Goal: Task Accomplishment & Management: Manage account settings

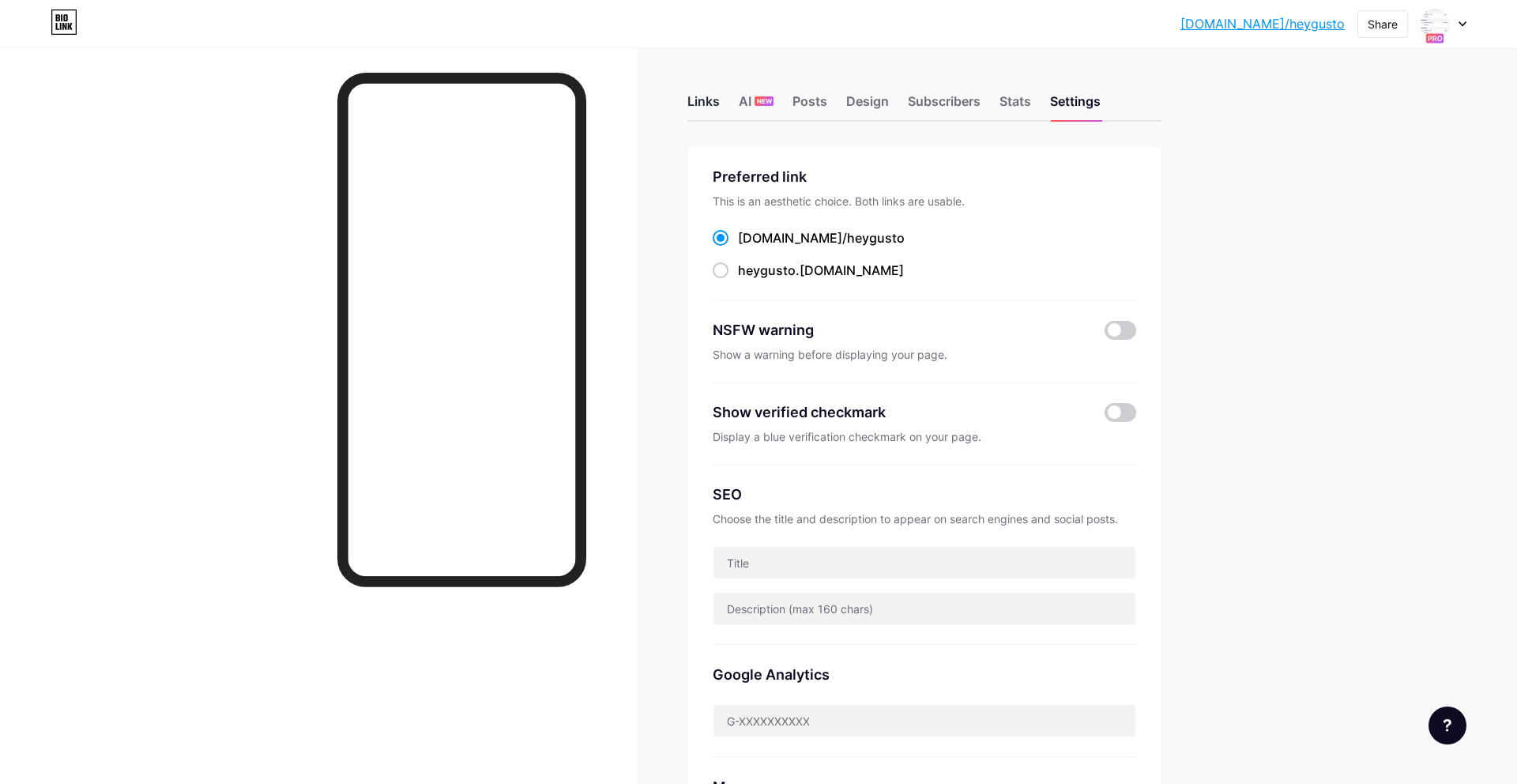
click at [692, 100] on div "Links" at bounding box center [703, 106] width 33 height 28
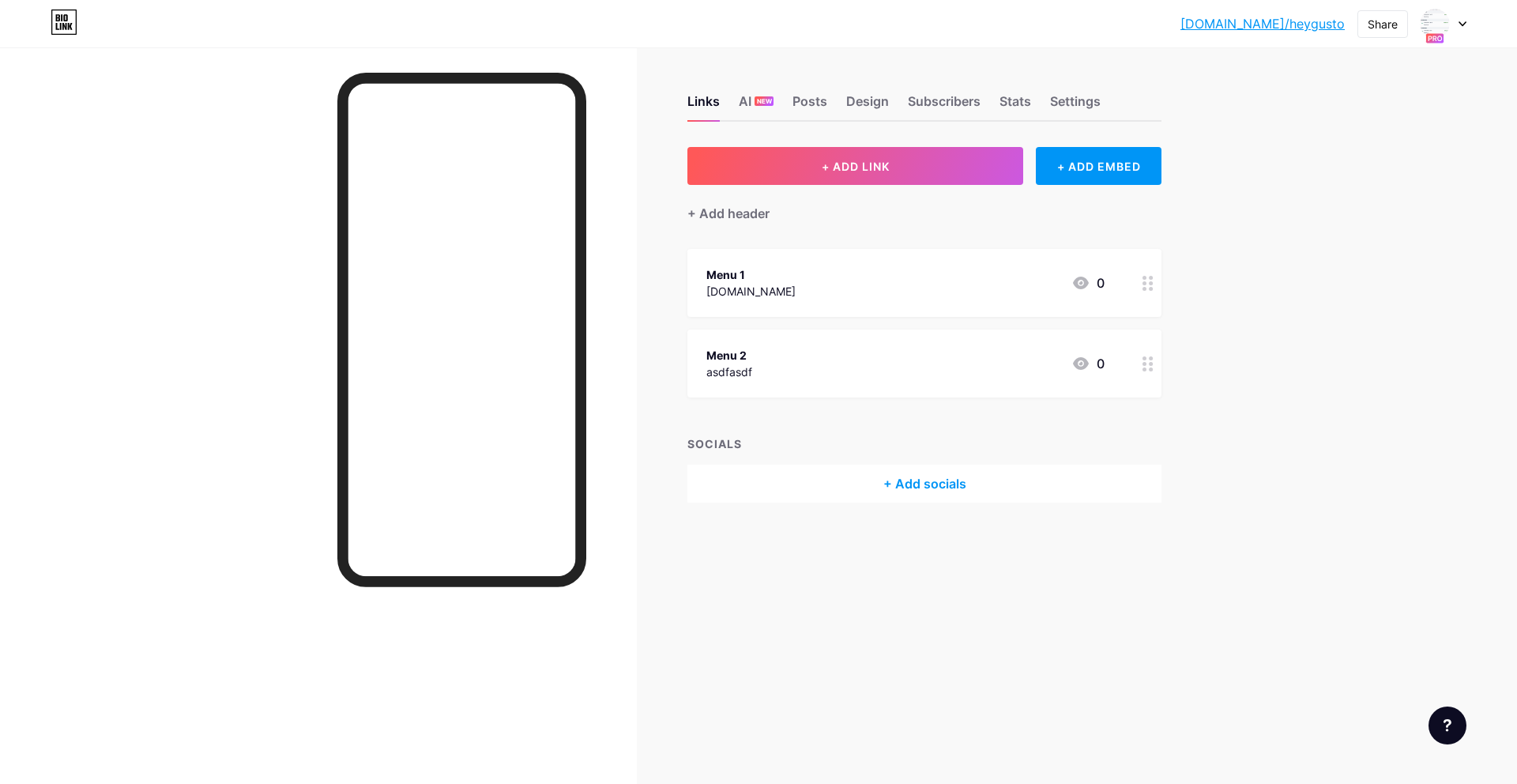
click at [987, 211] on div "+ Add header" at bounding box center [924, 204] width 474 height 39
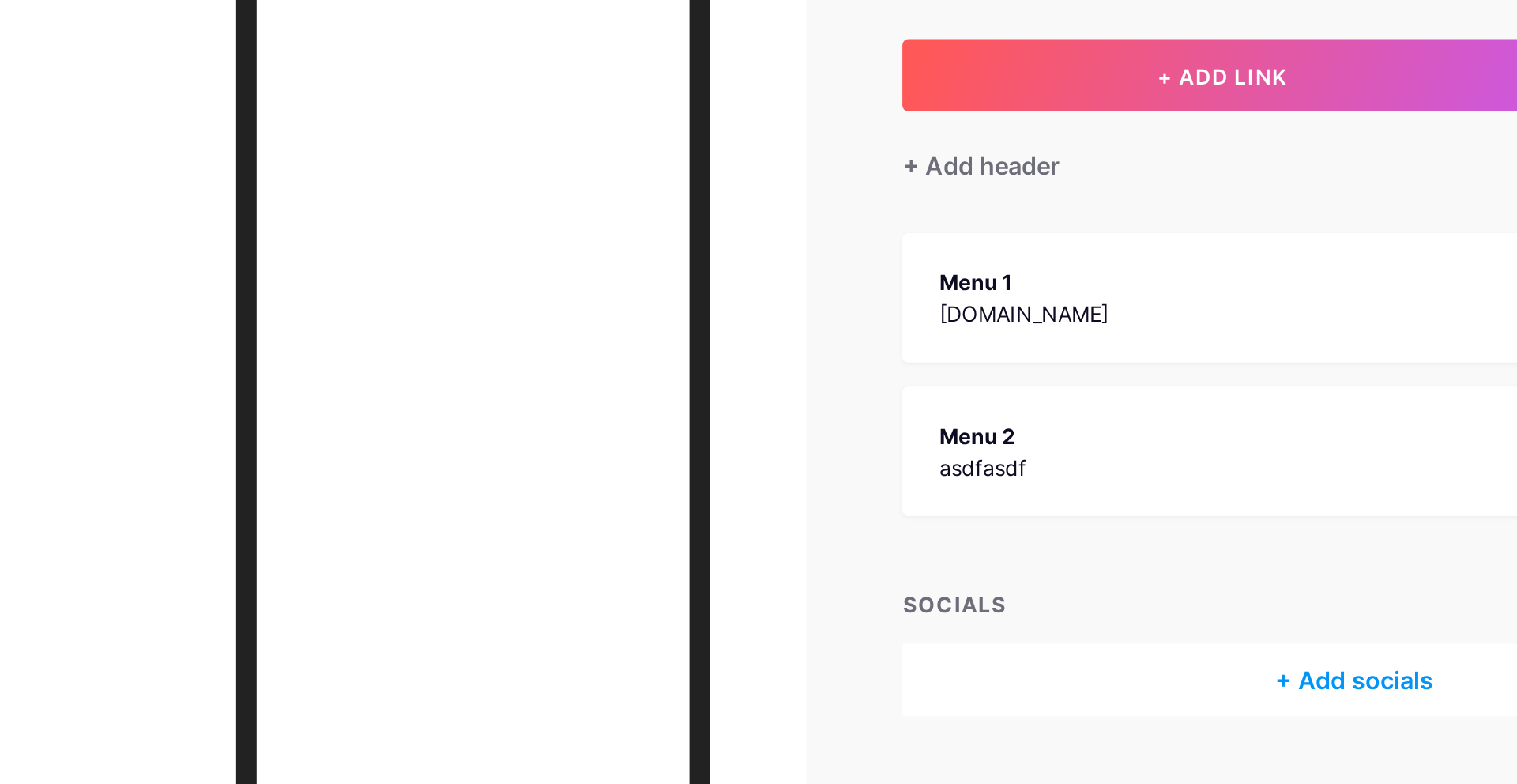
click at [654, 264] on div "Links AI NEW Posts Design Subscribers Stats Settings + ADD LINK + ADD EMBED + A…" at bounding box center [613, 314] width 1227 height 534
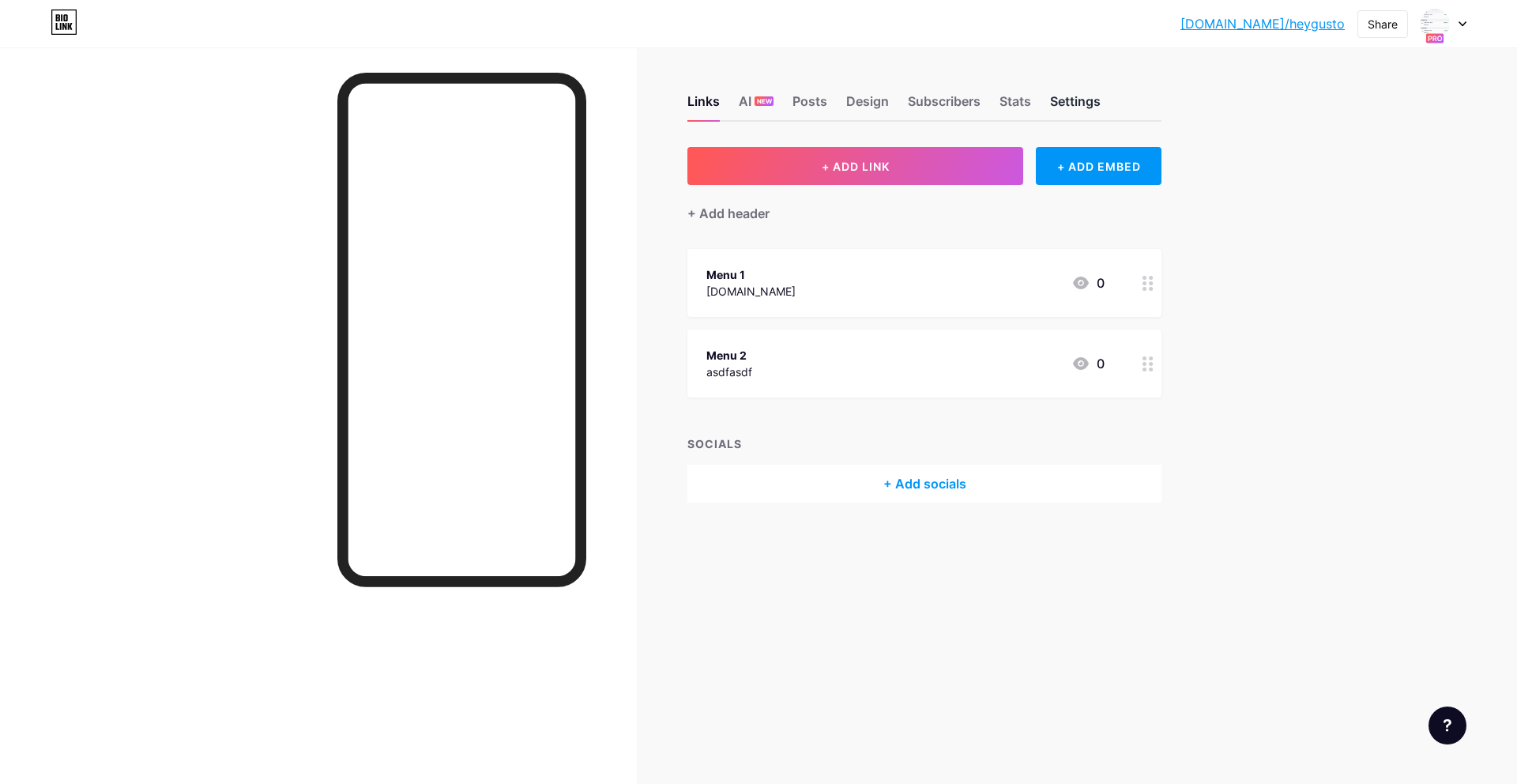
click at [1066, 103] on div "Settings" at bounding box center [1075, 106] width 50 height 28
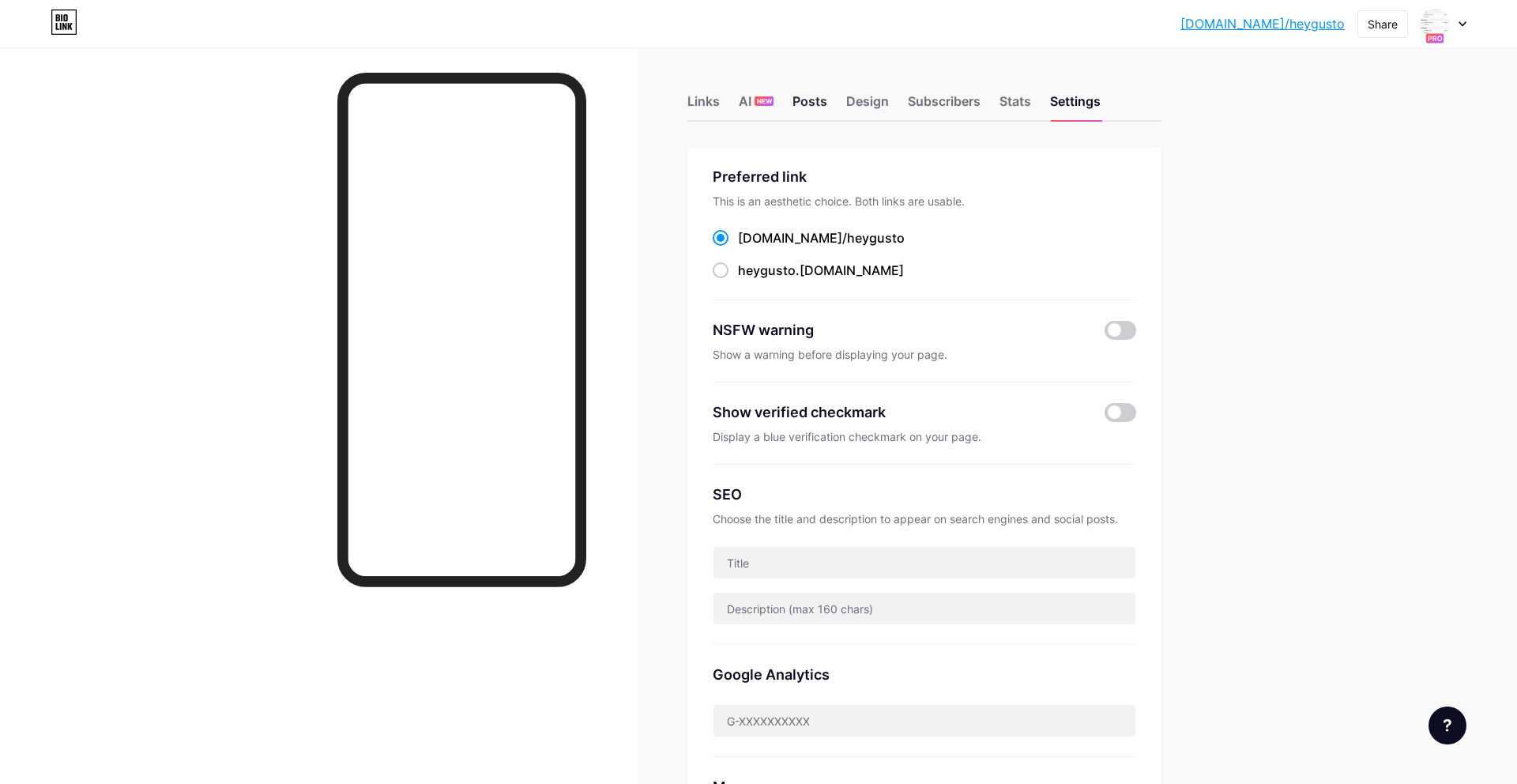
click at [806, 103] on div "Posts" at bounding box center [809, 106] width 34 height 28
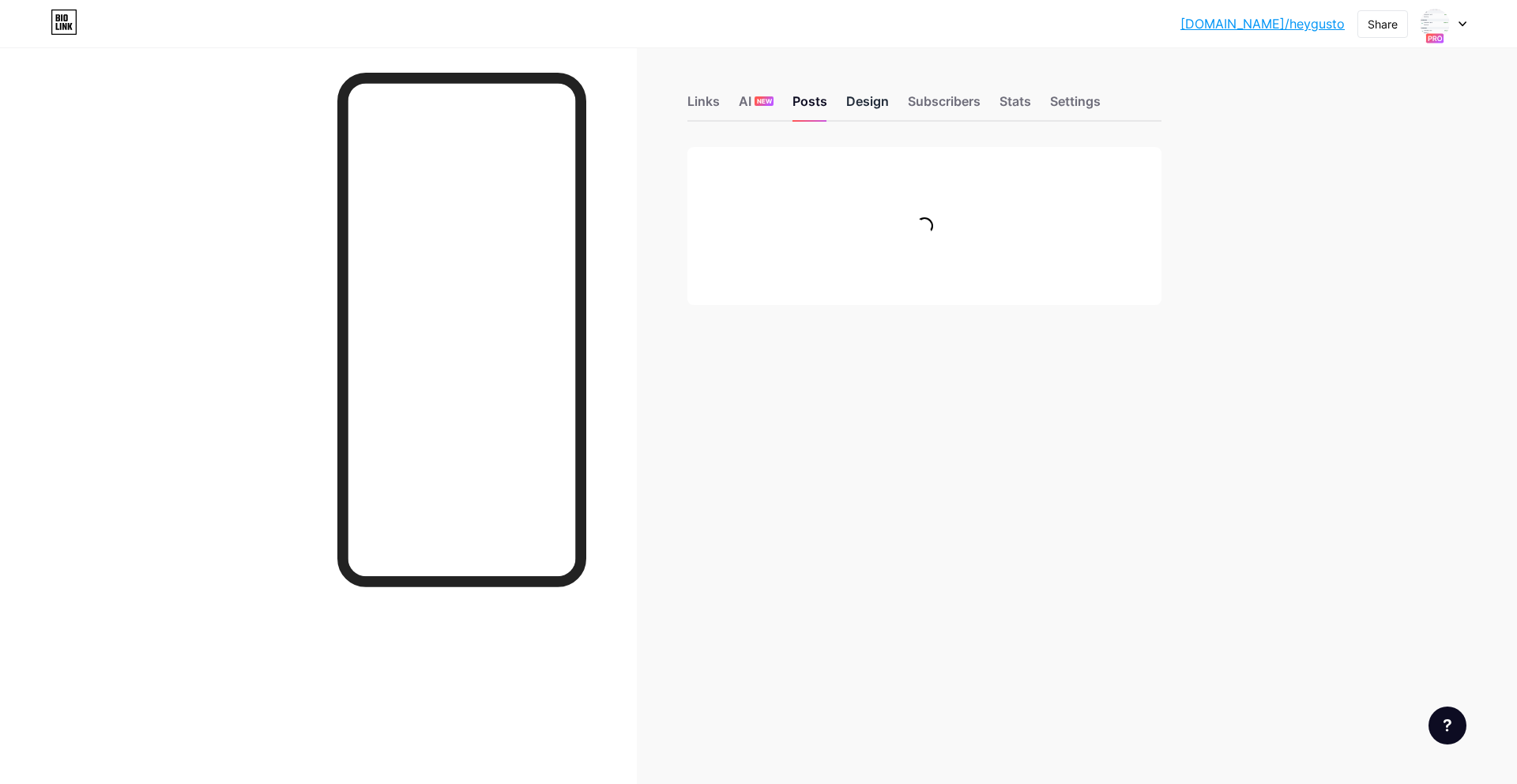
click at [868, 108] on div "Design" at bounding box center [867, 106] width 42 height 28
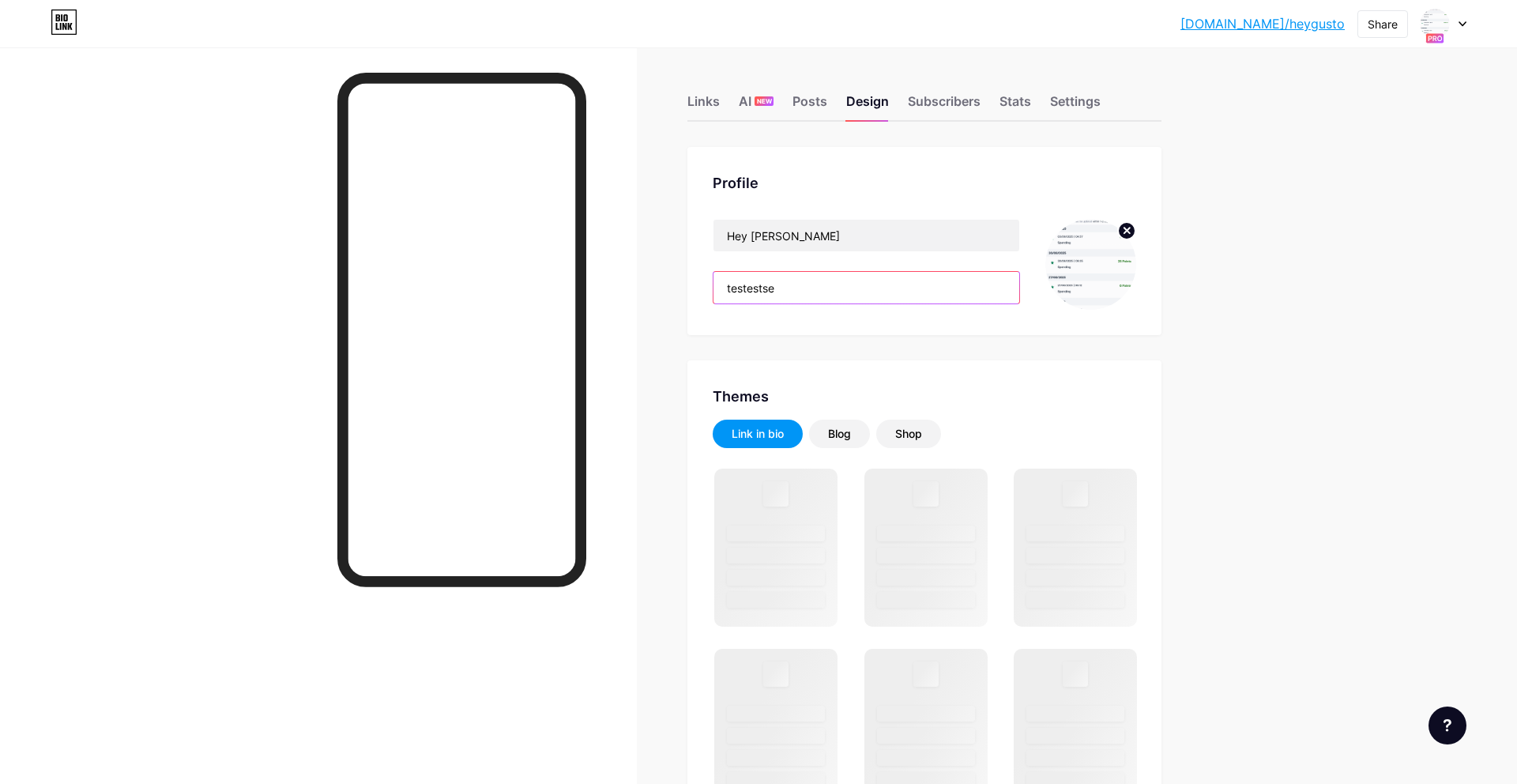
click at [804, 288] on input "testestse" at bounding box center [866, 287] width 306 height 32
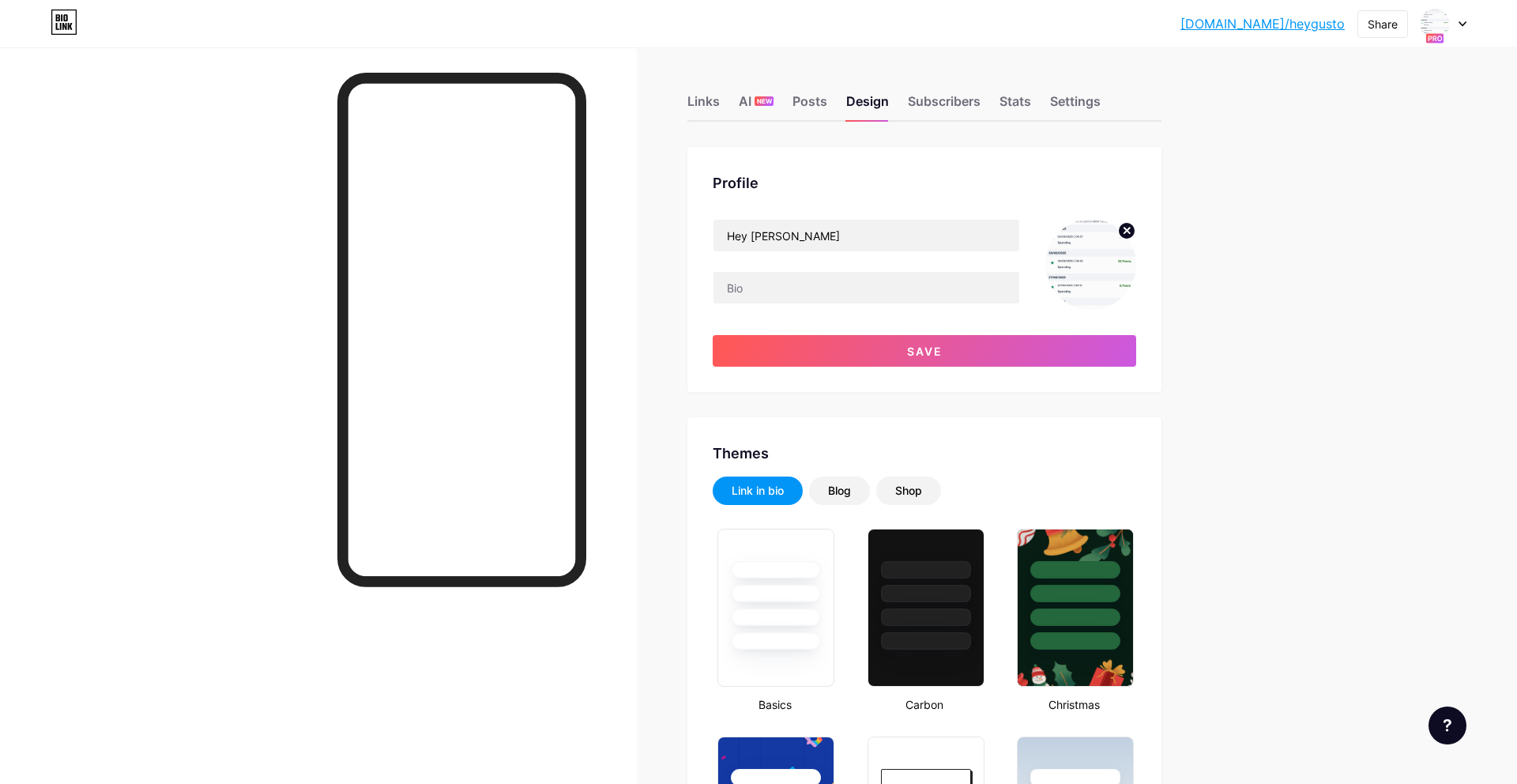
click at [892, 178] on div "Profile" at bounding box center [924, 182] width 424 height 21
click at [868, 285] on input "text" at bounding box center [866, 287] width 306 height 32
type input "Italian Kitchen"
click at [946, 185] on div "Profile" at bounding box center [924, 182] width 424 height 21
click at [796, 228] on input "Hey [PERSON_NAME]" at bounding box center [866, 235] width 306 height 32
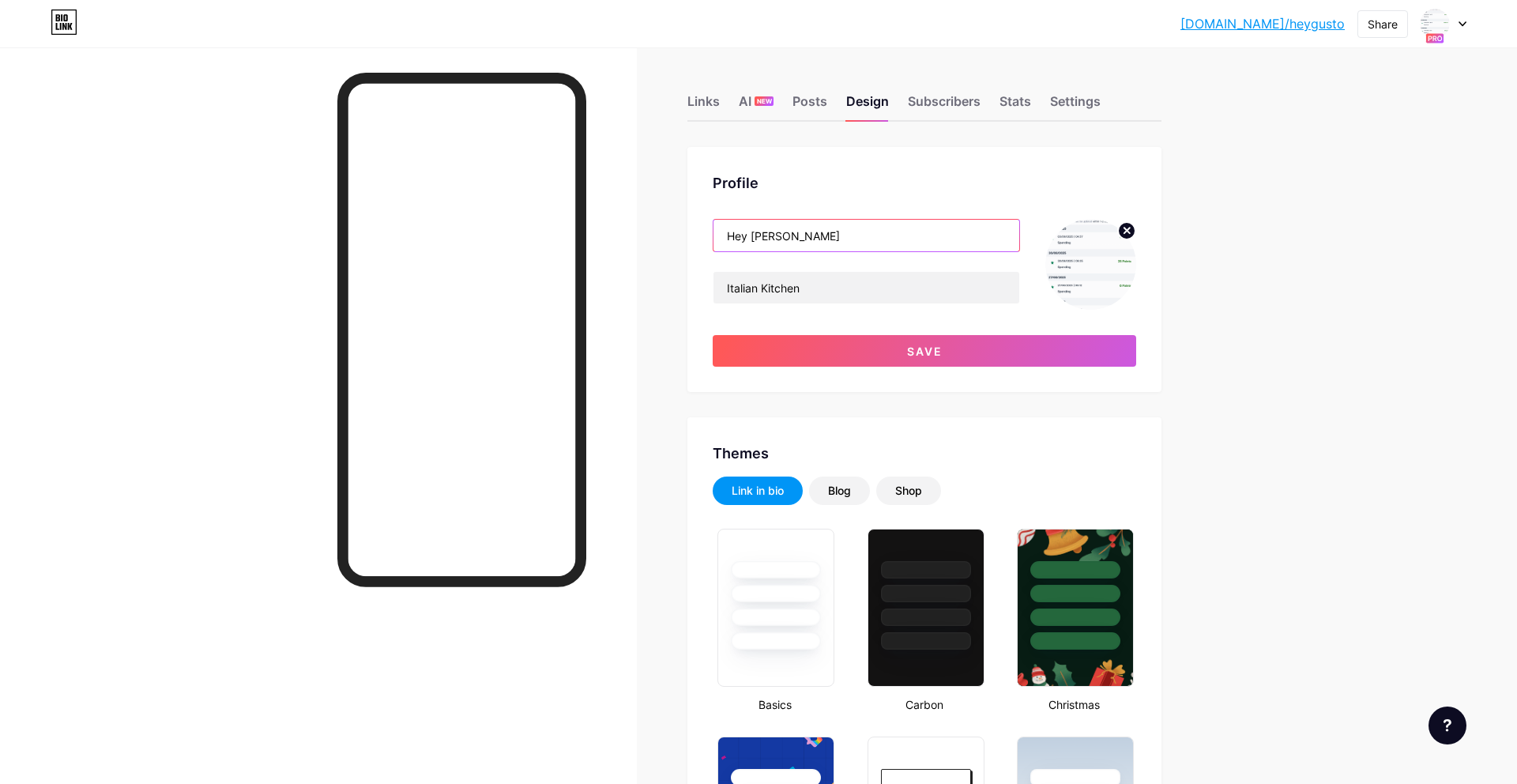
drag, startPoint x: 802, startPoint y: 226, endPoint x: 706, endPoint y: 218, distance: 96.3
click at [706, 218] on div "Profile Hey Gusto Italian Kitchen Save" at bounding box center [924, 270] width 474 height 245
click at [768, 244] on input "Hey [PERSON_NAME]" at bounding box center [866, 235] width 306 height 32
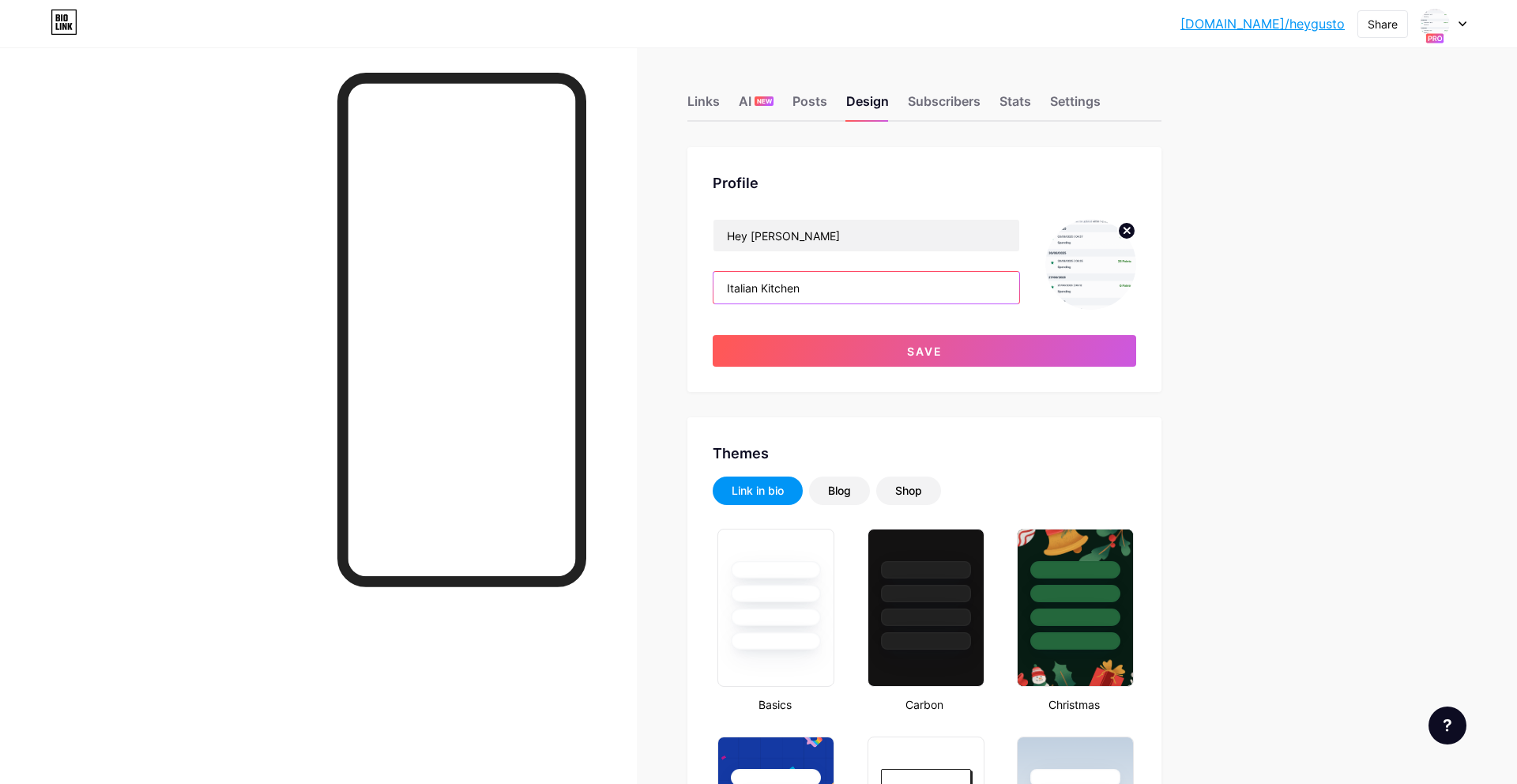
click at [841, 298] on input "Italian Kitchen" at bounding box center [866, 287] width 306 height 32
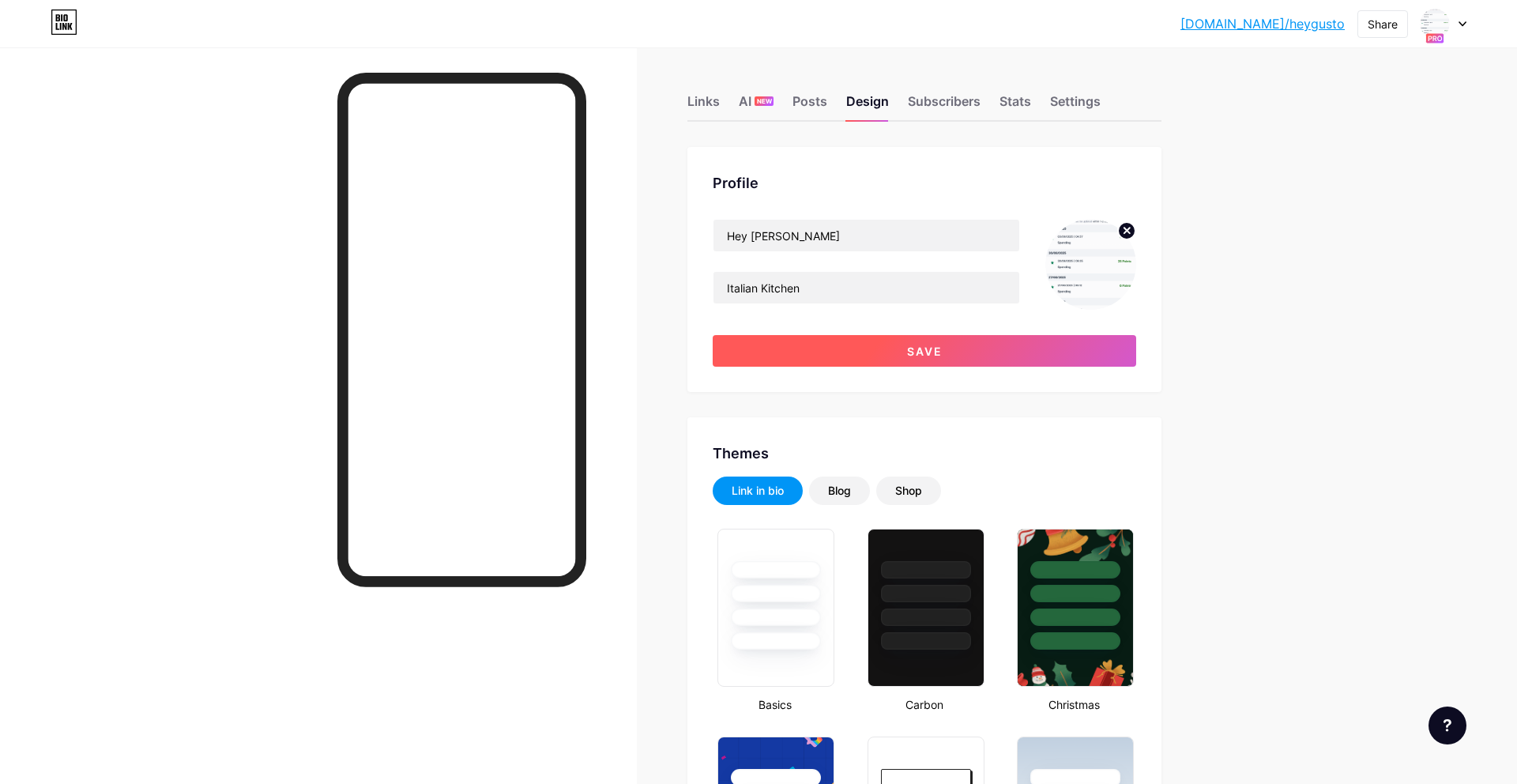
click at [934, 366] on button "Save" at bounding box center [924, 351] width 424 height 32
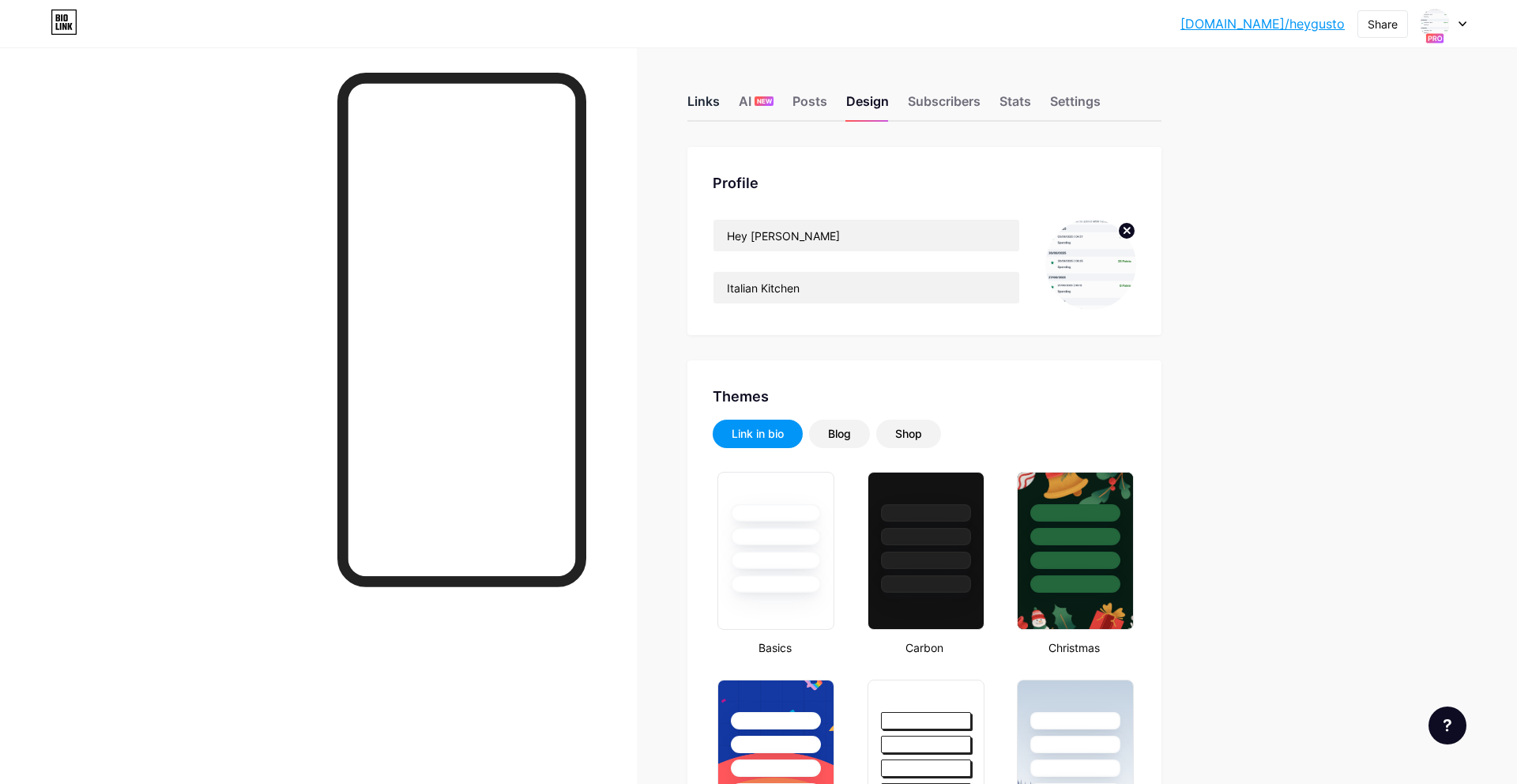
click at [699, 100] on div "Links" at bounding box center [703, 106] width 33 height 28
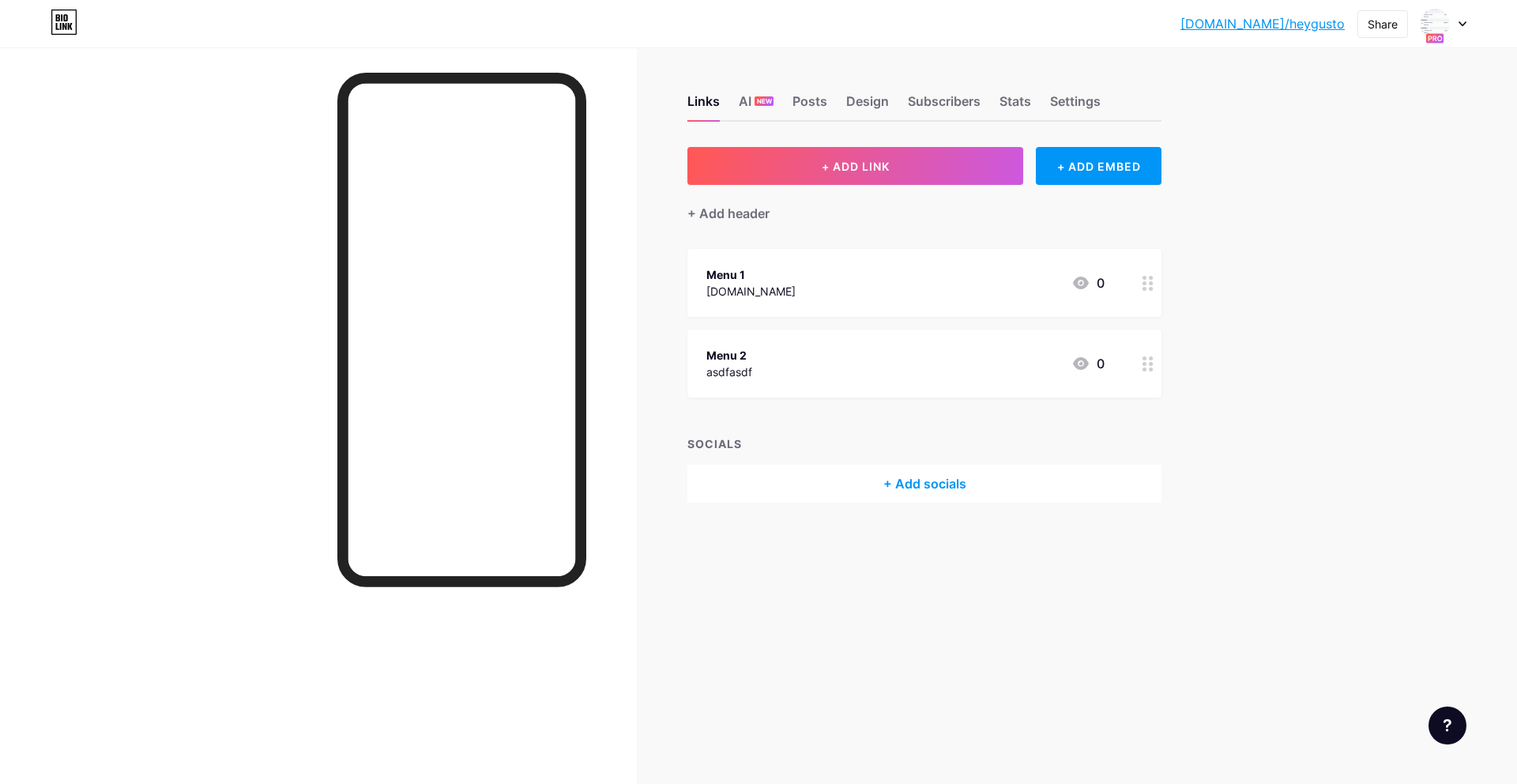
click at [814, 264] on div "Menu 1 google.com 0" at bounding box center [906, 282] width 398 height 36
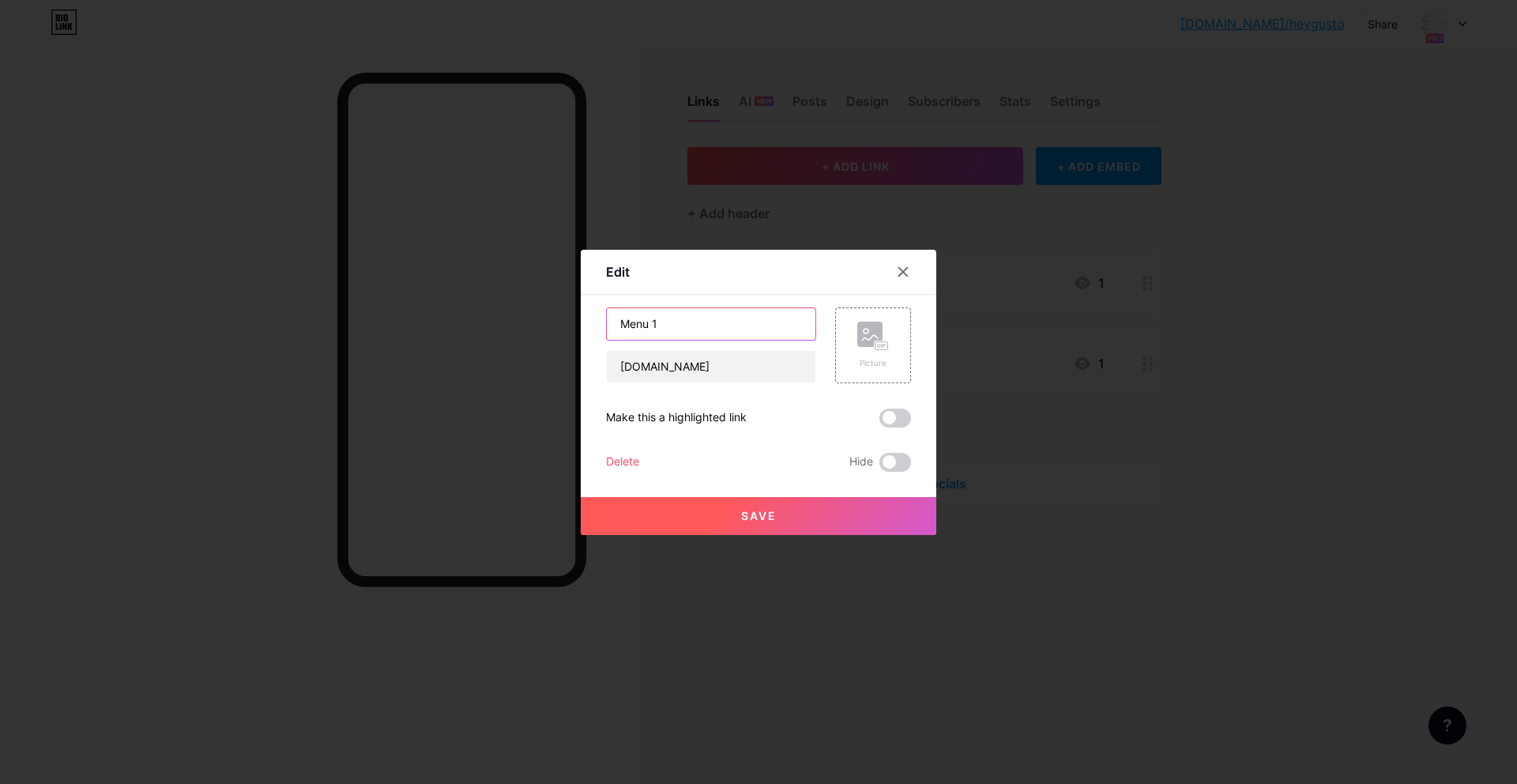
click at [716, 322] on input "Menu 1" at bounding box center [711, 324] width 209 height 32
paste input "Food"
type input "Food"
click at [783, 523] on button "Save" at bounding box center [758, 515] width 356 height 38
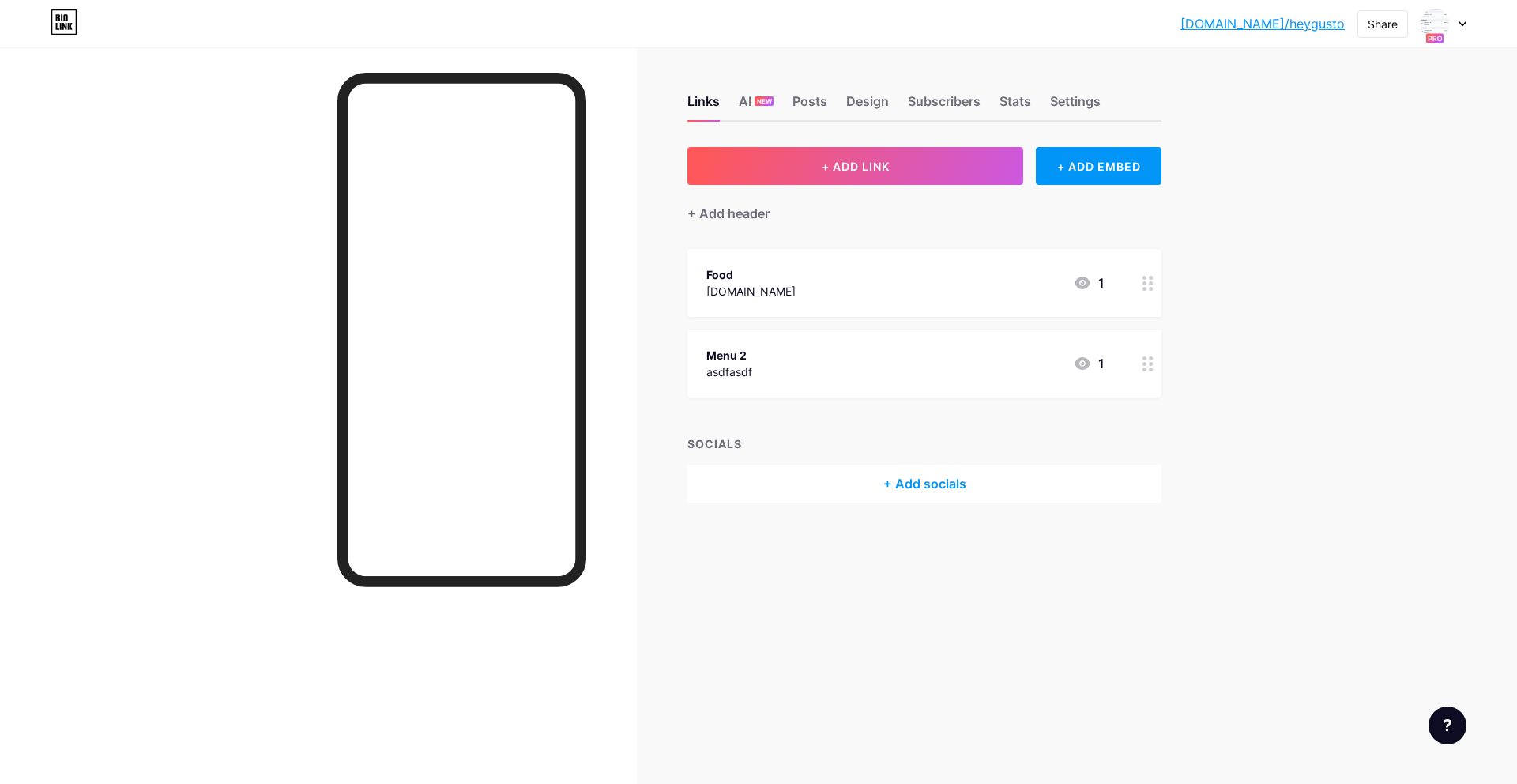
click at [790, 370] on div "Menu 2 asdfasdf 1" at bounding box center [906, 363] width 398 height 36
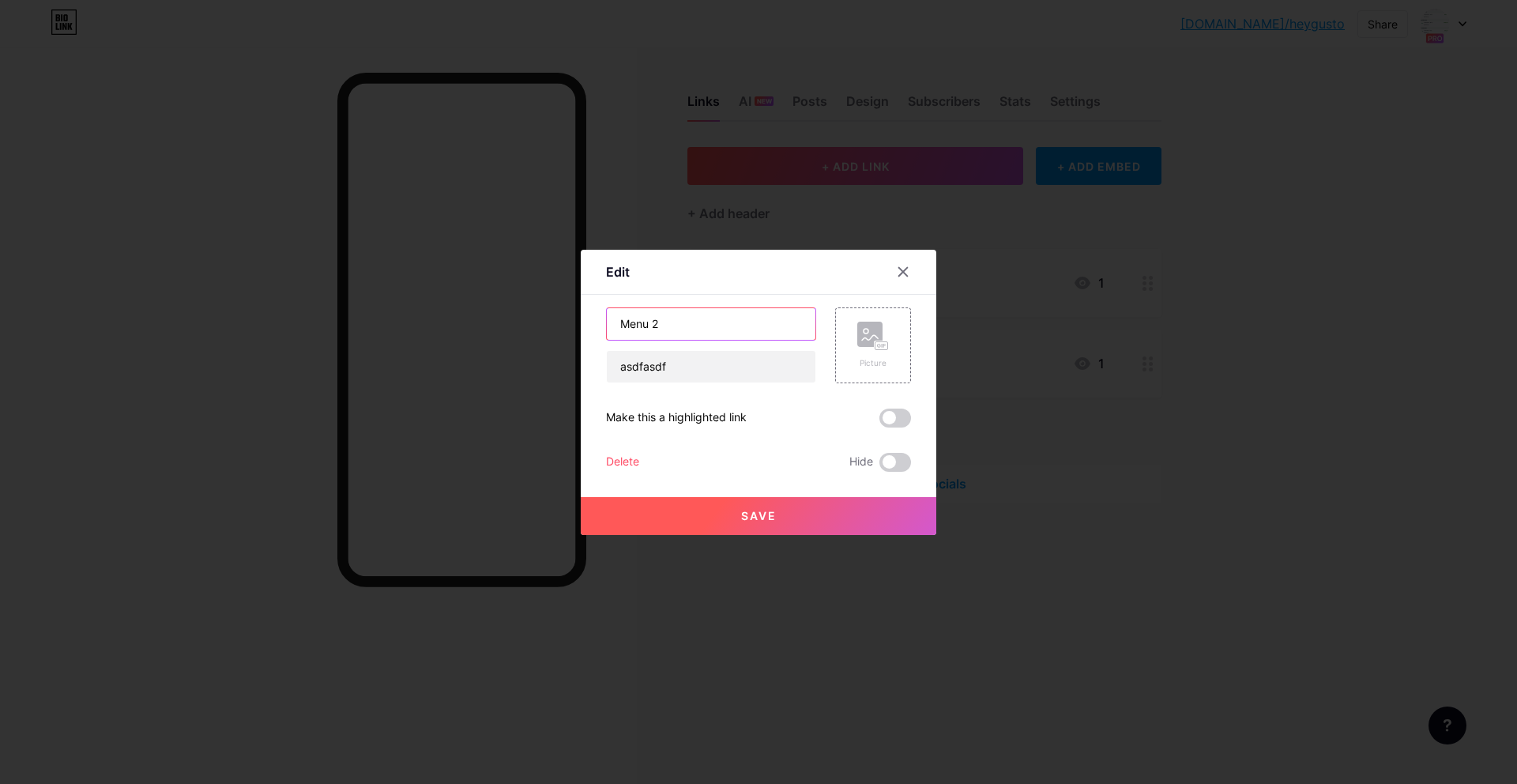
click at [766, 329] on input "Menu 2" at bounding box center [711, 324] width 209 height 32
paste input "Drinks & Dessert"
type input "Drinks & Dessert"
click at [814, 505] on button "Save" at bounding box center [758, 515] width 356 height 38
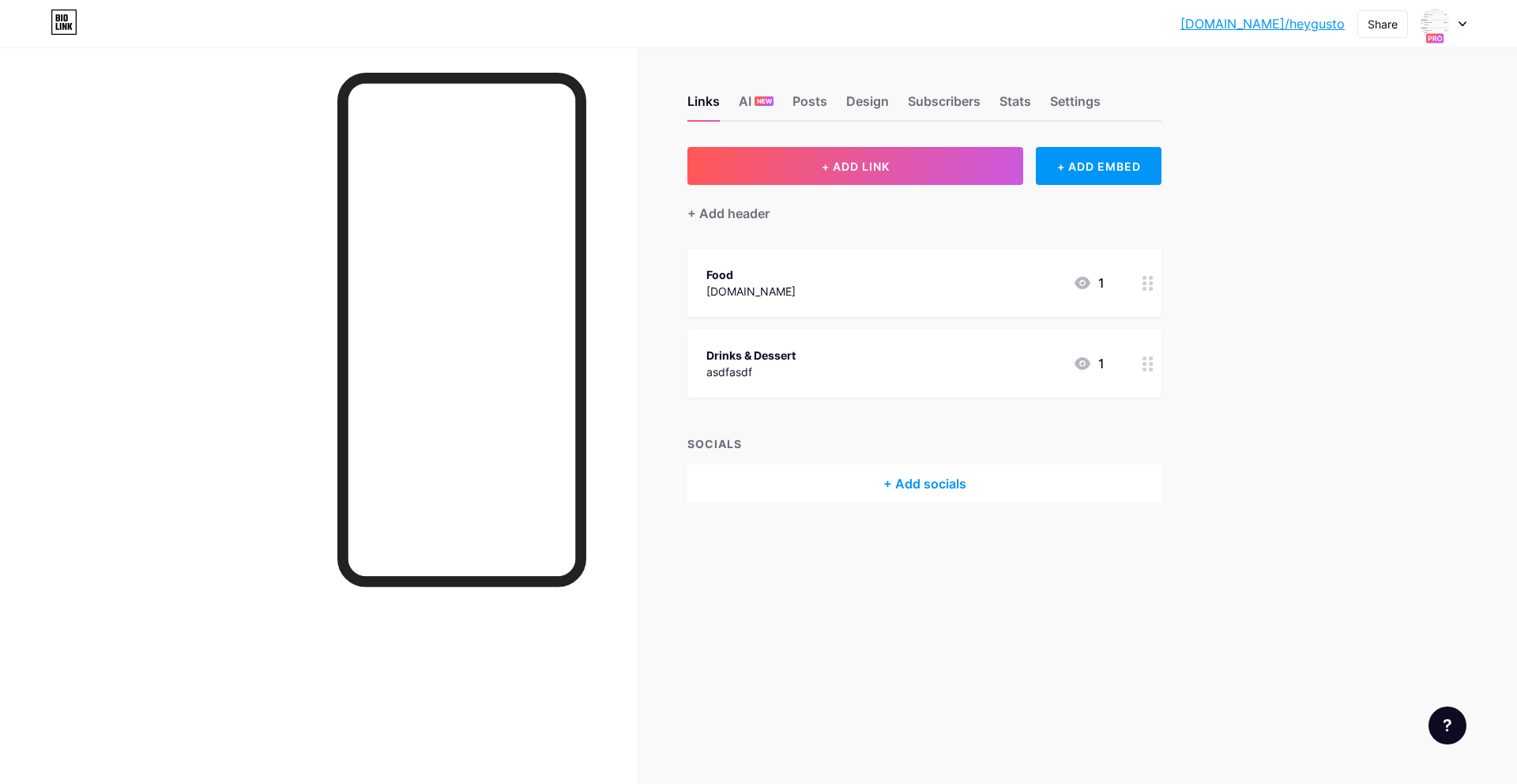
click at [927, 188] on div "+ Add header" at bounding box center [924, 204] width 474 height 39
click at [910, 166] on button "+ ADD LINK" at bounding box center [855, 166] width 336 height 38
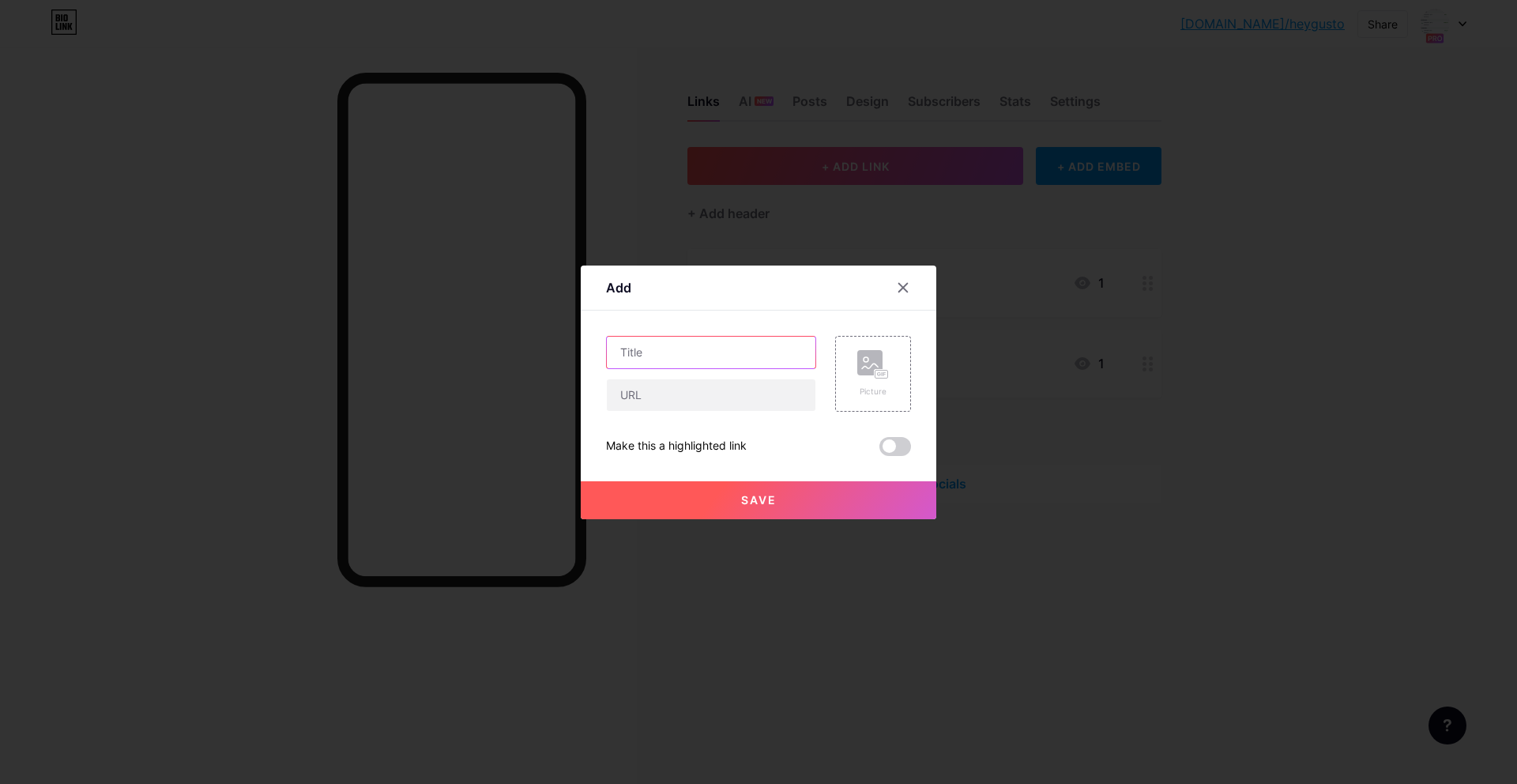
click at [720, 351] on input "text" at bounding box center [711, 352] width 209 height 32
paste input "Wine"
type input "Wine"
click at [840, 501] on button "Save" at bounding box center [758, 499] width 356 height 38
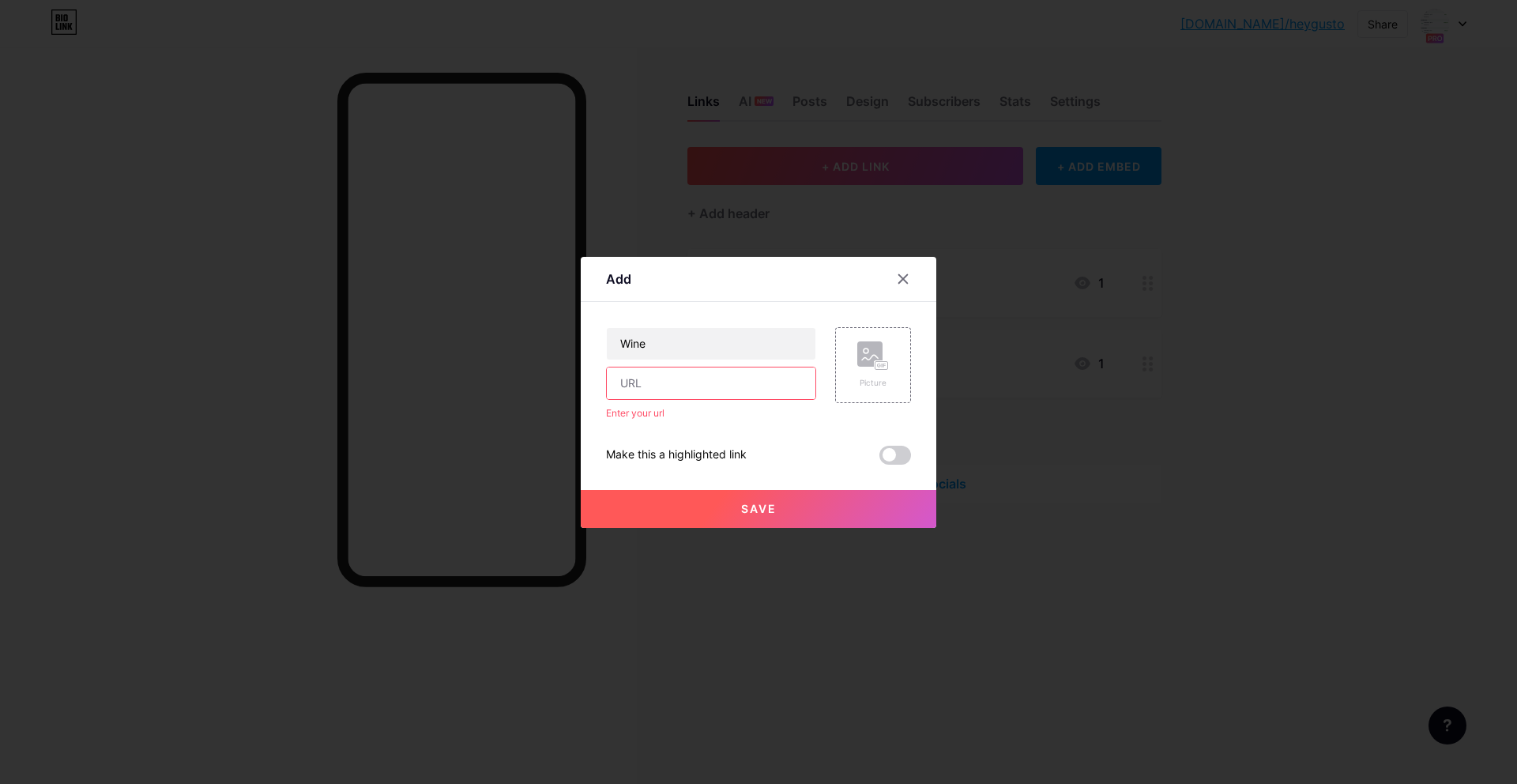
click at [761, 376] on input "text" at bounding box center [711, 383] width 209 height 32
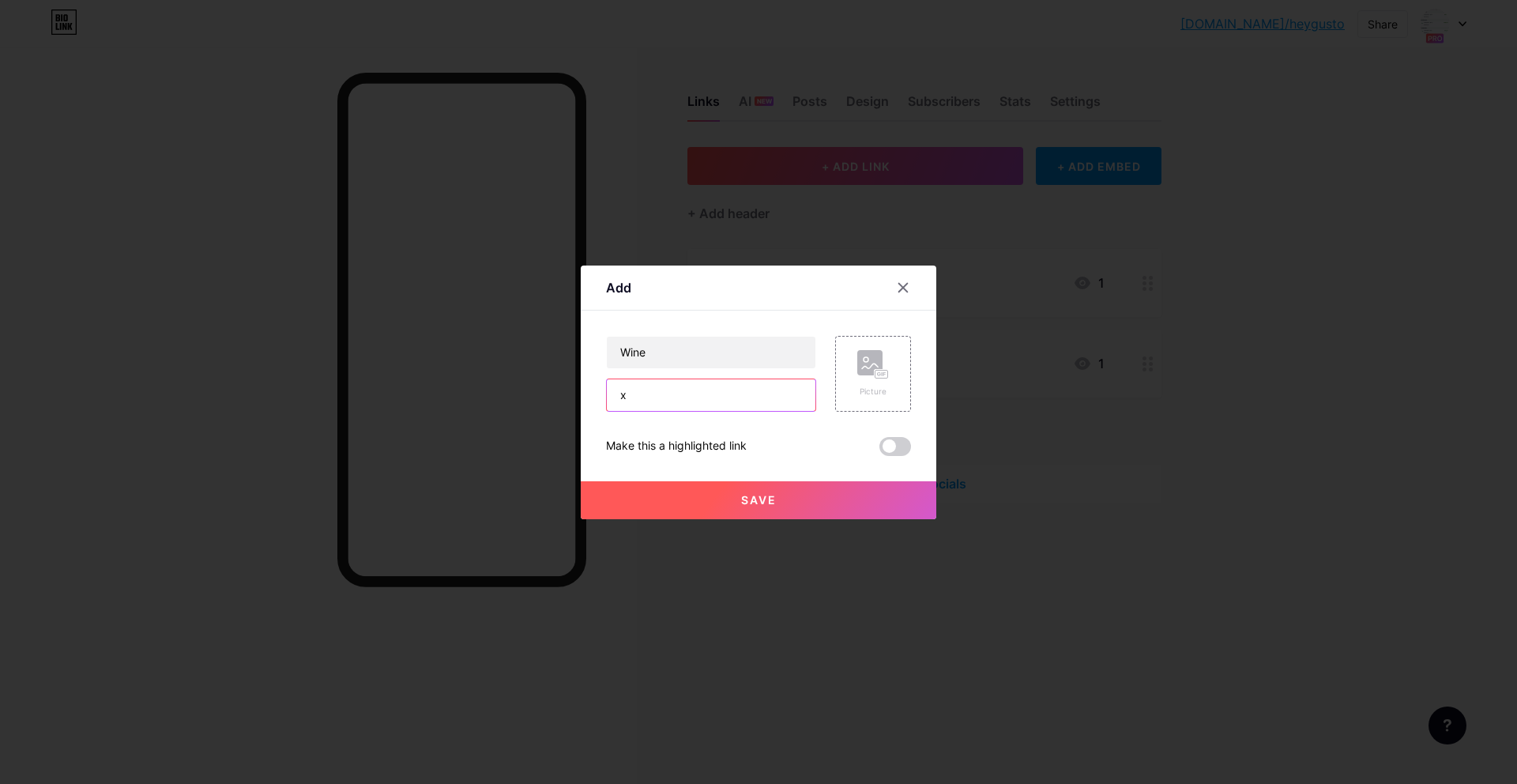
type input "x"
click at [851, 523] on div at bounding box center [758, 392] width 1517 height 784
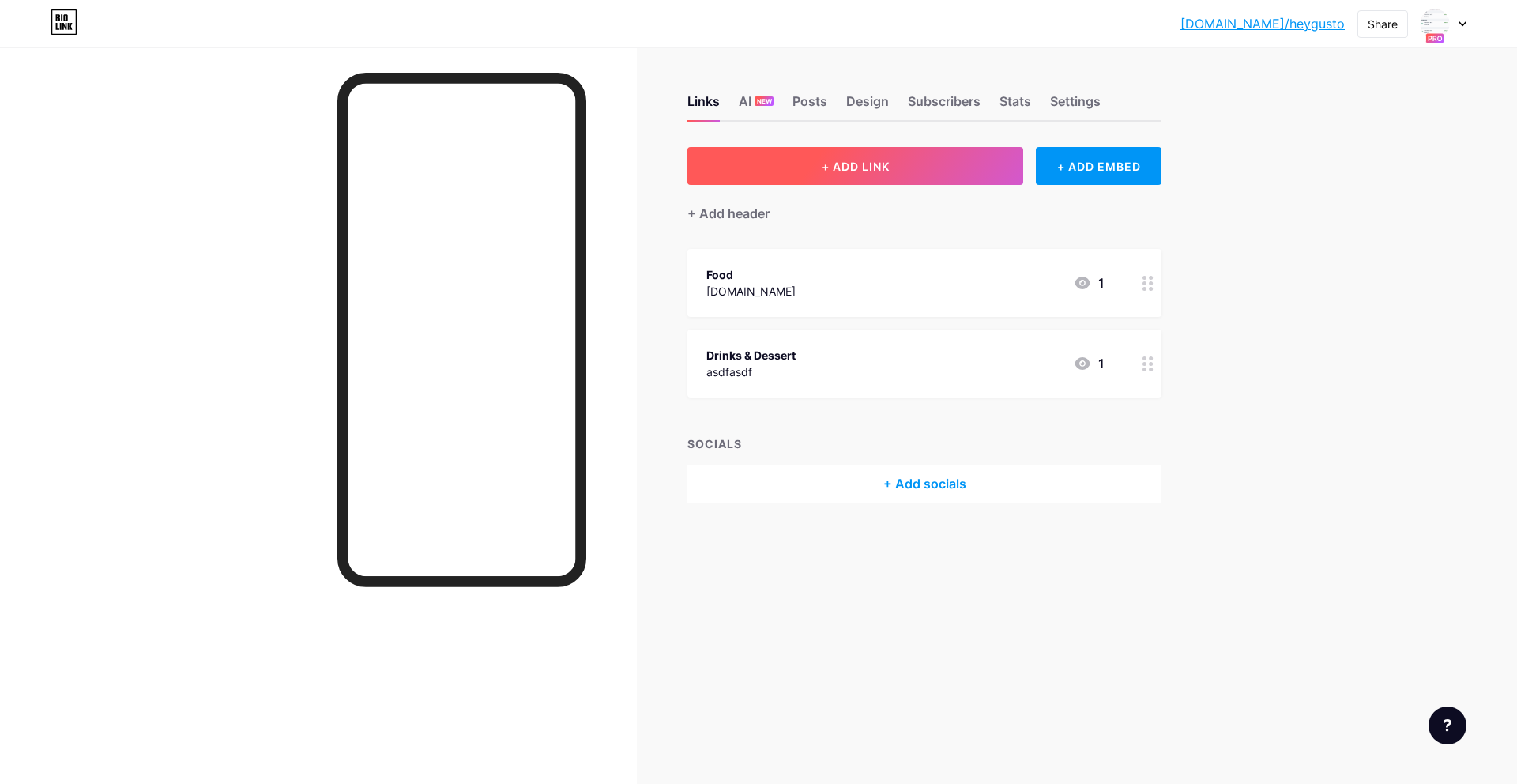
click at [947, 168] on button "+ ADD LINK" at bounding box center [855, 166] width 336 height 38
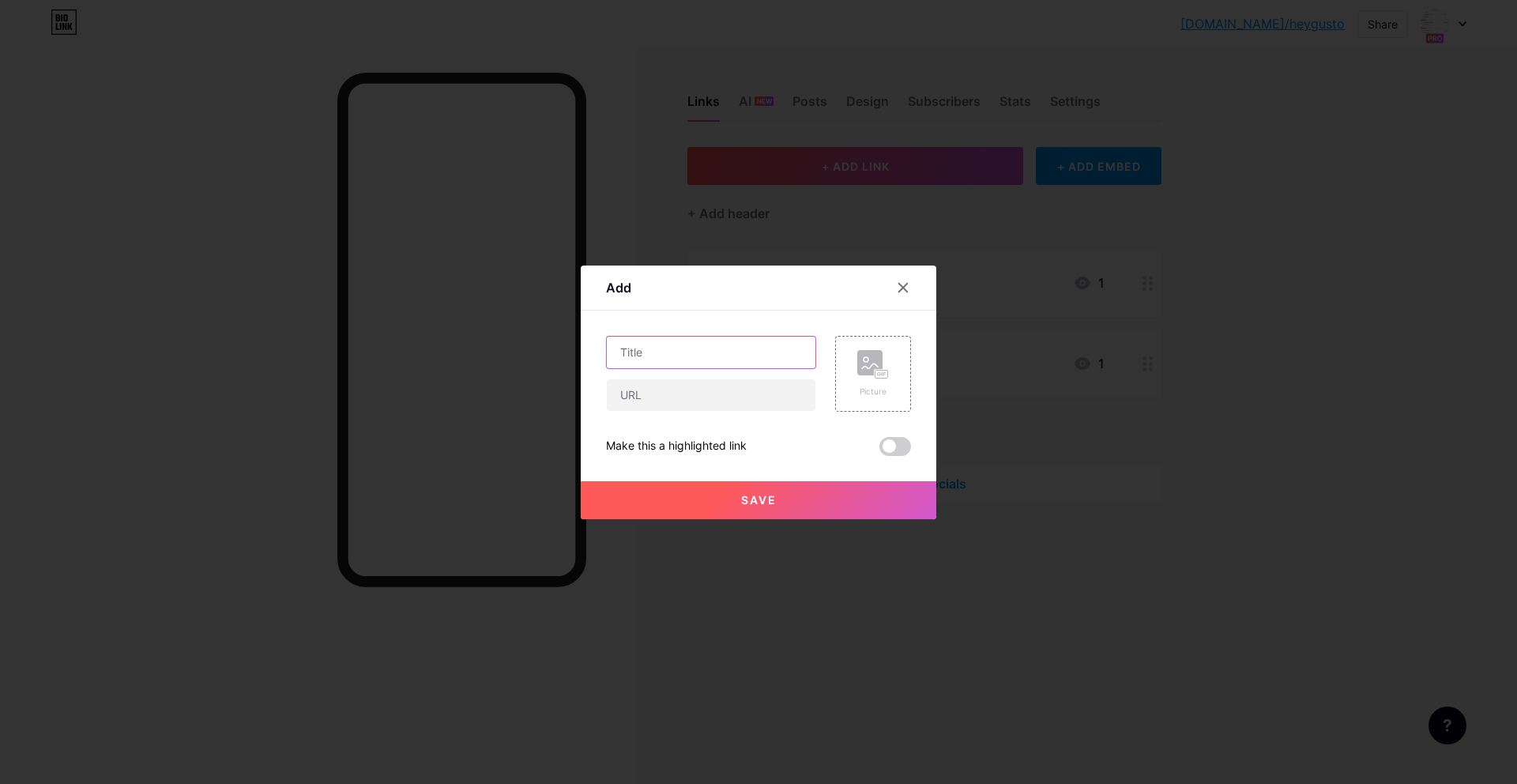
click at [756, 362] on input "text" at bounding box center [711, 352] width 209 height 32
paste input "Wine"
type input "Wine"
click at [738, 405] on input "text" at bounding box center [711, 395] width 209 height 32
type input "https://minorgroup-my.sharepoint.com/:b:/g/personal/krittapot_ji_minor_com/Ed4B…"
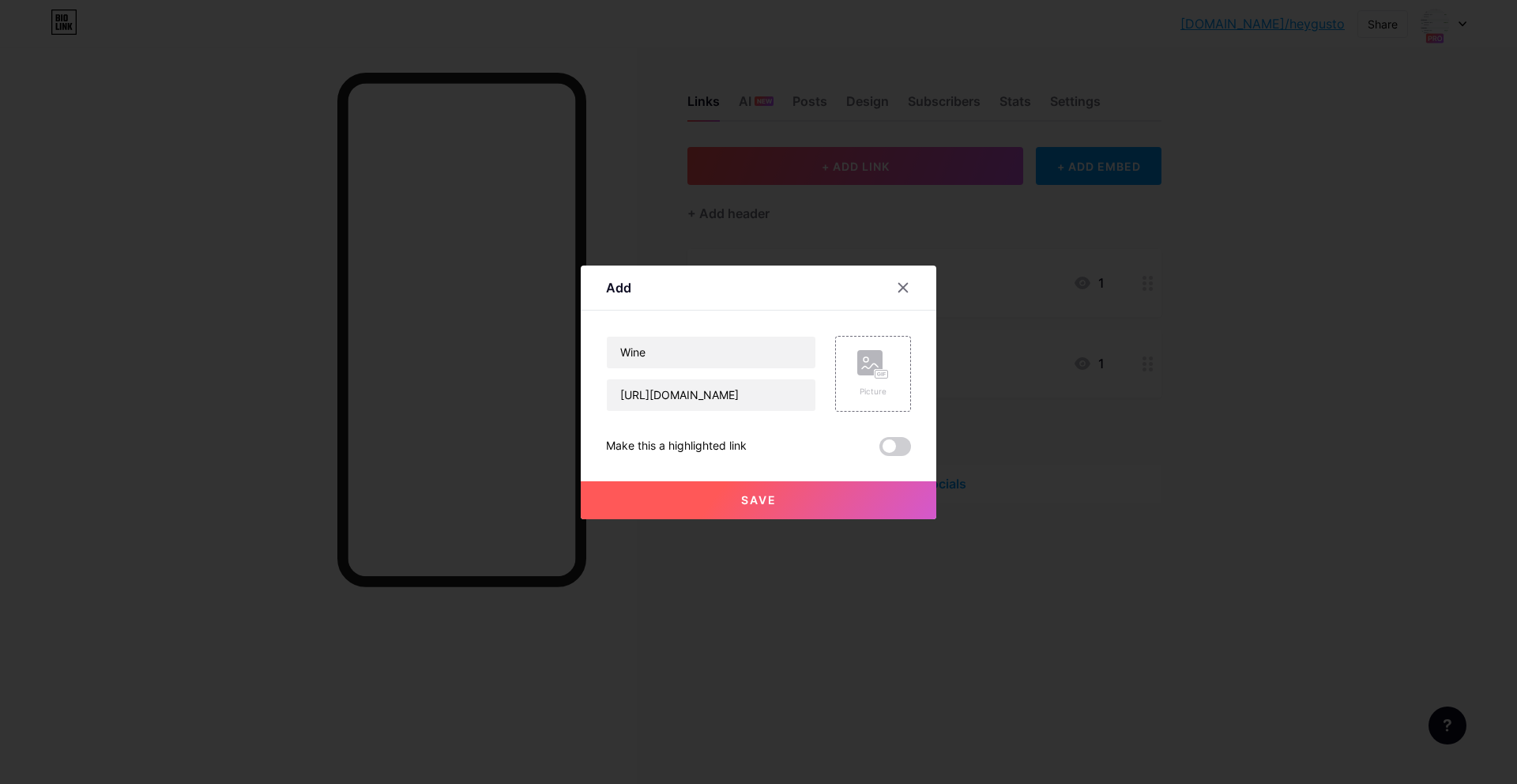
click at [762, 508] on button "Save" at bounding box center [758, 499] width 356 height 38
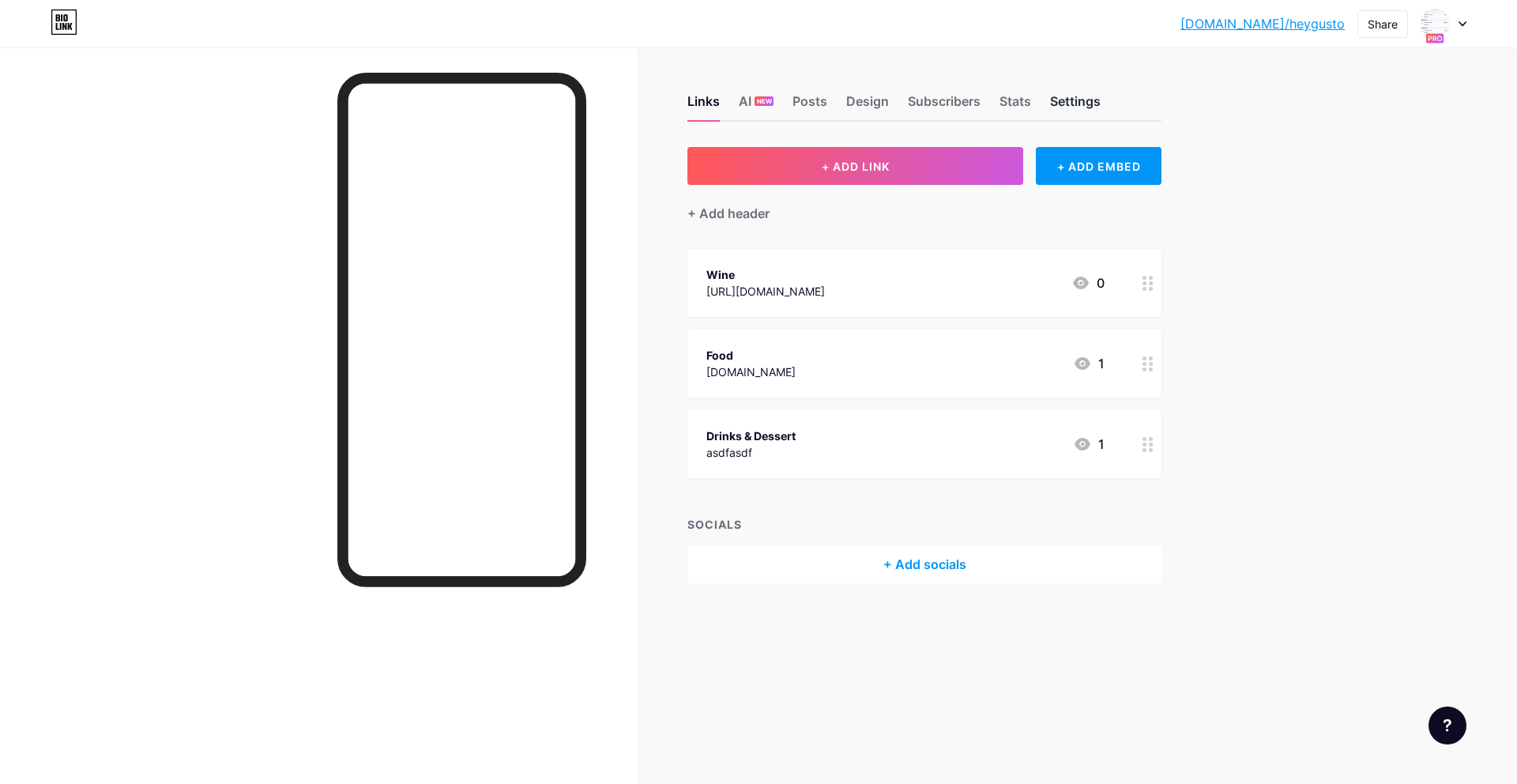
click at [1096, 92] on div "Settings" at bounding box center [1075, 106] width 50 height 28
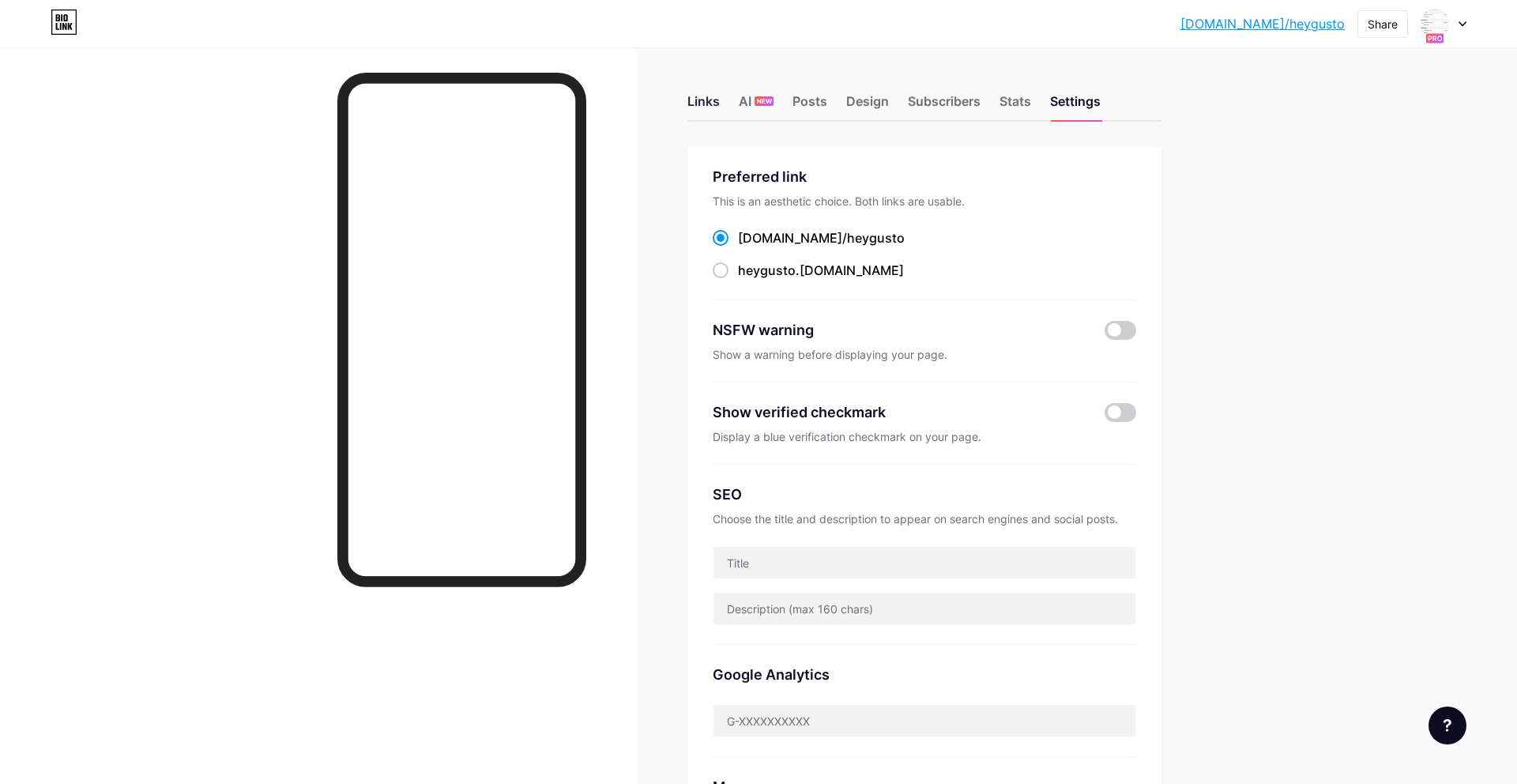
click at [714, 103] on div "Links" at bounding box center [703, 106] width 33 height 28
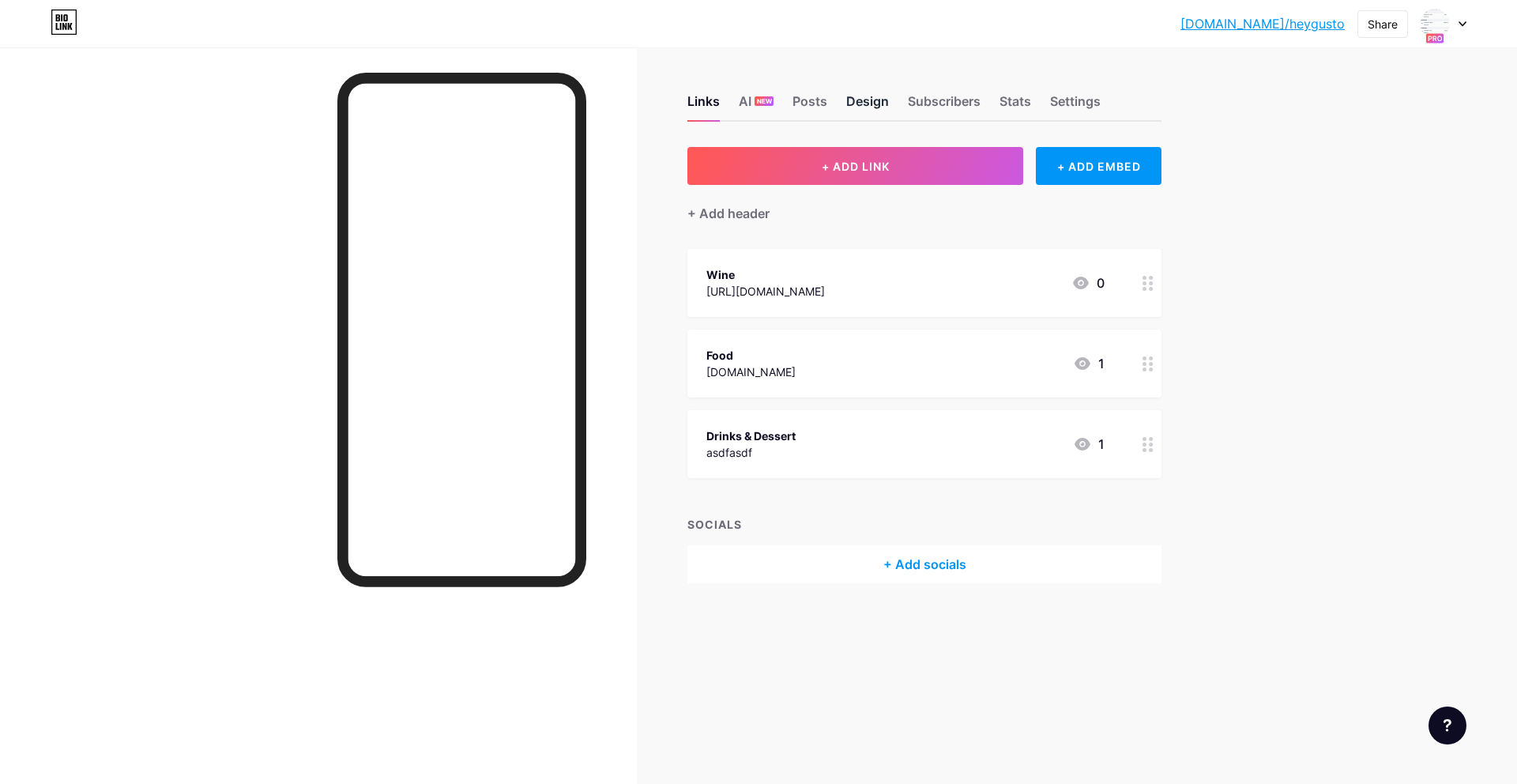
click at [885, 103] on div "Design" at bounding box center [867, 106] width 42 height 28
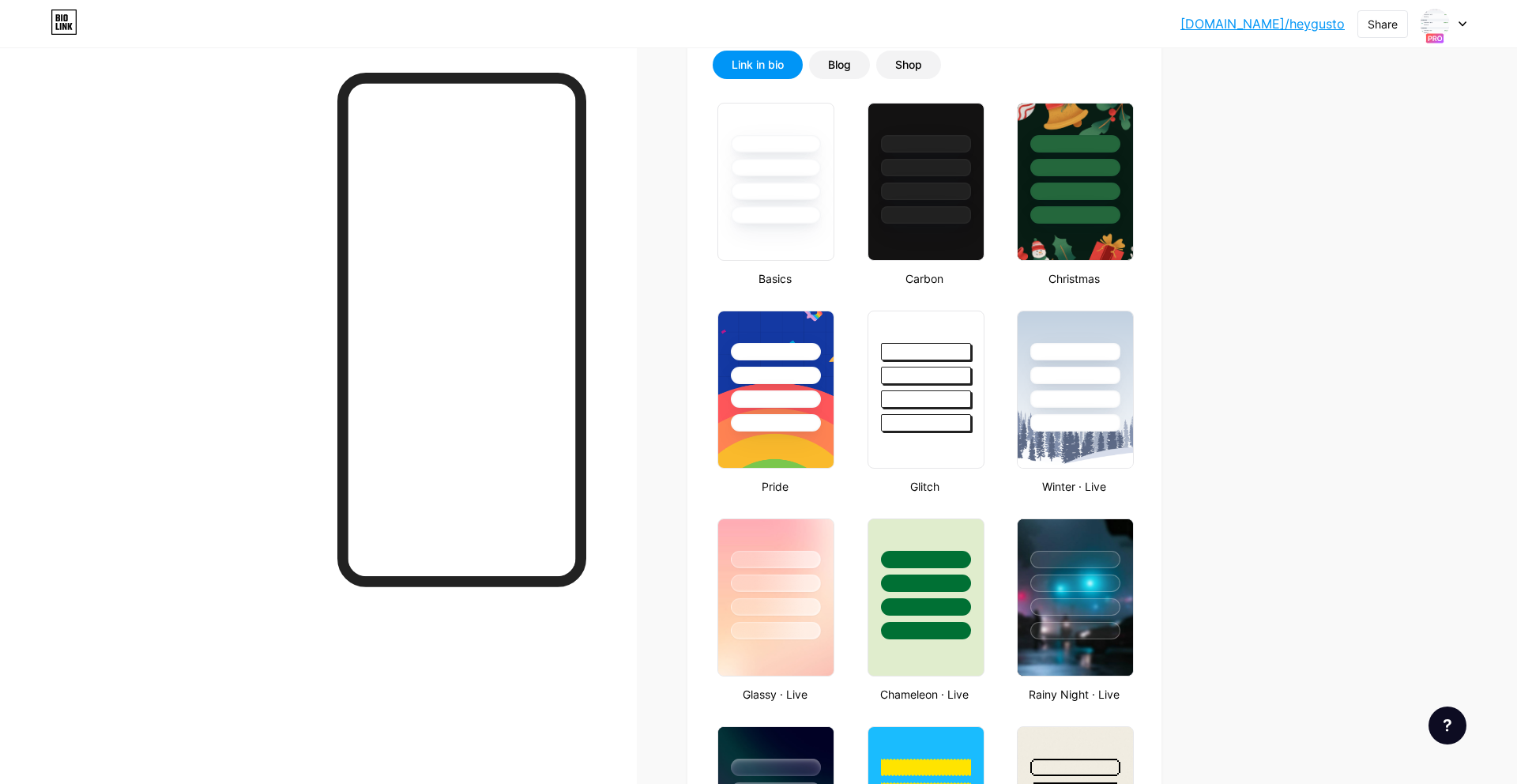
scroll to position [871, 0]
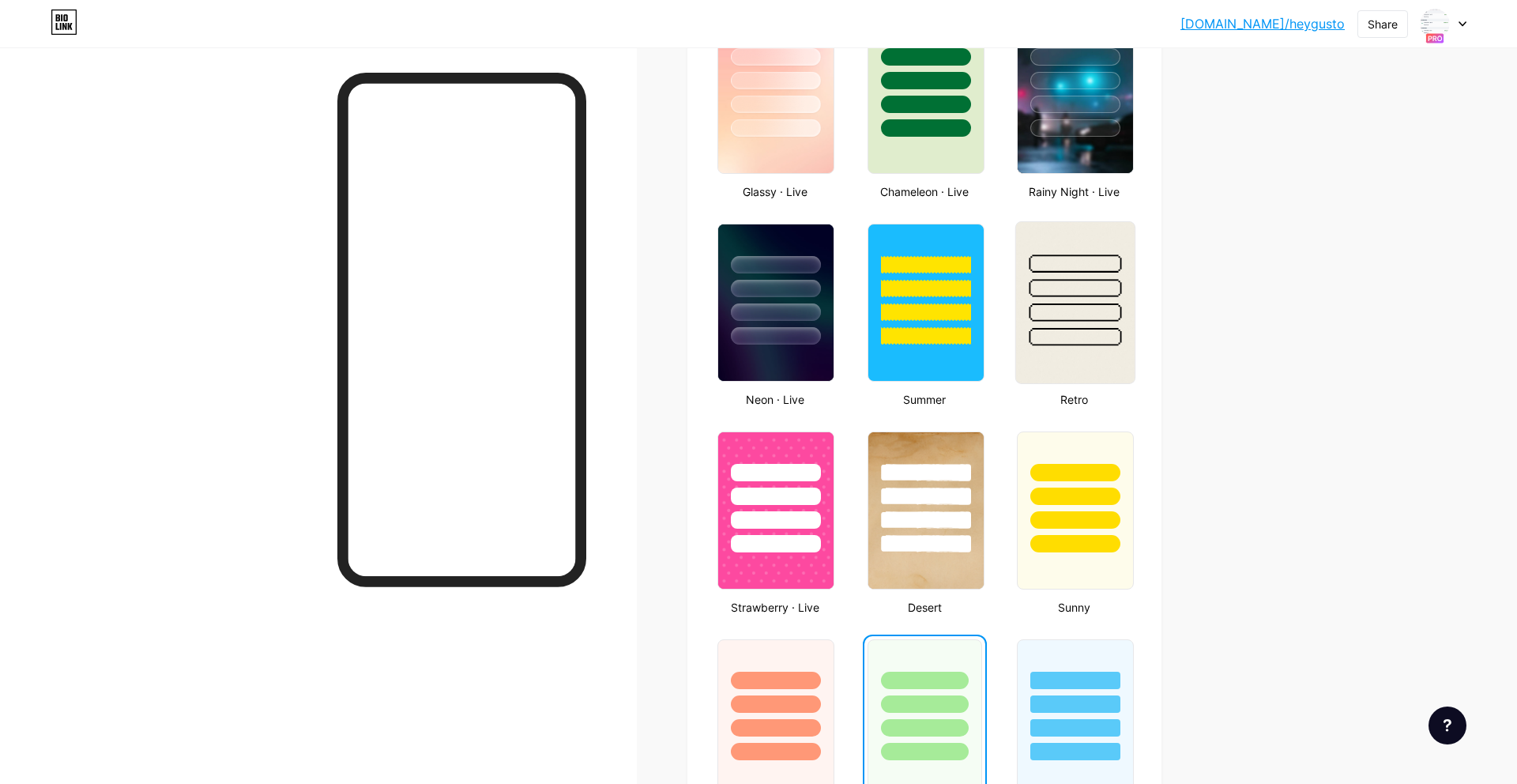
click at [1039, 381] on img at bounding box center [1075, 302] width 119 height 161
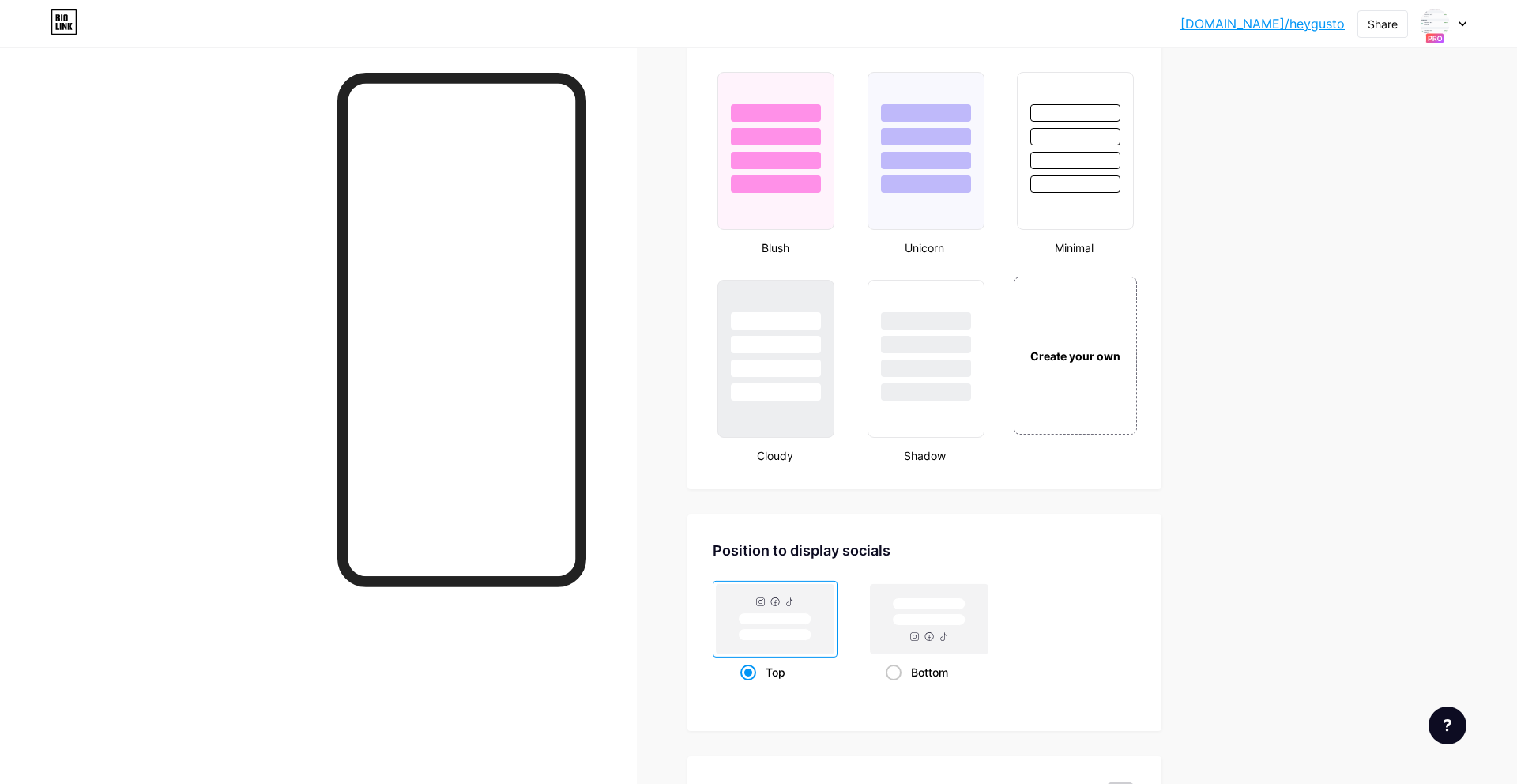
scroll to position [1624, 0]
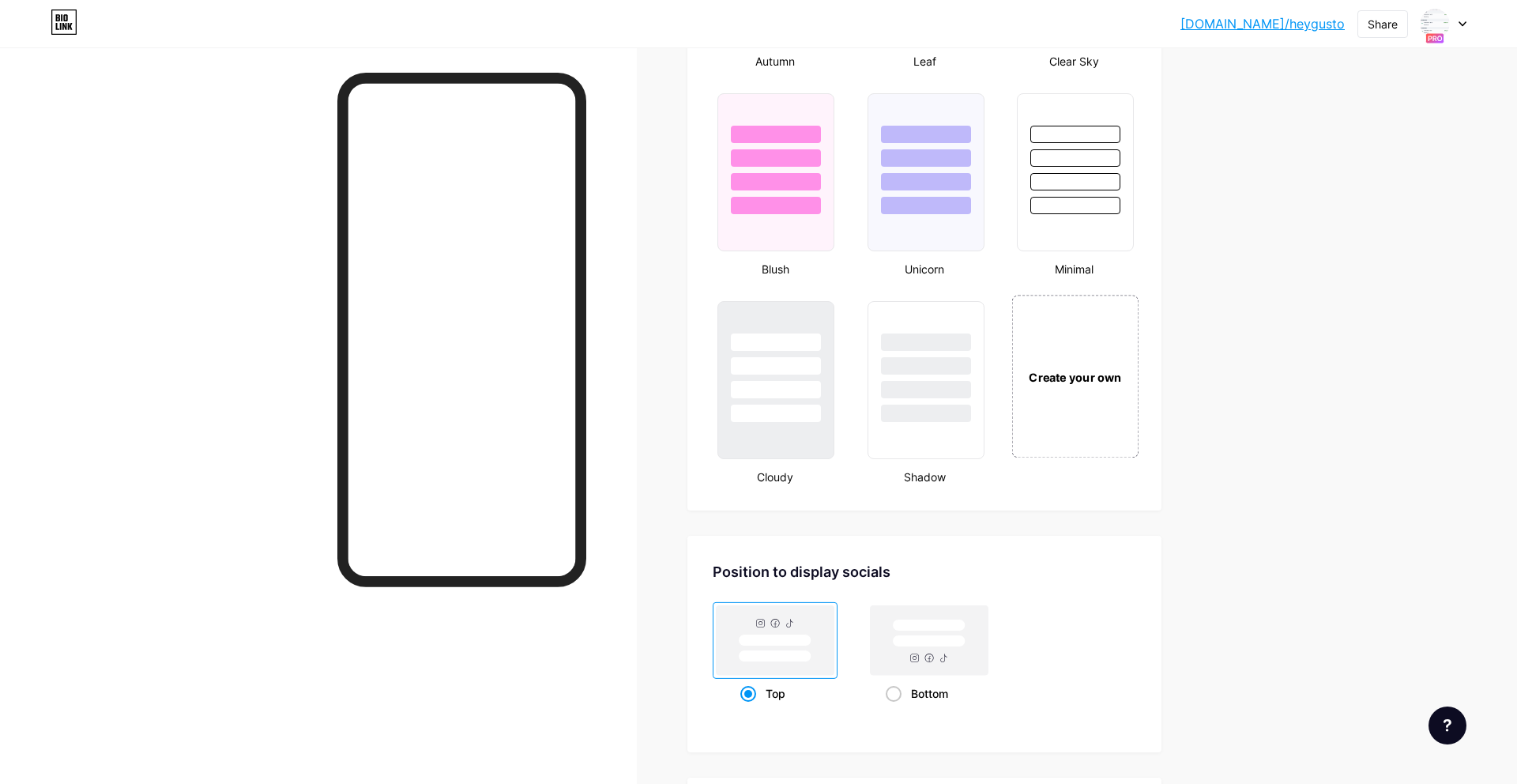
click at [1107, 400] on div "Create your own" at bounding box center [1076, 375] width 127 height 163
click at [1062, 407] on div "Create your own" at bounding box center [1073, 376] width 121 height 158
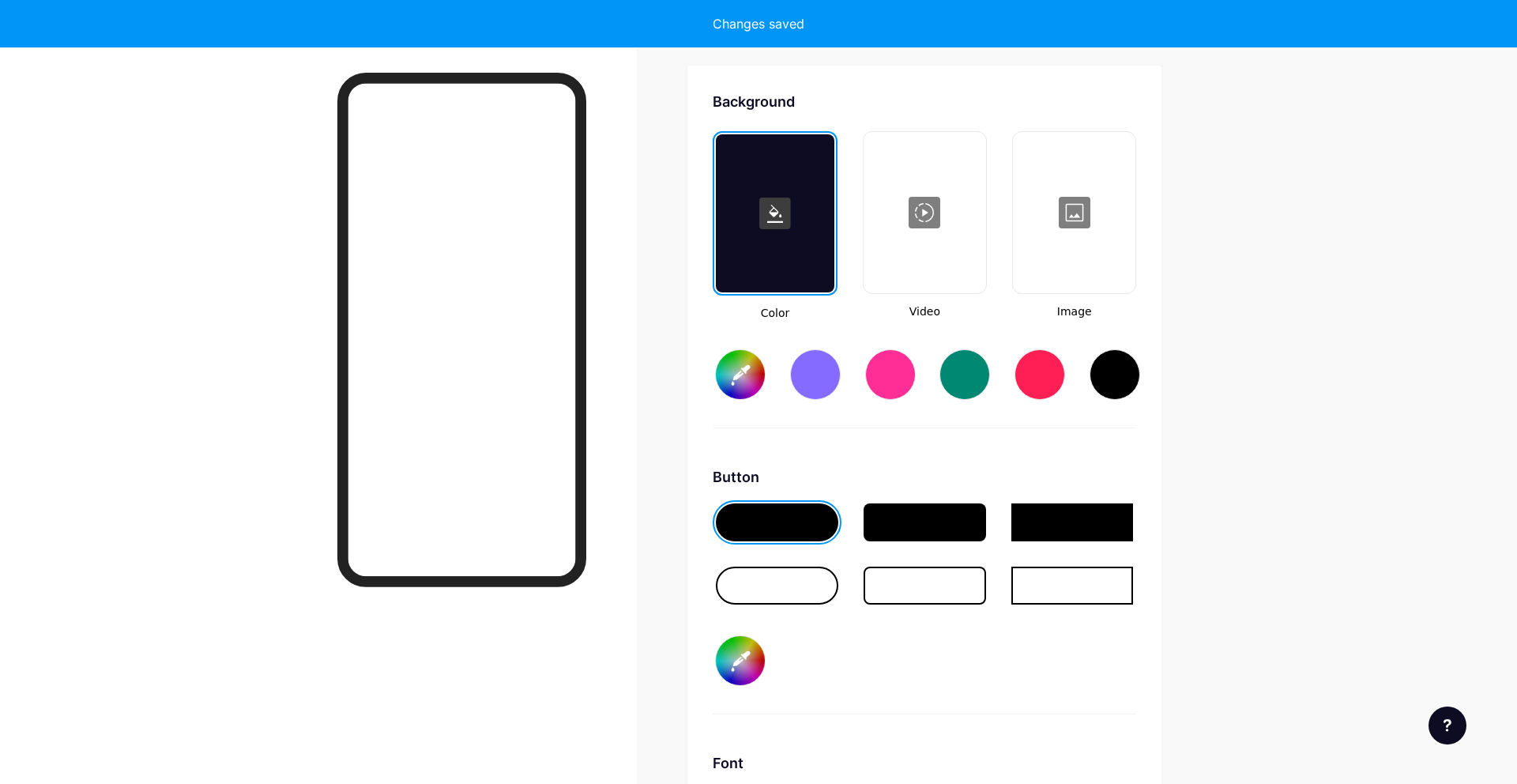
scroll to position [2097, 0]
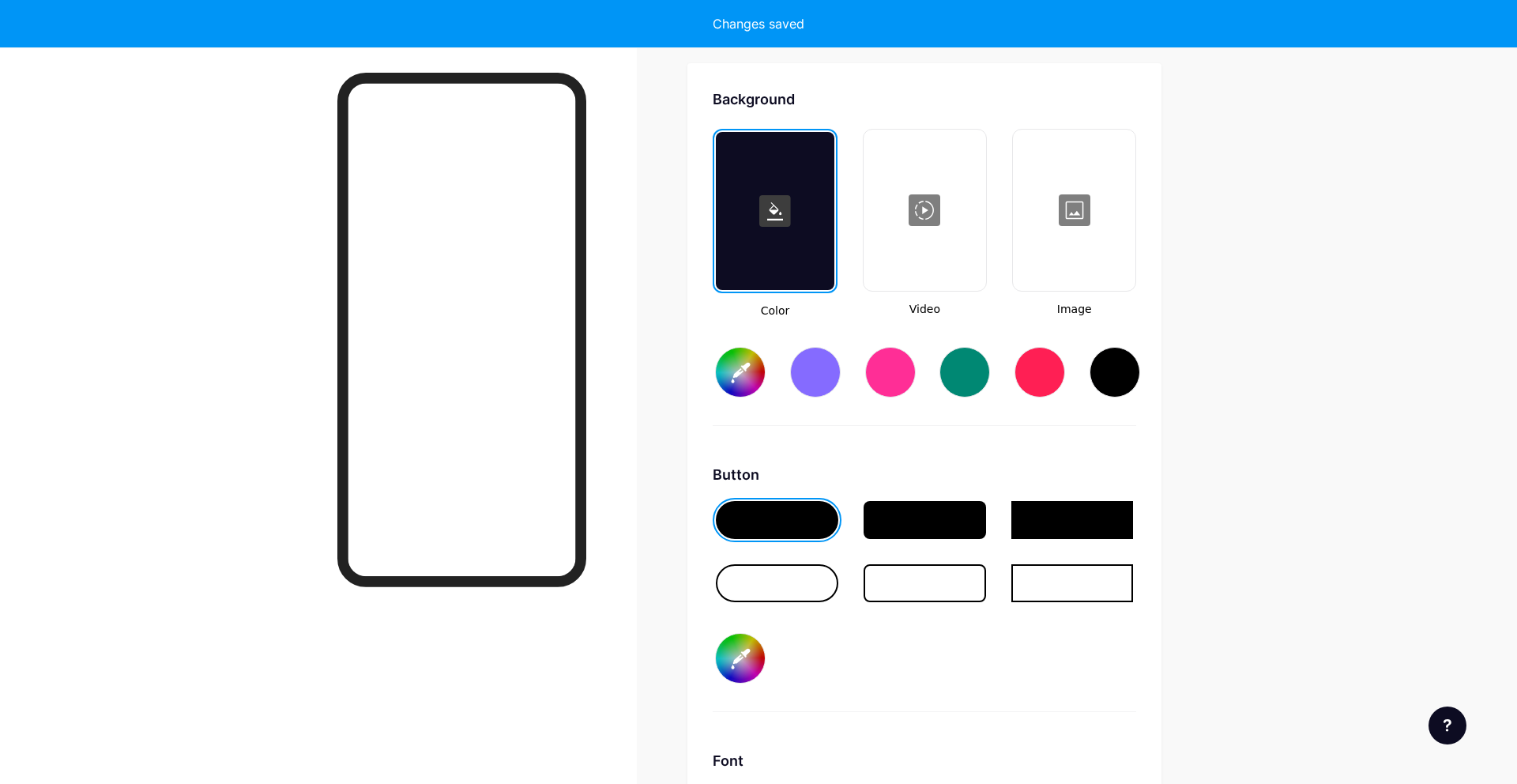
type input "#ffffff"
type input "#000000"
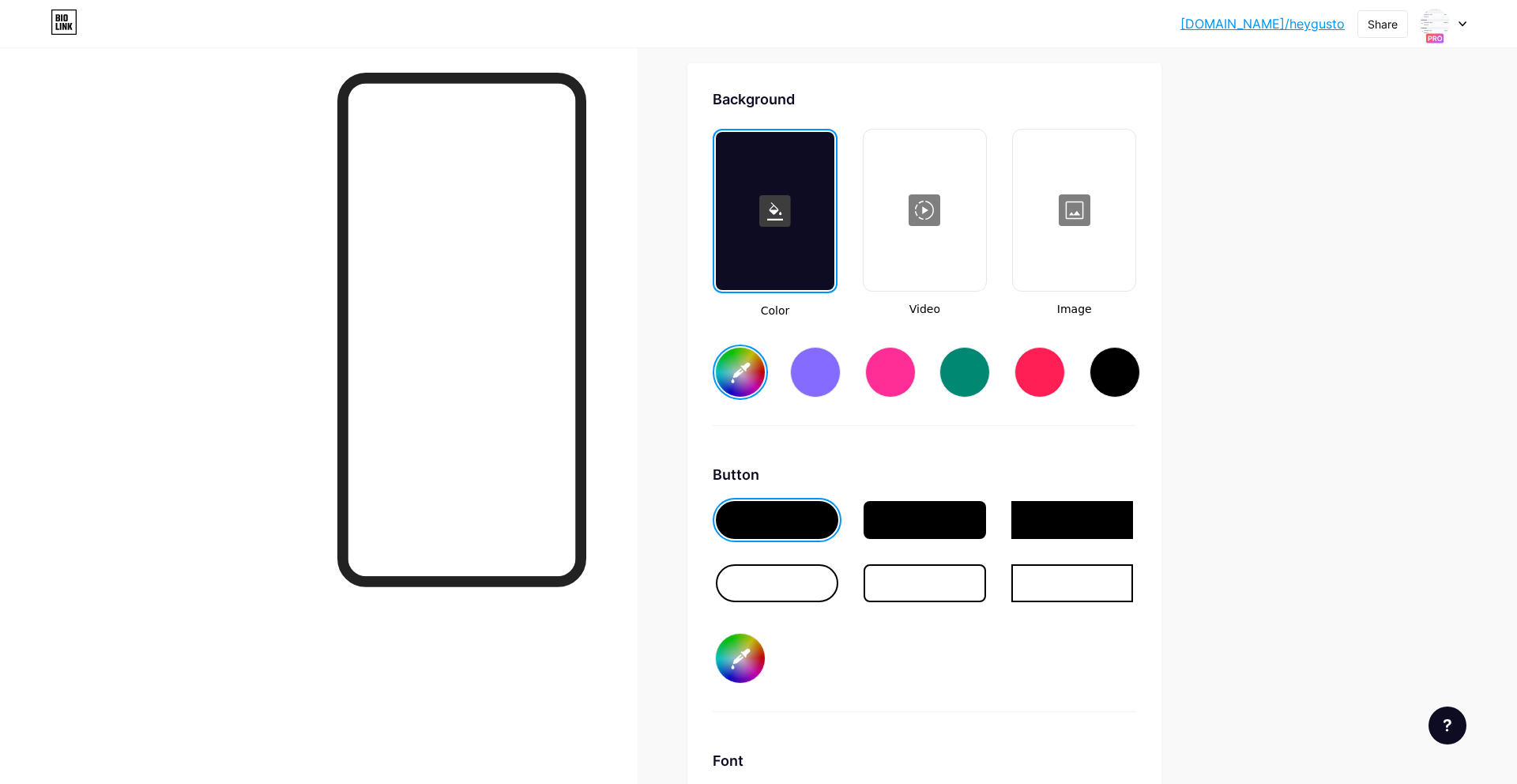
click at [730, 363] on input "#ffffff" at bounding box center [740, 373] width 49 height 49
click at [897, 454] on div "Background Color Video Image #ffffff Button #000000 Font Inter Poppins EB Garam…" at bounding box center [924, 556] width 424 height 936
click at [744, 376] on input "#ffffff" at bounding box center [740, 373] width 49 height 49
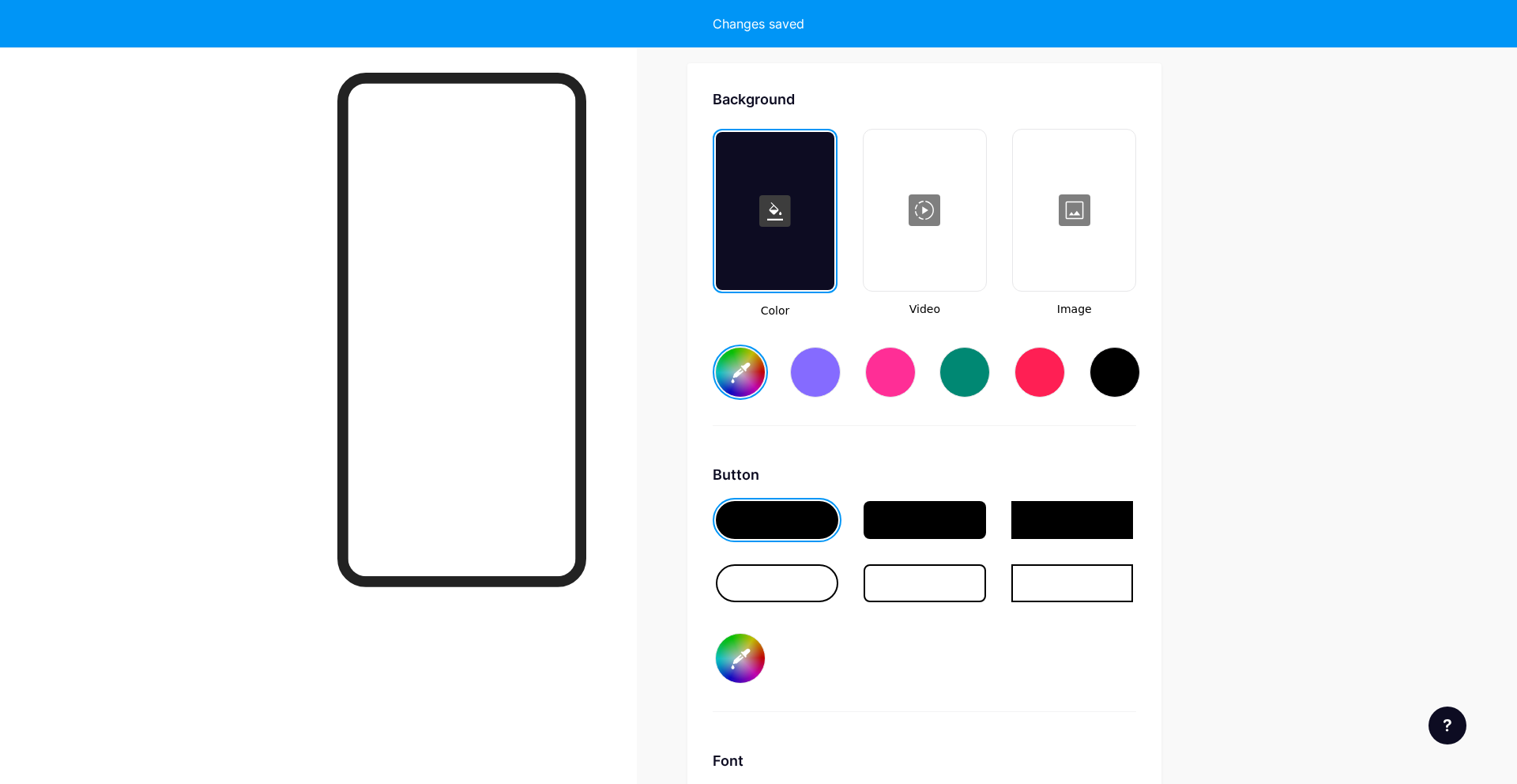
click at [997, 422] on div "Color Video Image #cba87f" at bounding box center [924, 277] width 424 height 297
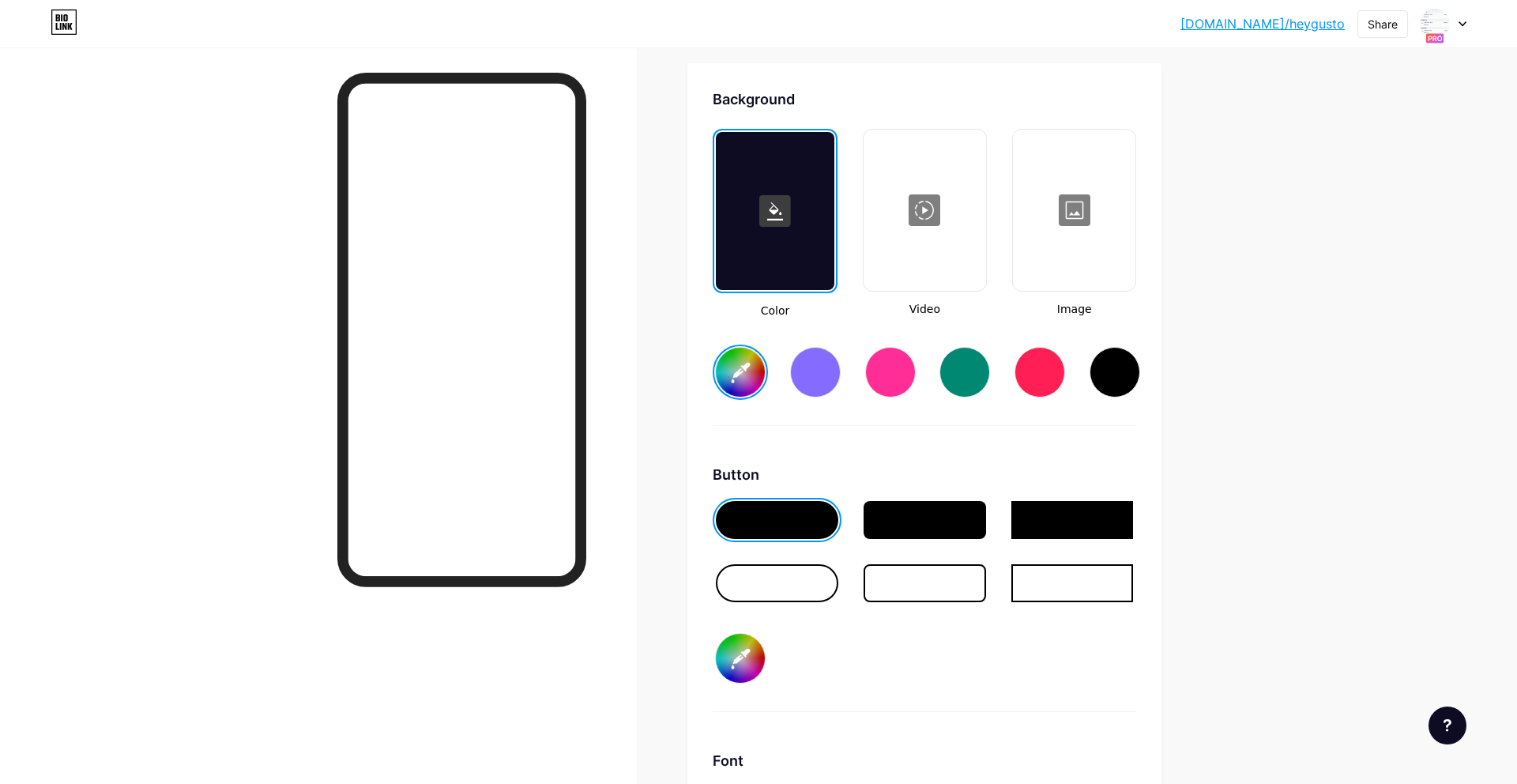
click at [773, 588] on div at bounding box center [776, 582] width 122 height 38
click at [810, 527] on div at bounding box center [776, 520] width 122 height 38
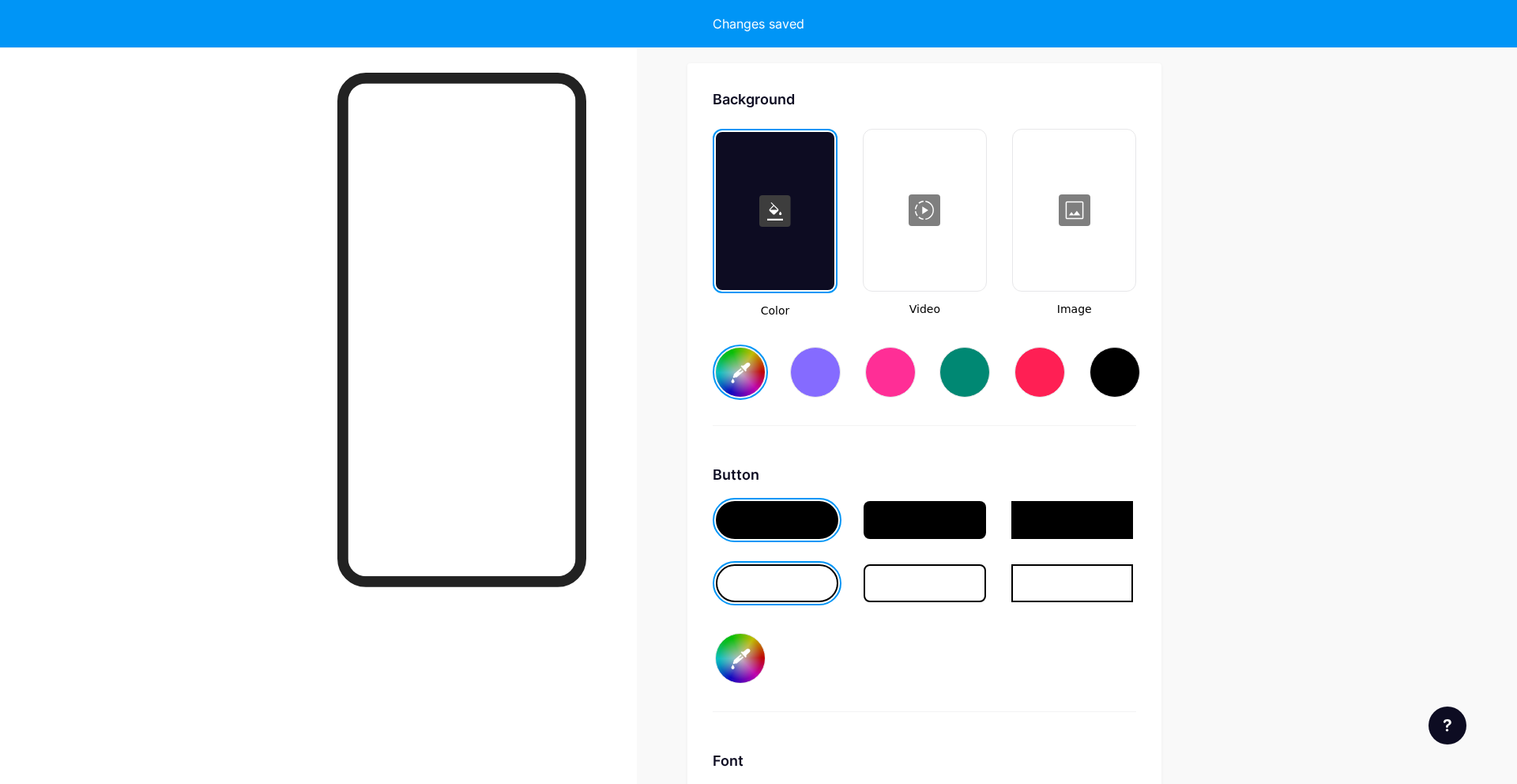
click at [737, 662] on input "#000000" at bounding box center [740, 658] width 49 height 49
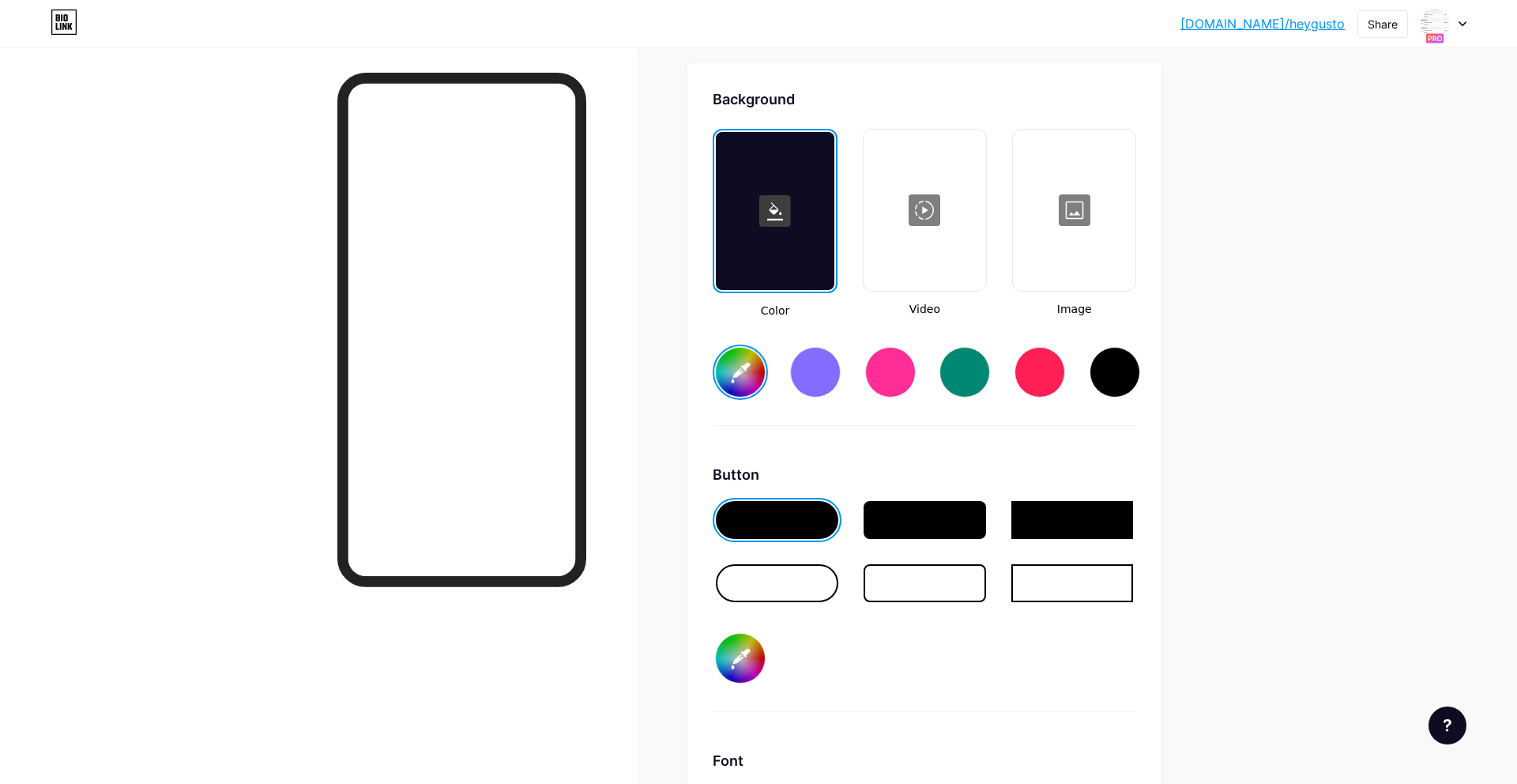
click at [749, 656] on input "#000000" at bounding box center [740, 658] width 49 height 49
type input "#cba87f"
type input "#a9c09c"
type input "#cba87f"
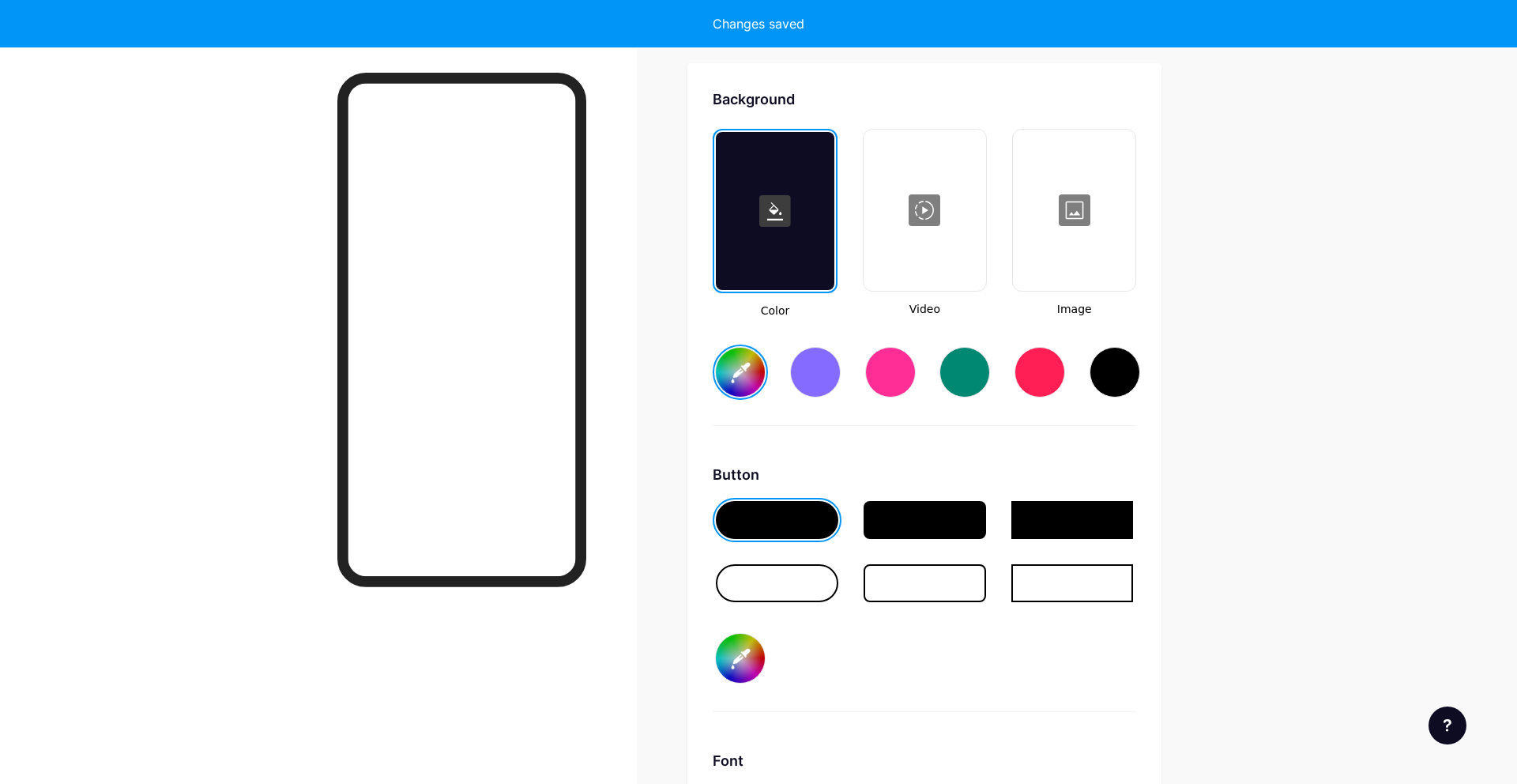
type input "#a9c09c"
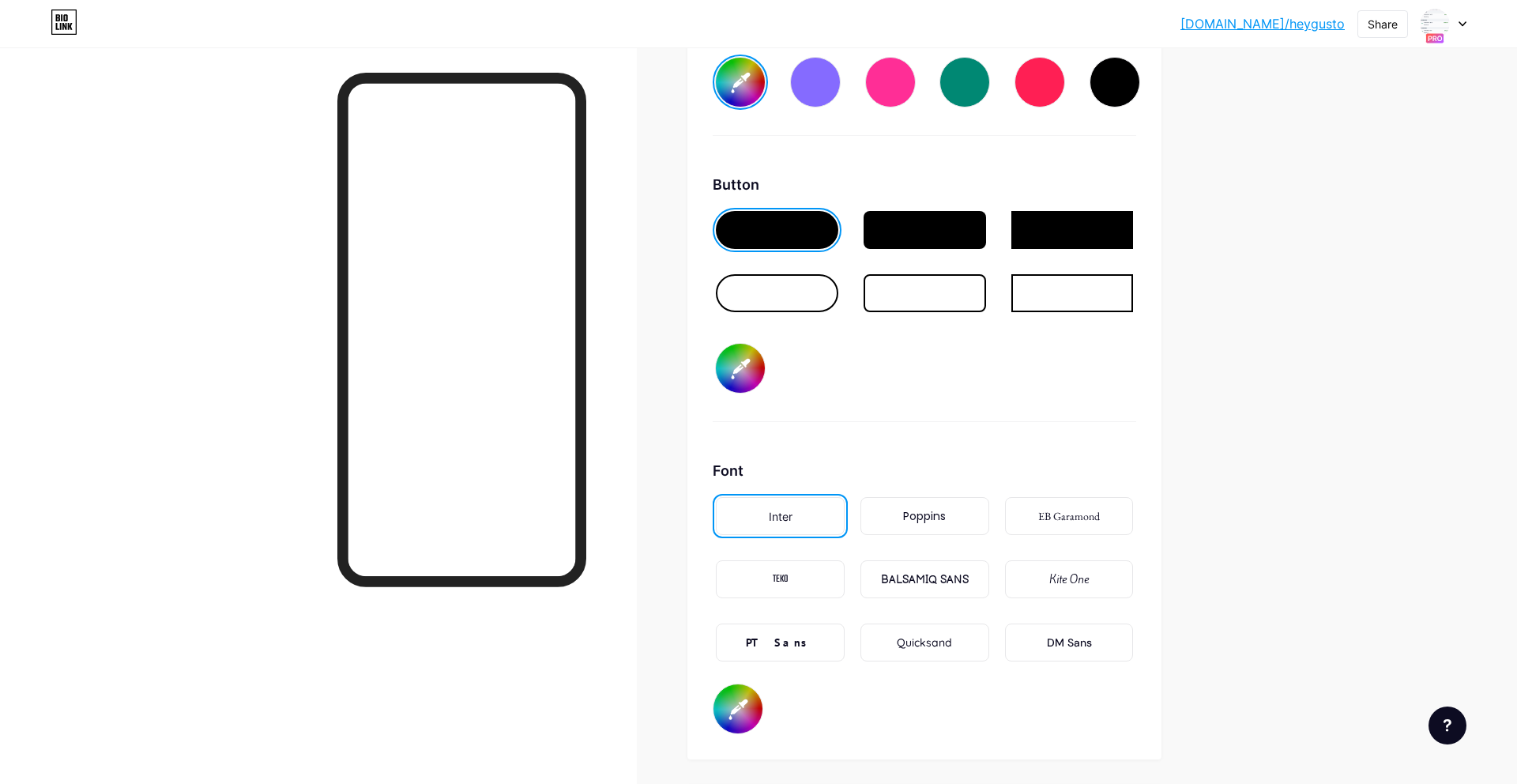
scroll to position [2378, 0]
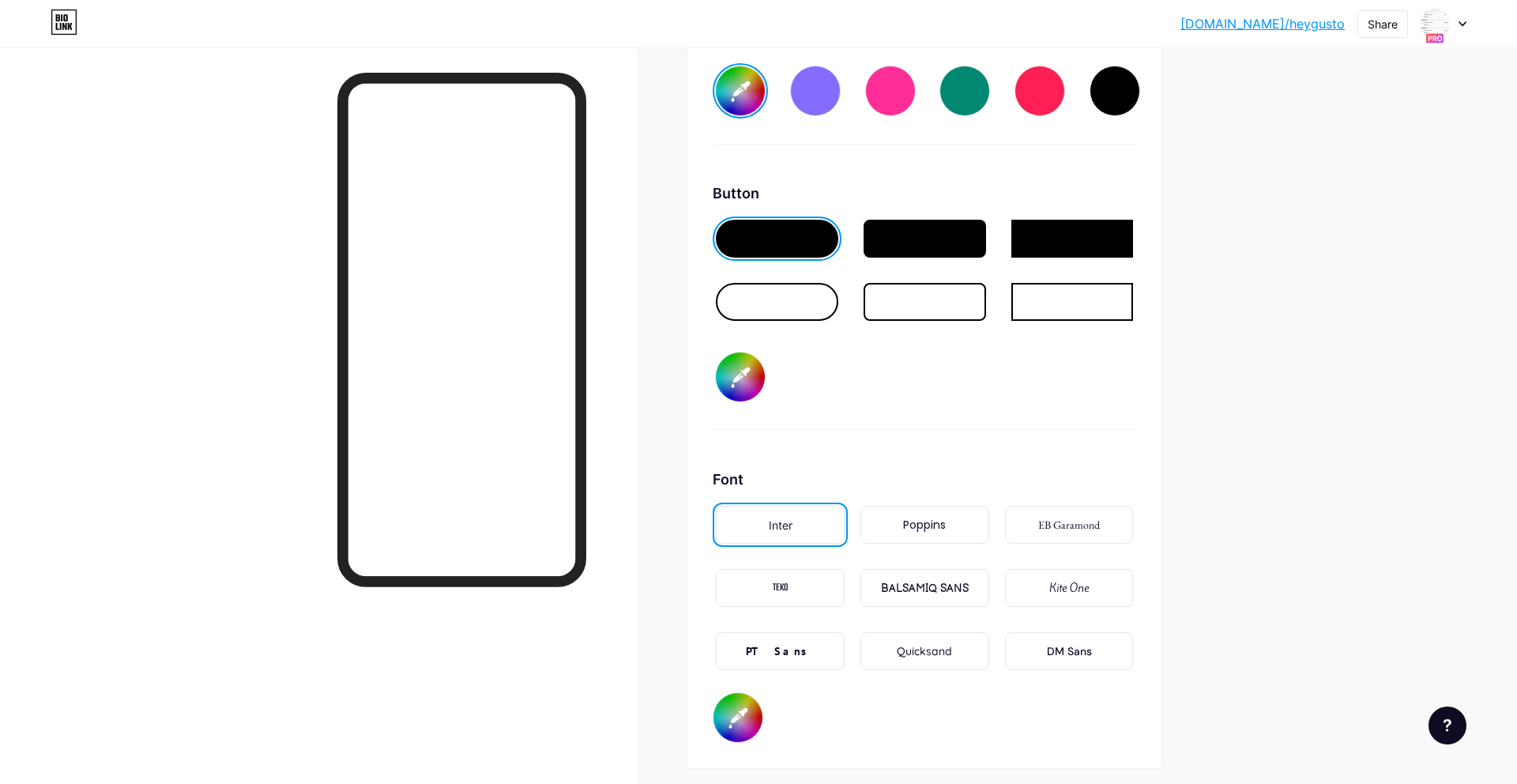
click at [750, 722] on input "#000000" at bounding box center [738, 717] width 49 height 49
type input "#cba87f"
type input "#9d7b7b"
type input "#cba87f"
type input "#a28181"
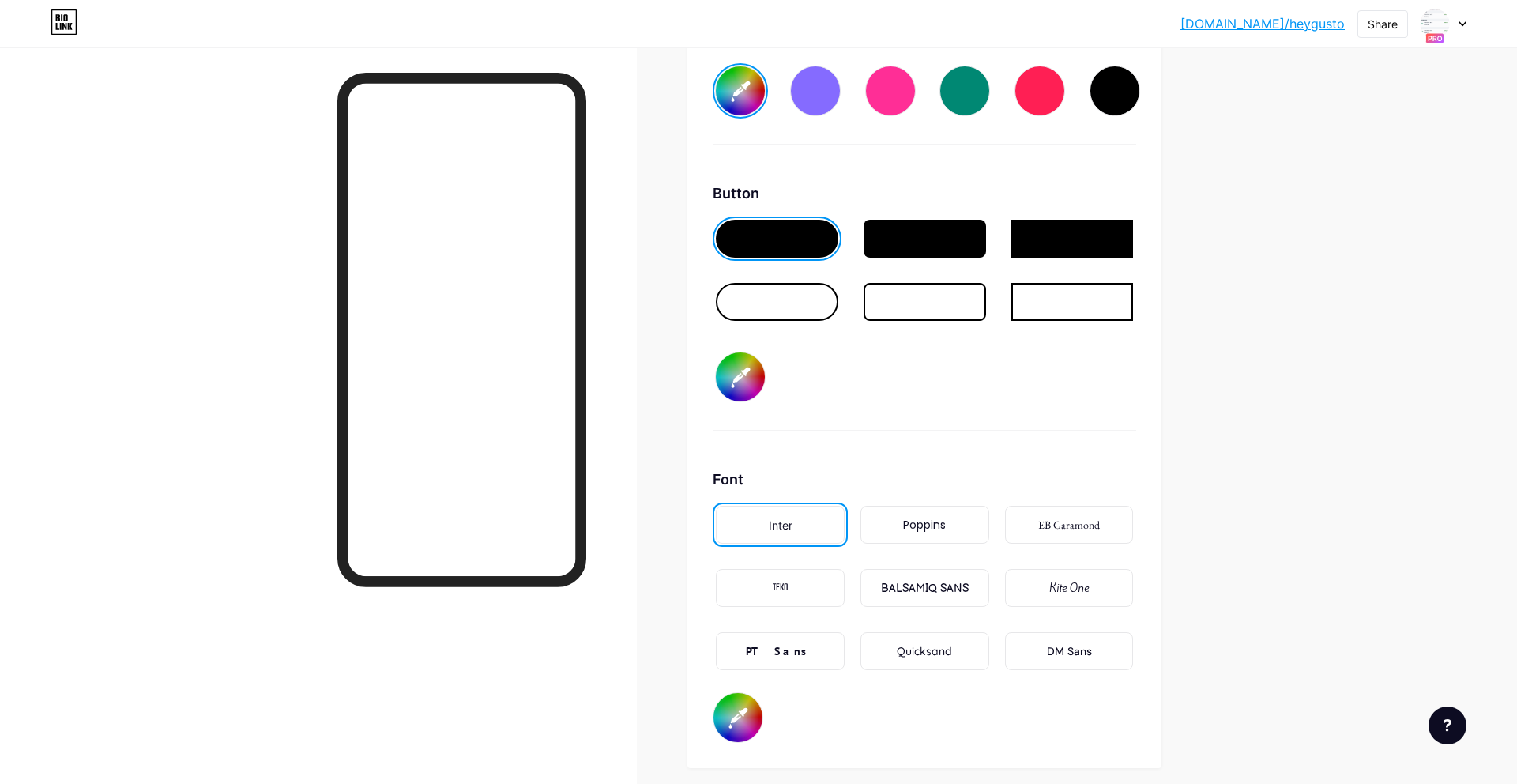
type input "#cba87f"
type input "#ae9393"
type input "#cba87f"
type input "#c5b5b5"
type input "#cba87f"
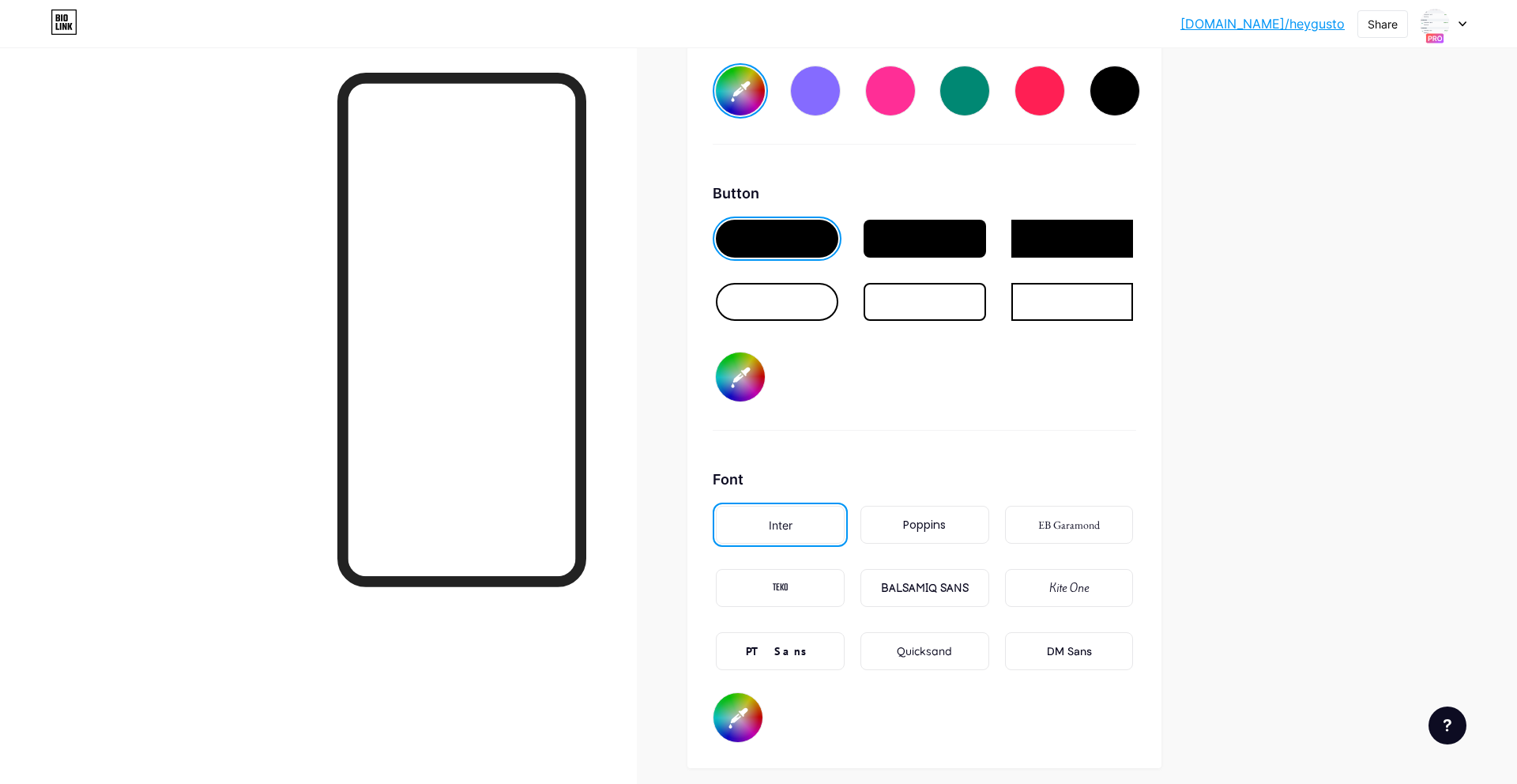
type input "#e6e6e6"
type input "#cba87f"
type input "#ffffff"
click at [876, 719] on div "Font Inter Poppins EB Garamond TEKO BALSAMIQ SANS Kite One PT Sans Quicksand DM…" at bounding box center [924, 605] width 424 height 274
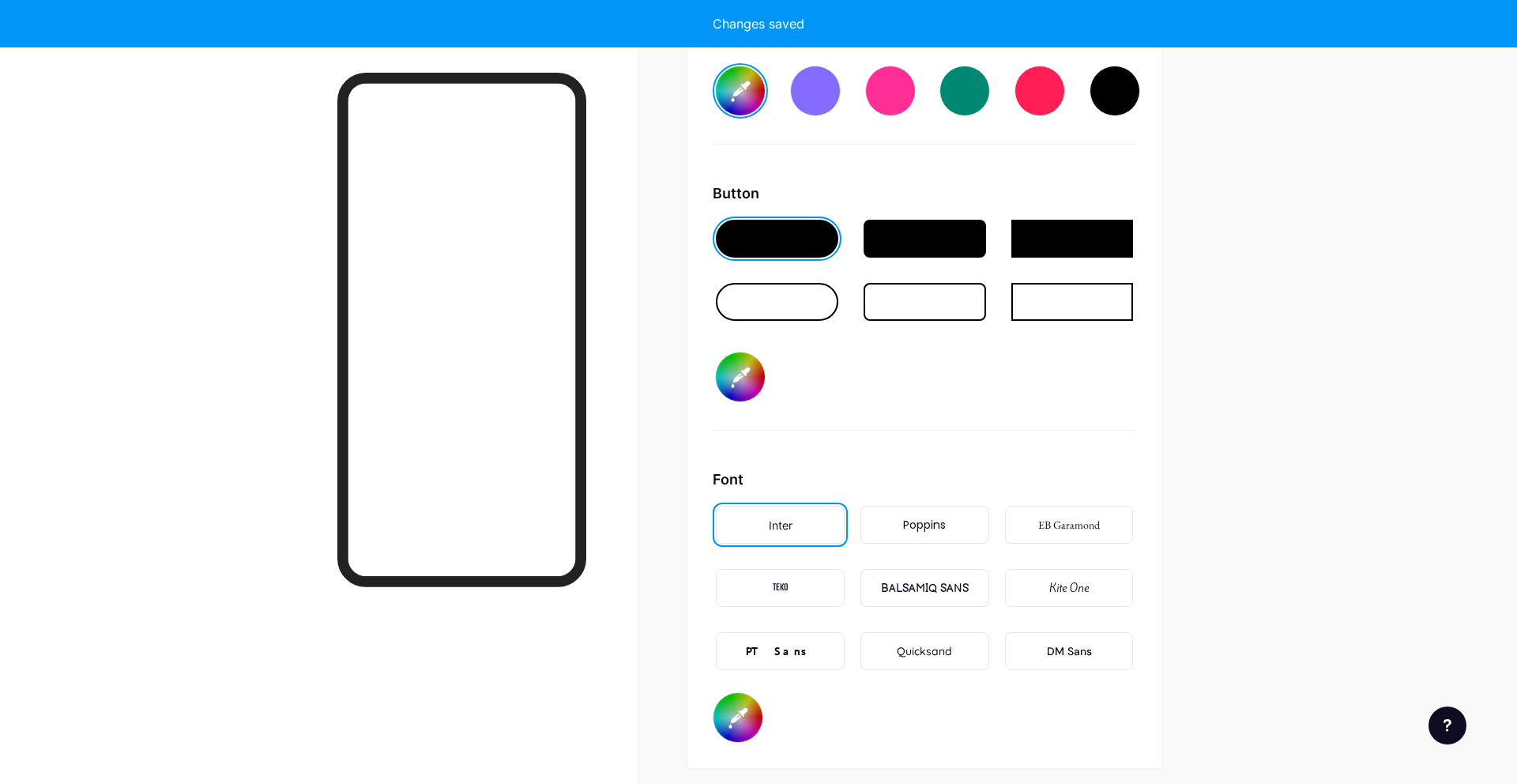
type input "#cba87f"
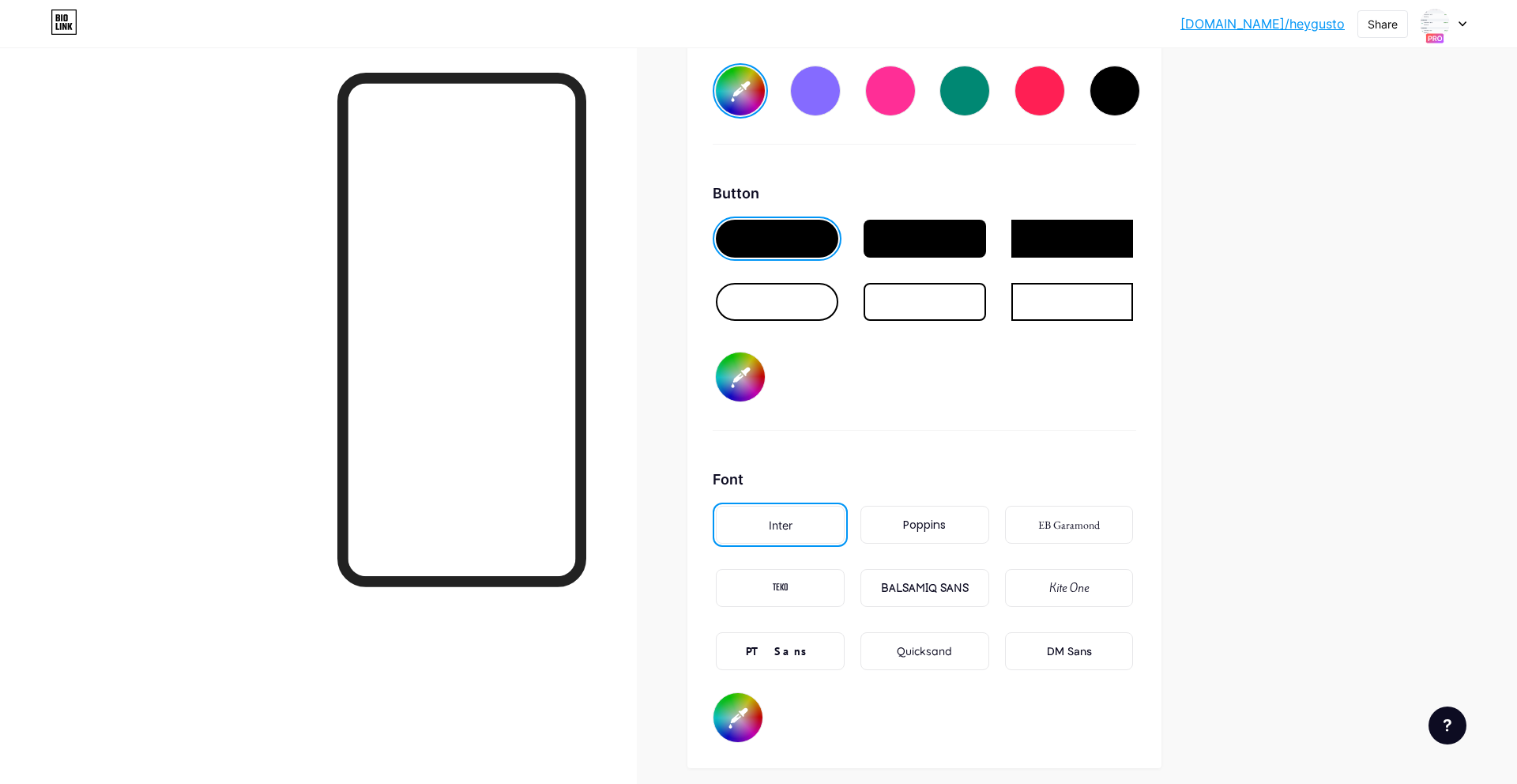
click at [1469, 24] on div "bio.link/heygus... bio.link/heygusto Share Switch accounts Hey Gusto bio.link/h…" at bounding box center [758, 24] width 1517 height 28
click at [1459, 25] on icon at bounding box center [1462, 24] width 8 height 5
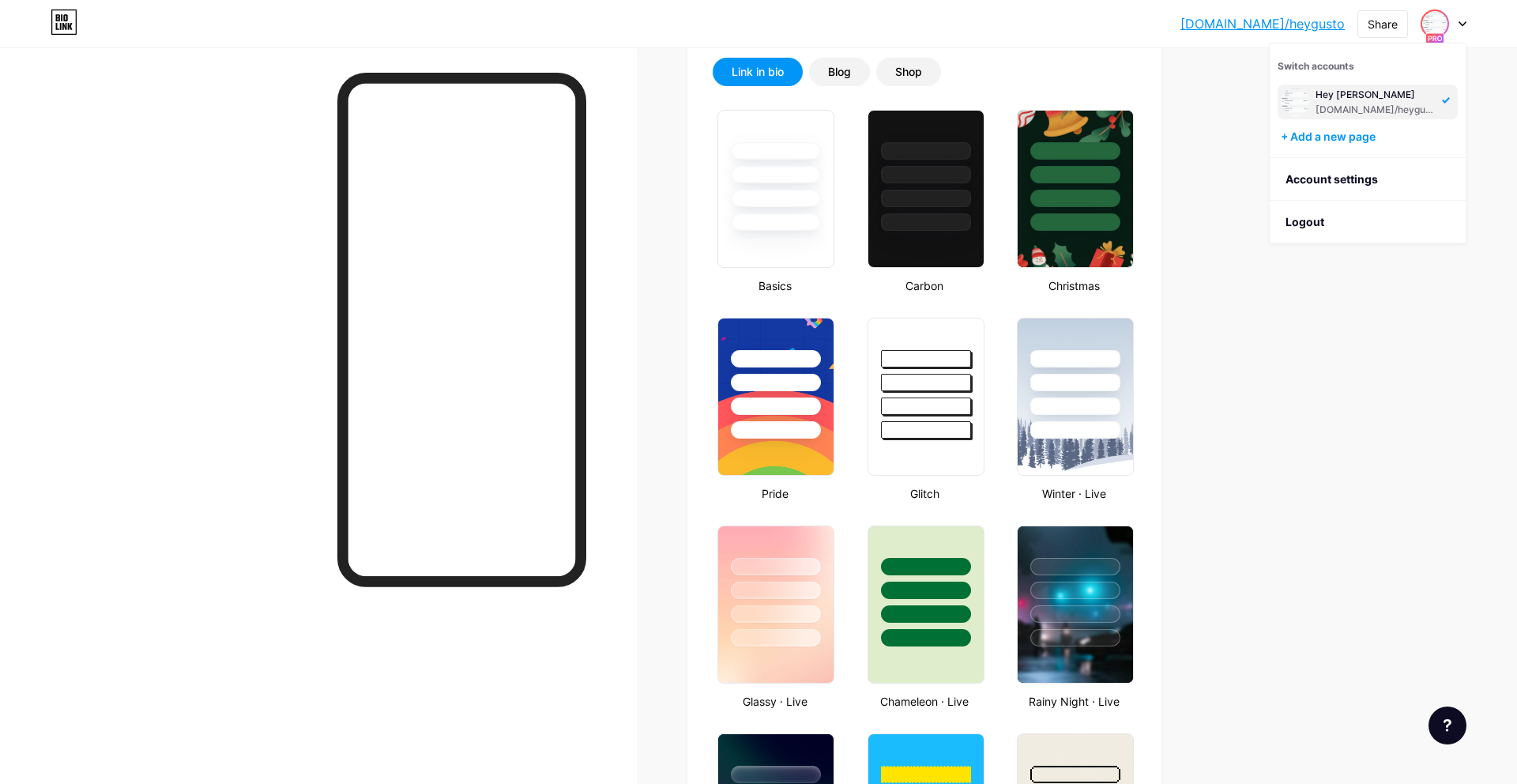
scroll to position [0, 0]
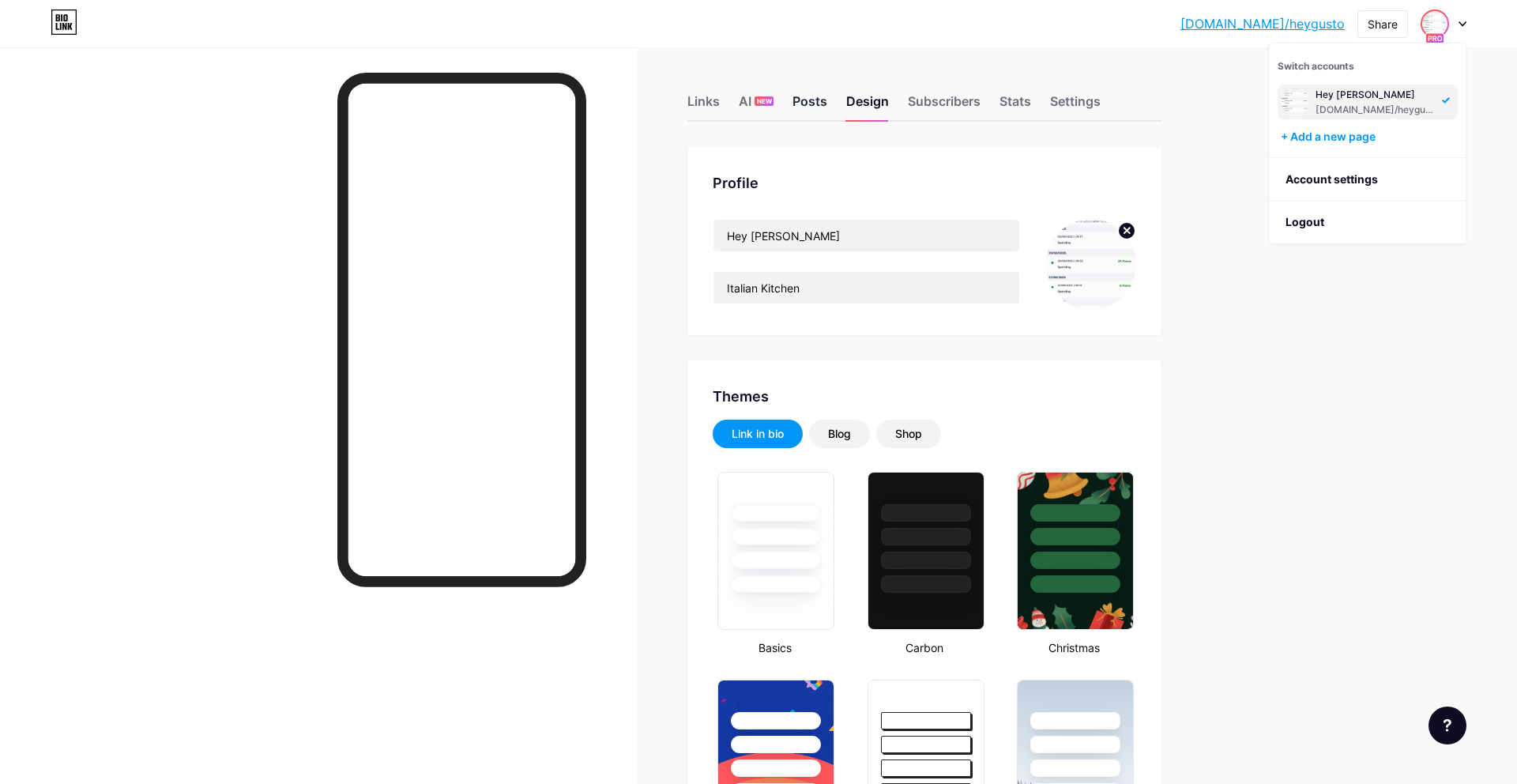
click at [796, 102] on div "Posts" at bounding box center [809, 106] width 34 height 28
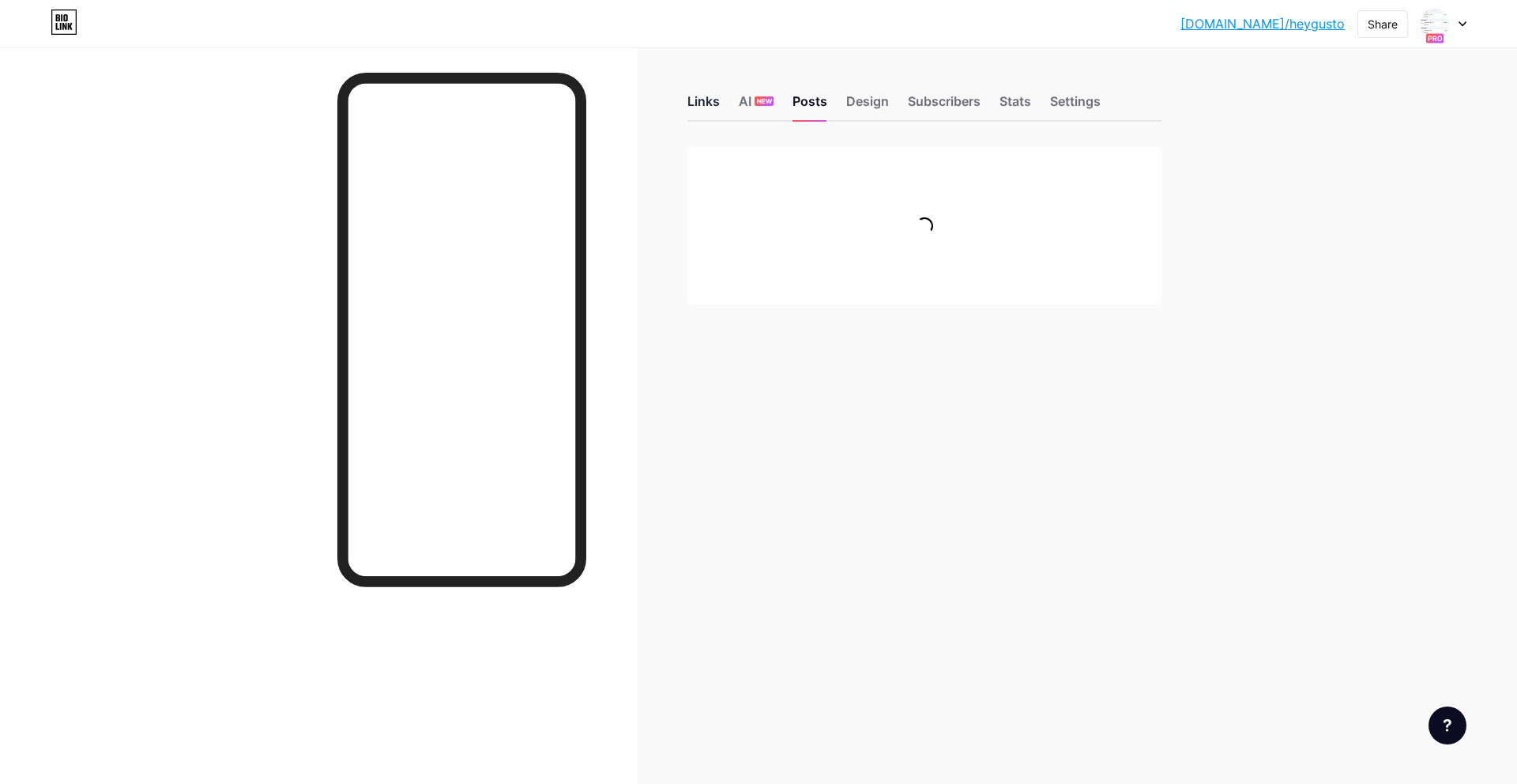
click at [692, 97] on div "Links" at bounding box center [703, 106] width 33 height 28
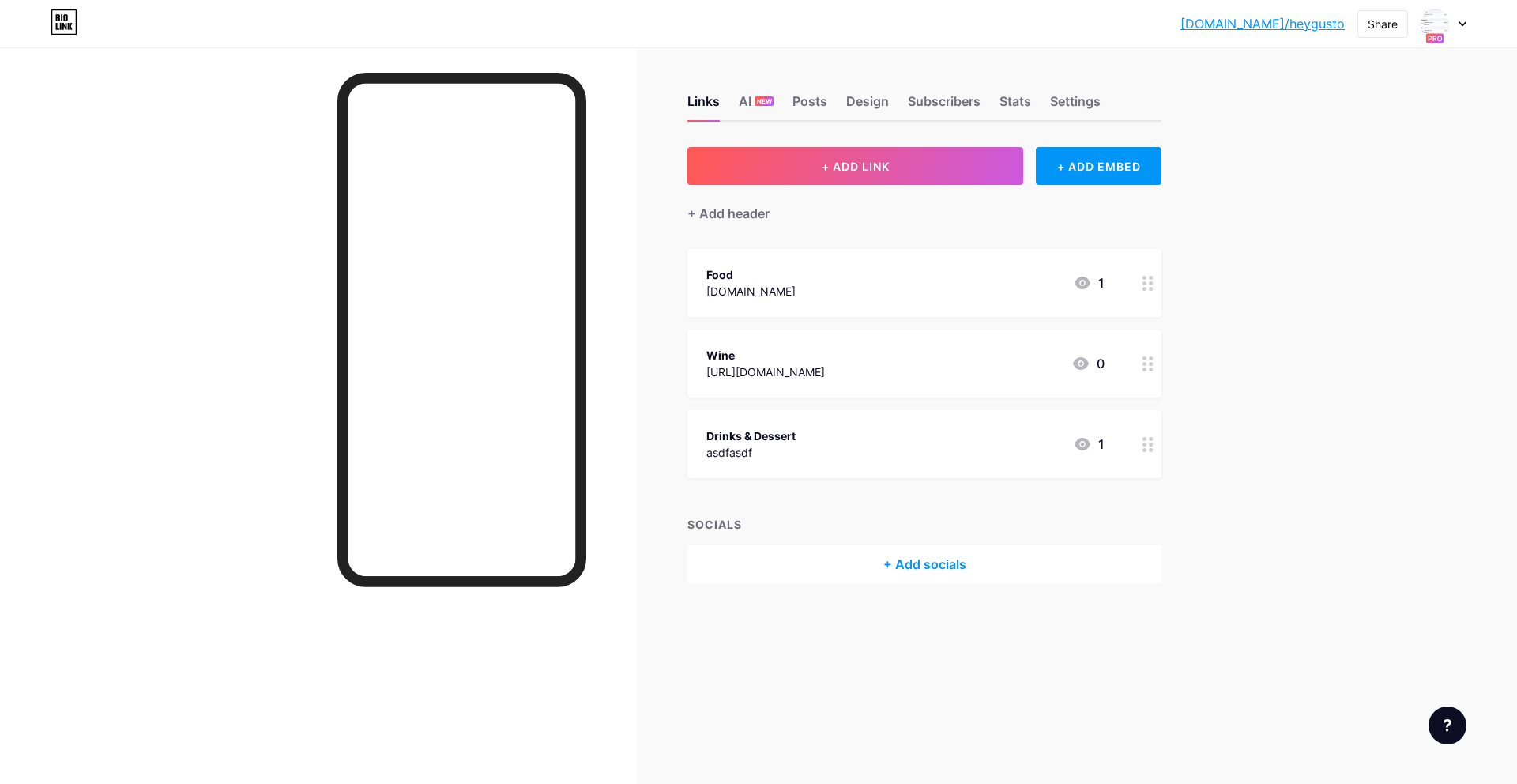
click at [1345, 458] on div "bio.link/heygus... bio.link/heygusto Share Switch accounts Hey Gusto bio.link/h…" at bounding box center [758, 392] width 1517 height 784
click at [899, 559] on div "+ Add socials" at bounding box center [924, 564] width 474 height 38
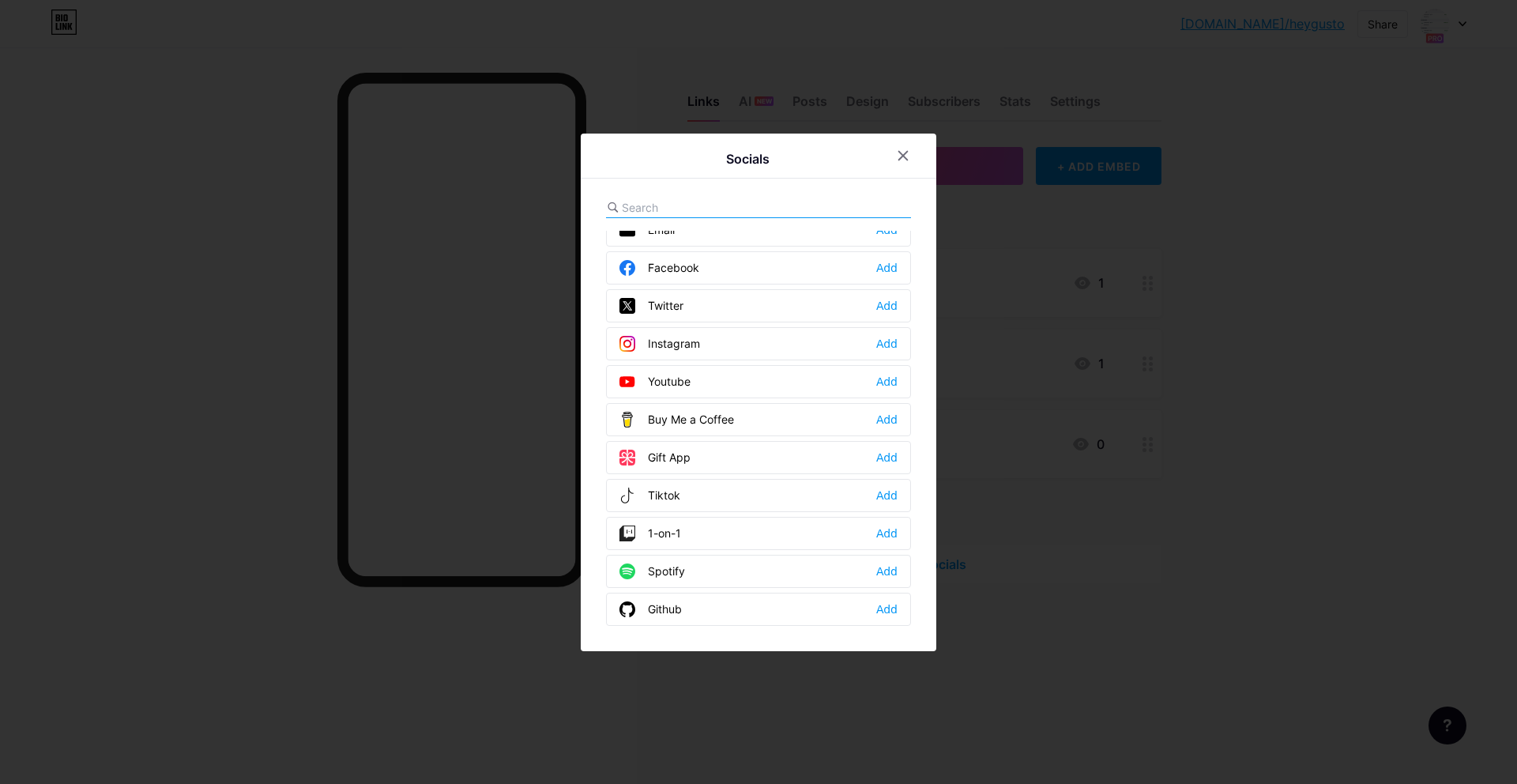
scroll to position [19, 0]
click at [888, 344] on div "Add" at bounding box center [886, 342] width 21 height 16
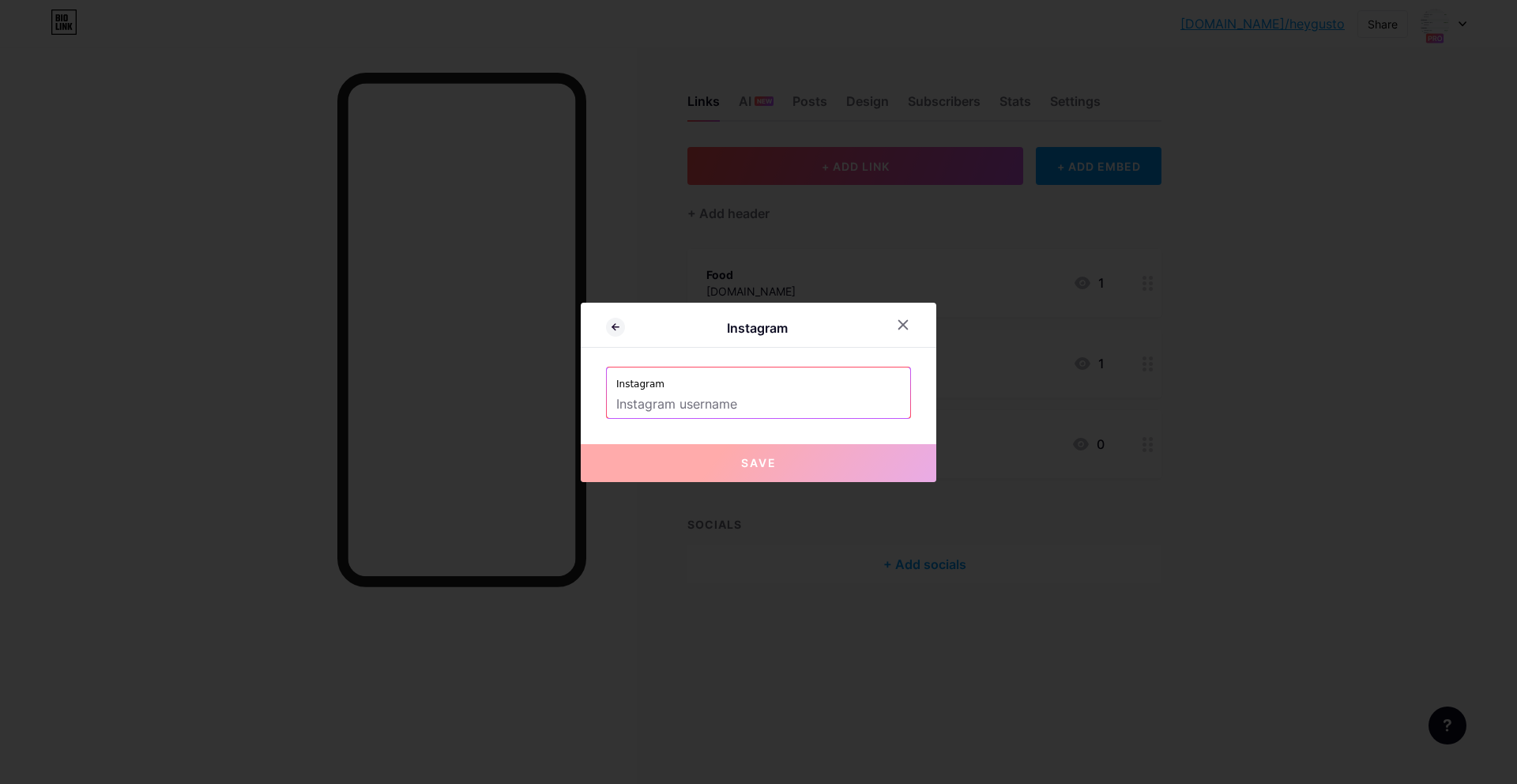
click at [777, 406] on input "text" at bounding box center [758, 404] width 285 height 26
paste input "https://www.instagram.com/heygusto_th/"
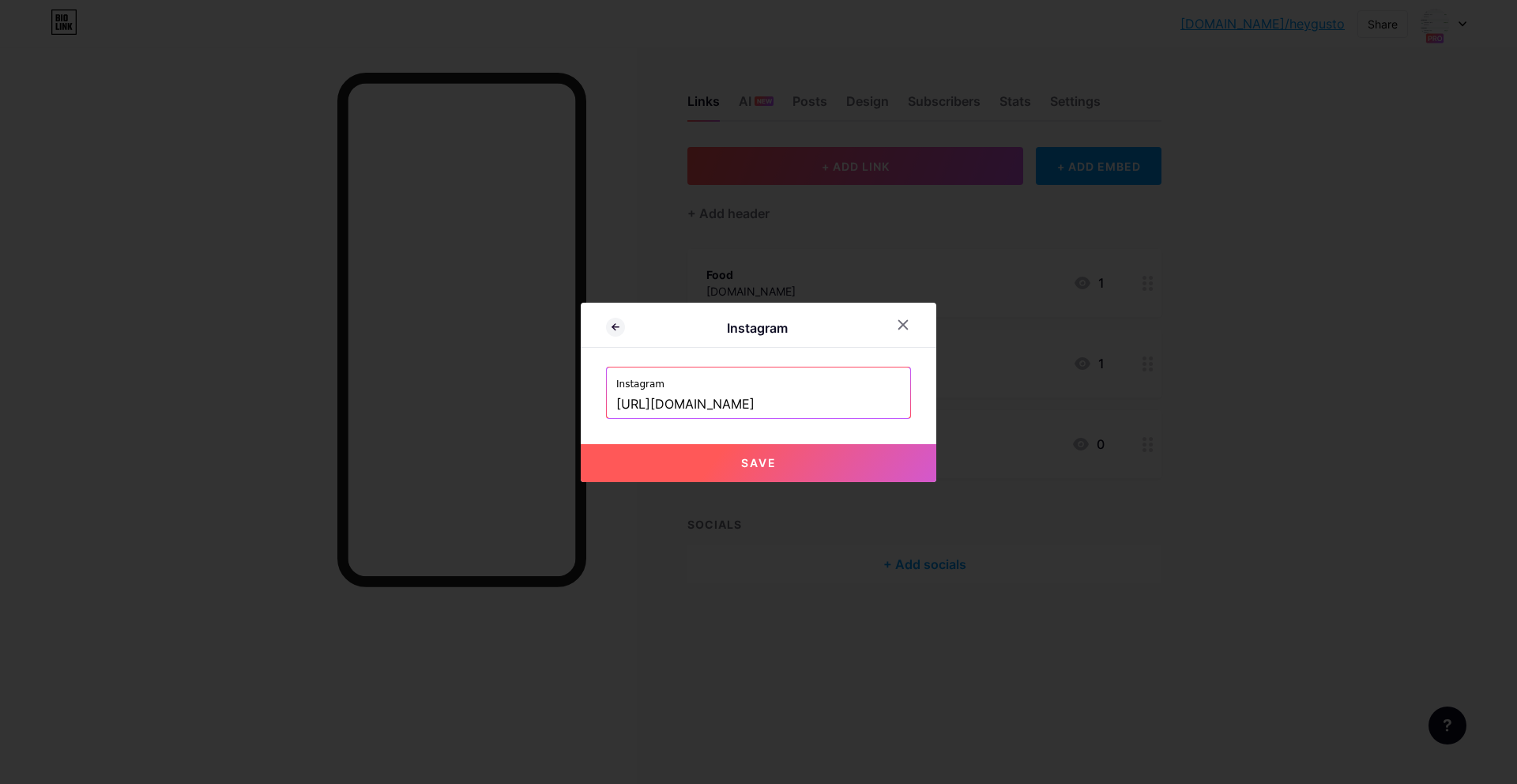
click at [813, 462] on button "Save" at bounding box center [758, 462] width 356 height 38
type input "https://instagram.com/https://www.instagram.com/heygusto_th/"
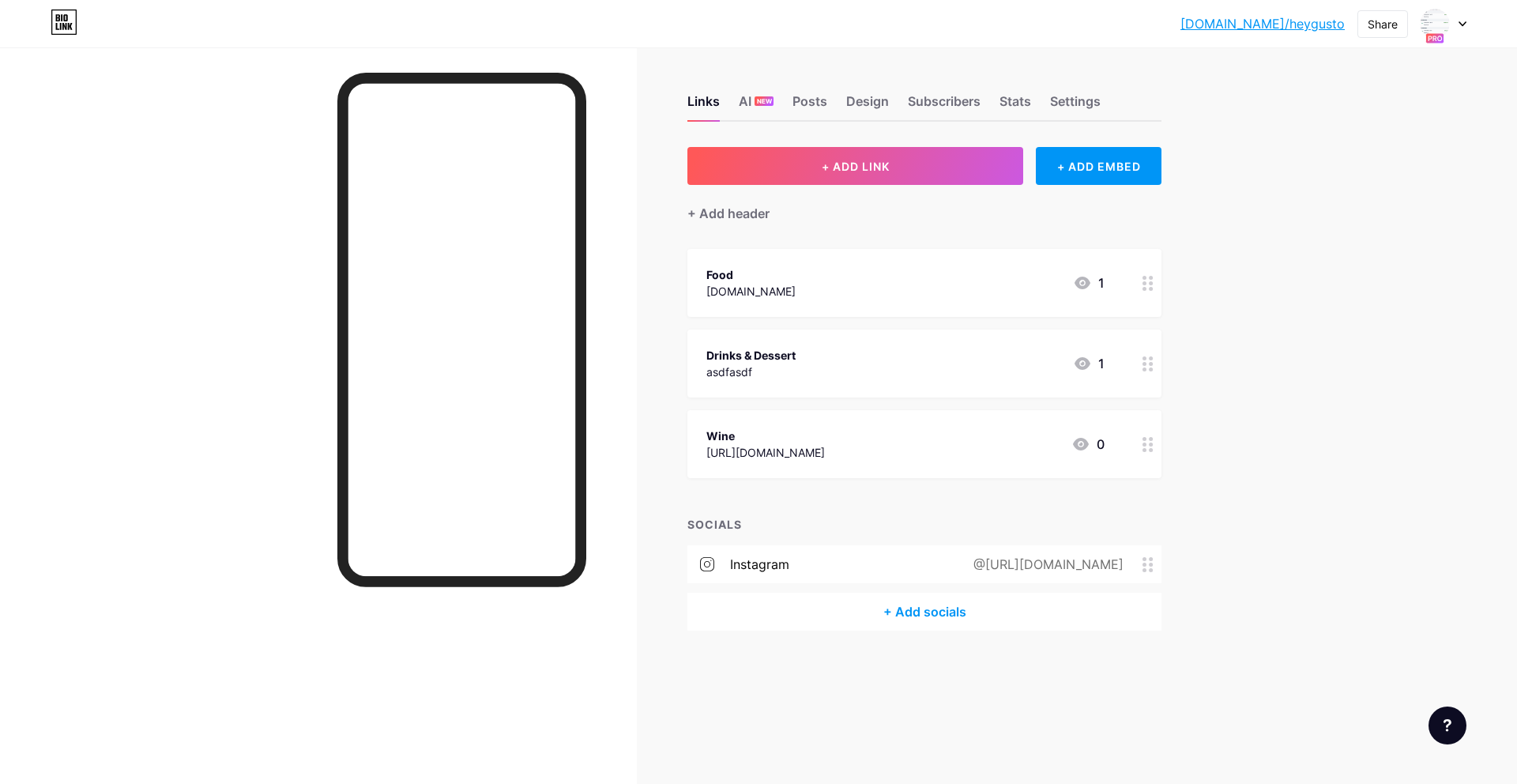
click at [1020, 613] on div "+ Add socials" at bounding box center [924, 611] width 474 height 38
click at [889, 284] on div "Add" at bounding box center [886, 285] width 21 height 16
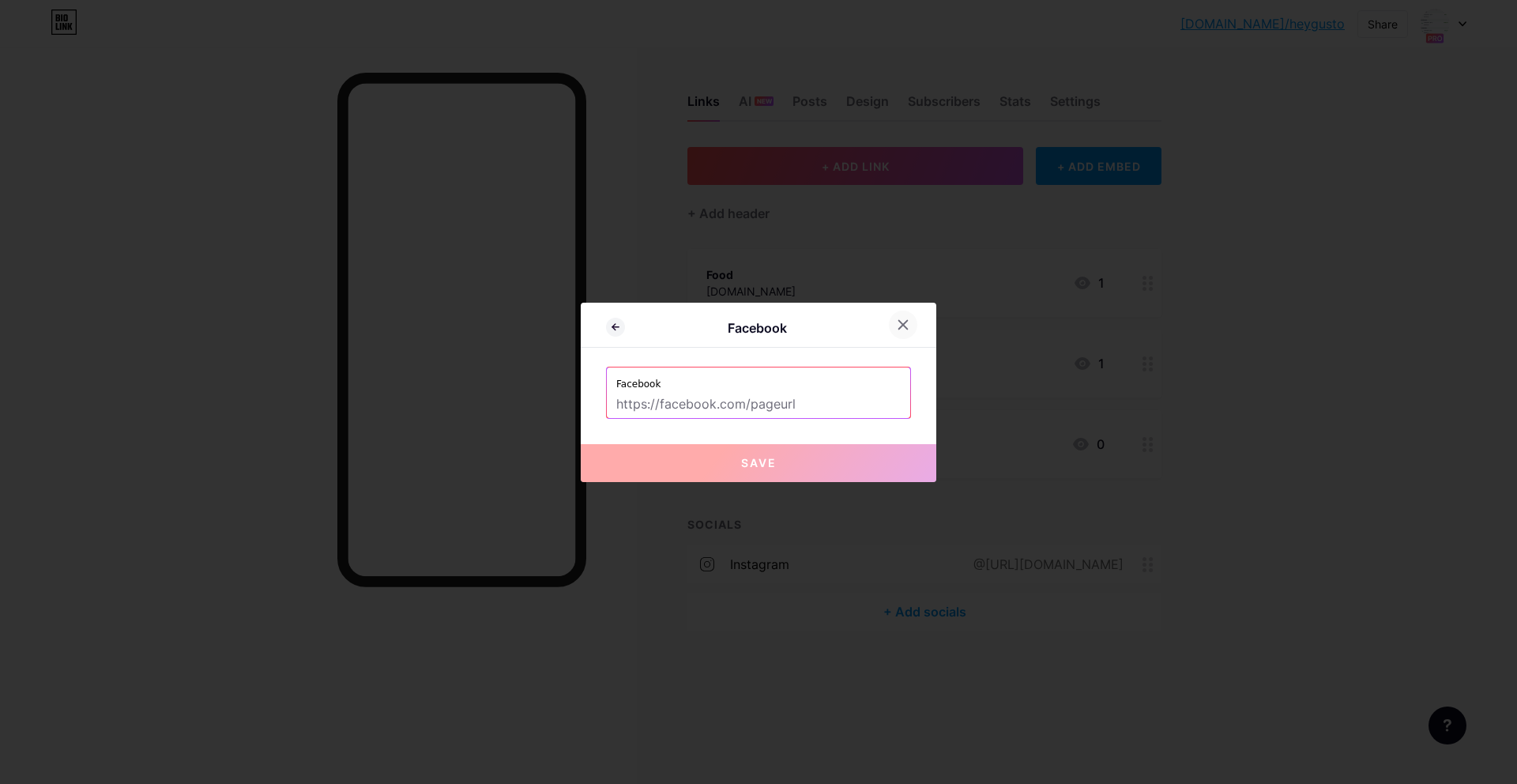
click at [899, 315] on div at bounding box center [903, 324] width 28 height 28
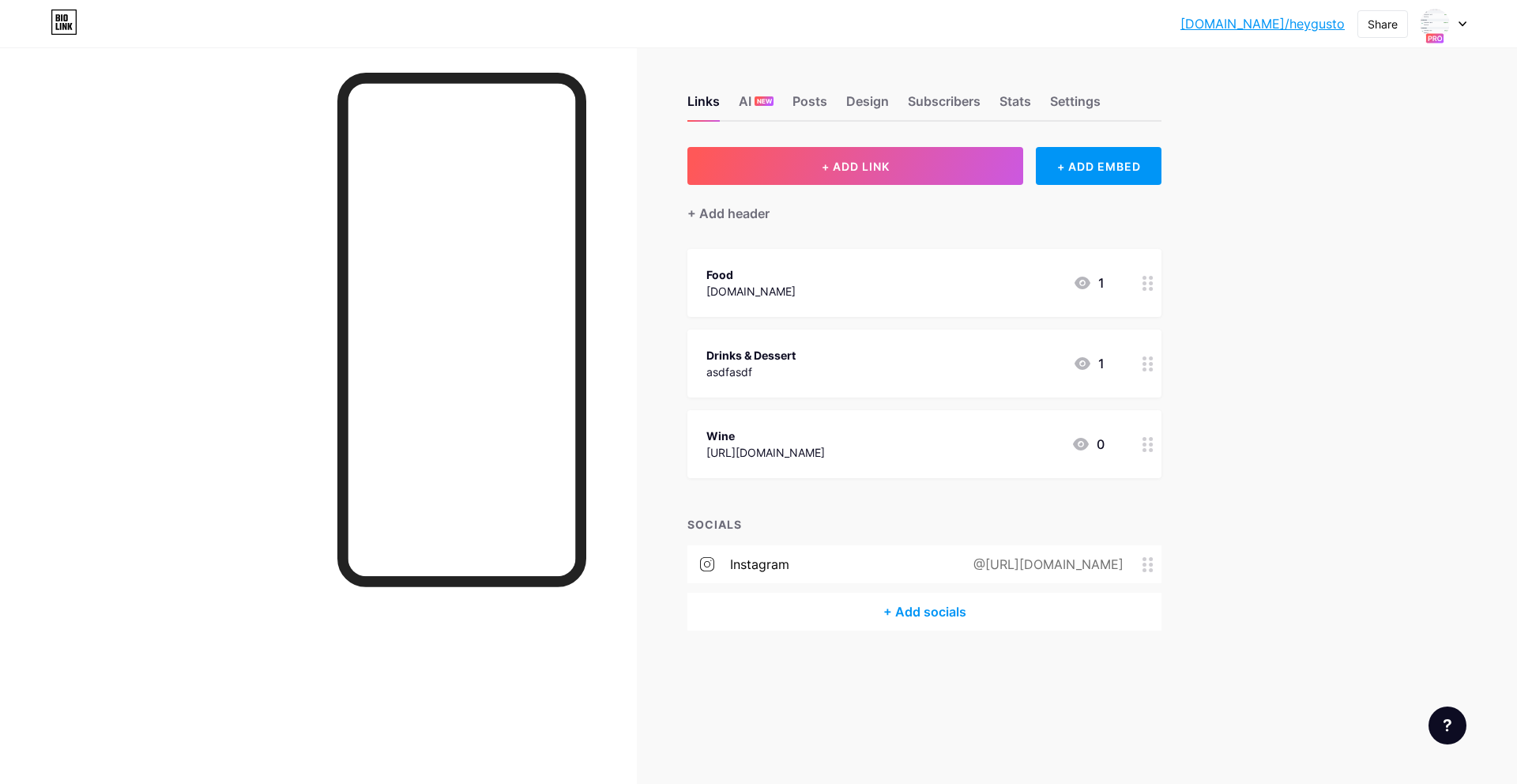
click at [974, 610] on div "+ Add socials" at bounding box center [924, 611] width 474 height 38
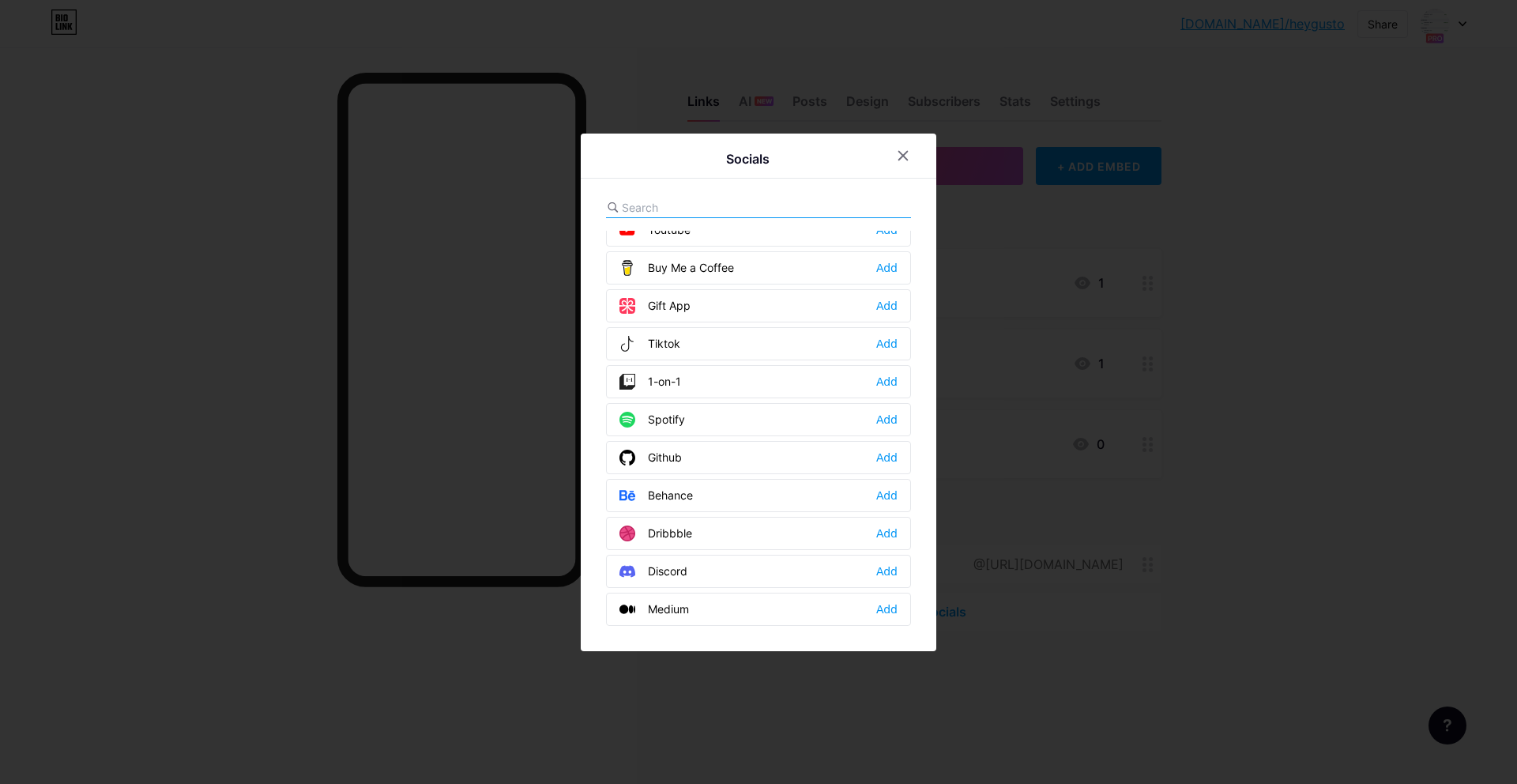
scroll to position [182, 0]
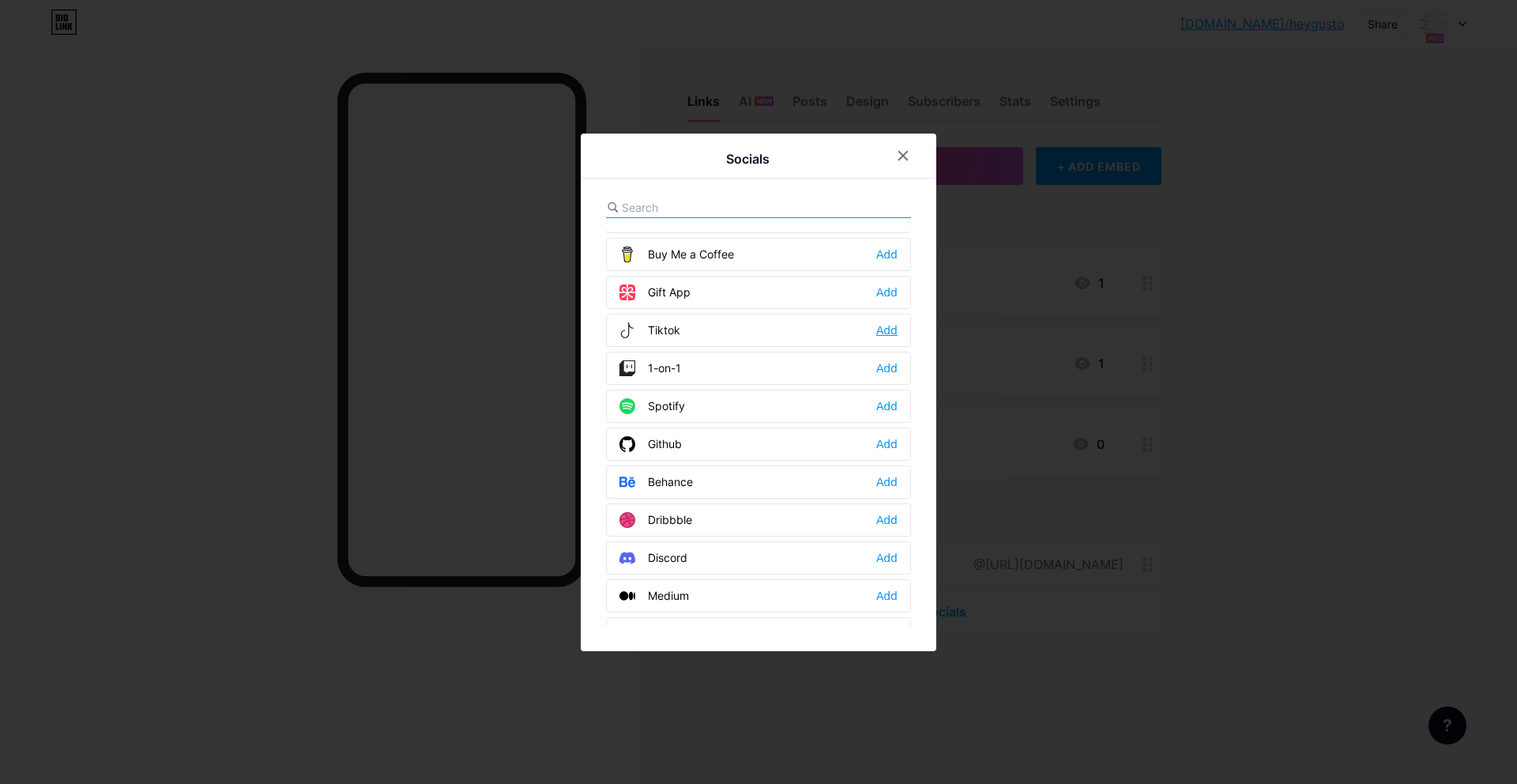
click at [883, 333] on div "Add" at bounding box center [886, 330] width 21 height 16
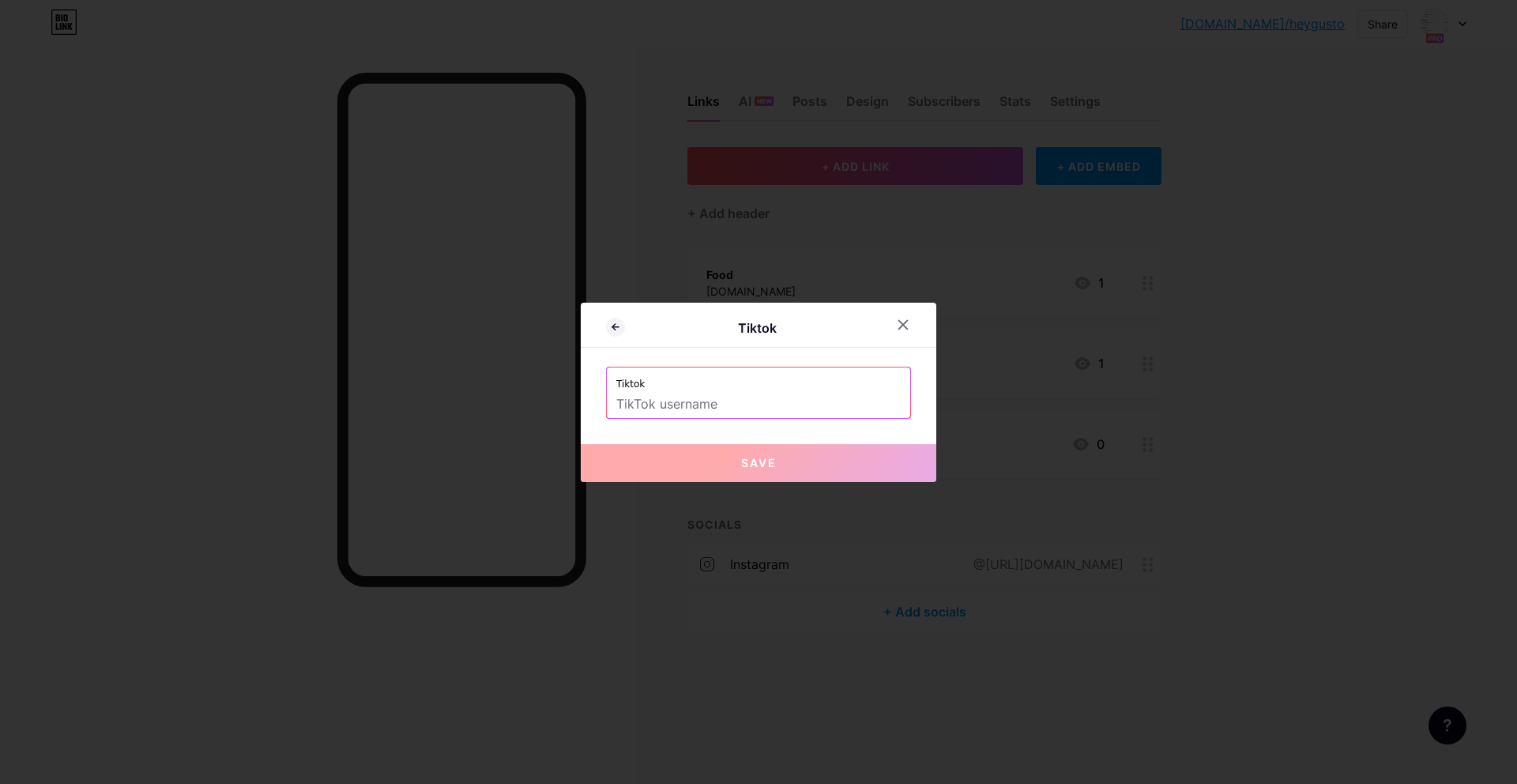
click at [786, 401] on input "text" at bounding box center [758, 404] width 285 height 26
paste input "https://www.tiktok.com/@heygusto_th?lang=en"
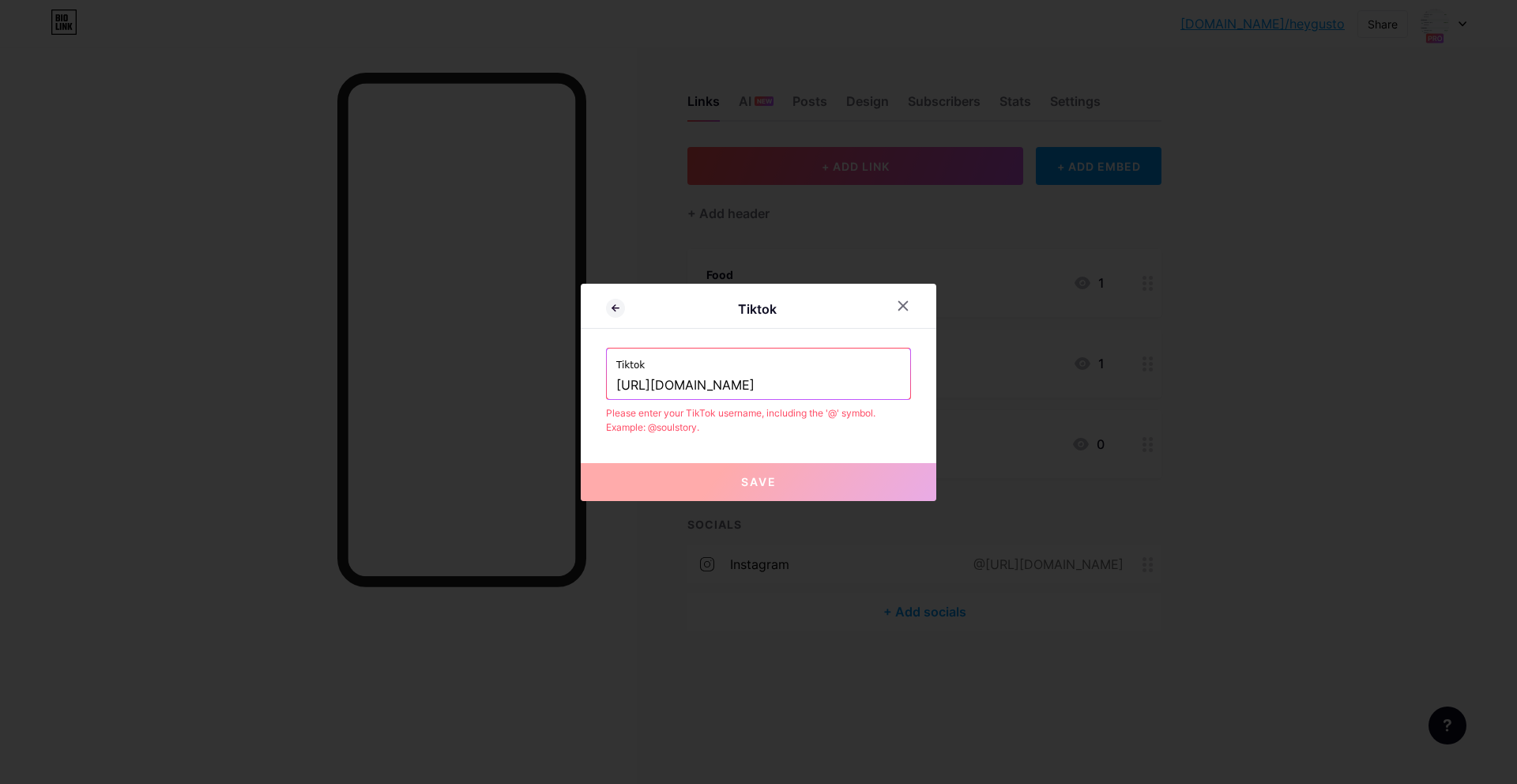
drag, startPoint x: 773, startPoint y: 383, endPoint x: 846, endPoint y: 386, distance: 73.1
click at [846, 386] on input "https://www.tiktok.com/@heygusto_th?lang=en" at bounding box center [758, 385] width 285 height 26
paste input "eygusto_th"
click at [784, 487] on button "Save" at bounding box center [758, 481] width 356 height 38
click at [761, 467] on button "Save" at bounding box center [758, 481] width 356 height 38
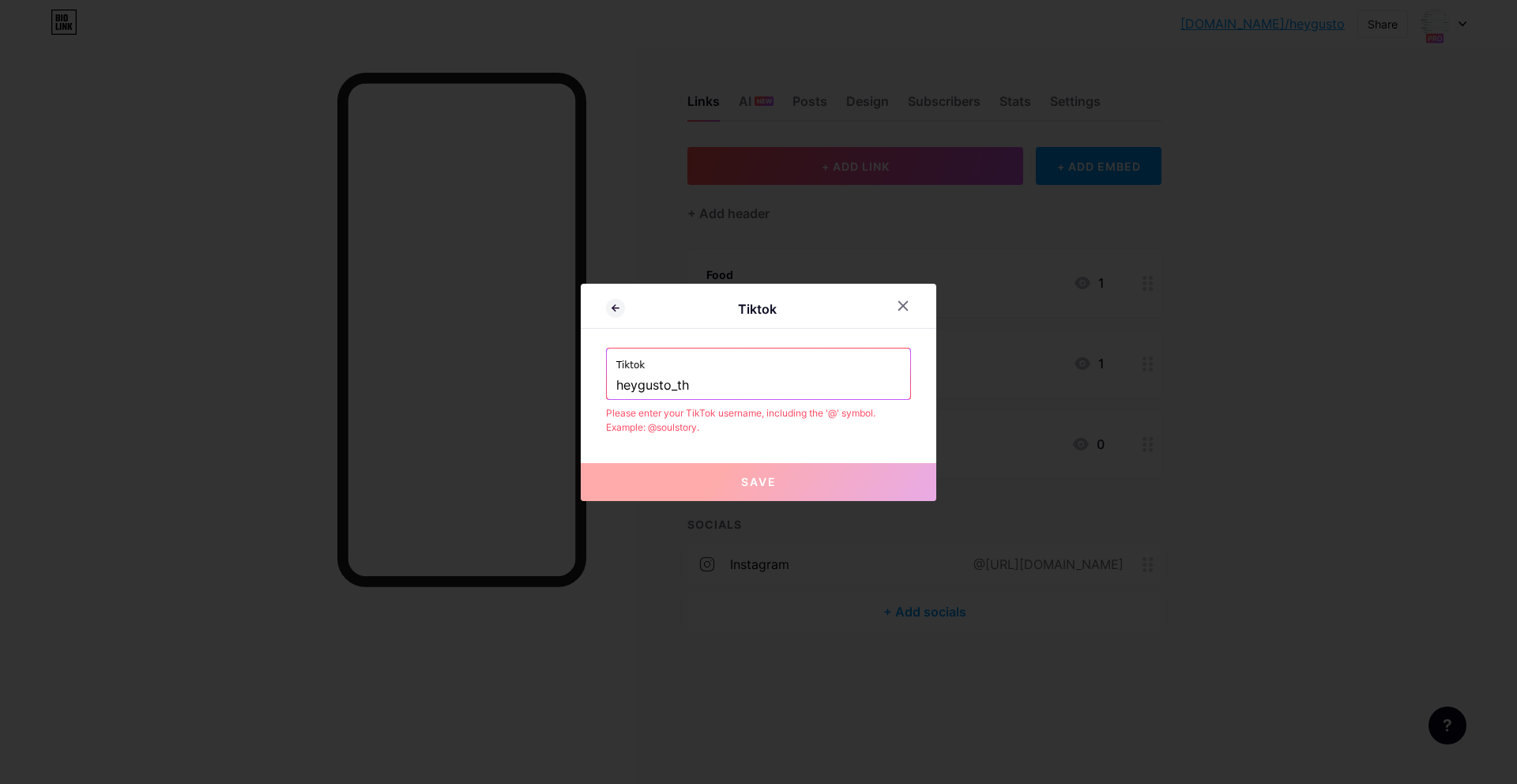
click at [793, 385] on input "heygusto_th" at bounding box center [758, 385] width 285 height 26
click at [762, 381] on input "https://www.tiktok.com/@heygusto_th?lang=en" at bounding box center [758, 385] width 285 height 26
drag, startPoint x: 761, startPoint y: 386, endPoint x: 529, endPoint y: 386, distance: 232.0
click at [529, 386] on div "Tiktok Tiktok https://www.tiktok.com/@heygusto_th?lang=en Please enter your Tik…" at bounding box center [758, 392] width 1517 height 784
drag, startPoint x: 703, startPoint y: 388, endPoint x: 887, endPoint y: 393, distance: 184.1
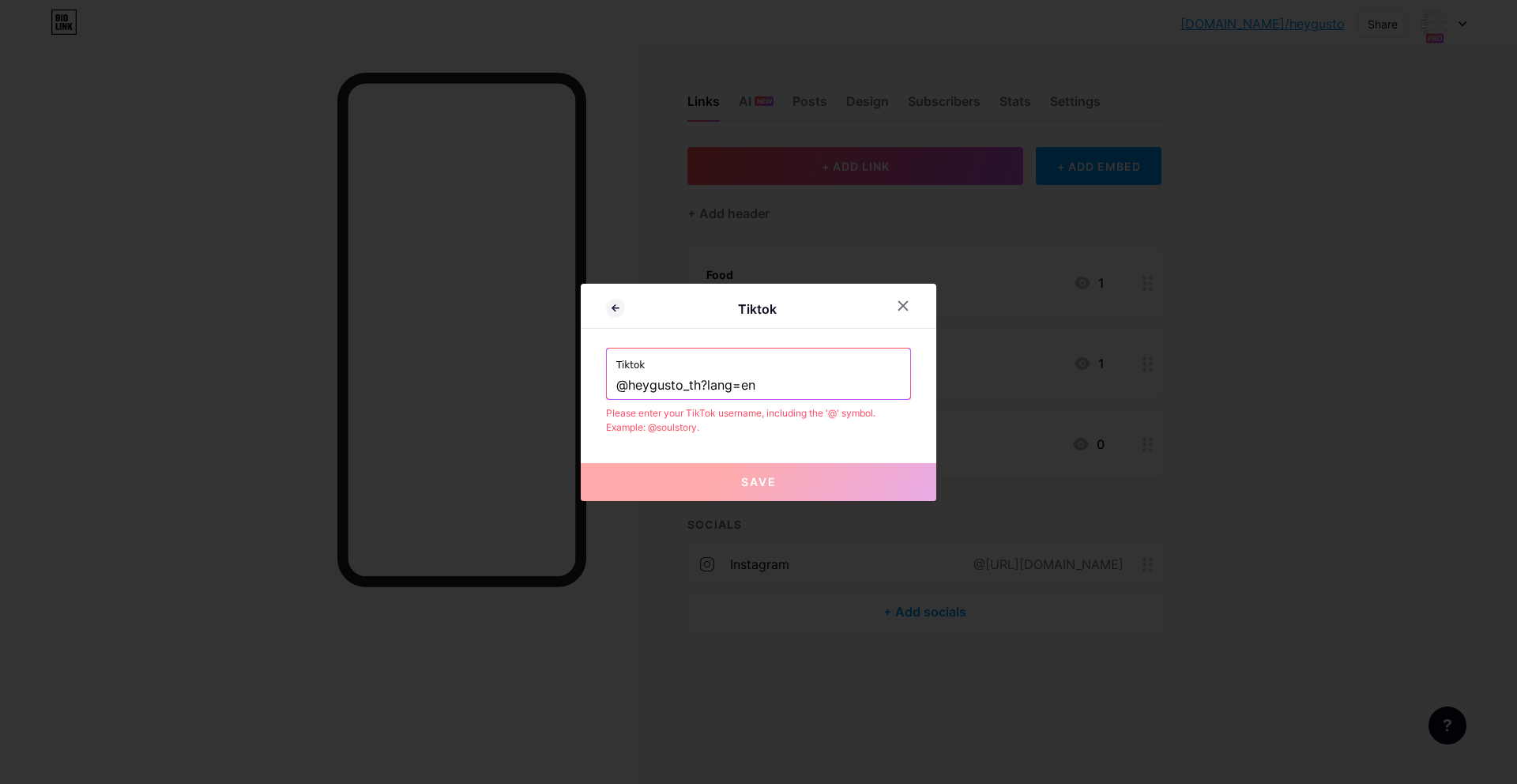
click at [886, 392] on input "@heygusto_th?lang=en" at bounding box center [758, 385] width 285 height 26
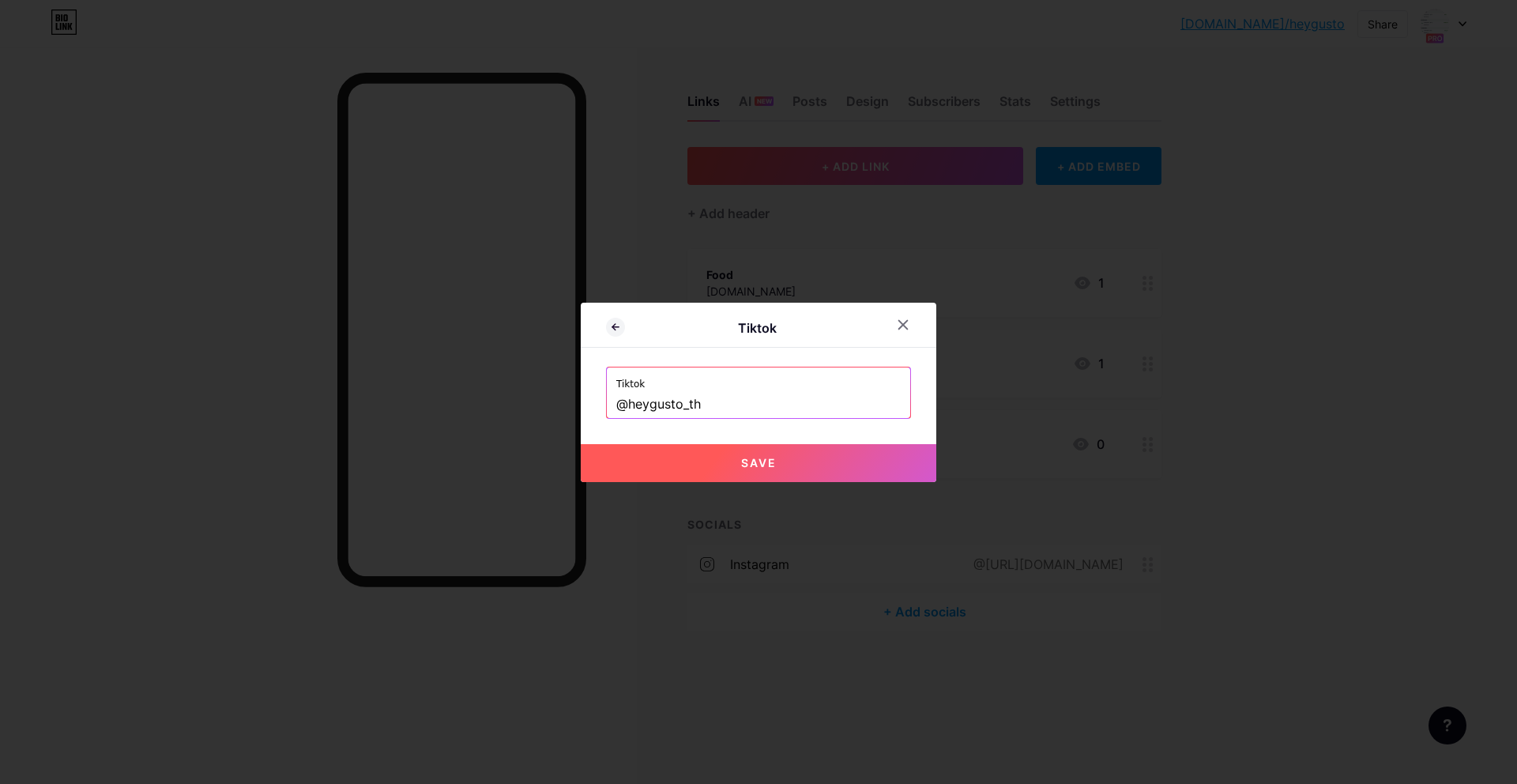
click at [845, 460] on button "Save" at bounding box center [758, 462] width 356 height 38
type input "https://tiktok.com/@heygusto_th"
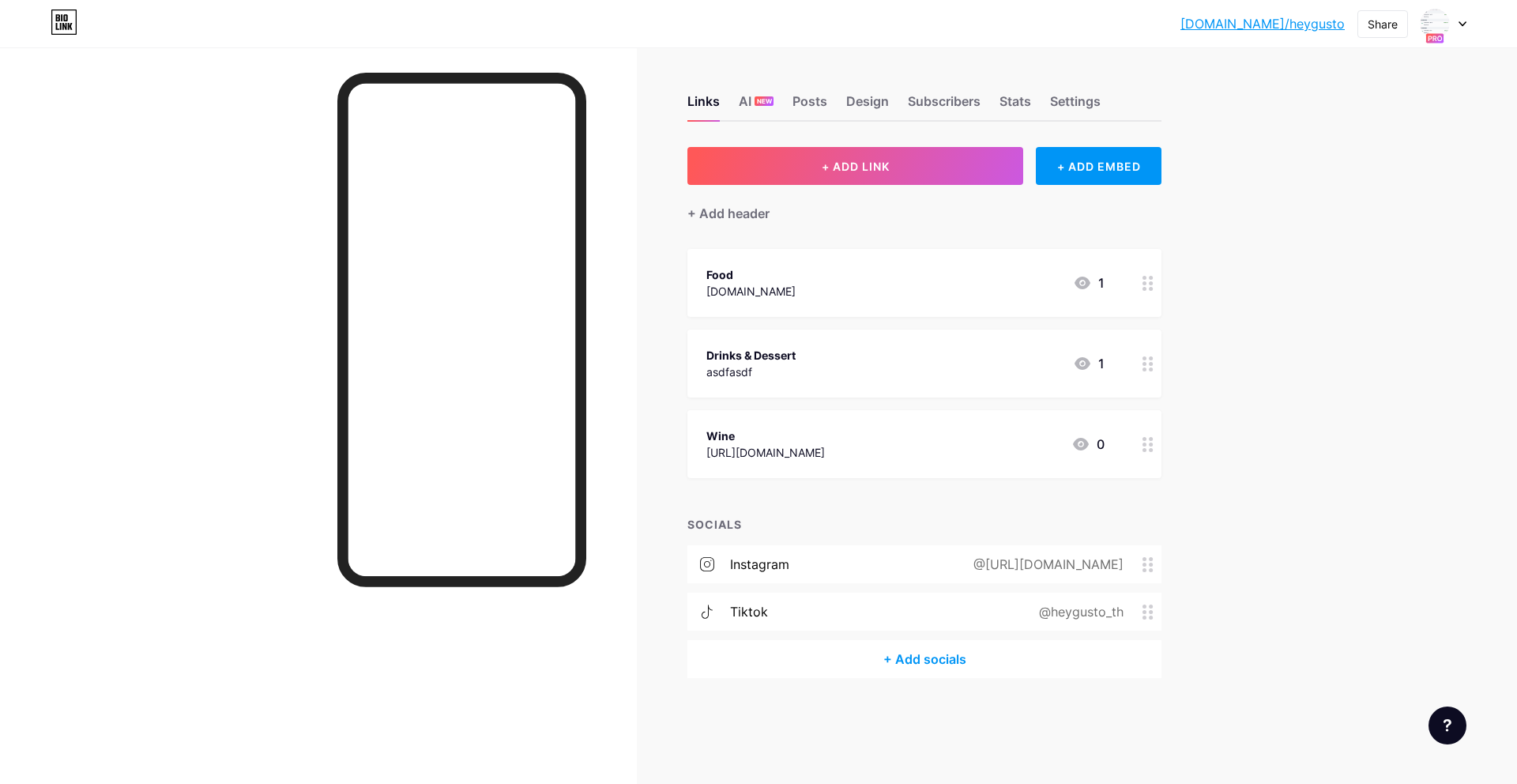
click at [1109, 565] on div "@https://www.instagram.com/heygusto_th/" at bounding box center [1045, 564] width 195 height 19
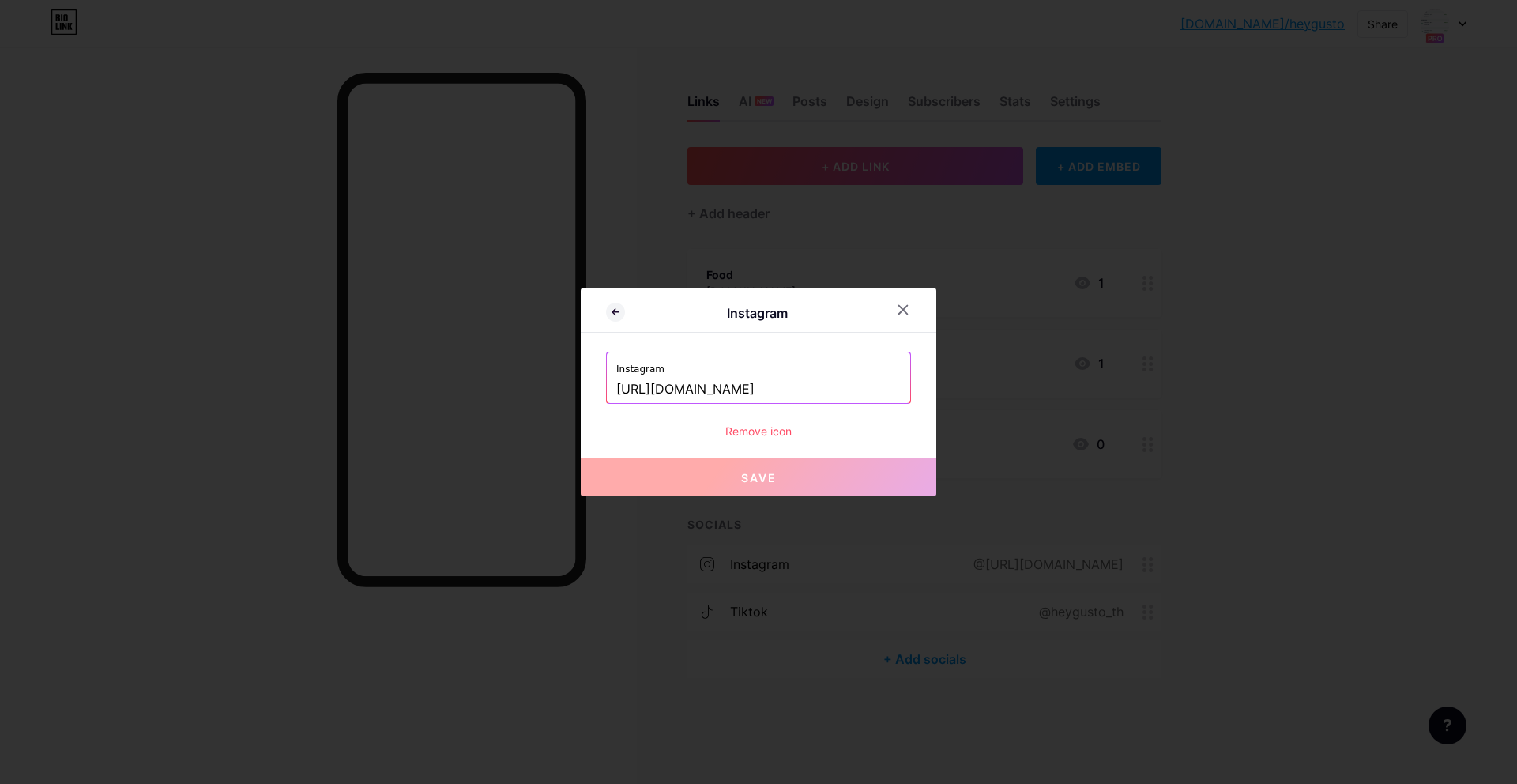
click at [853, 390] on input "https://www.instagram.com/heygusto_th/" at bounding box center [758, 389] width 285 height 26
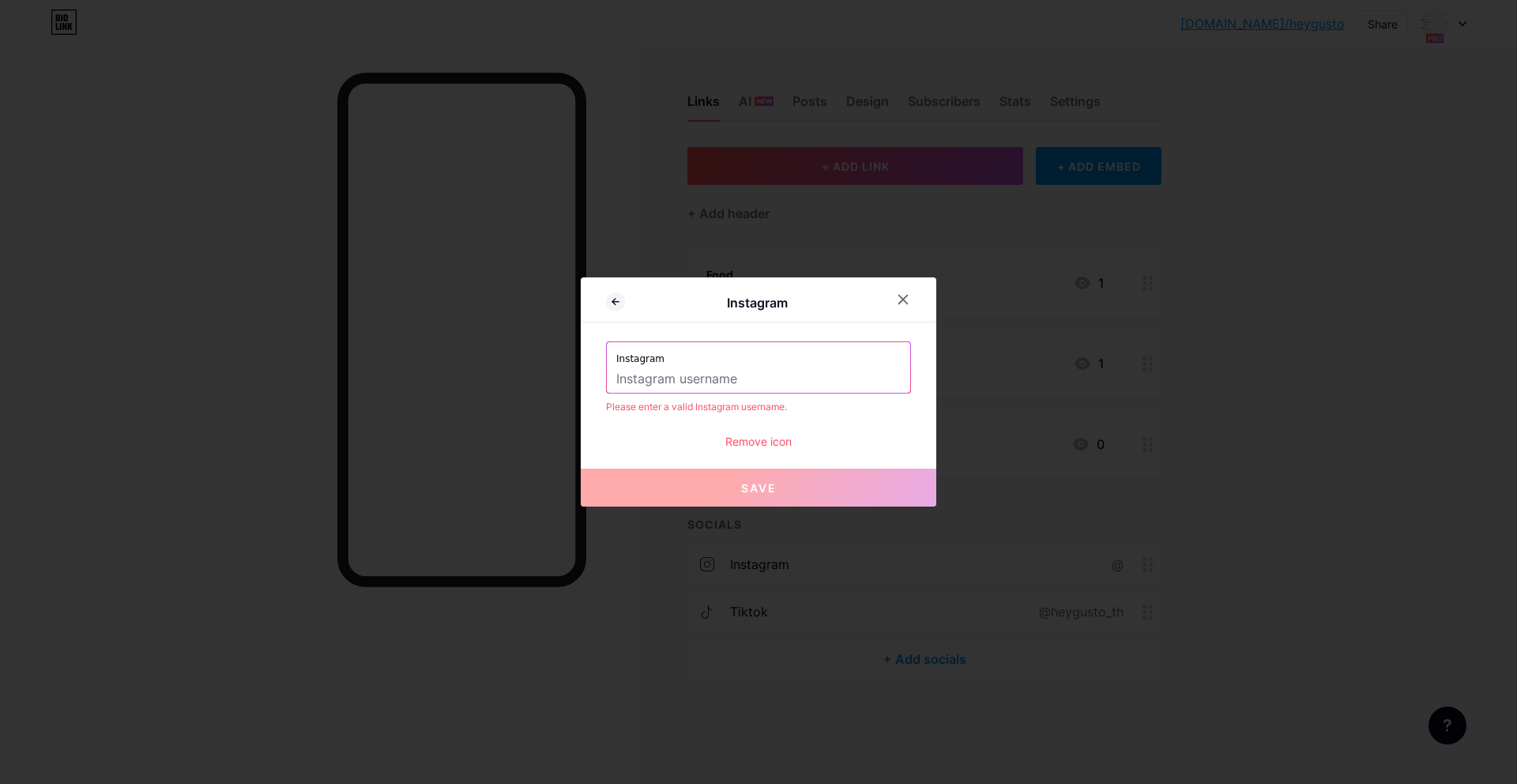
paste input "https://www.instagram.com/heygusto_th/"
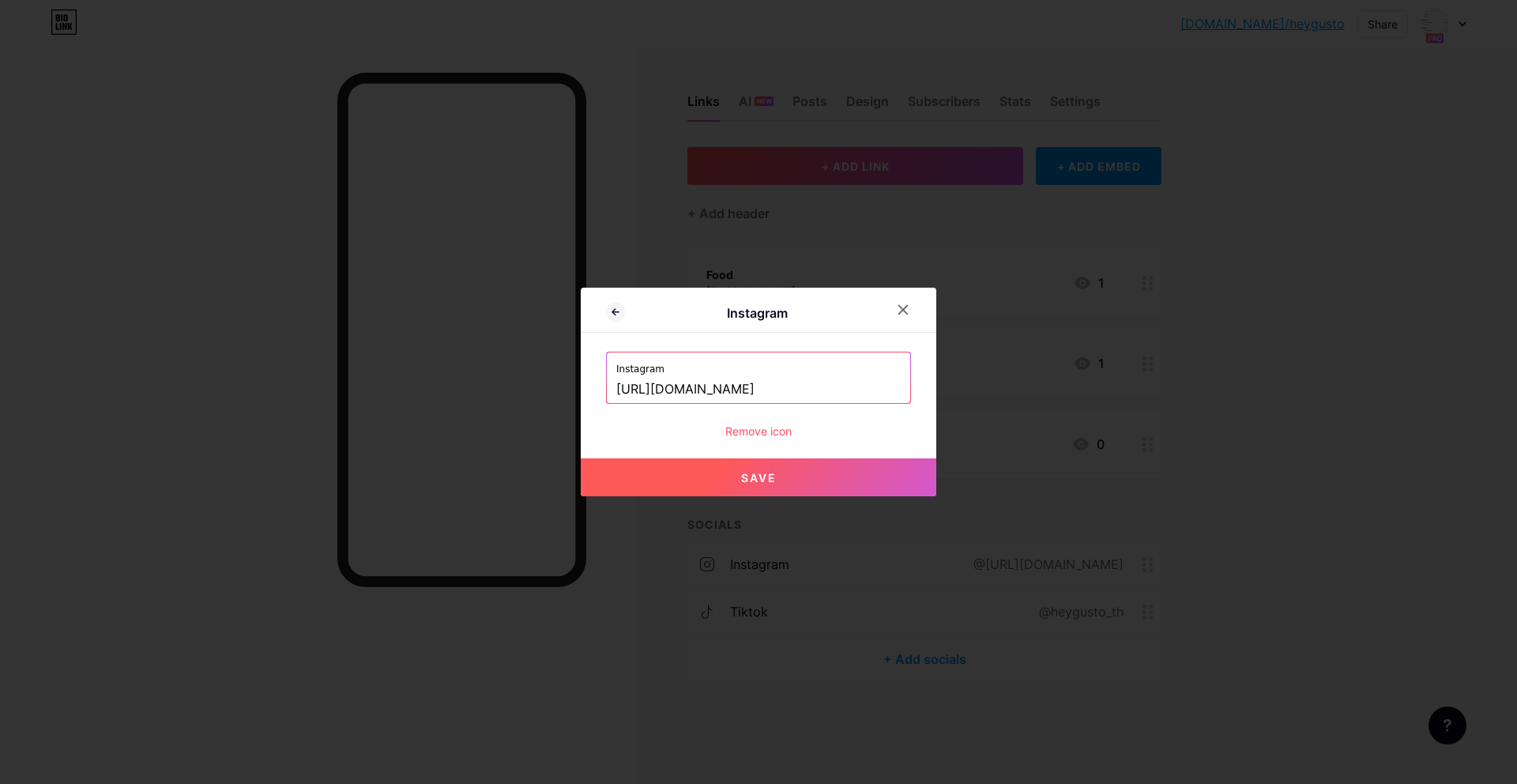
click at [777, 370] on label "Instagram" at bounding box center [758, 364] width 285 height 24
click at [810, 470] on button "Save" at bounding box center [758, 477] width 356 height 38
type input "https://instagram.com/https://www.instagram.com/heygusto_th/"
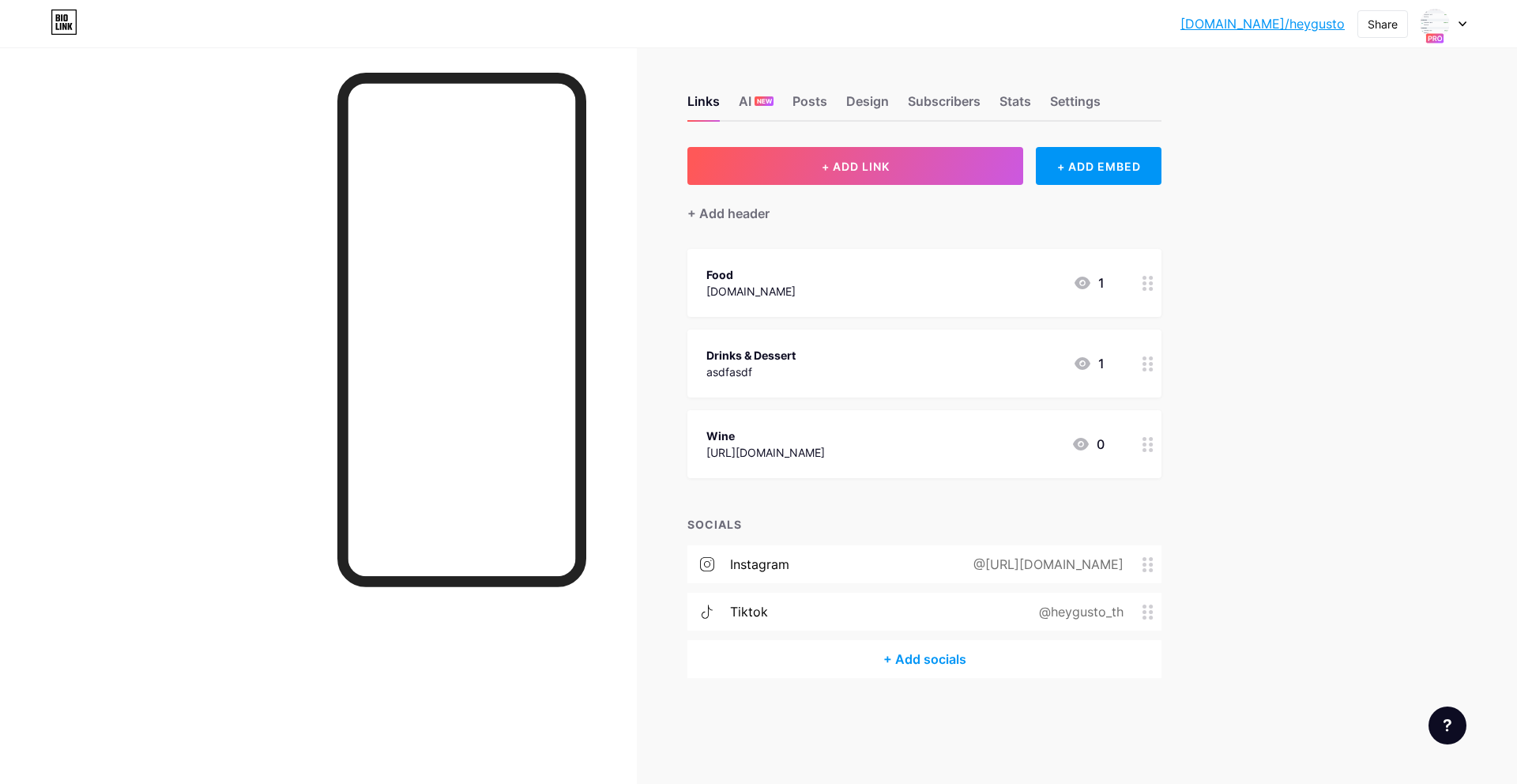
click at [965, 570] on div "@https://www.instagram.com/heygusto_th/" at bounding box center [1045, 564] width 195 height 19
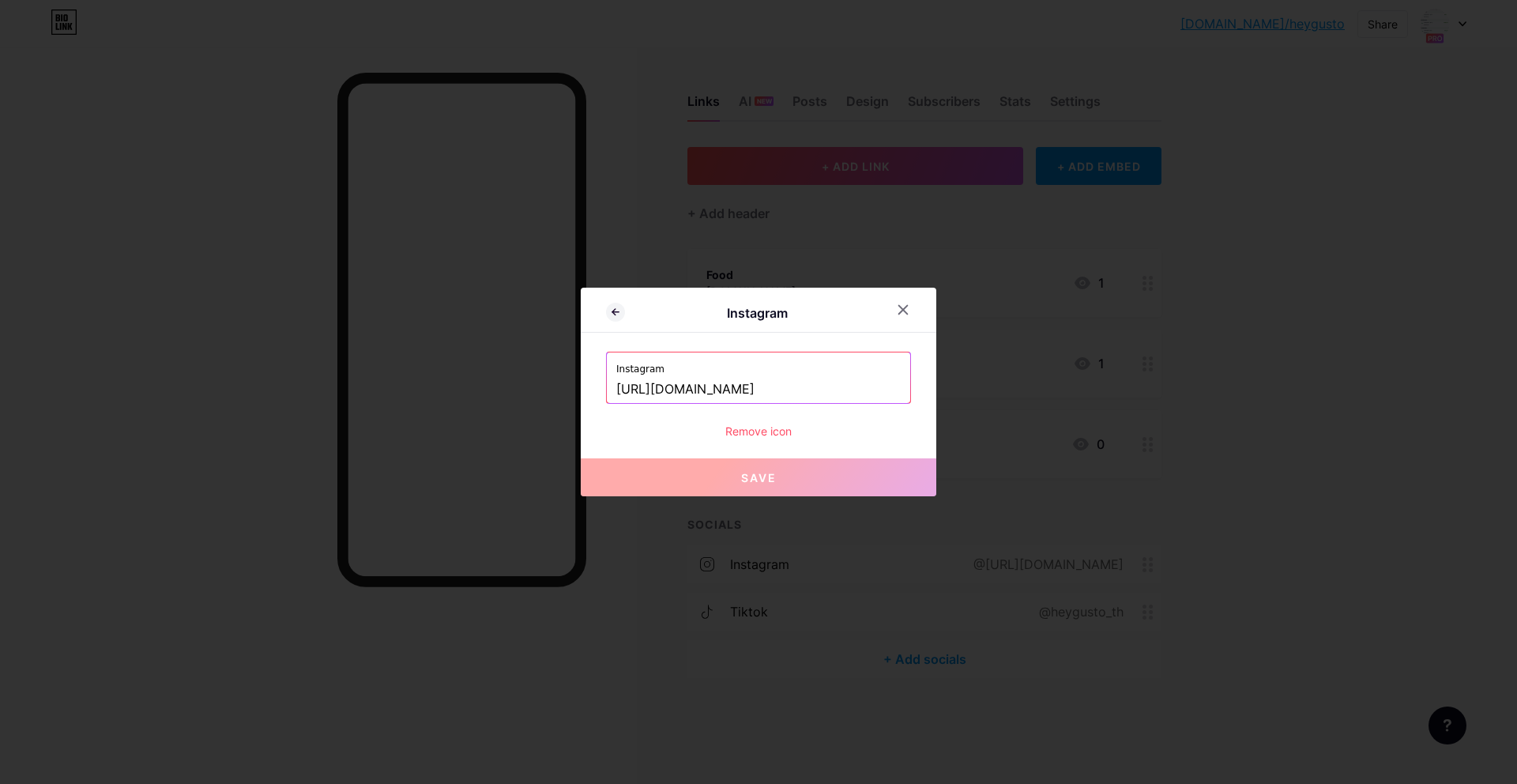
drag, startPoint x: 785, startPoint y: 391, endPoint x: 526, endPoint y: 366, distance: 260.2
click at [526, 366] on div "Instagram Instagram https://www.instagram.com/heygusto_th/ Remove icon Save" at bounding box center [758, 392] width 1517 height 784
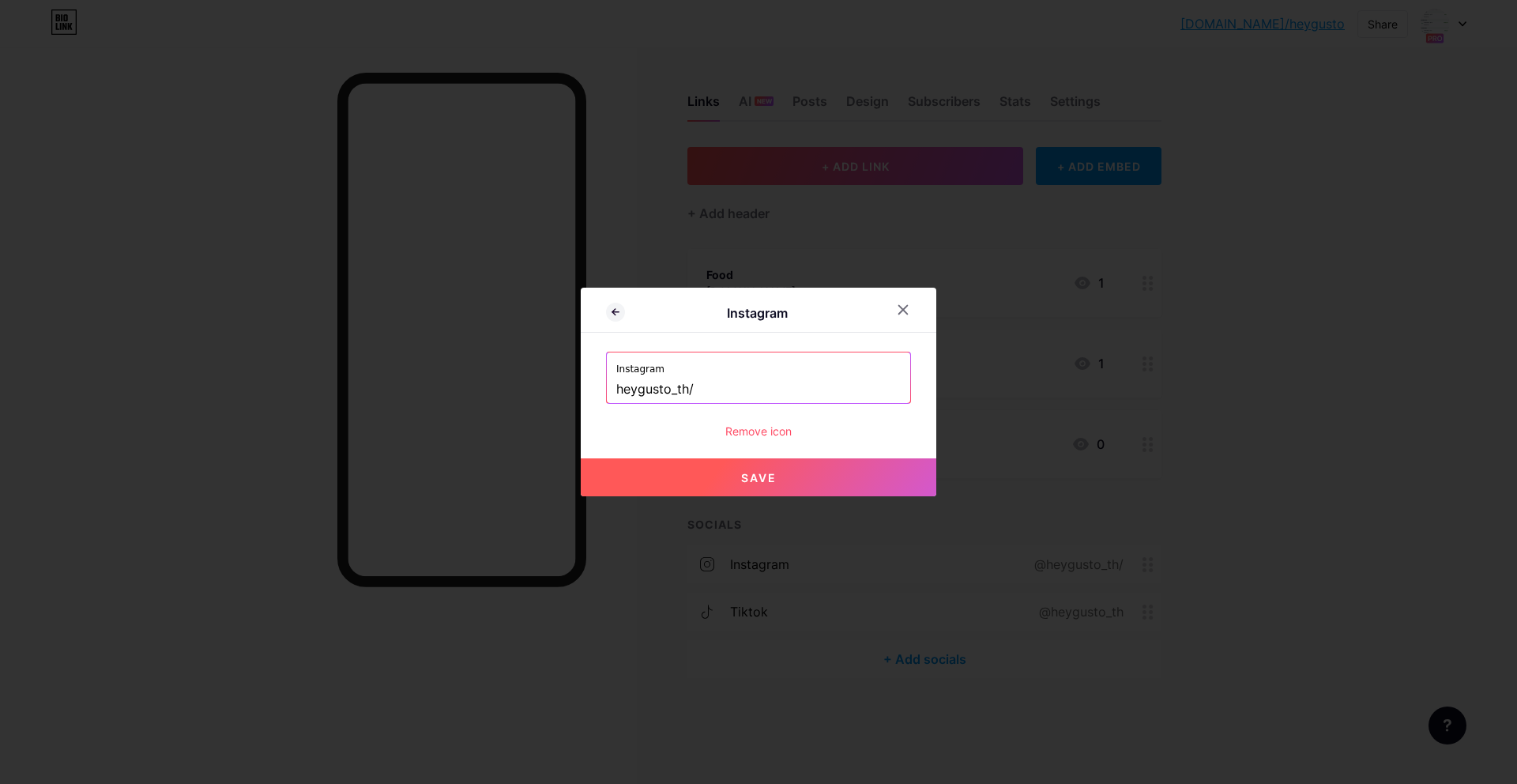
click at [759, 383] on input "heygusto_th/" at bounding box center [758, 389] width 285 height 26
click at [776, 468] on button "Save" at bounding box center [758, 477] width 356 height 38
type input "https://instagram.com/heygusto_th"
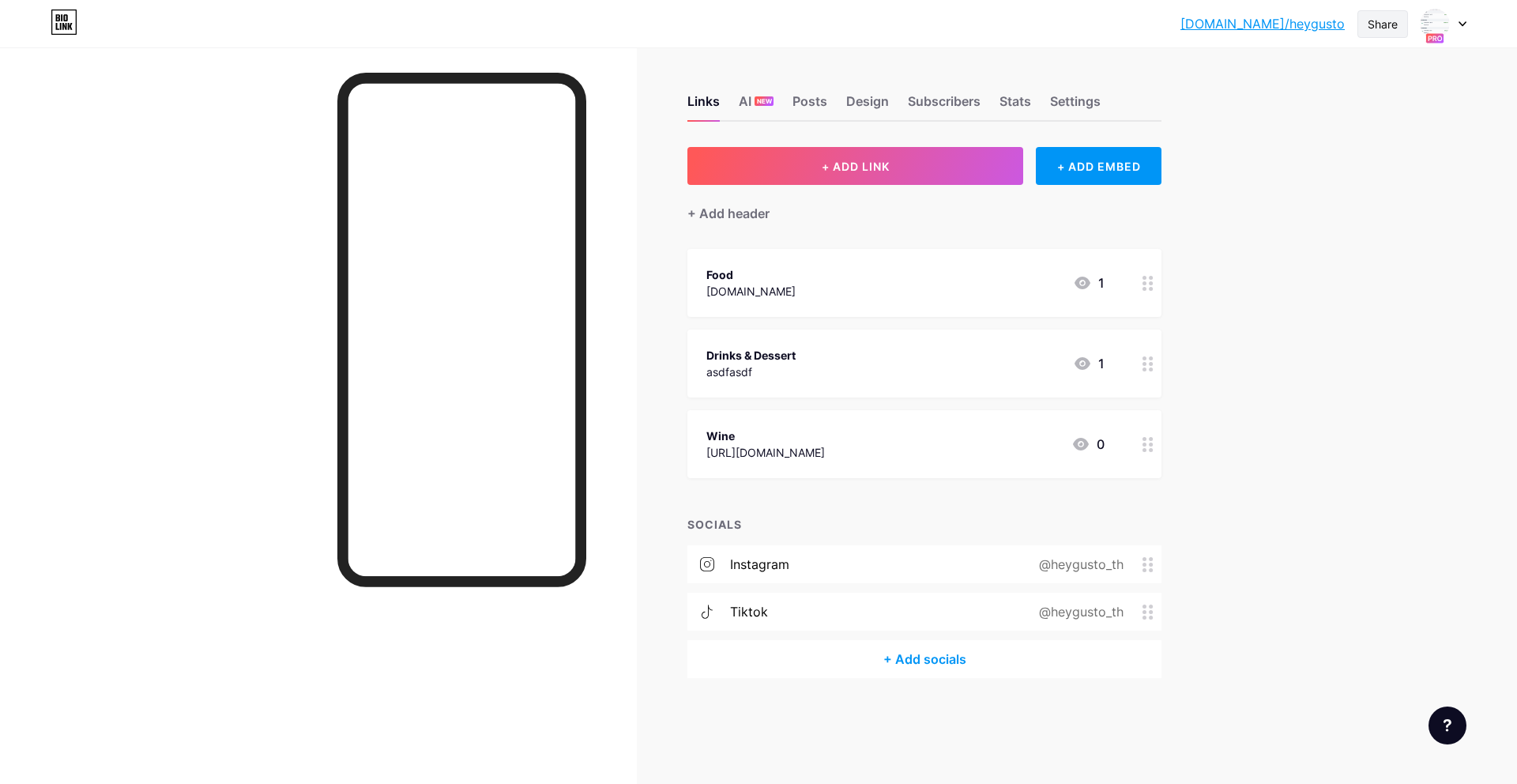
click at [1375, 22] on div "Share" at bounding box center [1382, 24] width 30 height 17
click at [1339, 121] on div "Get my QR code" at bounding box center [1289, 119] width 235 height 38
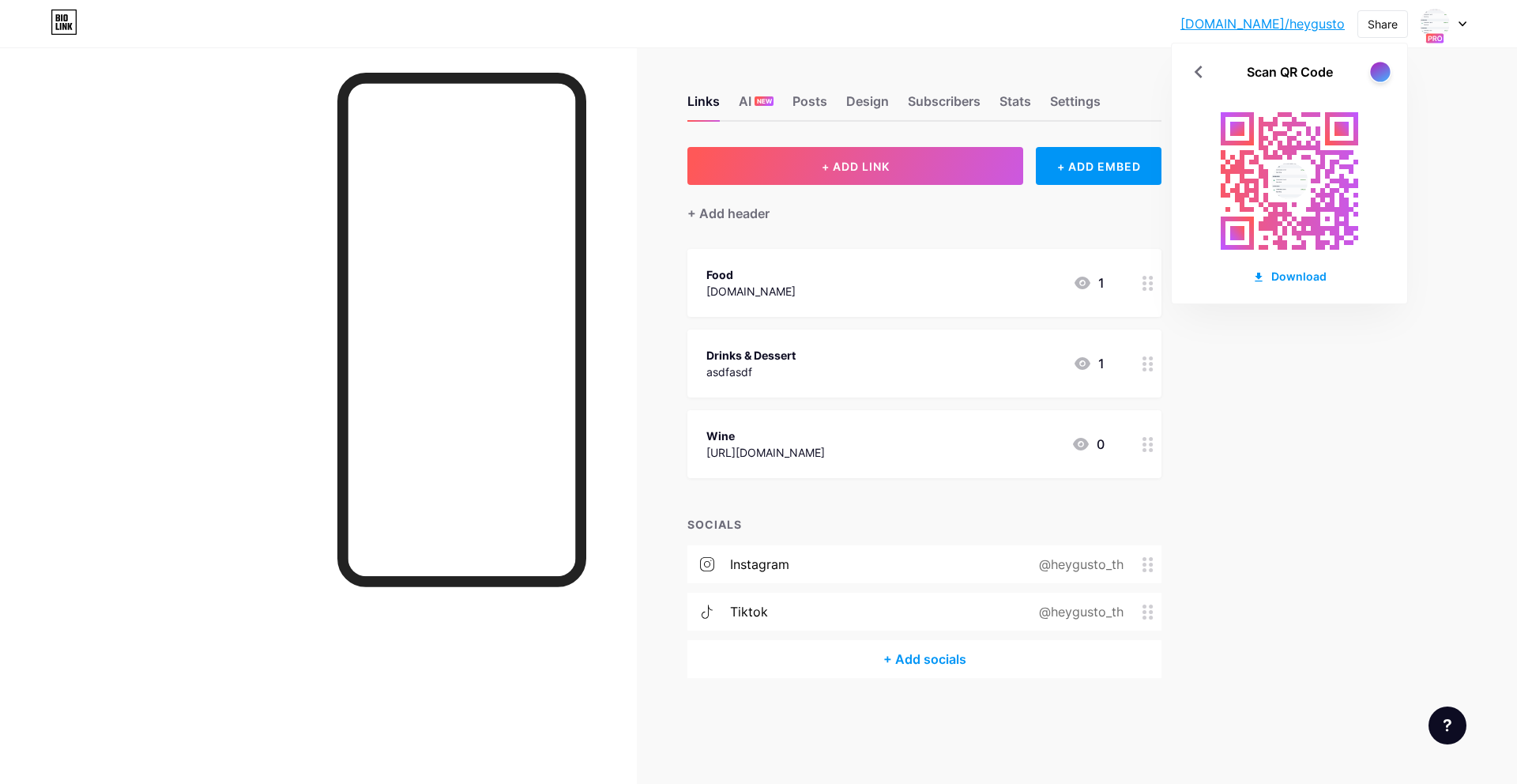
click at [1379, 64] on div at bounding box center [1380, 71] width 19 height 19
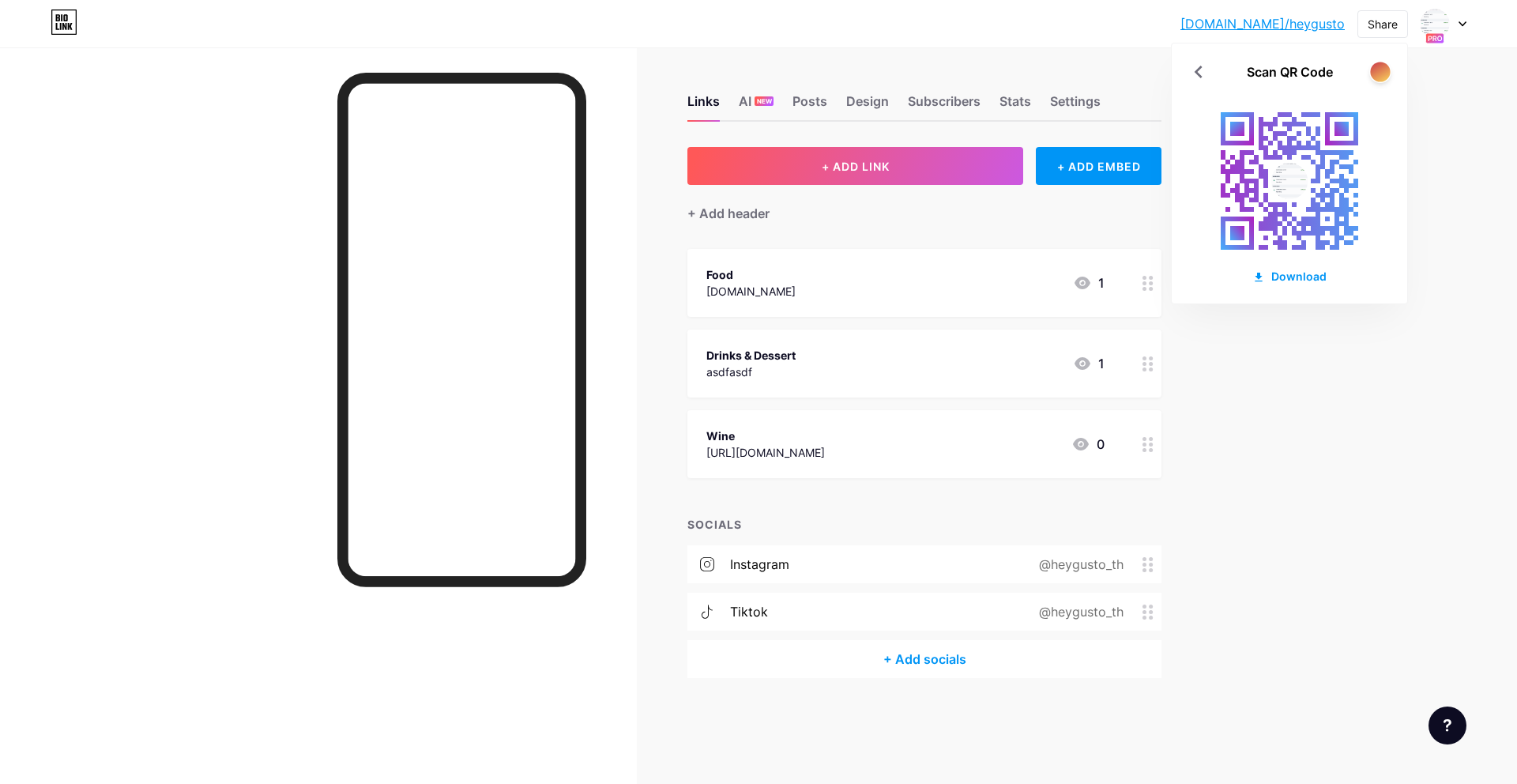
click at [1388, 77] on div at bounding box center [1380, 71] width 19 height 19
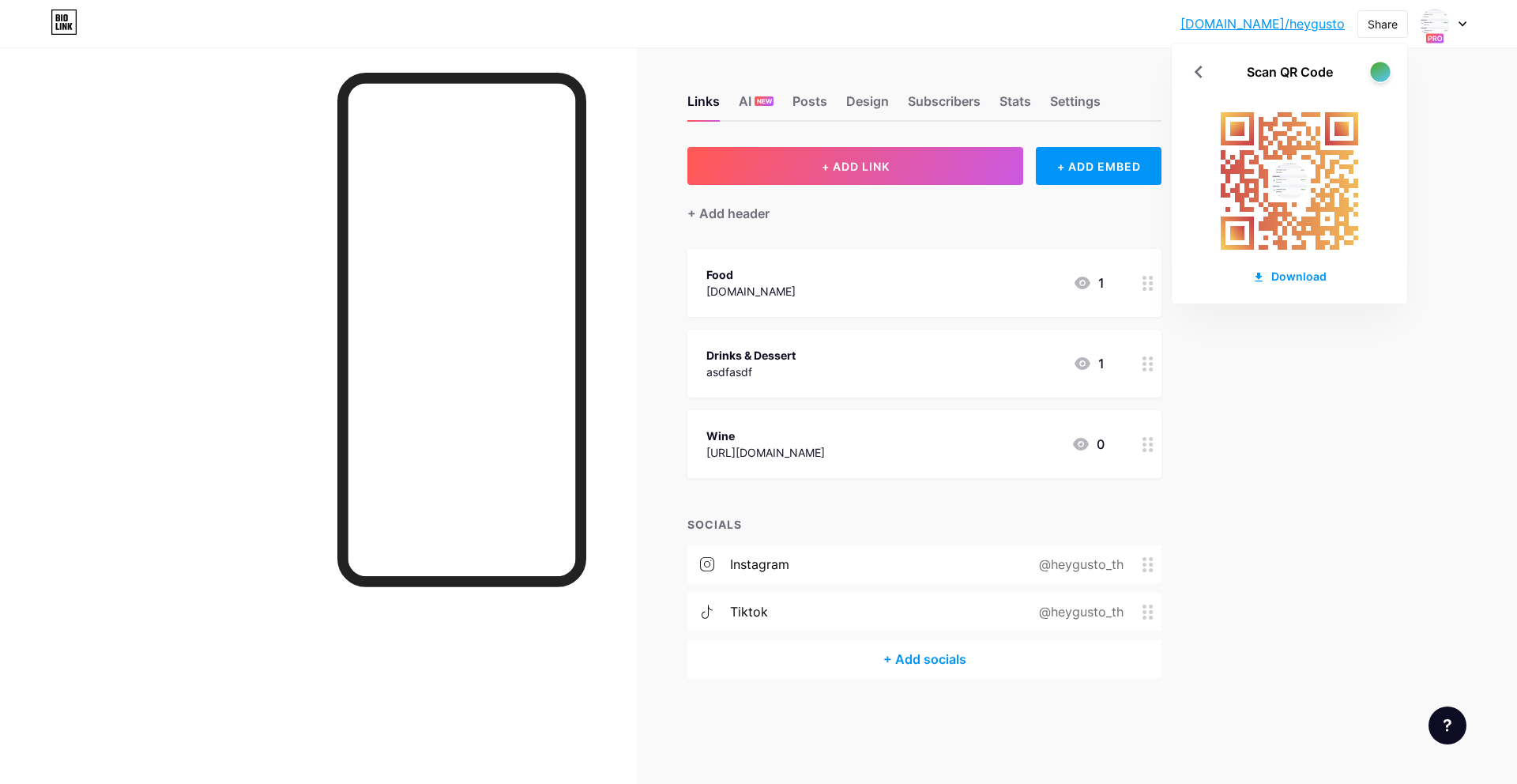
click at [1383, 75] on div at bounding box center [1380, 71] width 19 height 19
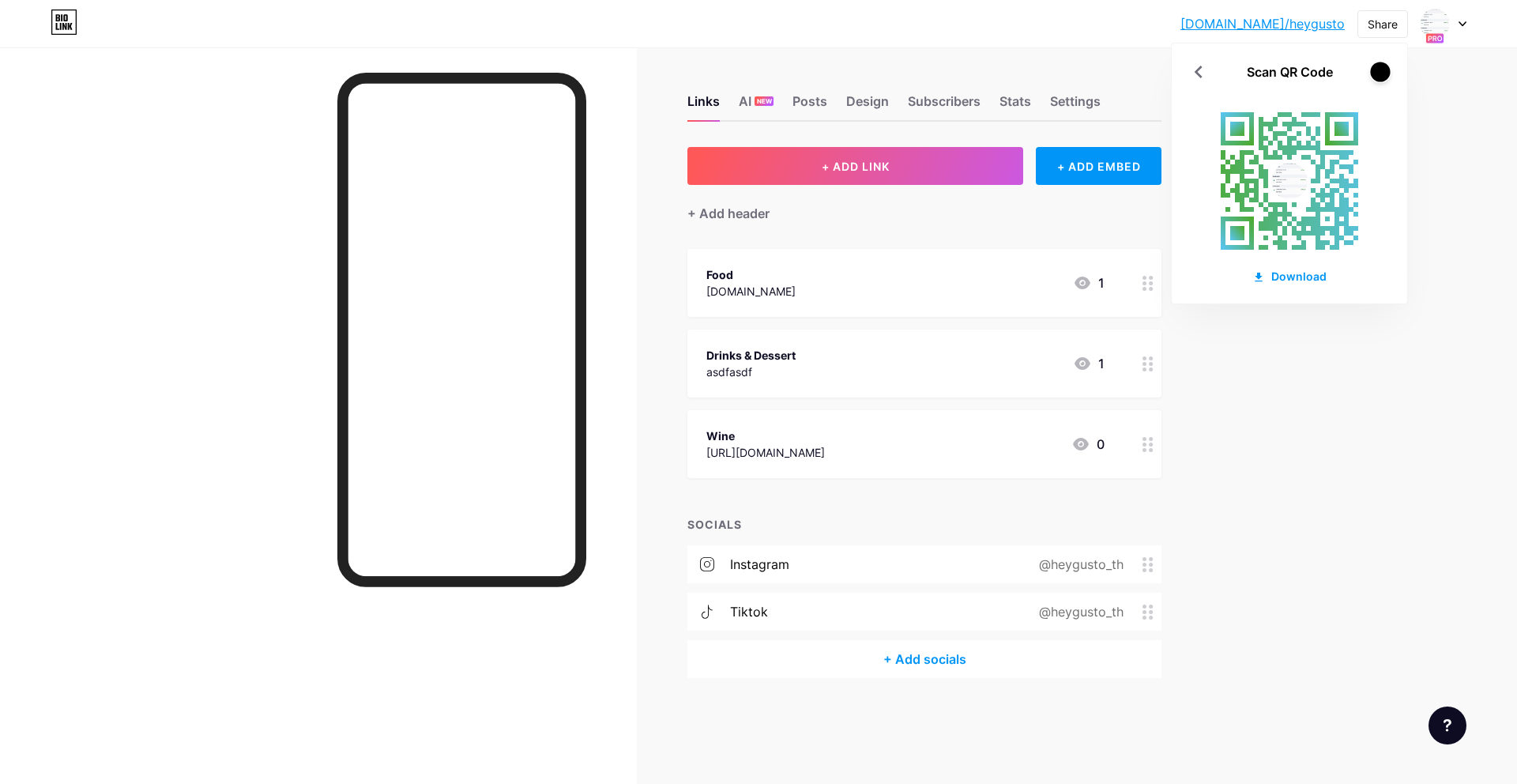
click at [1380, 71] on div at bounding box center [1380, 71] width 19 height 19
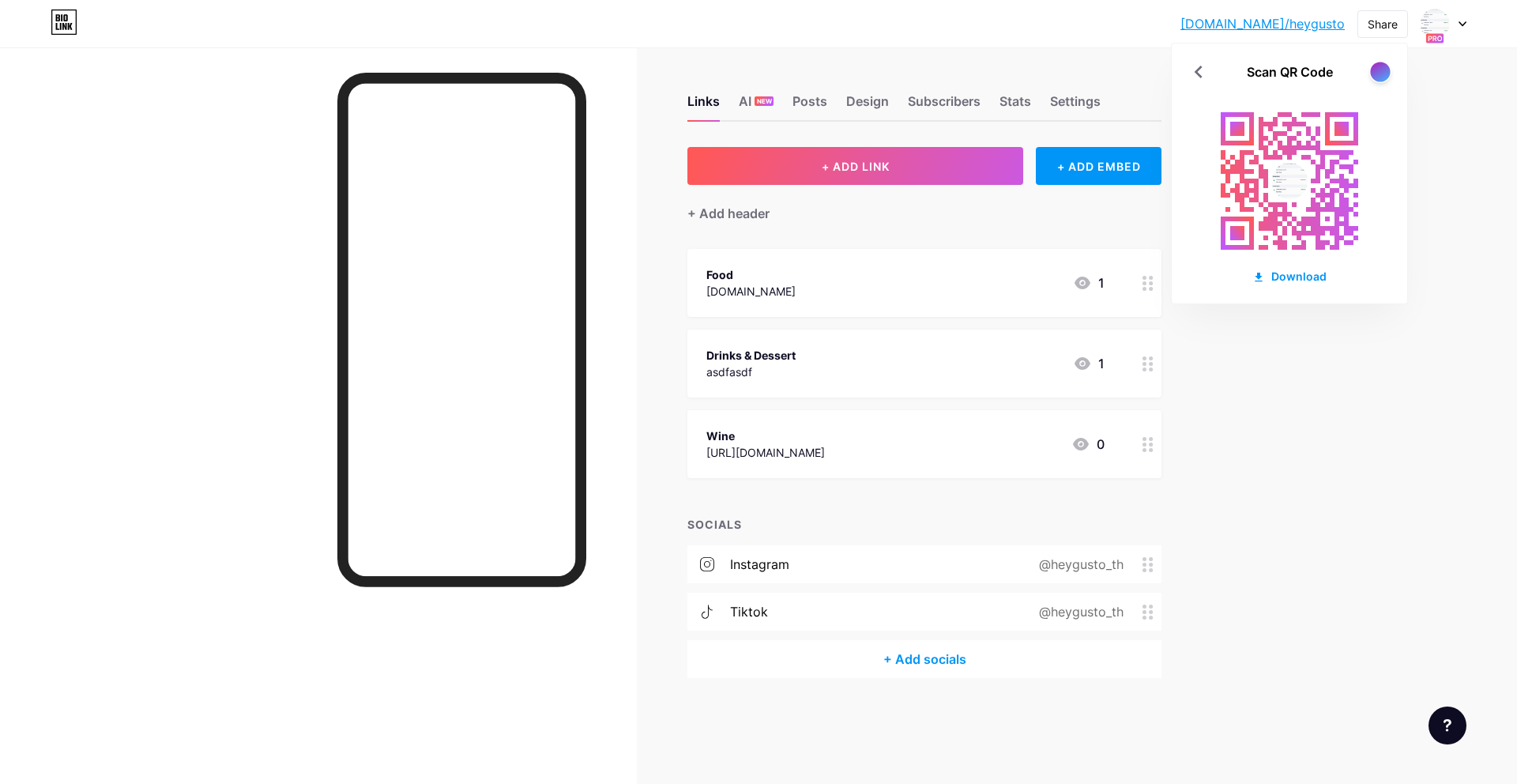
click at [1380, 71] on div at bounding box center [1380, 71] width 19 height 19
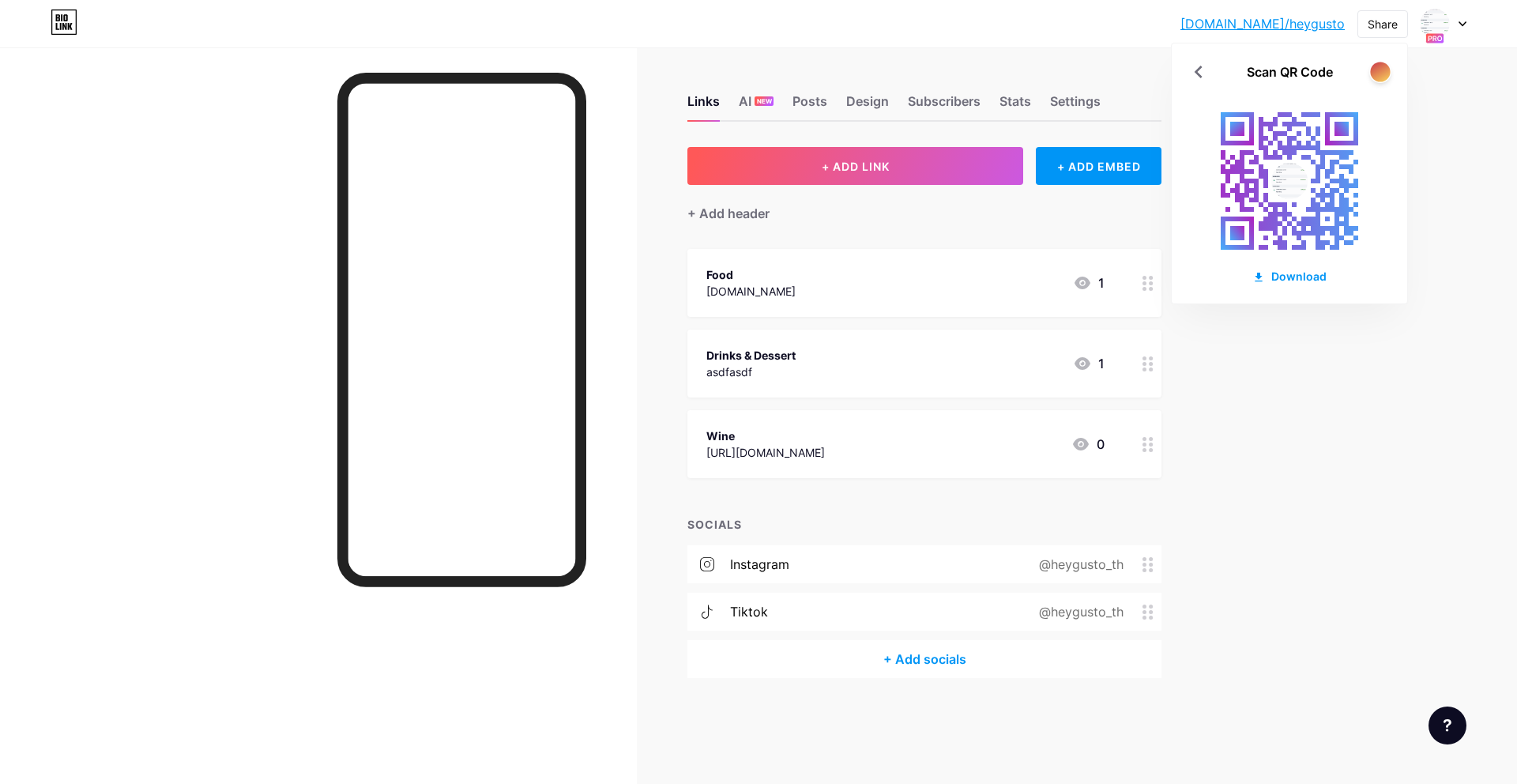
click at [1382, 77] on div at bounding box center [1380, 71] width 19 height 19
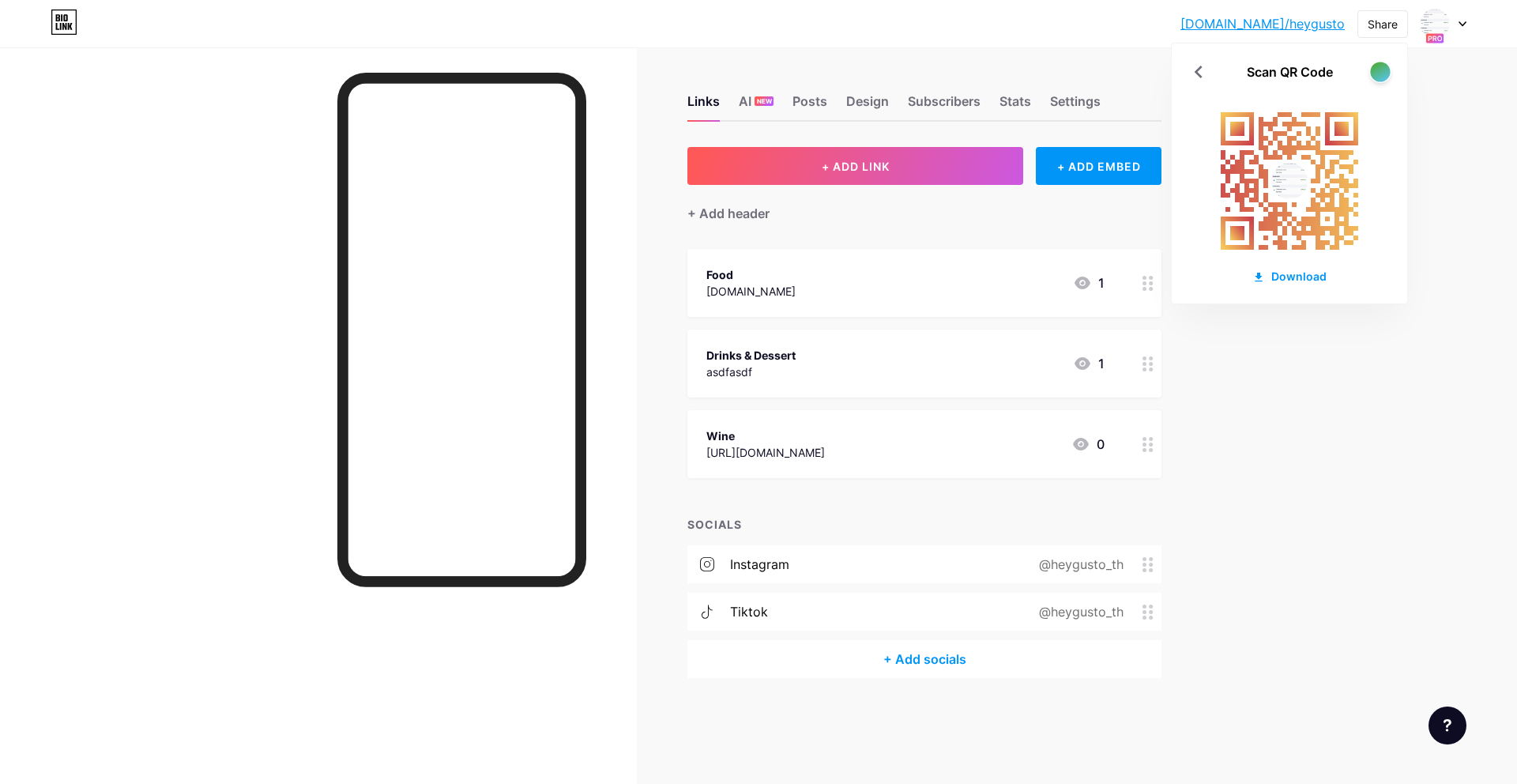
click at [1382, 77] on div at bounding box center [1380, 71] width 19 height 19
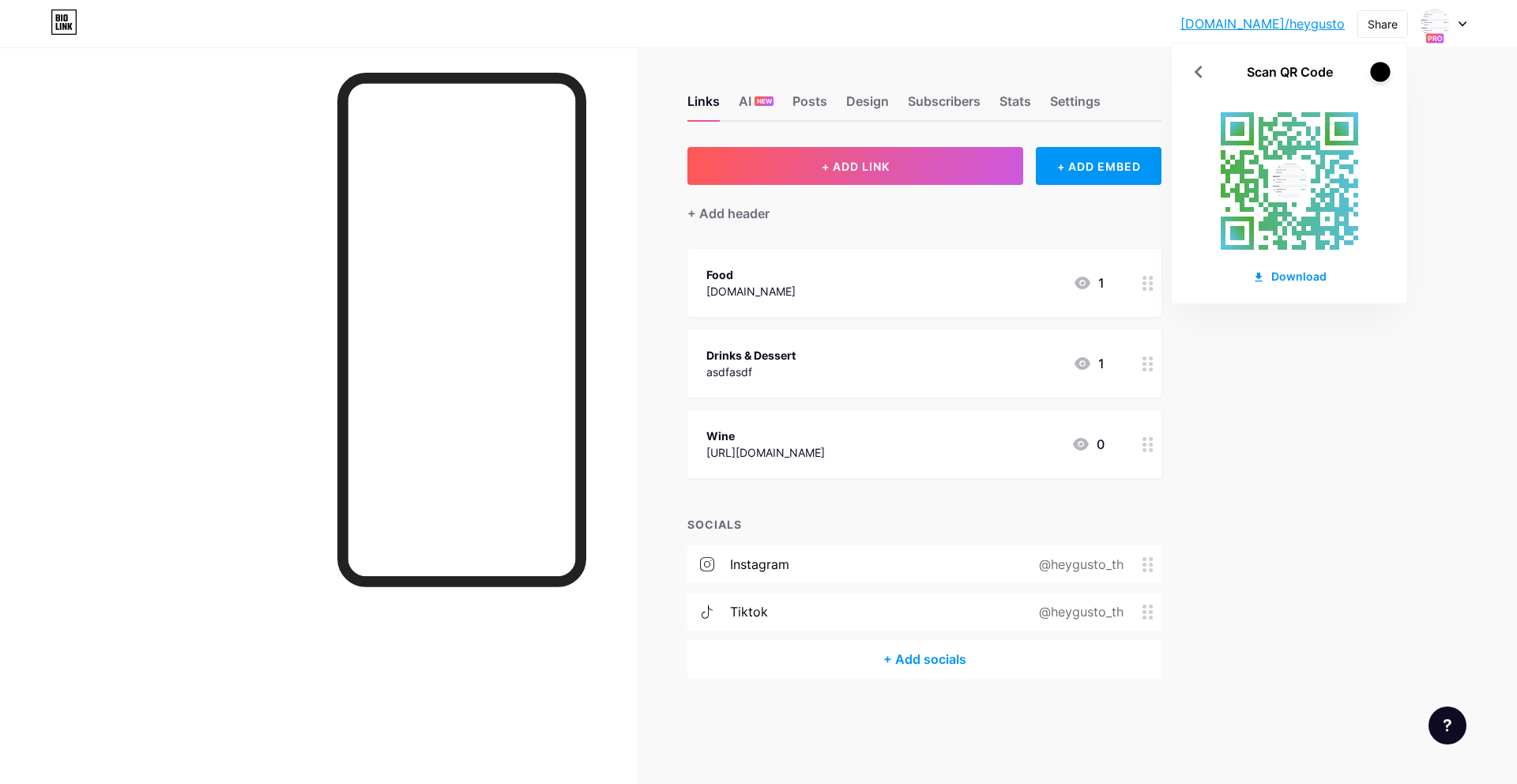
click at [1382, 77] on div at bounding box center [1380, 71] width 19 height 19
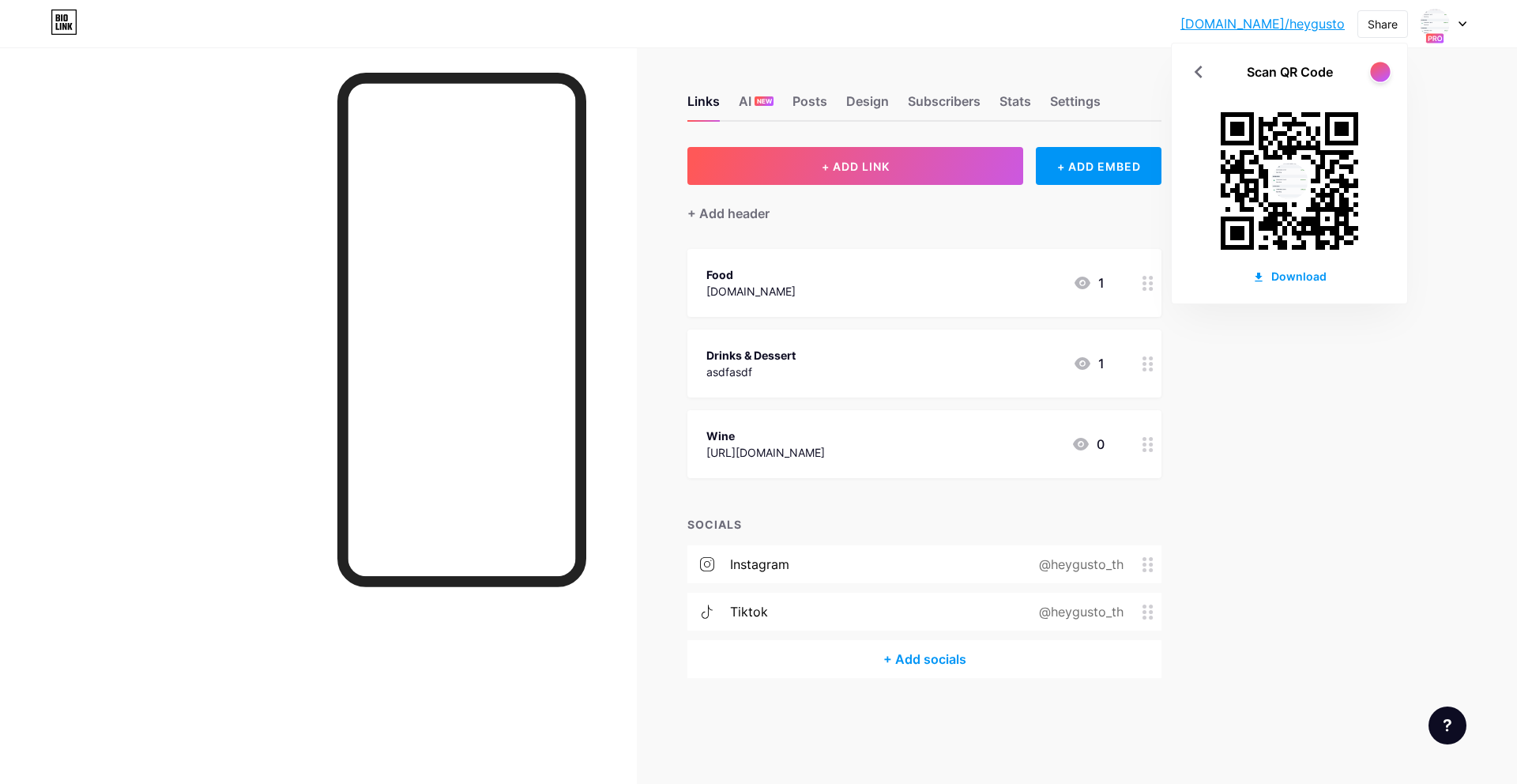
click at [1382, 77] on div at bounding box center [1380, 71] width 19 height 19
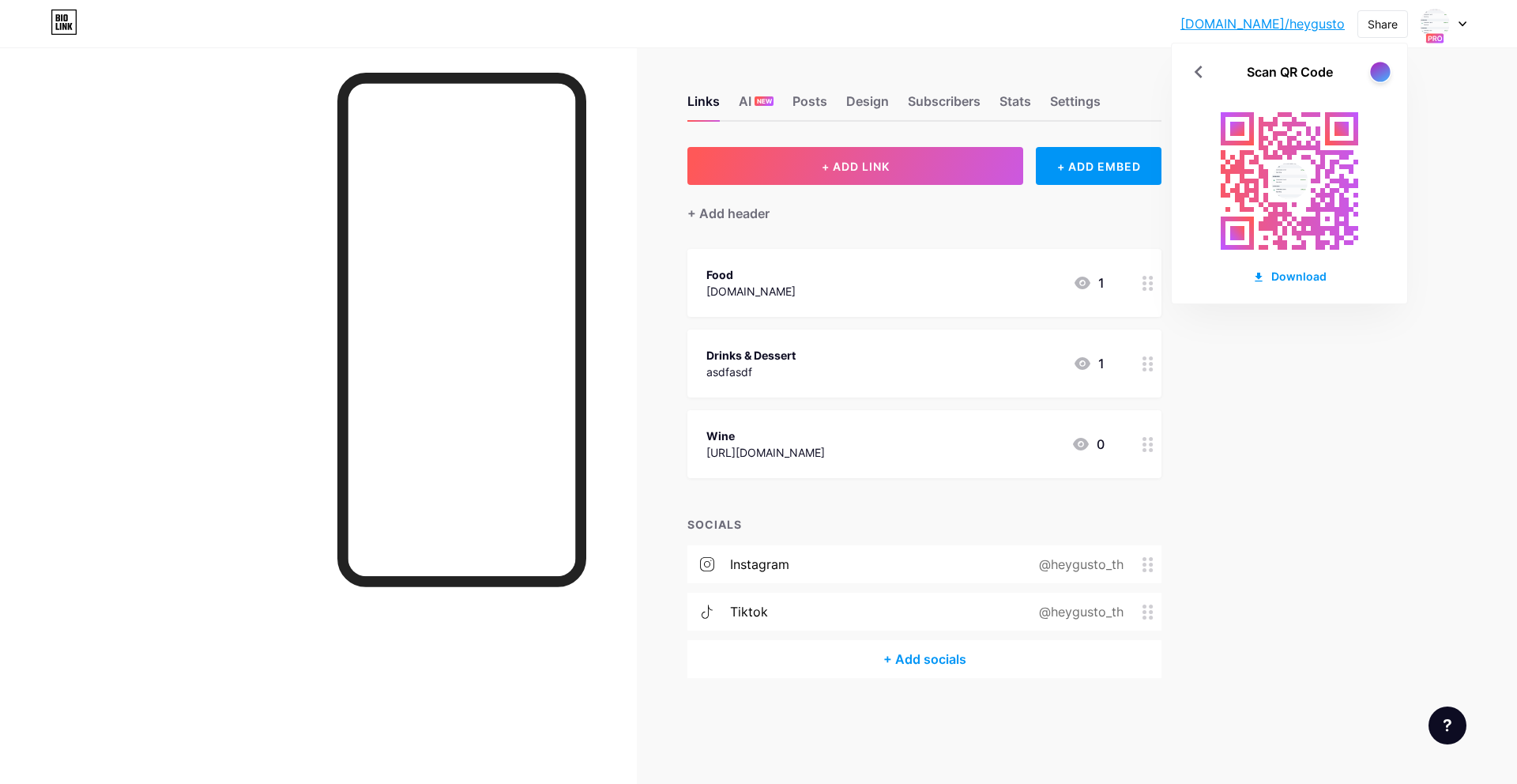
click at [1382, 77] on div at bounding box center [1380, 71] width 19 height 19
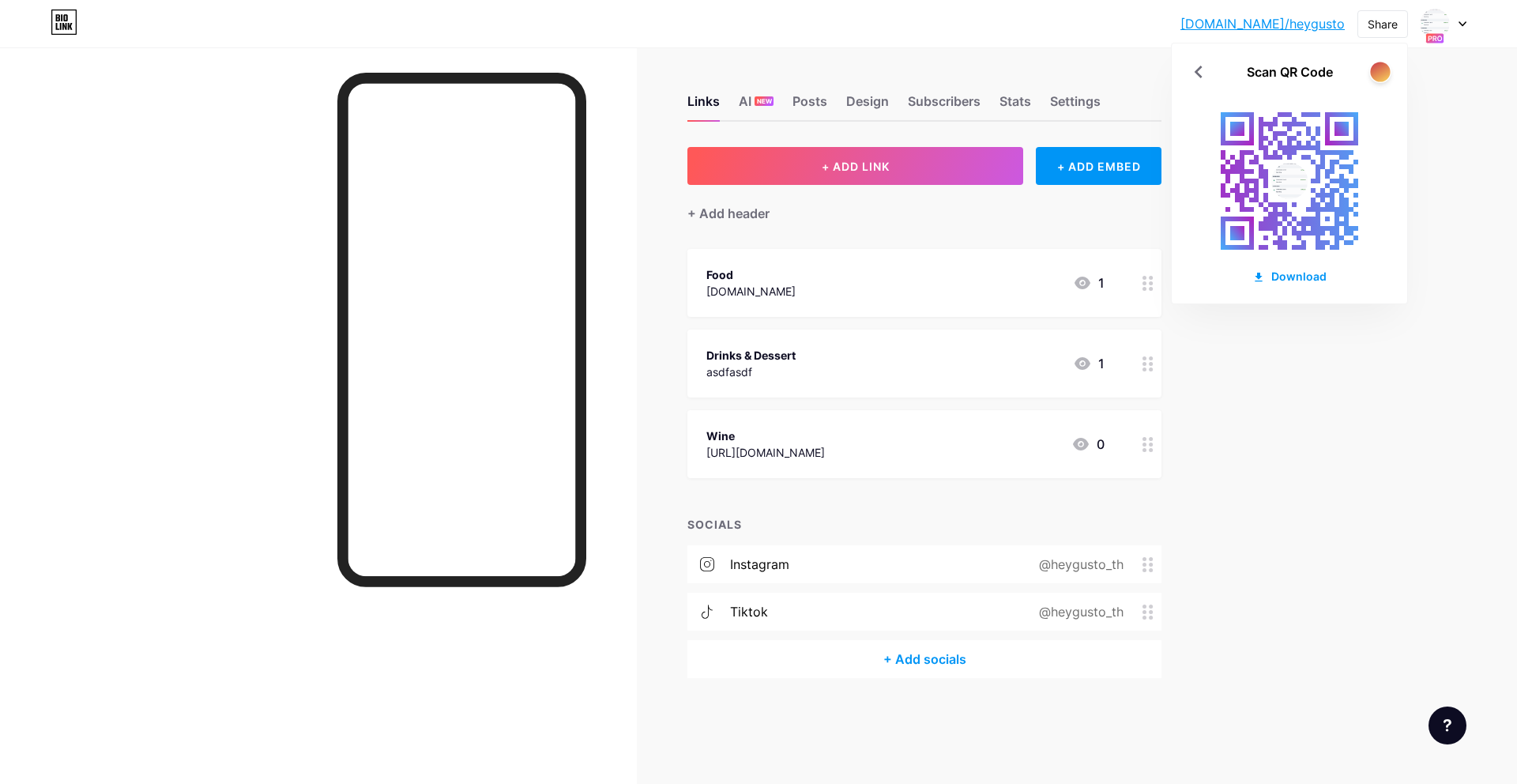
click at [1382, 77] on div at bounding box center [1380, 71] width 19 height 19
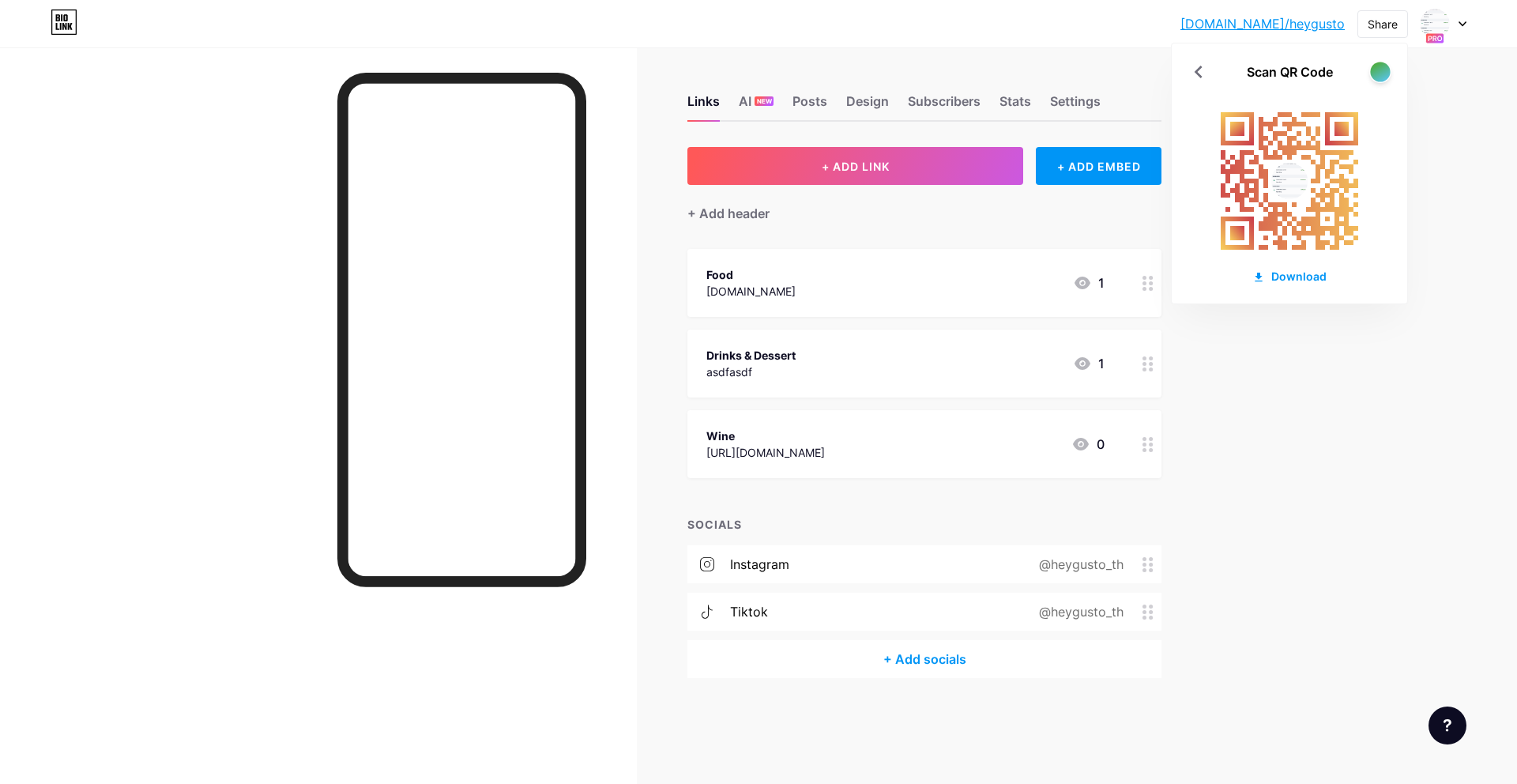
click at [1382, 77] on div at bounding box center [1380, 71] width 19 height 19
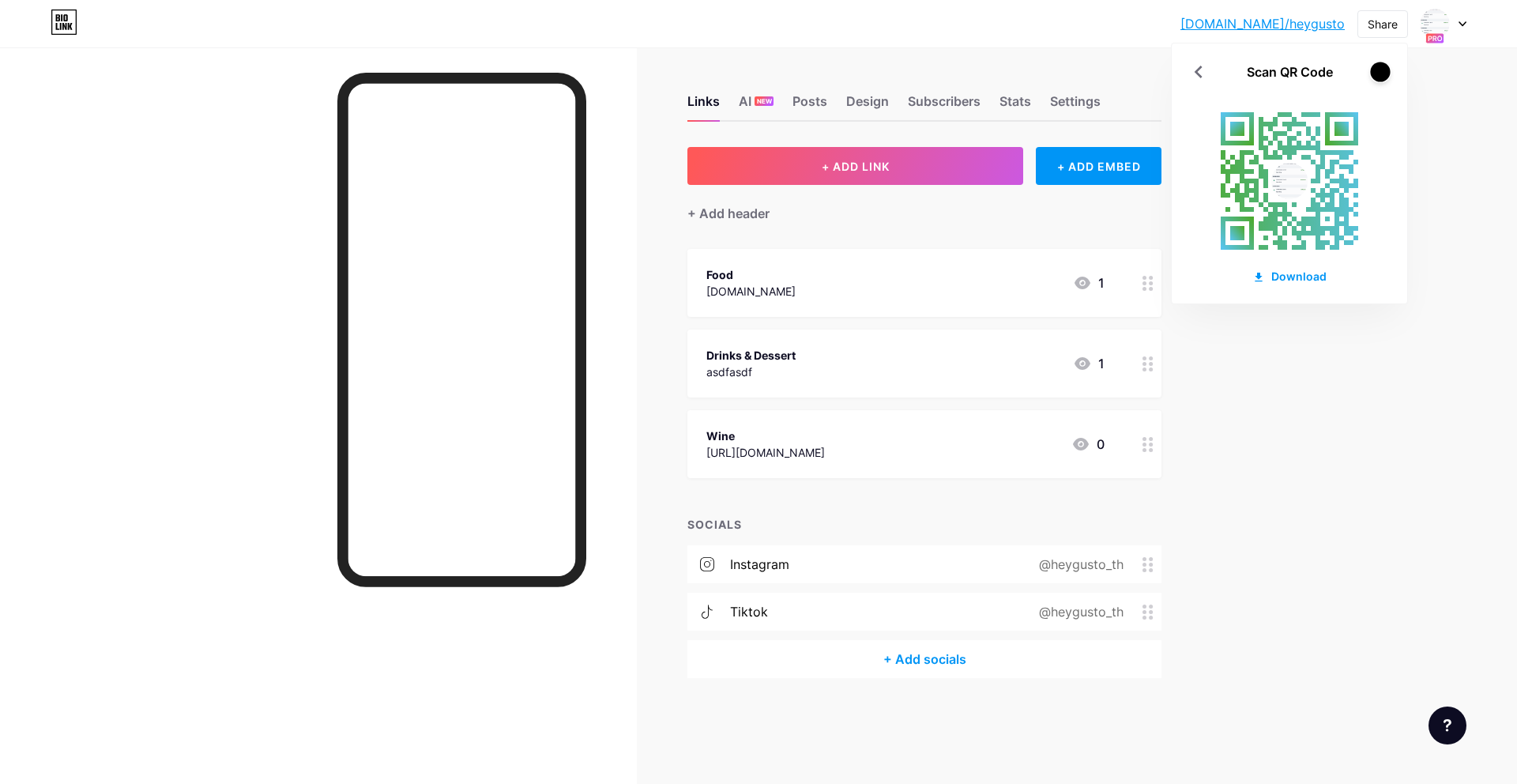
click at [1382, 76] on div at bounding box center [1380, 71] width 19 height 19
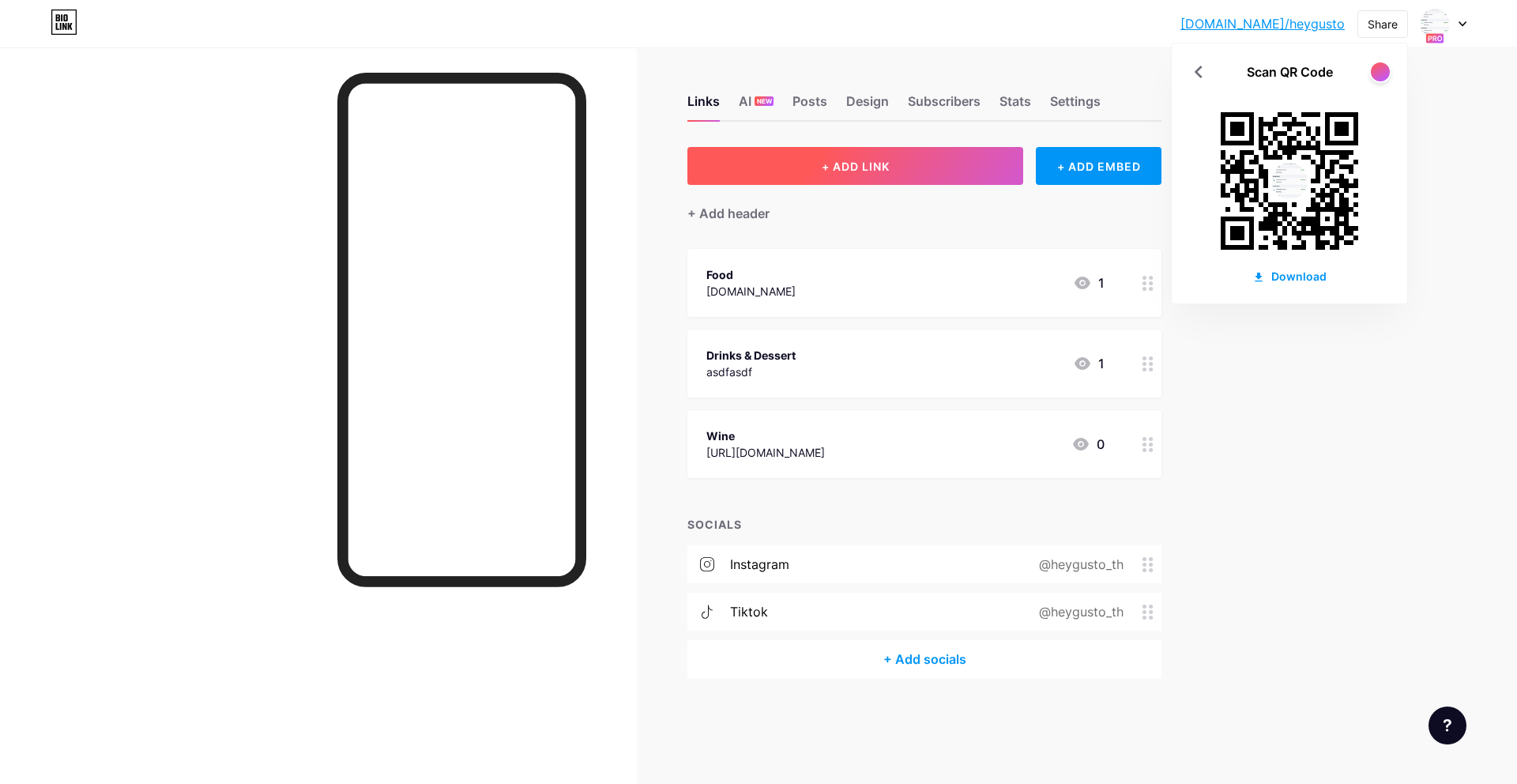
click at [837, 168] on span "+ ADD LINK" at bounding box center [855, 166] width 68 height 13
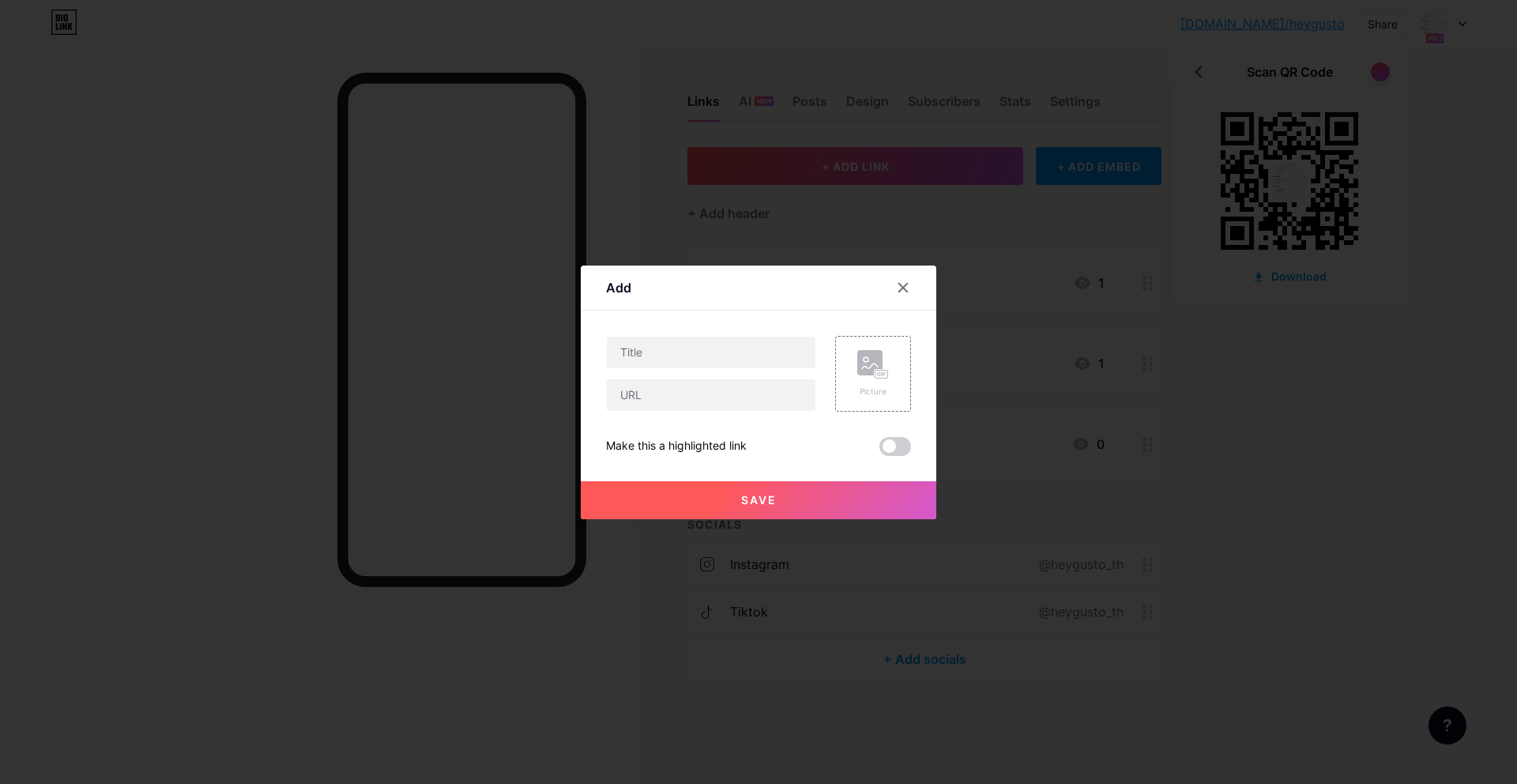
click at [915, 252] on div at bounding box center [758, 392] width 1517 height 784
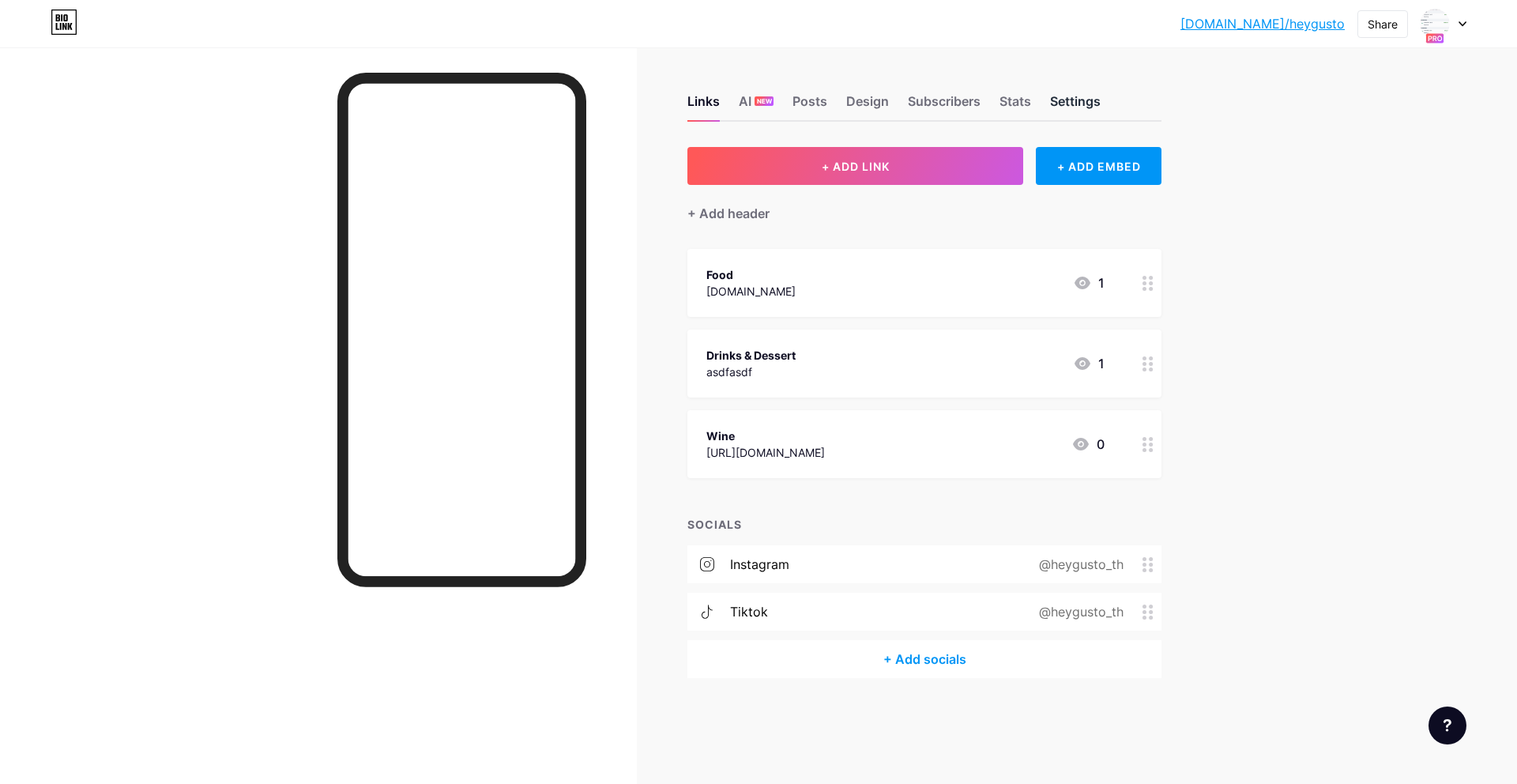
click at [1094, 111] on div "Settings" at bounding box center [1075, 106] width 50 height 28
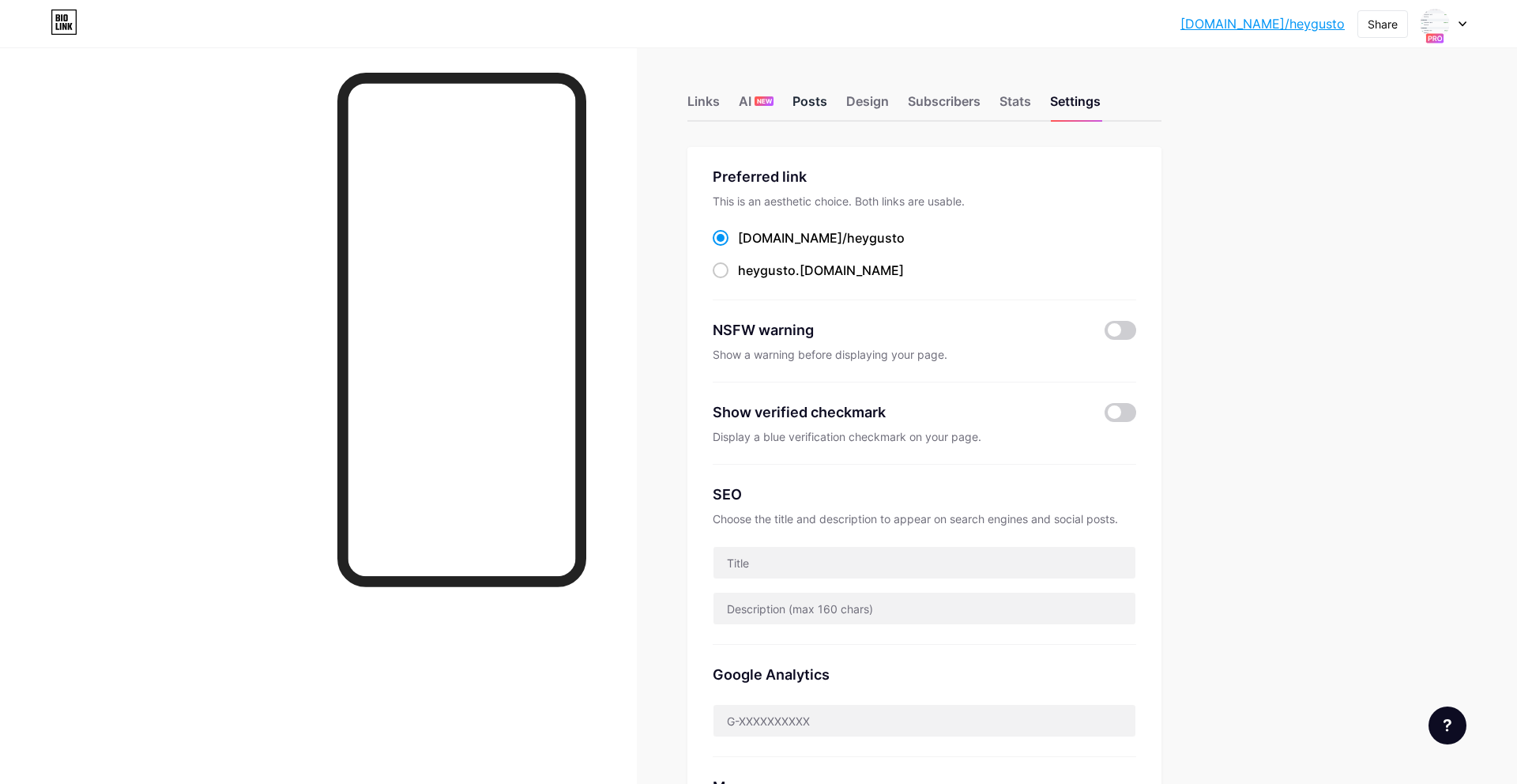
click at [813, 101] on div "Posts" at bounding box center [809, 106] width 34 height 28
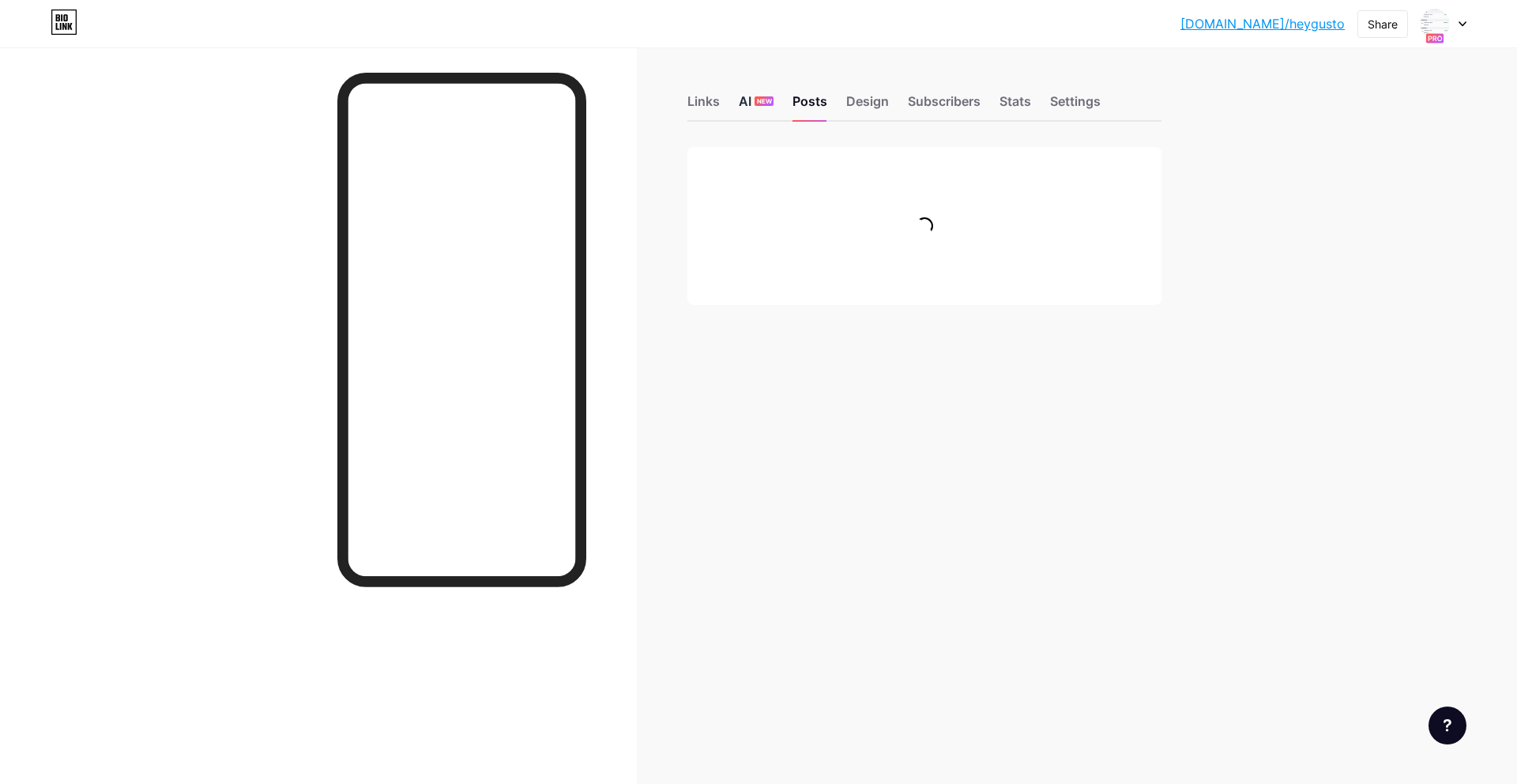
click at [753, 101] on div "AI NEW" at bounding box center [755, 106] width 34 height 28
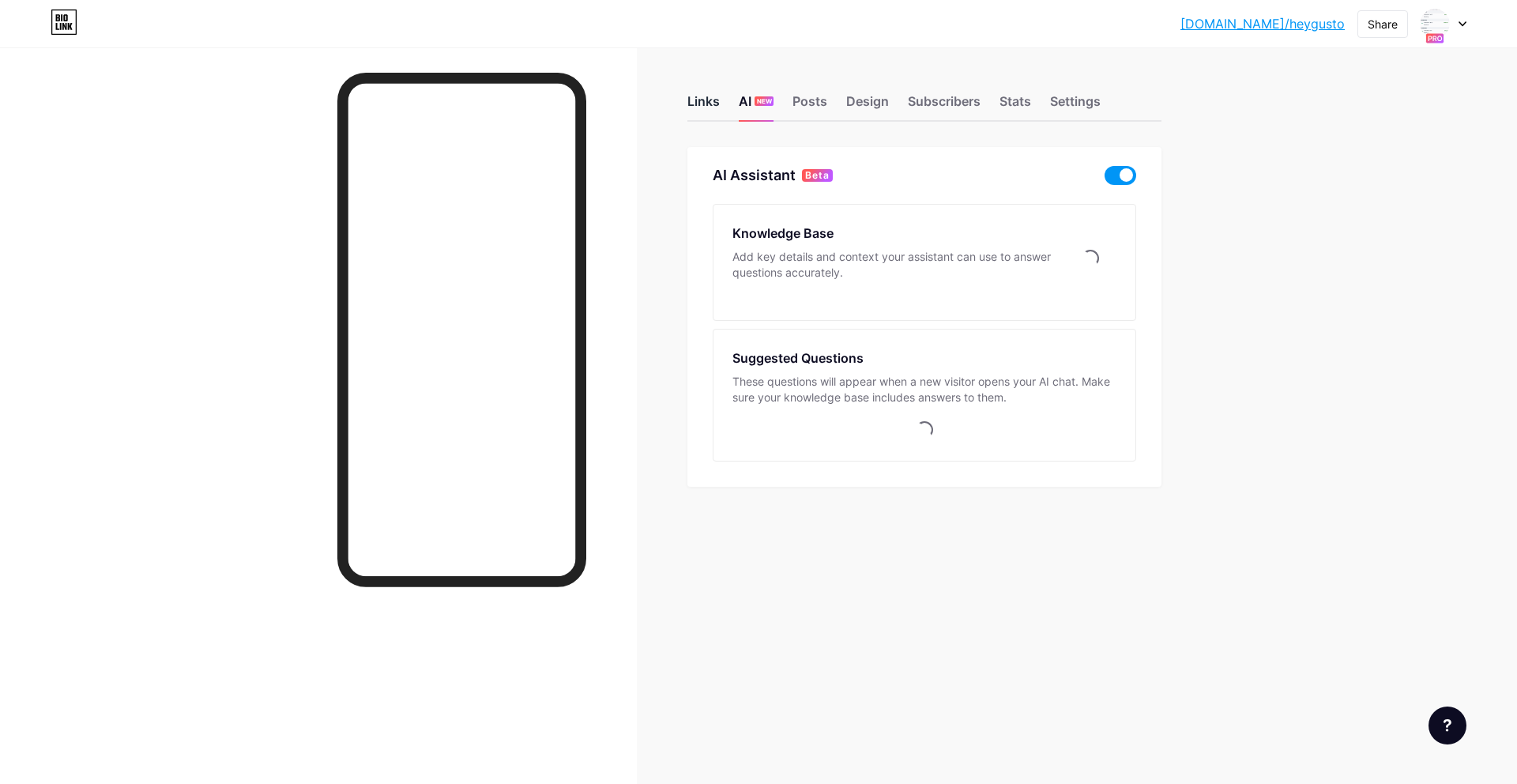
click at [705, 101] on div "Links" at bounding box center [703, 106] width 33 height 28
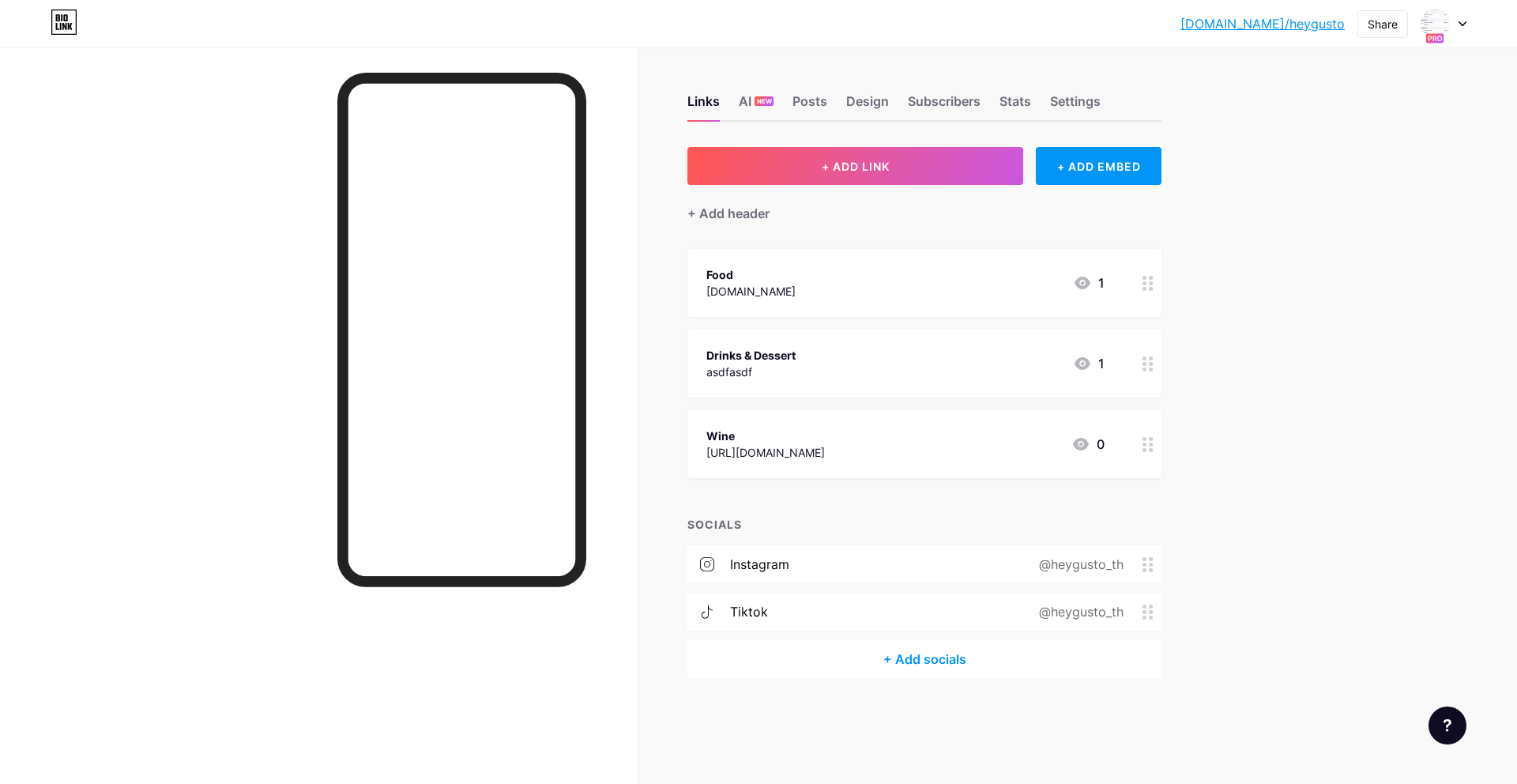
click at [1114, 108] on div "Links AI NEW Posts Design Subscribers Stats Settings" at bounding box center [924, 93] width 474 height 55
click at [1089, 104] on div "Settings" at bounding box center [1075, 106] width 50 height 28
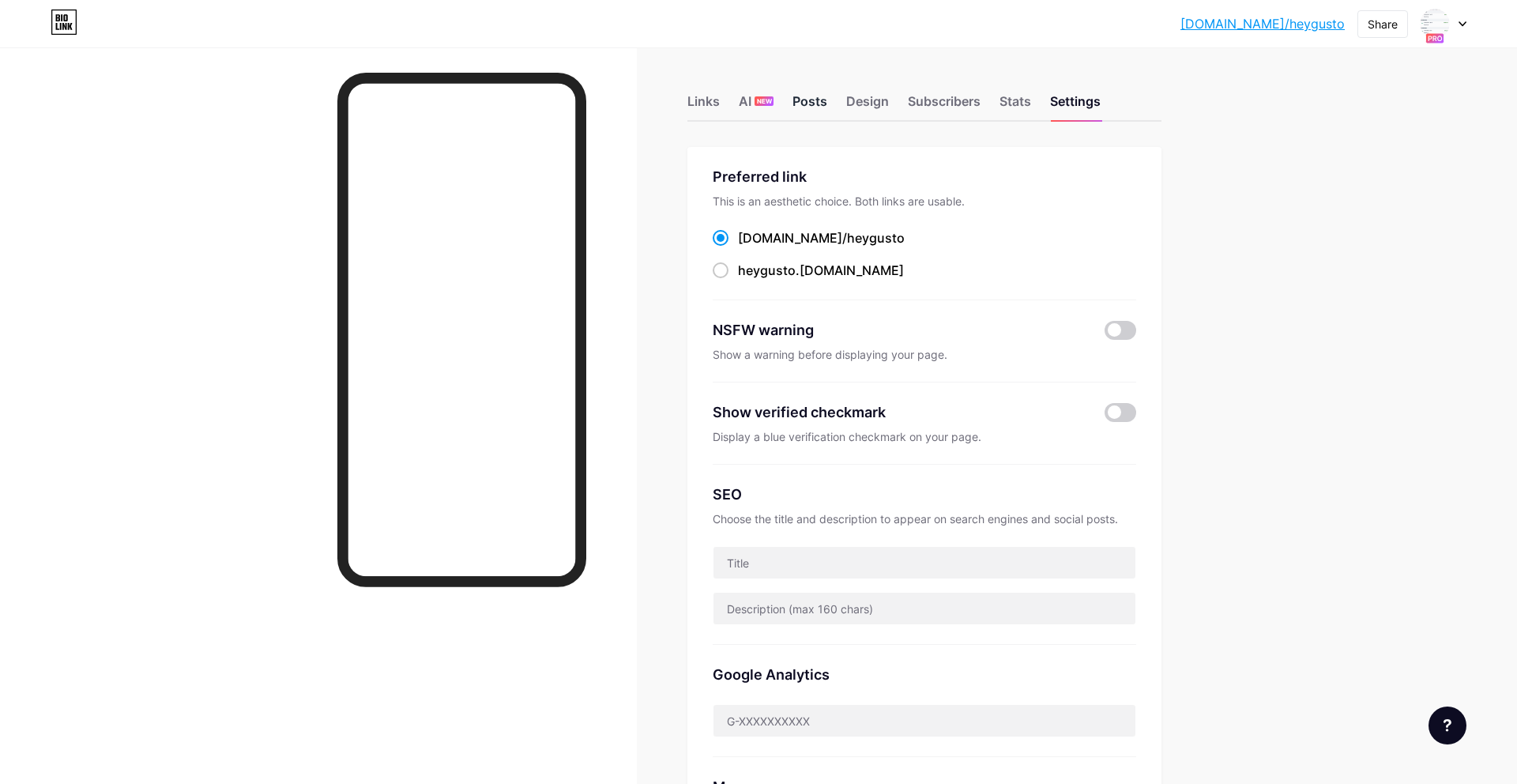
click at [803, 108] on div "Posts" at bounding box center [809, 106] width 34 height 28
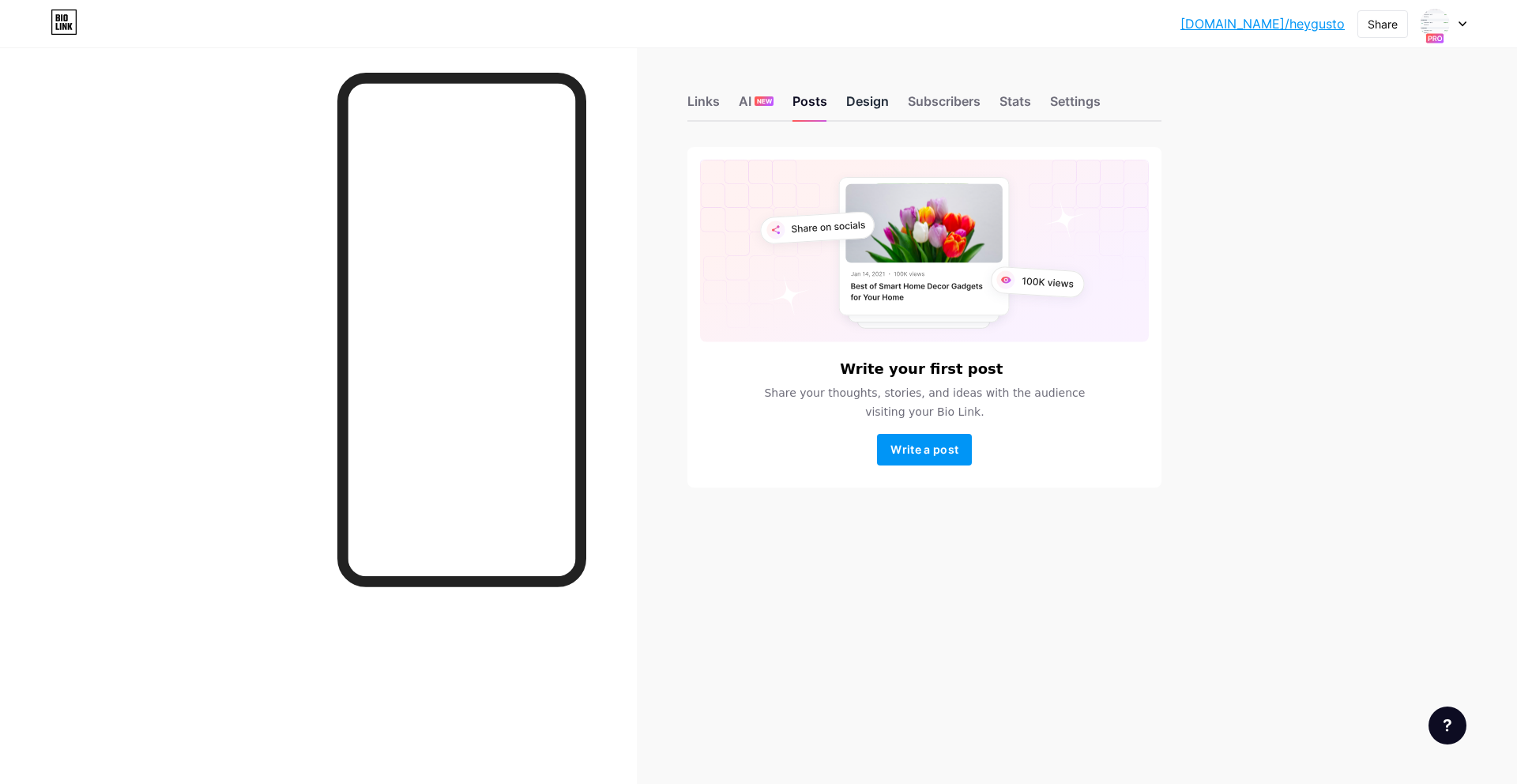
click at [868, 111] on div "Design" at bounding box center [867, 106] width 42 height 28
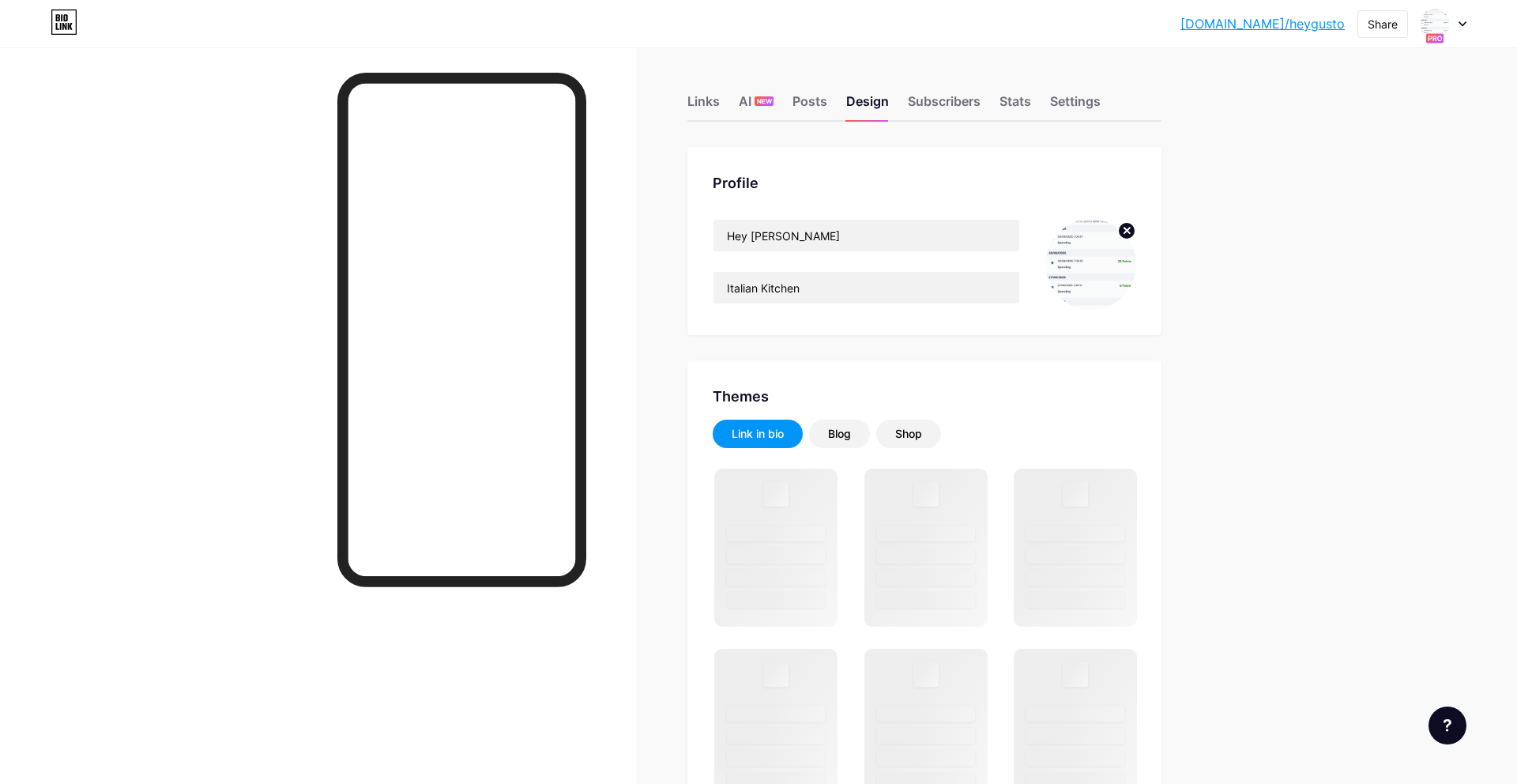
click at [1082, 276] on img at bounding box center [1090, 263] width 91 height 91
click at [1132, 232] on circle at bounding box center [1127, 231] width 18 height 18
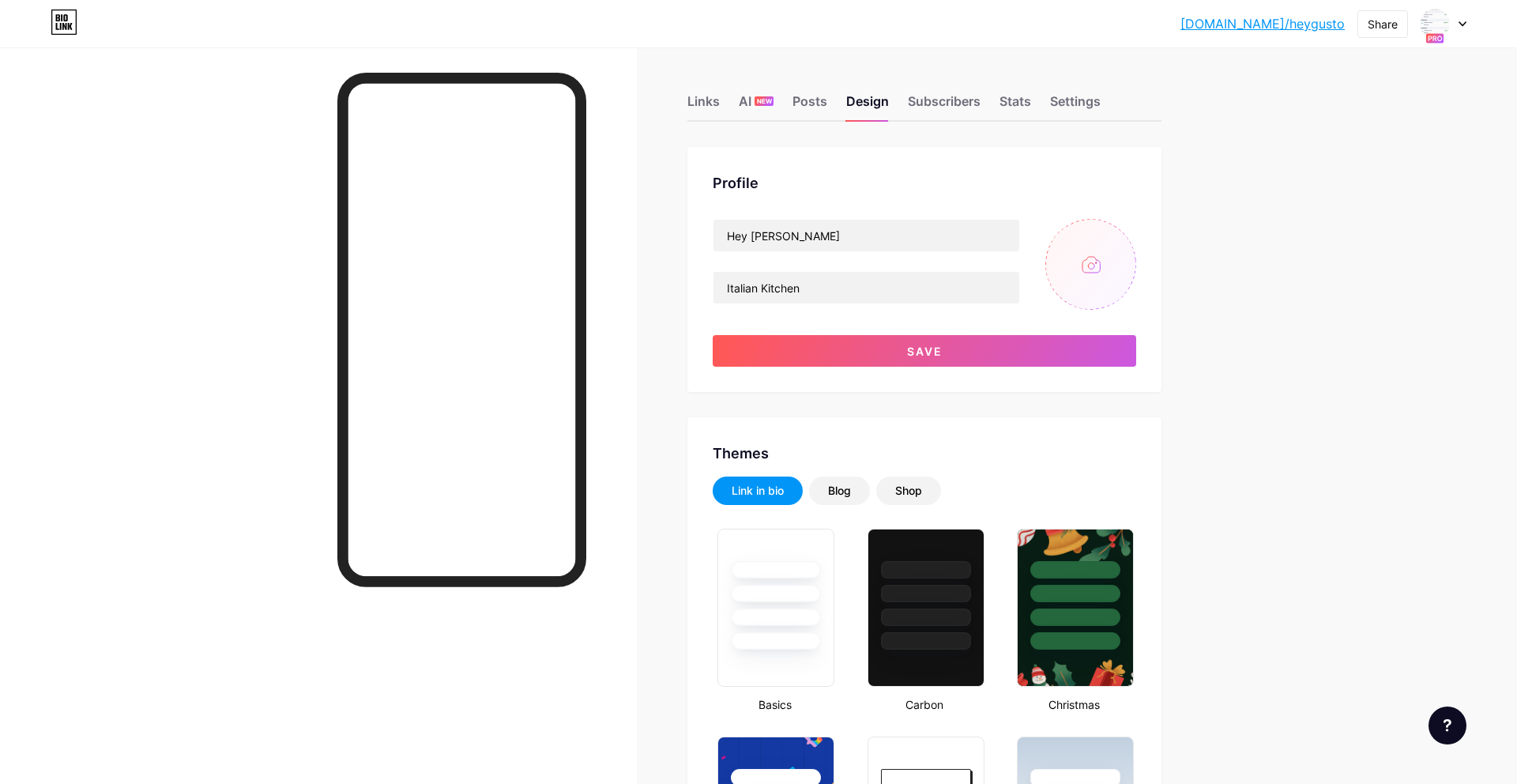
click at [1103, 262] on input "file" at bounding box center [1090, 263] width 91 height 91
type input "#cba87f"
type input "#a9c09c"
type input "C:\fakepath\LOGO HEY GUSTO-03.png"
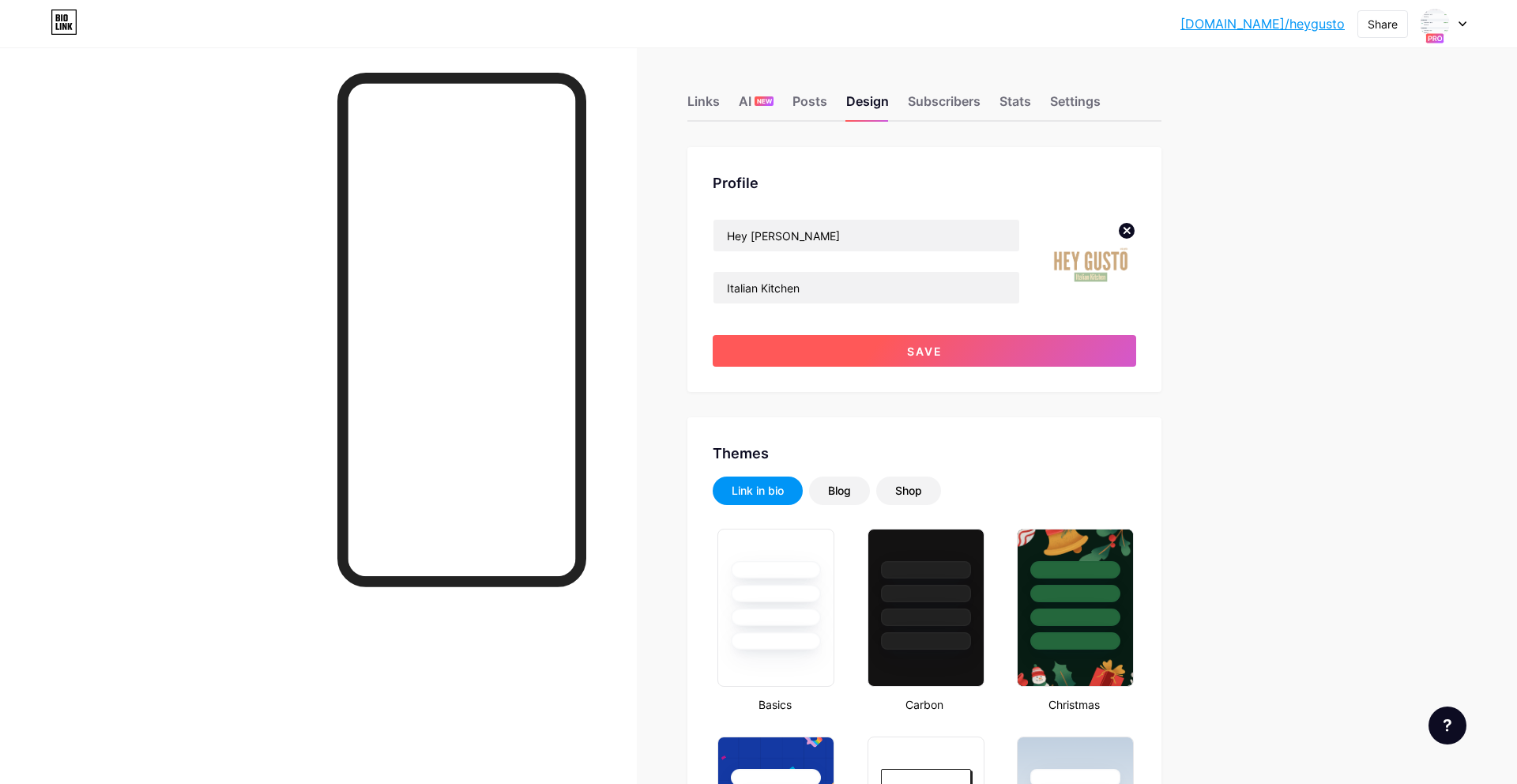
click at [1012, 365] on button "Save" at bounding box center [924, 351] width 424 height 32
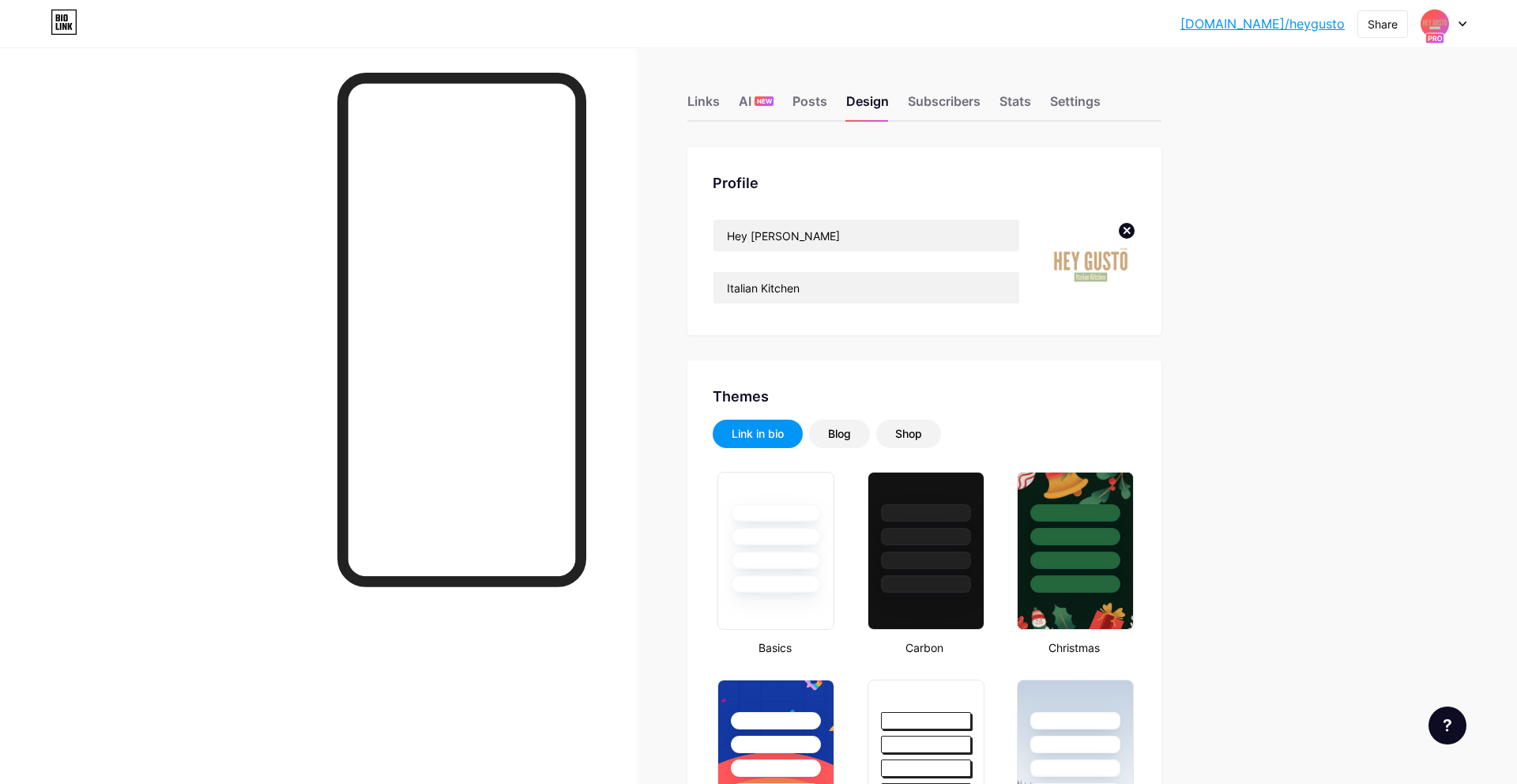
click at [1462, 21] on icon at bounding box center [1462, 24] width 8 height 5
click at [797, 153] on div "Profile Hey Gusto Italian Kitchen" at bounding box center [924, 240] width 474 height 188
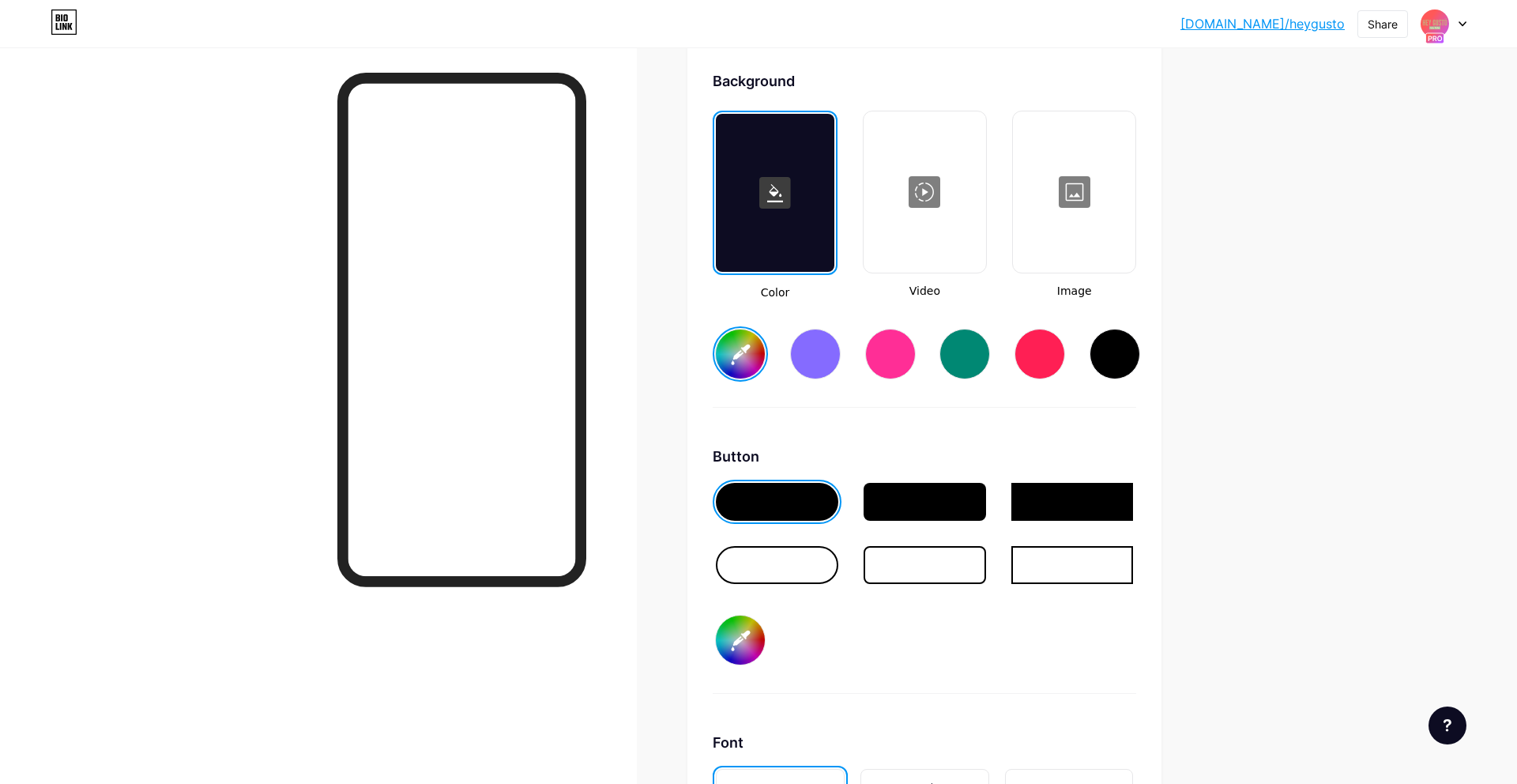
scroll to position [2109, 0]
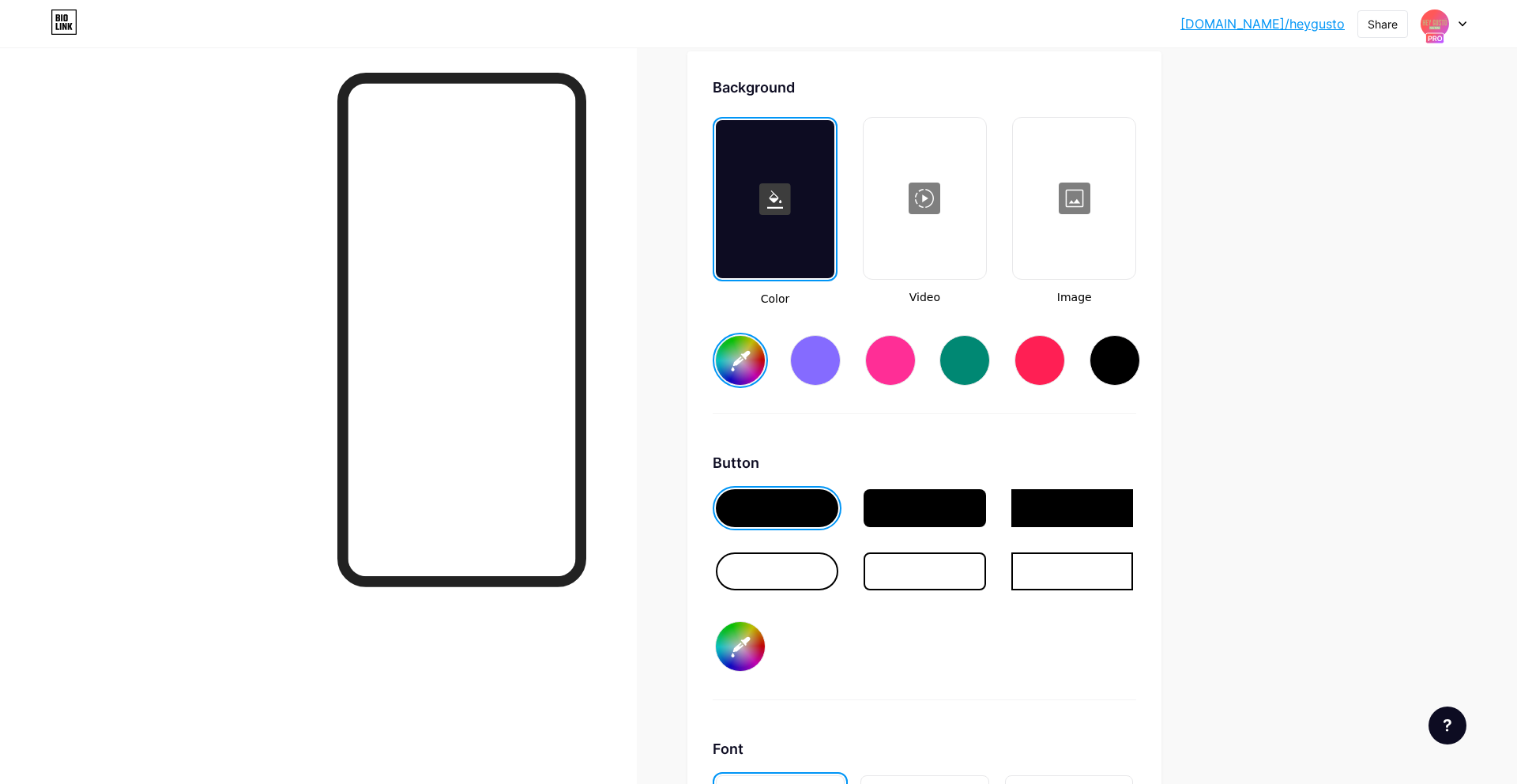
click at [744, 366] on input "#cba87f" at bounding box center [740, 360] width 49 height 49
click at [738, 354] on input "#cba87f" at bounding box center [740, 360] width 49 height 49
click at [738, 356] on input "#cba87f" at bounding box center [740, 360] width 49 height 49
click at [730, 374] on input "#cba87f" at bounding box center [740, 360] width 49 height 49
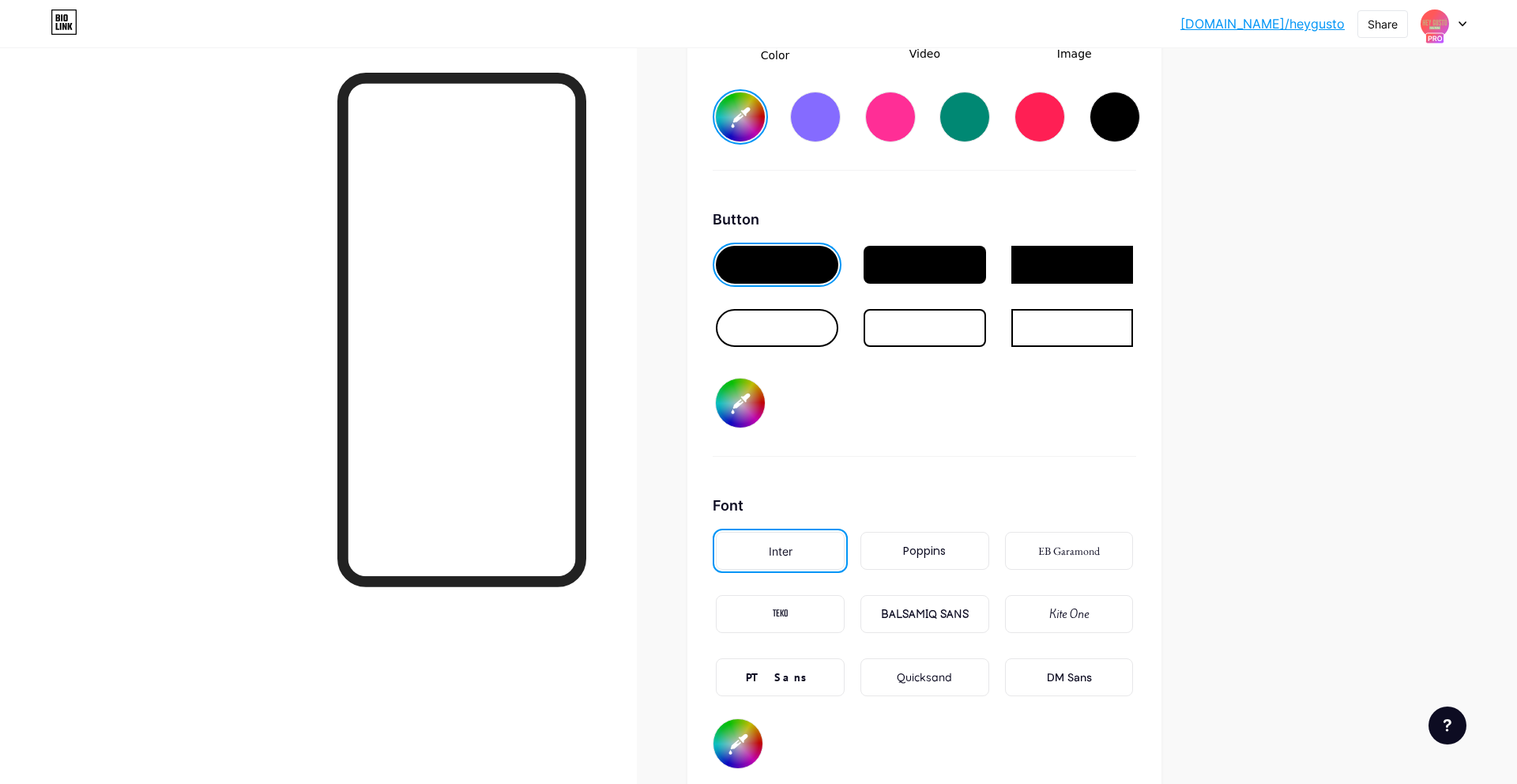
scroll to position [2571, 0]
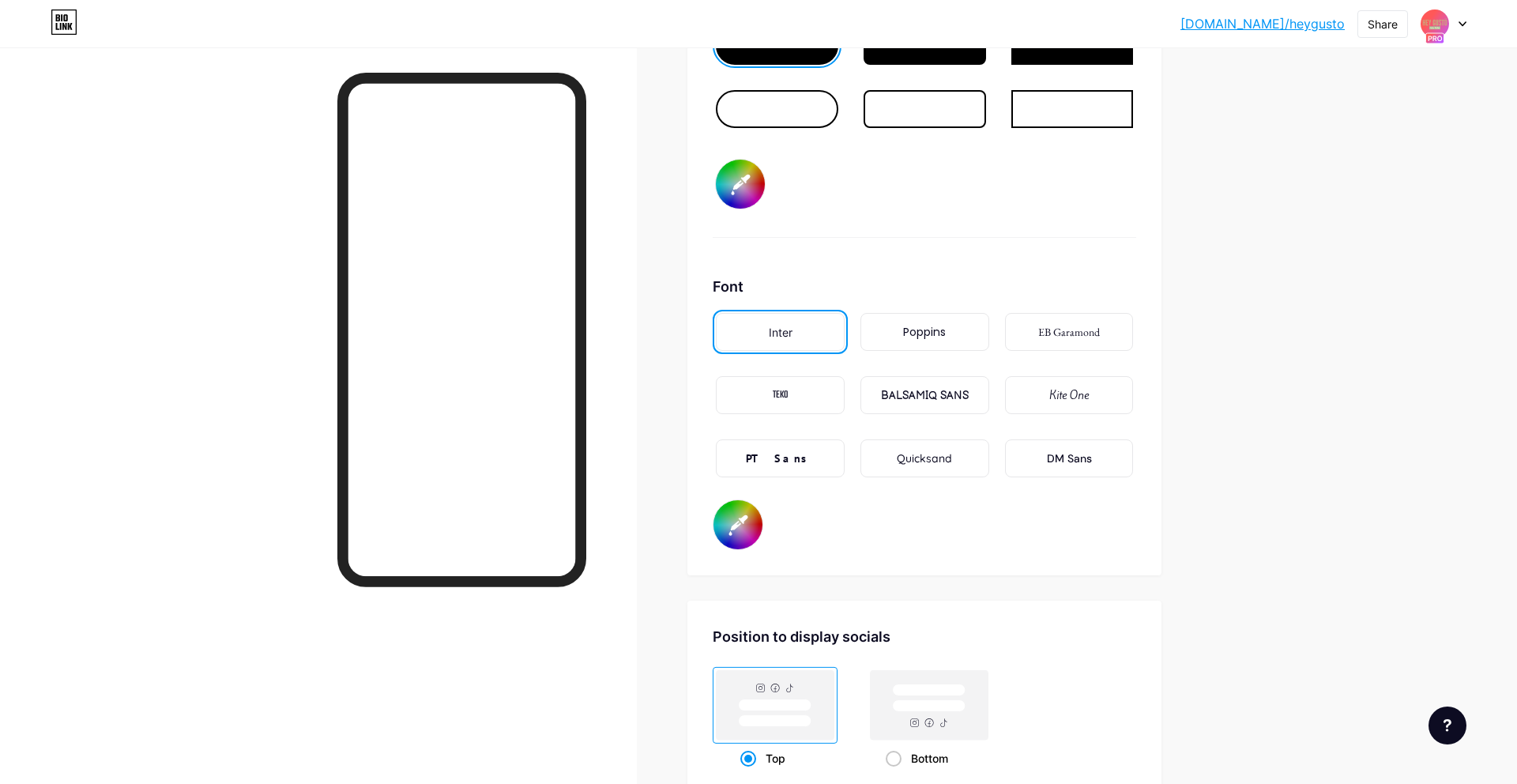
click at [868, 332] on div "Poppins" at bounding box center [924, 331] width 129 height 38
click at [796, 455] on div "PT Sans" at bounding box center [780, 458] width 70 height 17
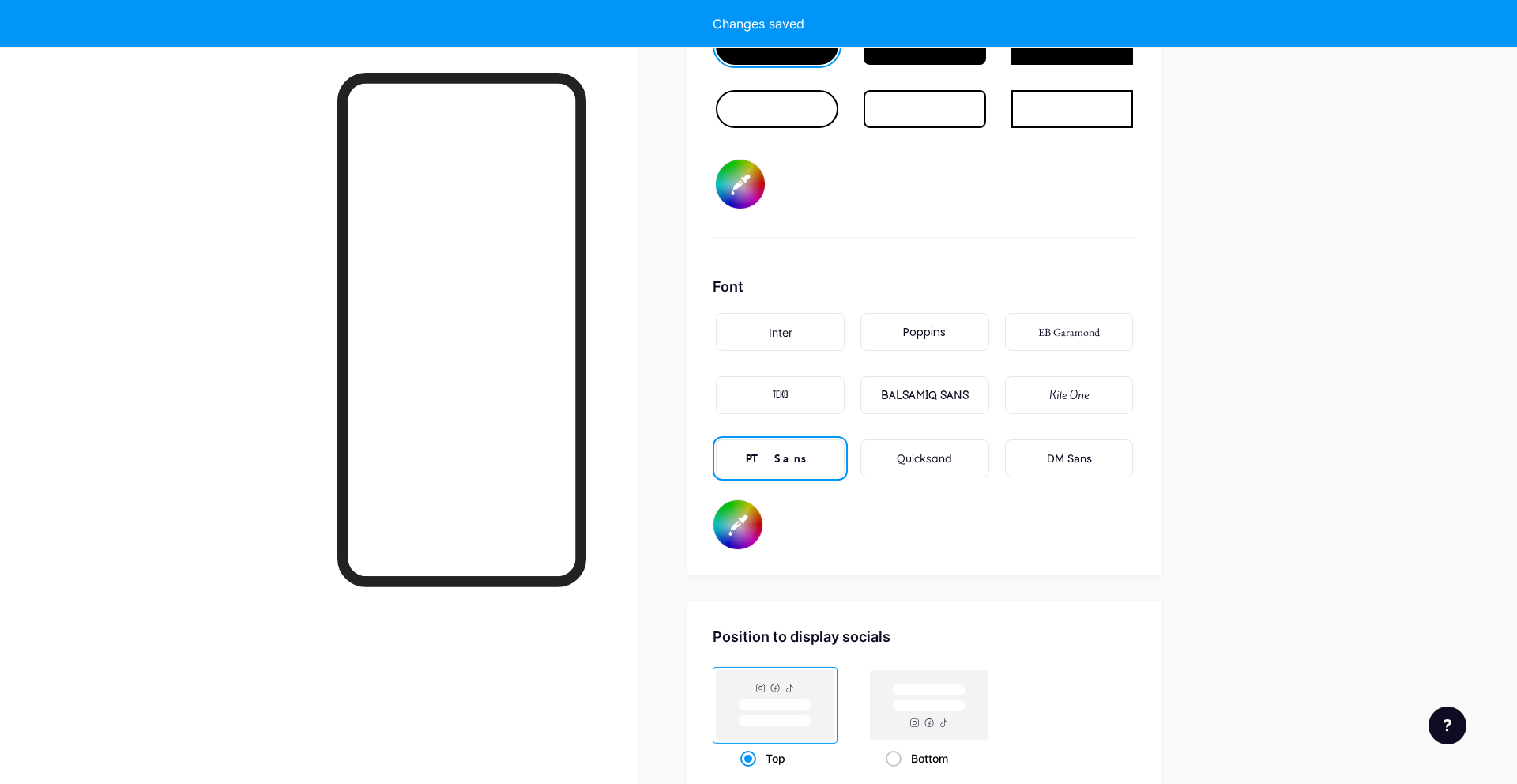
type input "#f4e3c0"
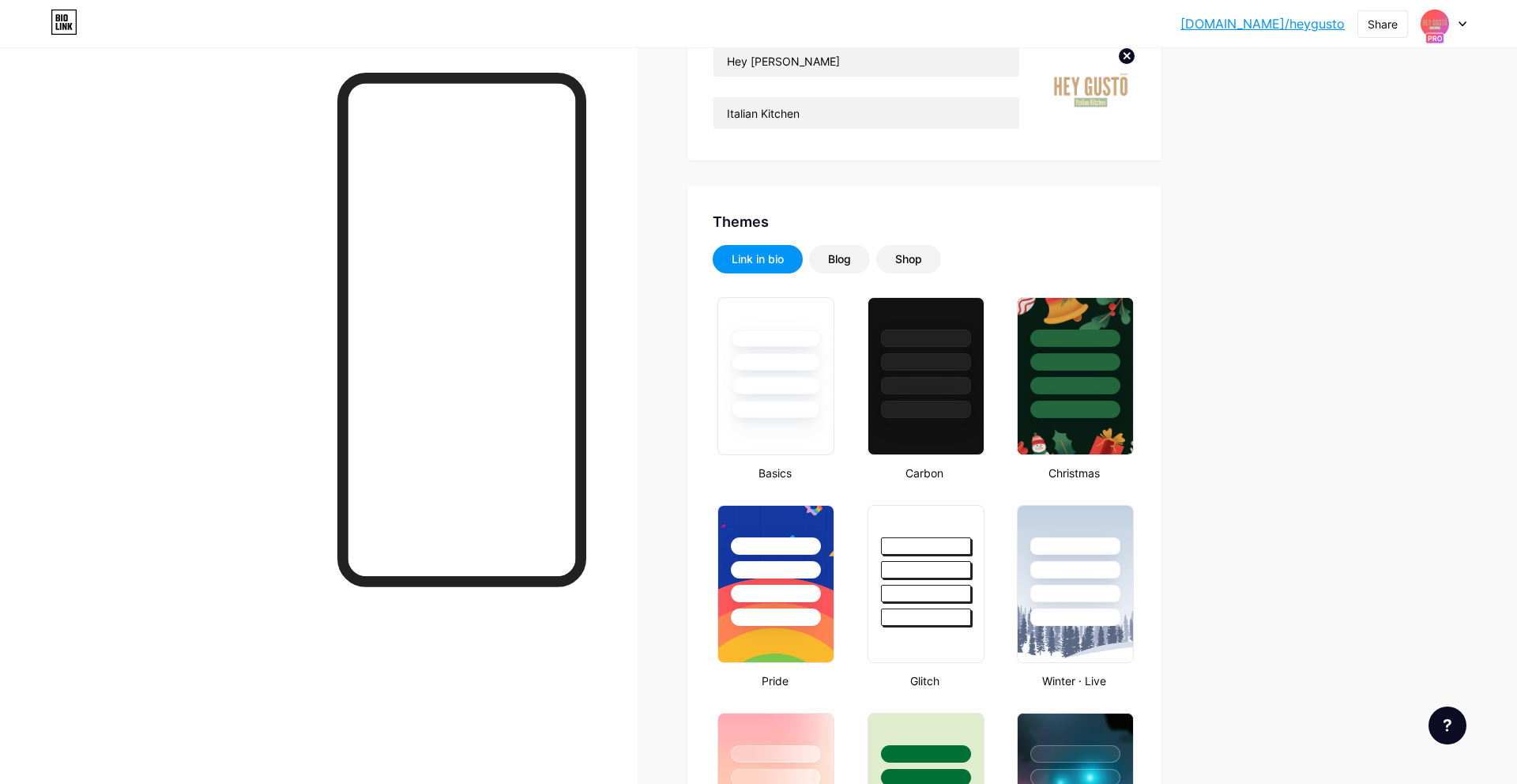
scroll to position [0, 0]
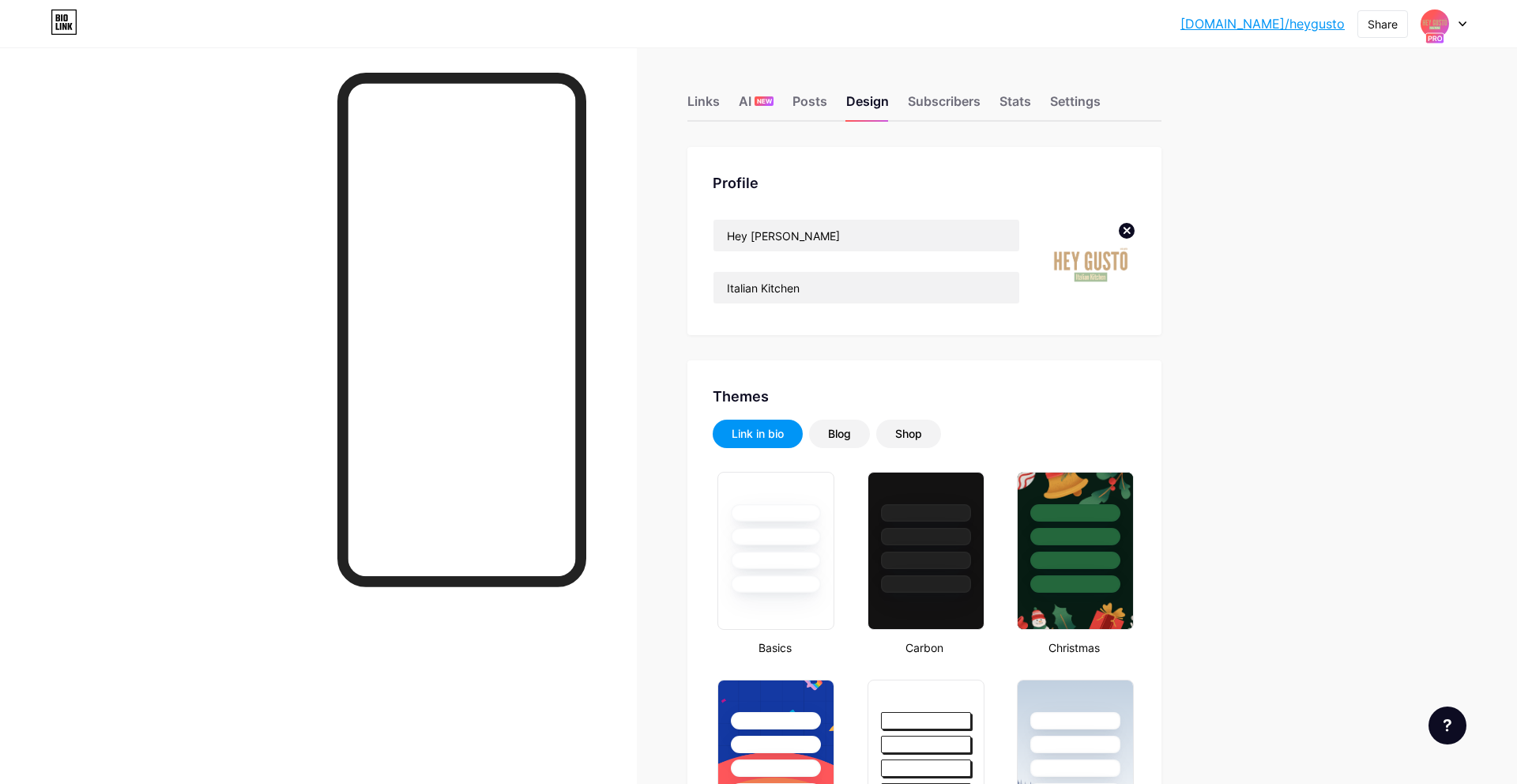
click at [1465, 18] on div "bio.link/heygus... bio.link/heygusto Share Switch accounts Hey Gusto bio.link/h…" at bounding box center [758, 24] width 1517 height 28
click at [1462, 26] on div at bounding box center [1443, 24] width 46 height 28
click at [1376, 109] on div "[DOMAIN_NAME]/heygusto" at bounding box center [1376, 109] width 122 height 12
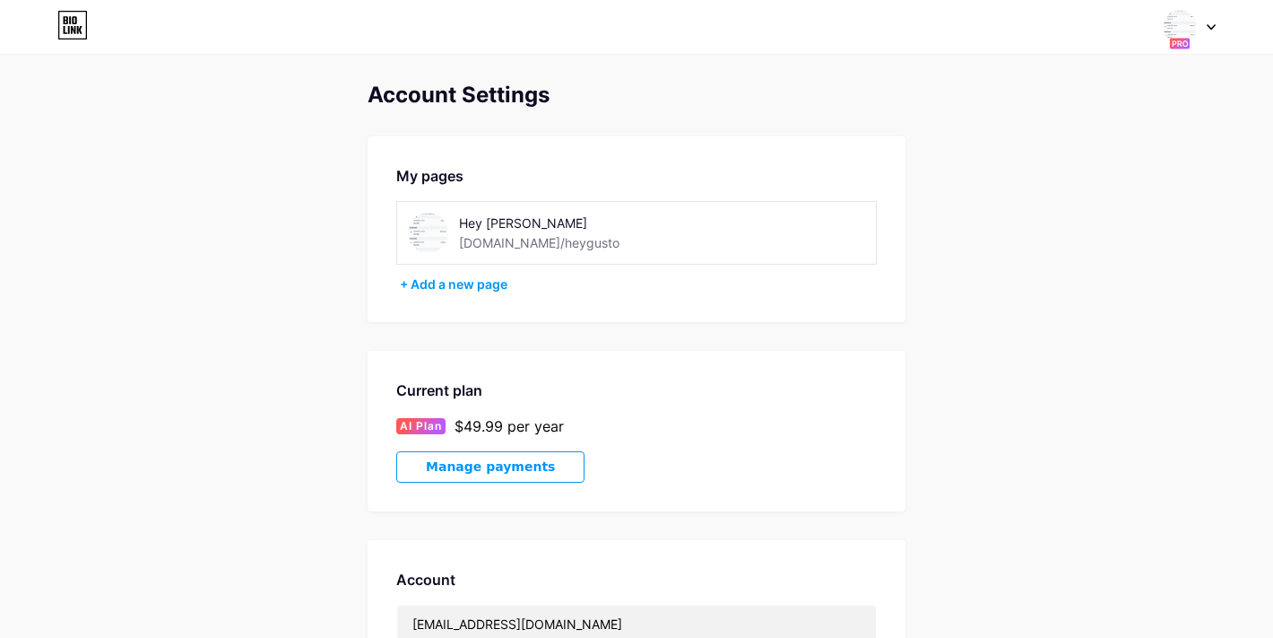
drag, startPoint x: 577, startPoint y: 98, endPoint x: 593, endPoint y: 100, distance: 16.2
click at [575, 100] on div "Account Settings" at bounding box center [637, 94] width 538 height 25
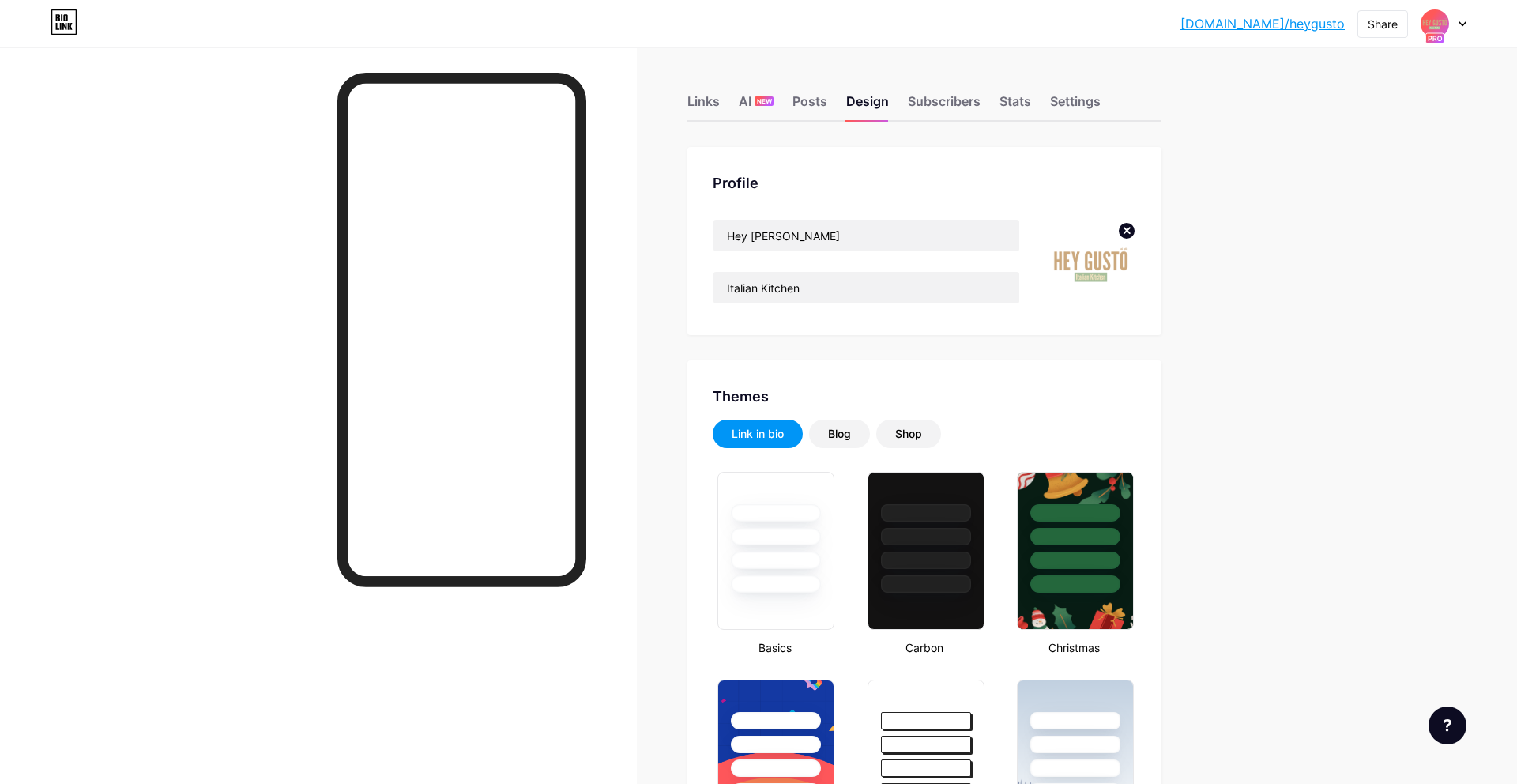
type input "#f4e3c0"
type input "#a9c09c"
type input "#000000"
click at [1382, 24] on div "Share" at bounding box center [1382, 24] width 30 height 17
click at [1389, 124] on icon at bounding box center [1385, 120] width 19 height 19
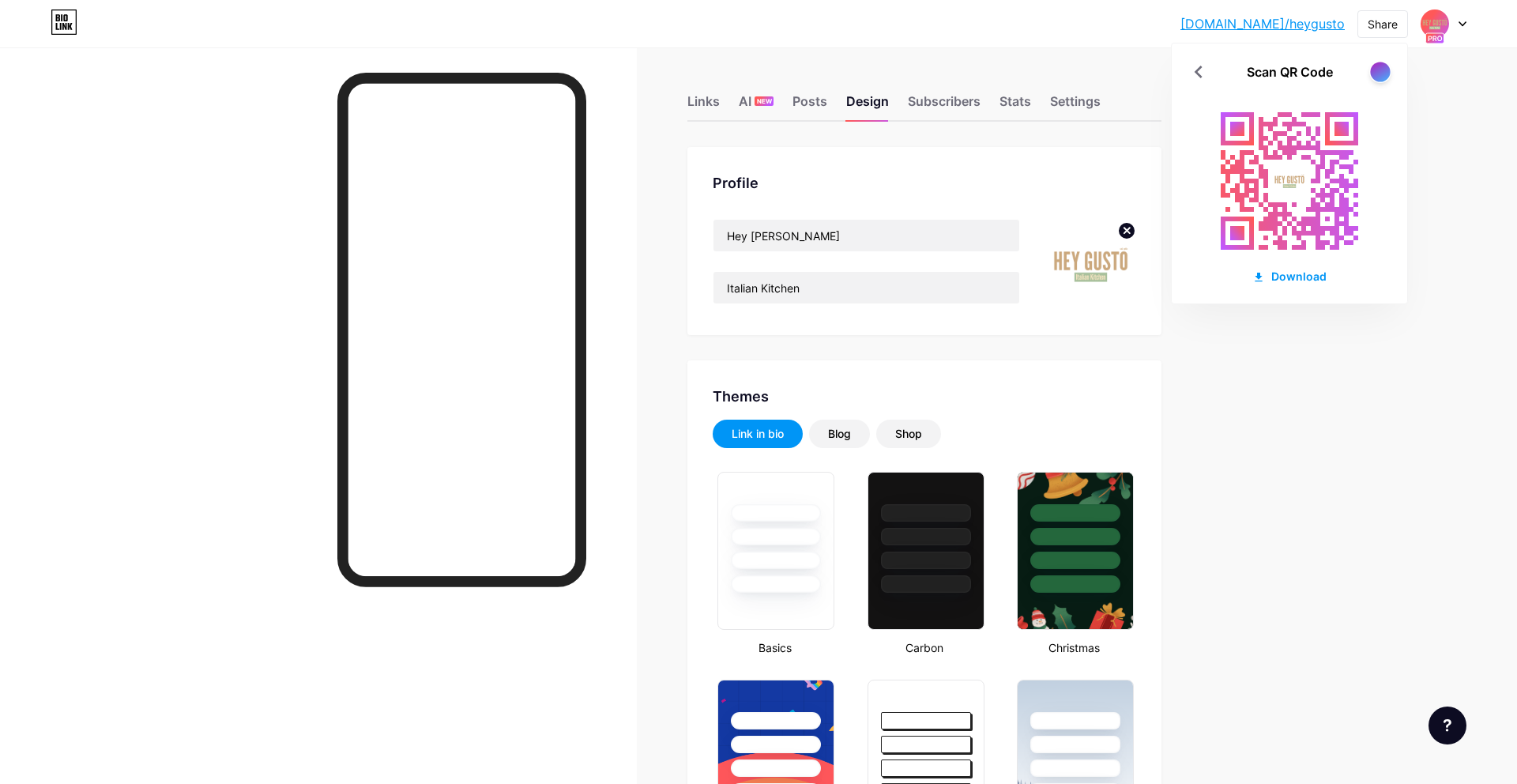
click at [1383, 70] on div at bounding box center [1380, 71] width 19 height 19
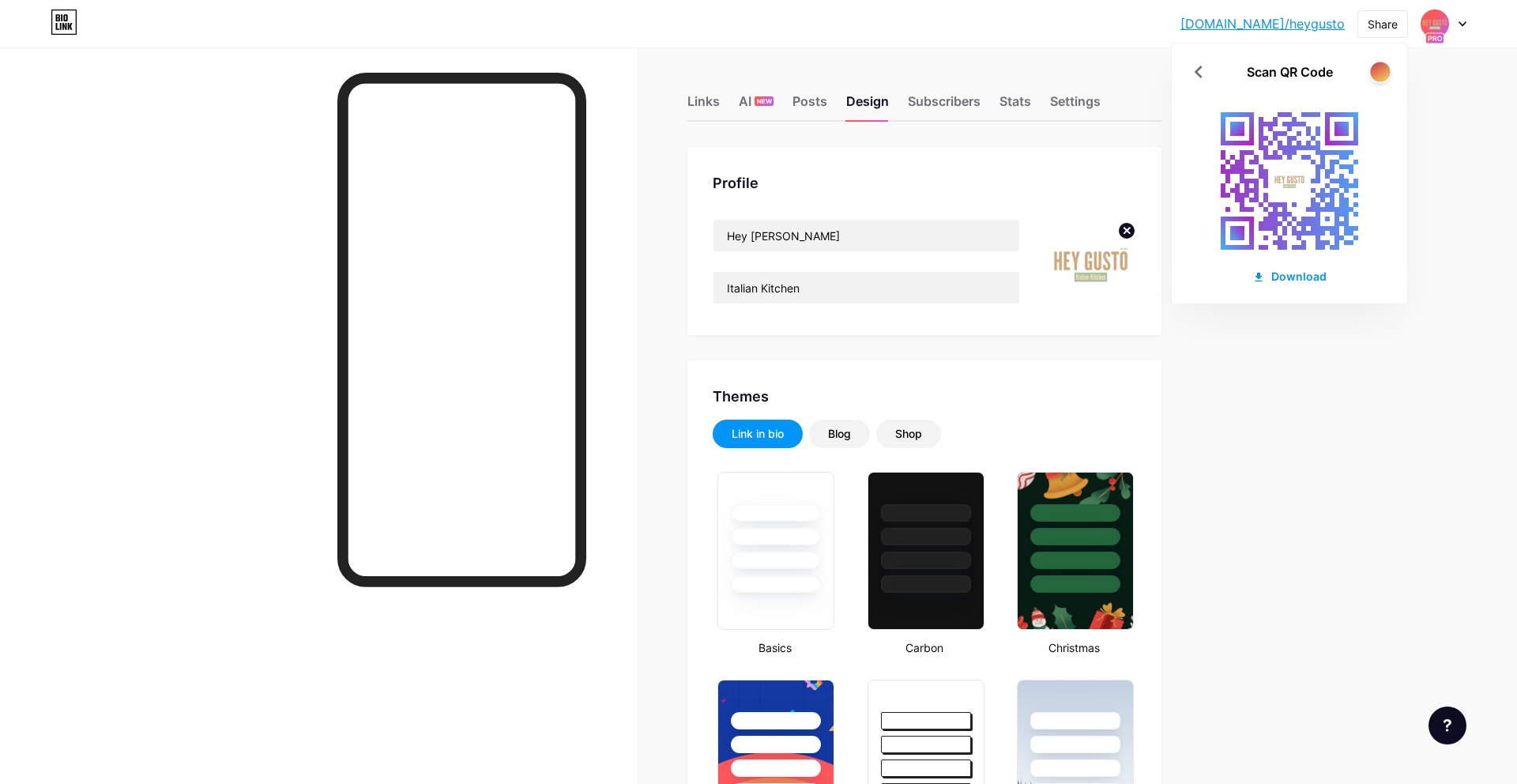
click at [1383, 70] on div at bounding box center [1380, 71] width 19 height 19
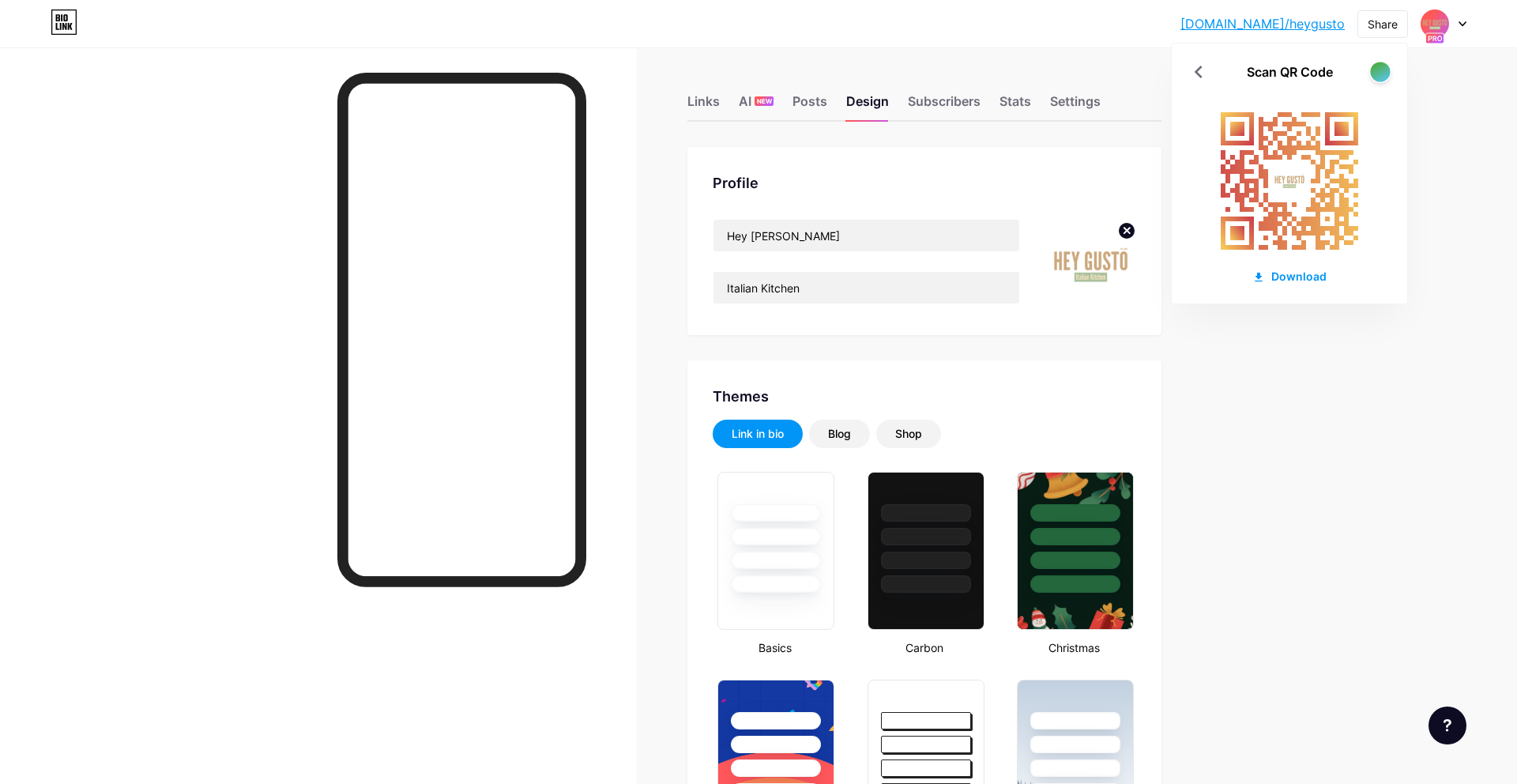
click at [1383, 70] on div at bounding box center [1380, 71] width 19 height 19
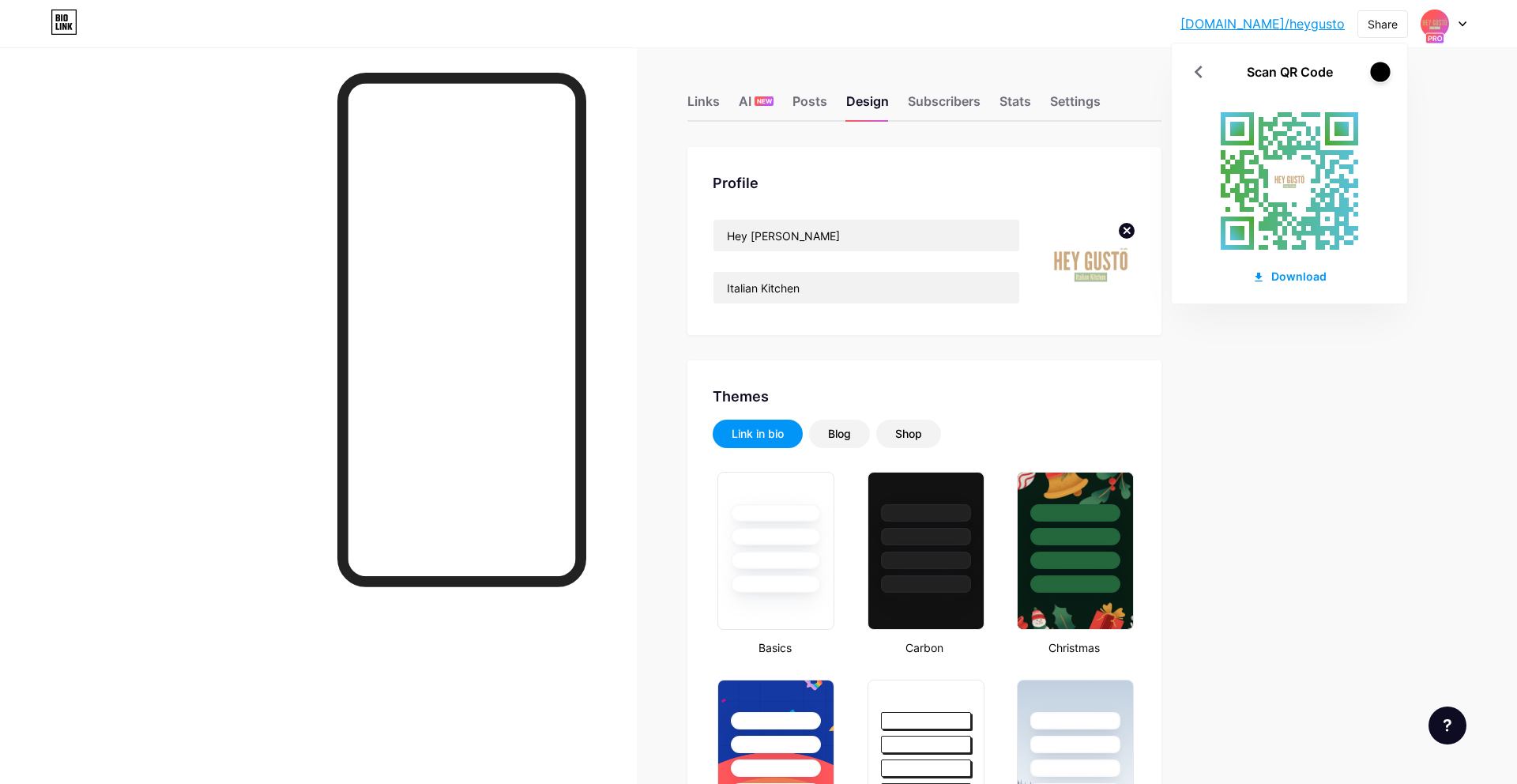
click at [1382, 70] on div at bounding box center [1380, 71] width 19 height 19
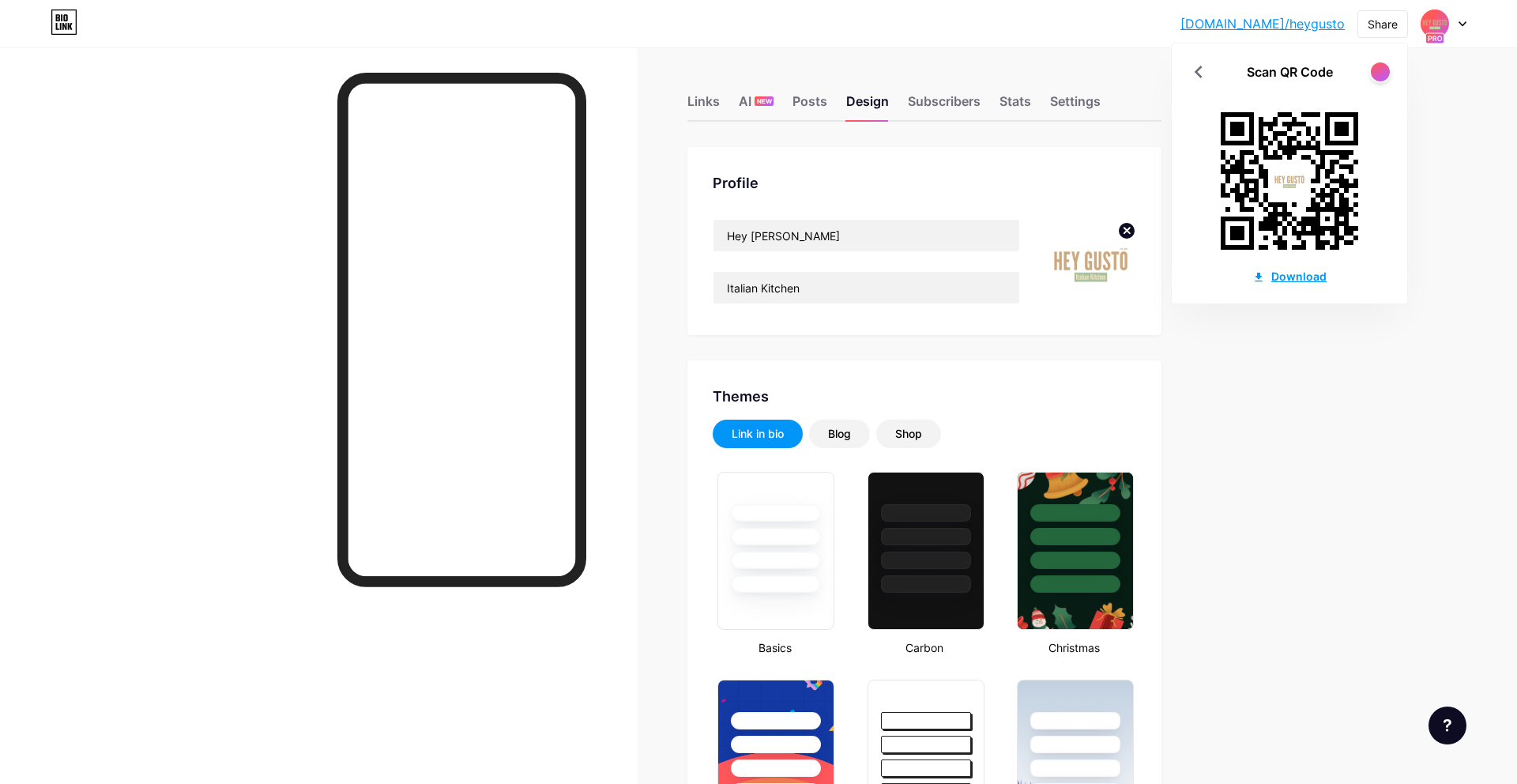
click at [1308, 282] on div "Download" at bounding box center [1289, 276] width 74 height 17
click at [1361, 231] on rect at bounding box center [1289, 181] width 174 height 174
click at [1358, 167] on rect at bounding box center [1289, 181] width 174 height 174
click at [1386, 69] on div at bounding box center [1380, 71] width 19 height 19
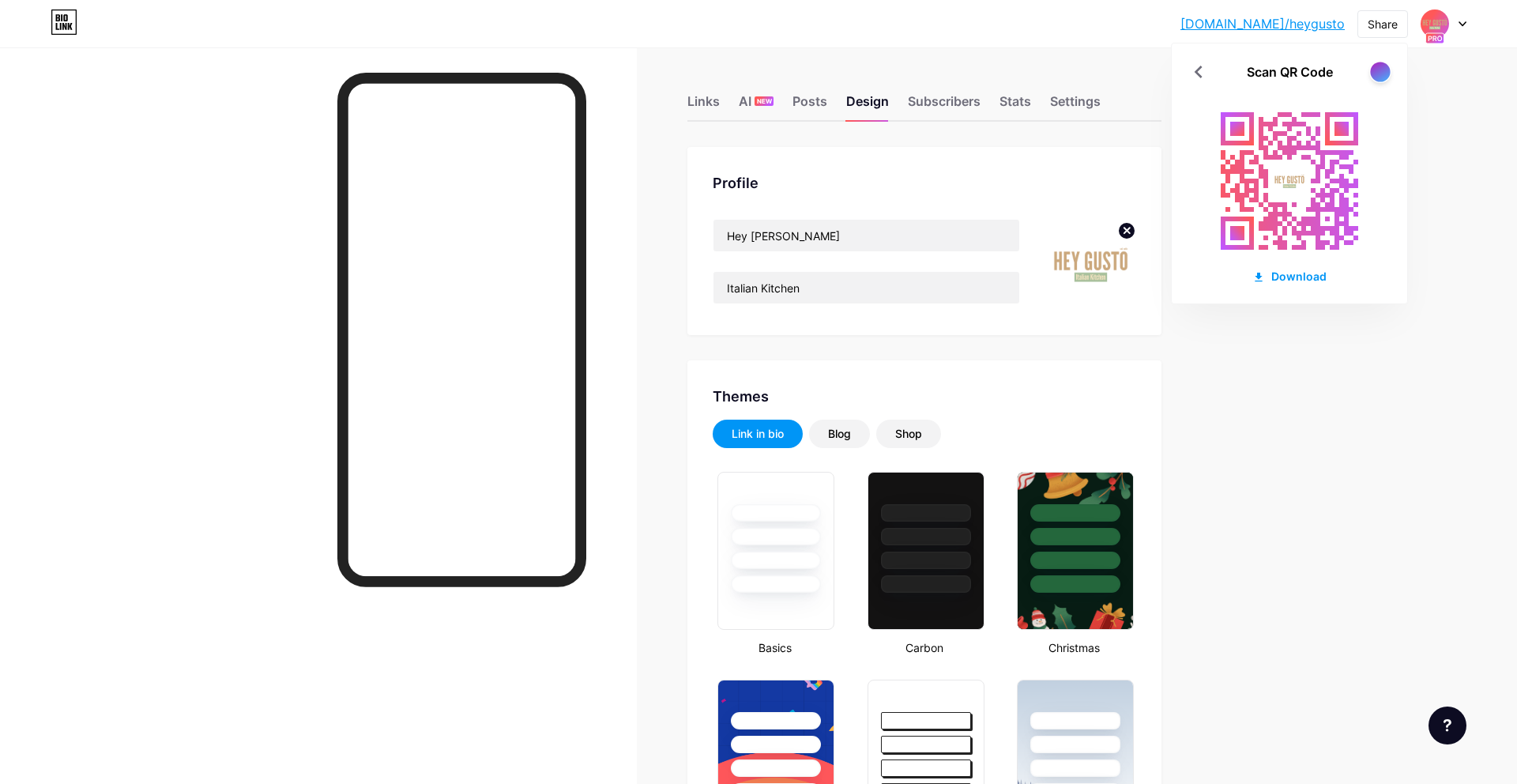
click at [1386, 69] on div at bounding box center [1380, 71] width 19 height 19
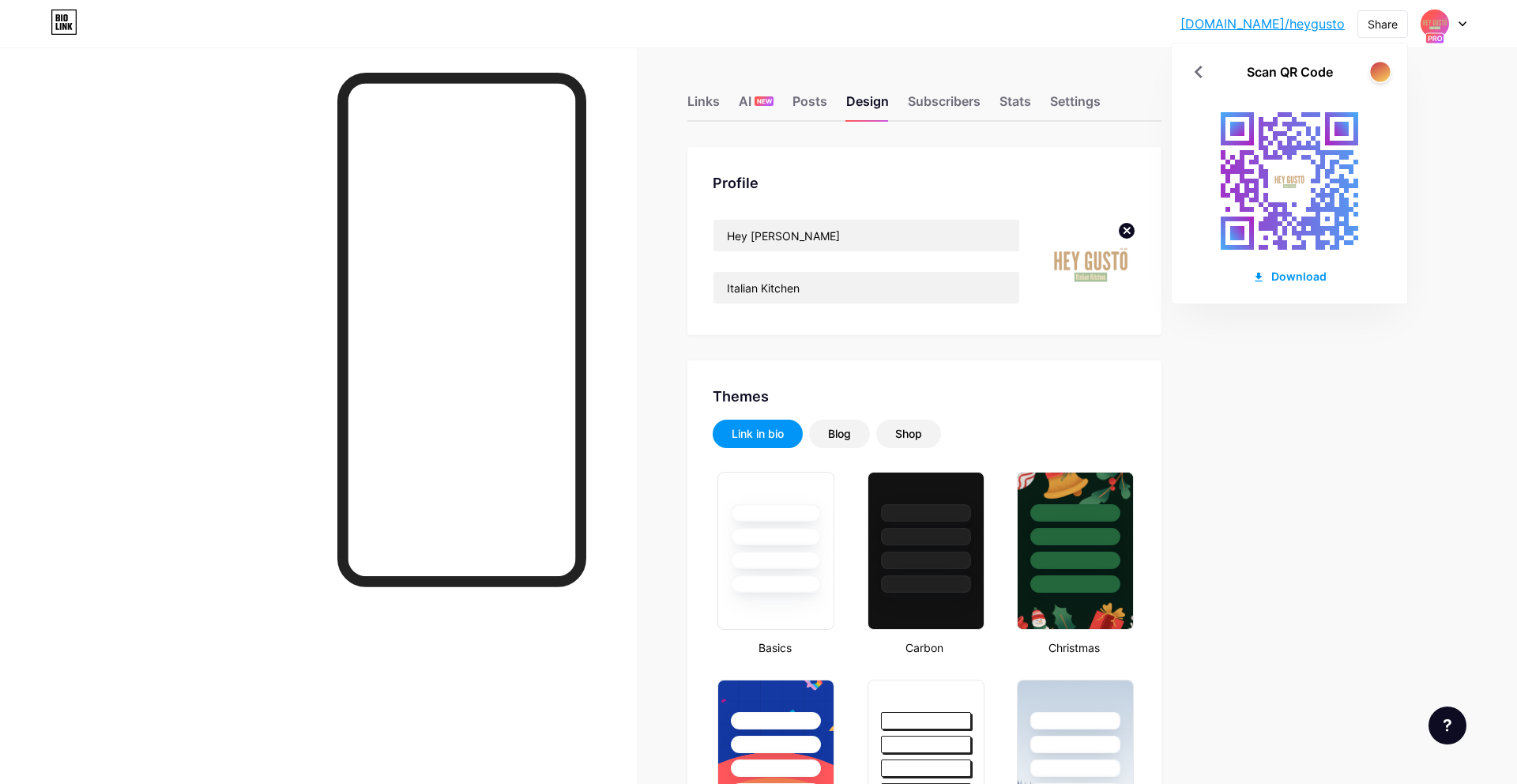
click at [1386, 69] on div at bounding box center [1380, 71] width 19 height 19
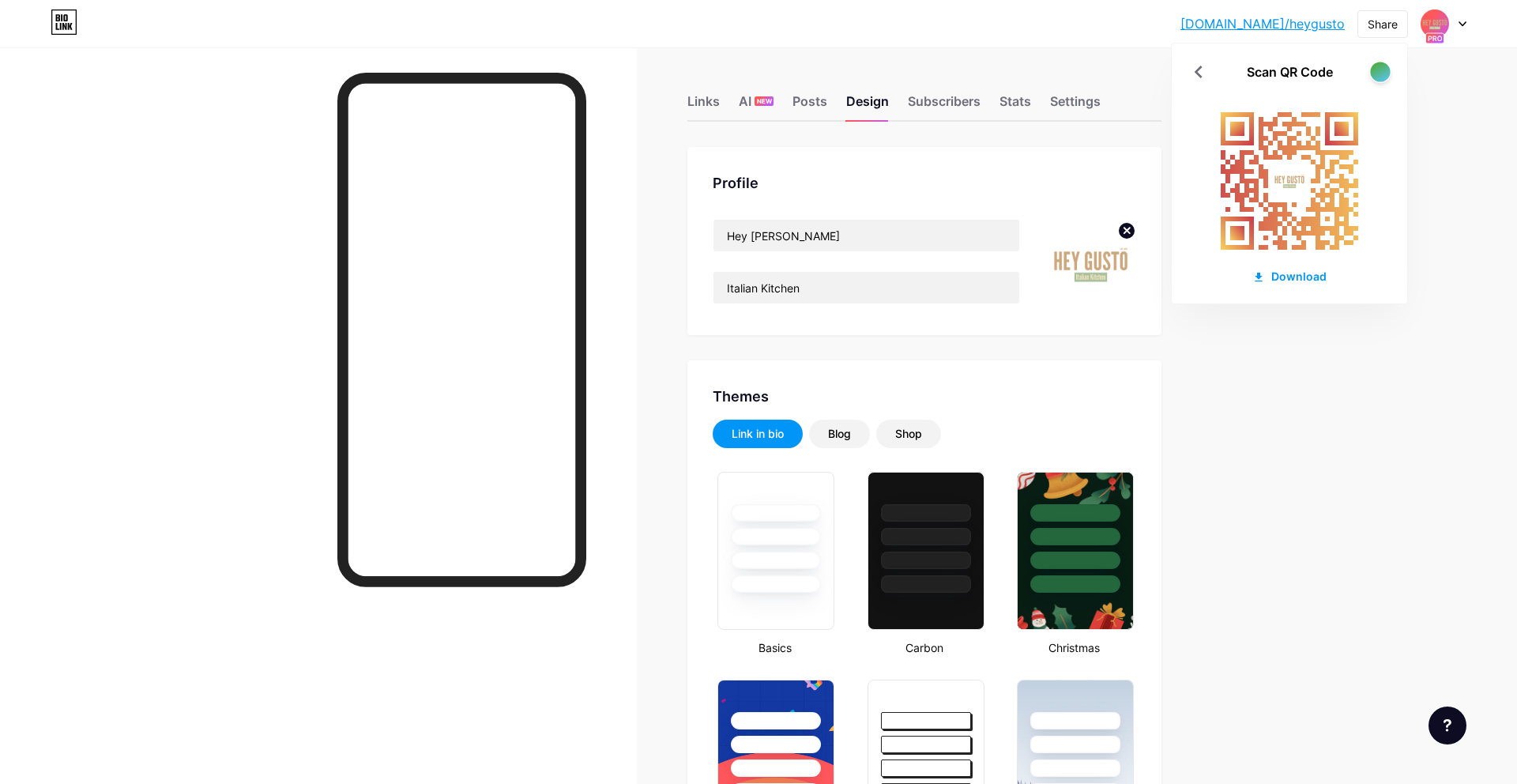
click at [1386, 69] on div at bounding box center [1380, 71] width 19 height 19
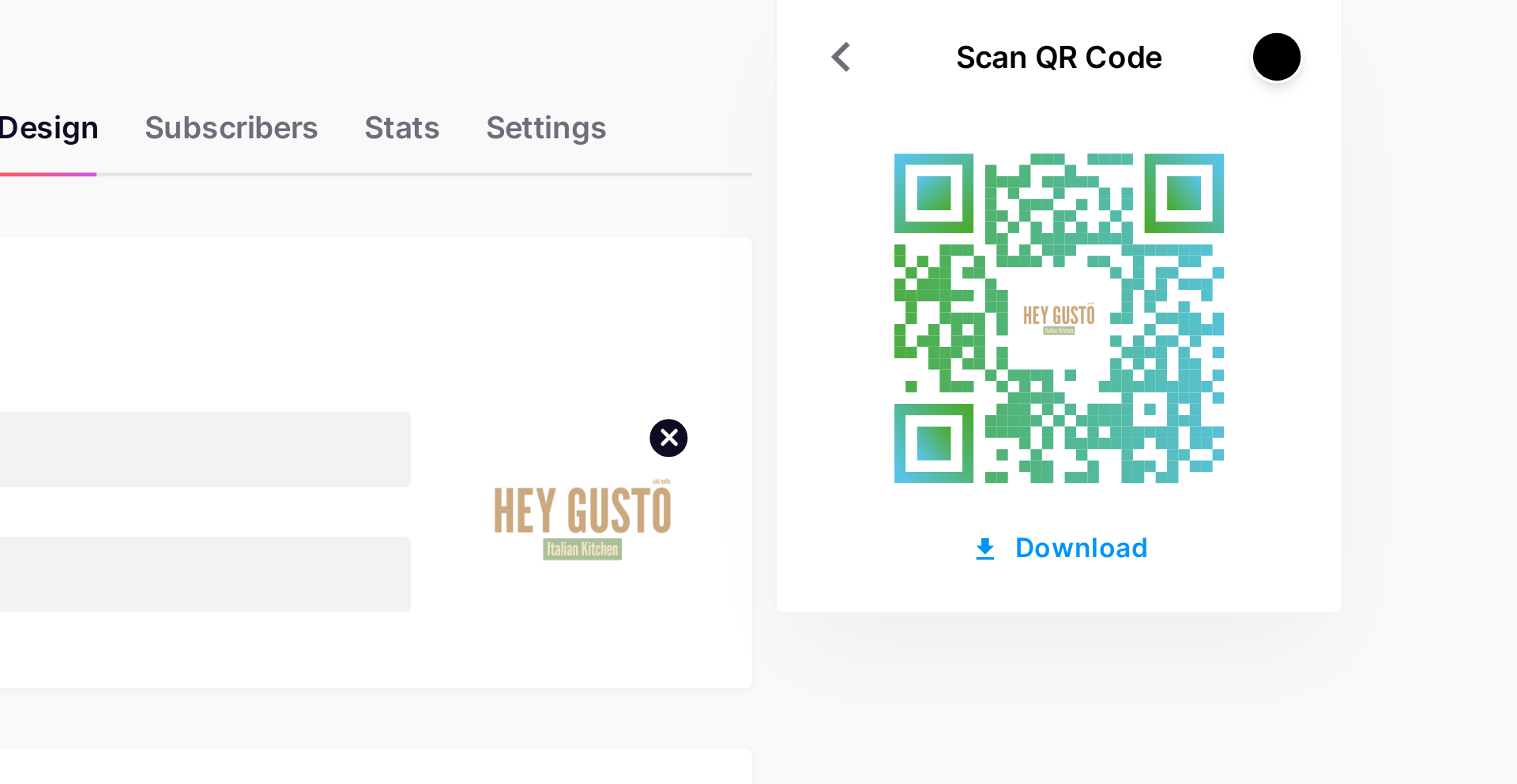
click at [1373, 72] on div at bounding box center [1380, 71] width 19 height 19
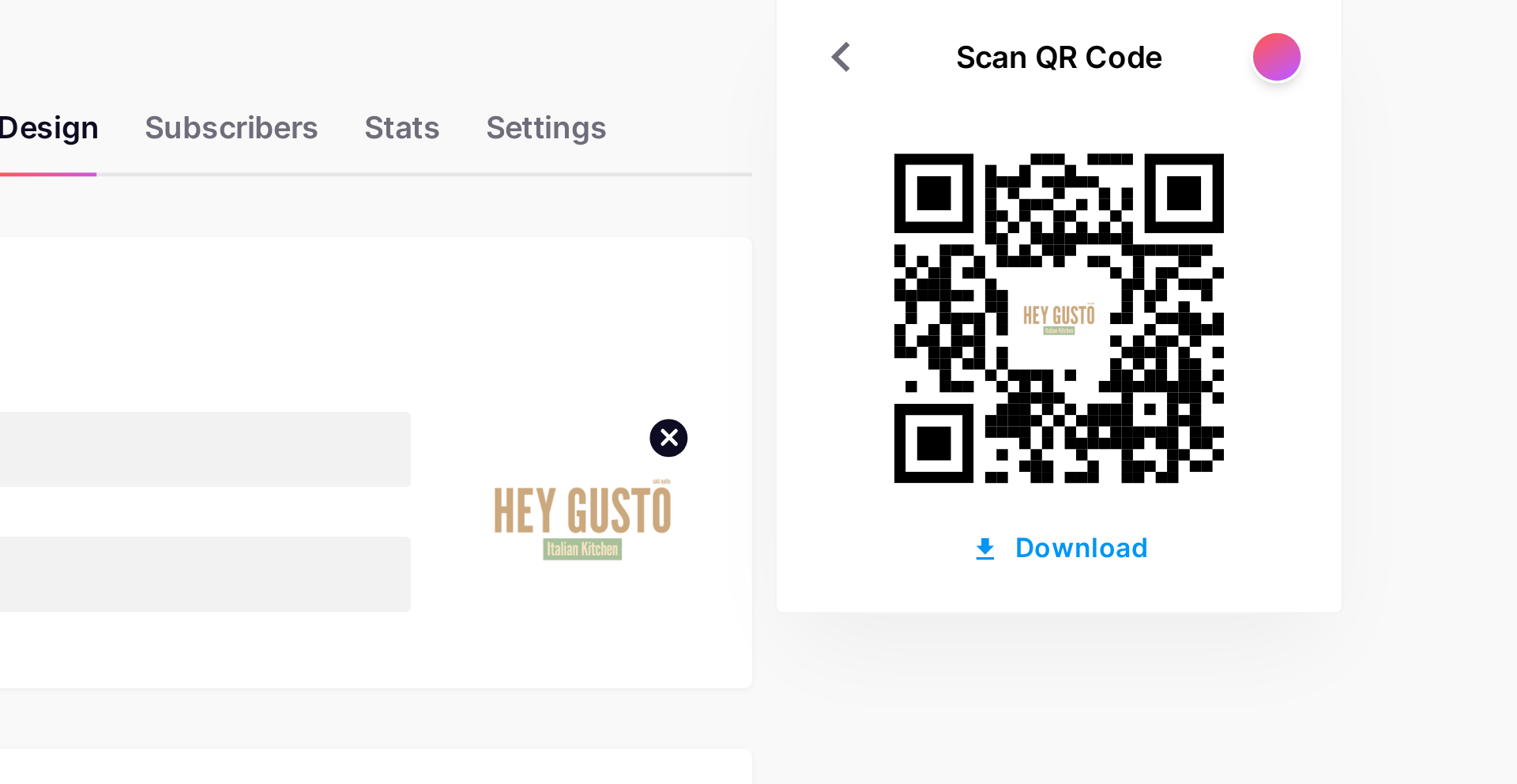
click at [1373, 72] on div at bounding box center [1380, 71] width 19 height 19
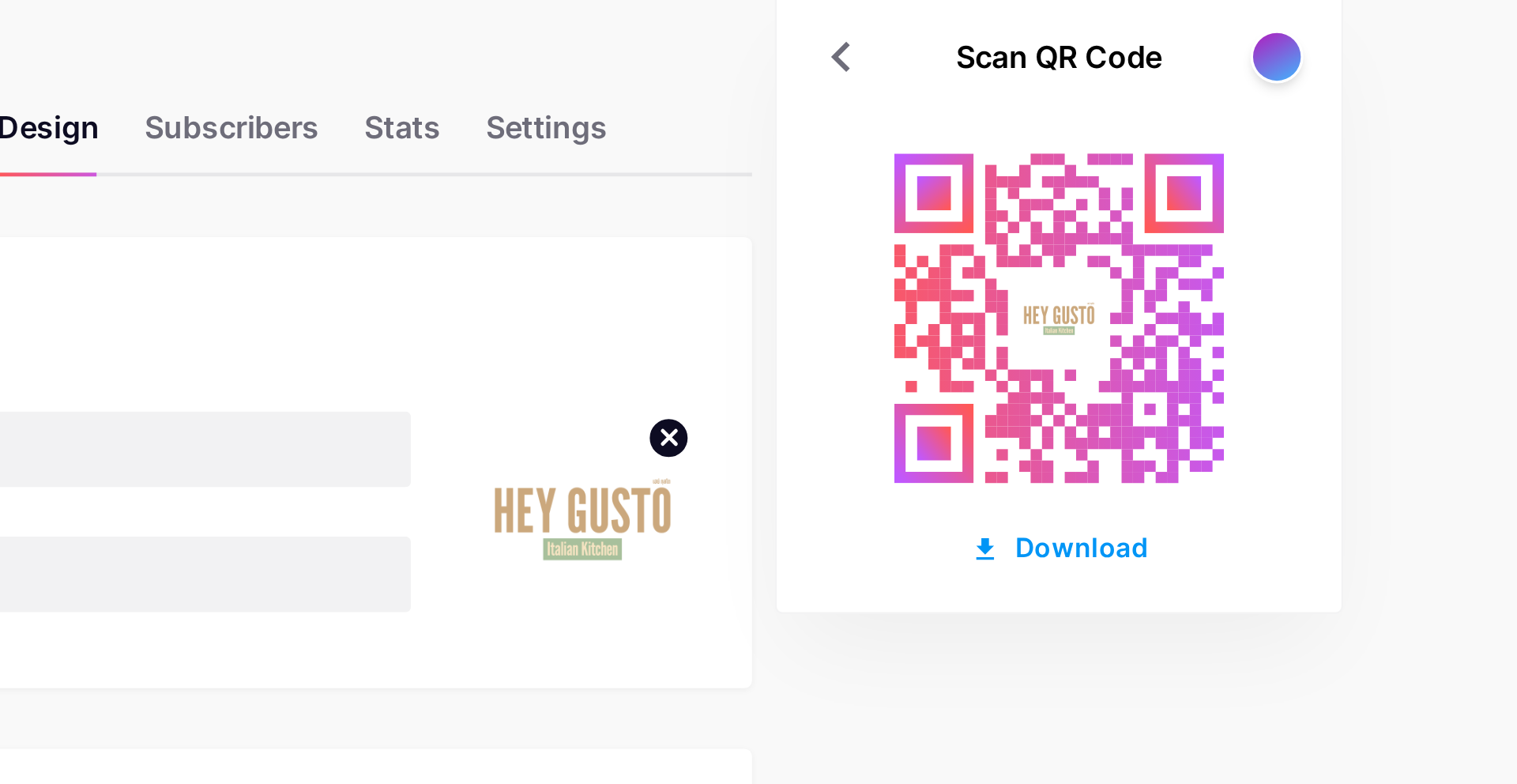
click at [1373, 72] on div at bounding box center [1380, 71] width 19 height 19
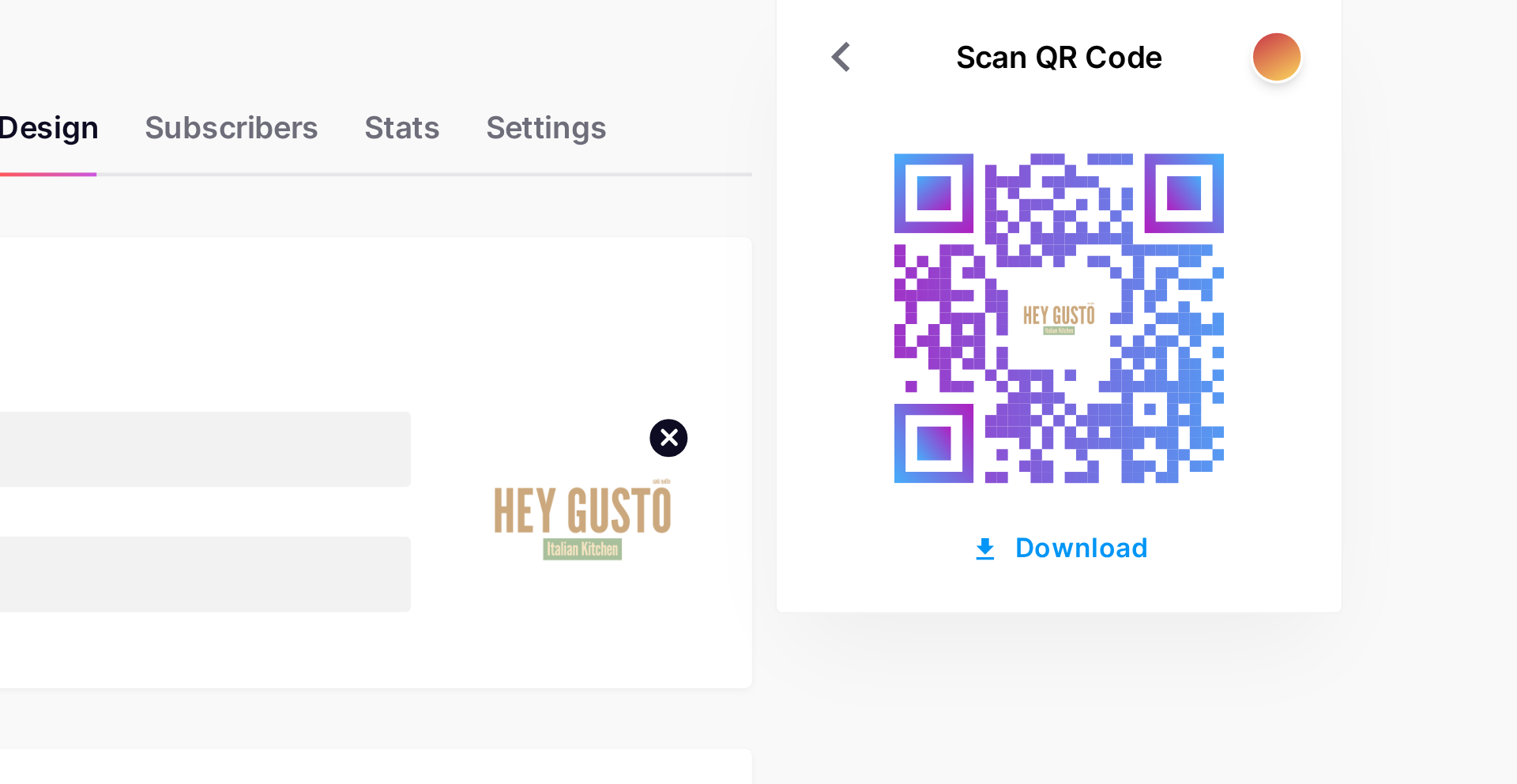
click at [1377, 75] on div at bounding box center [1380, 71] width 19 height 19
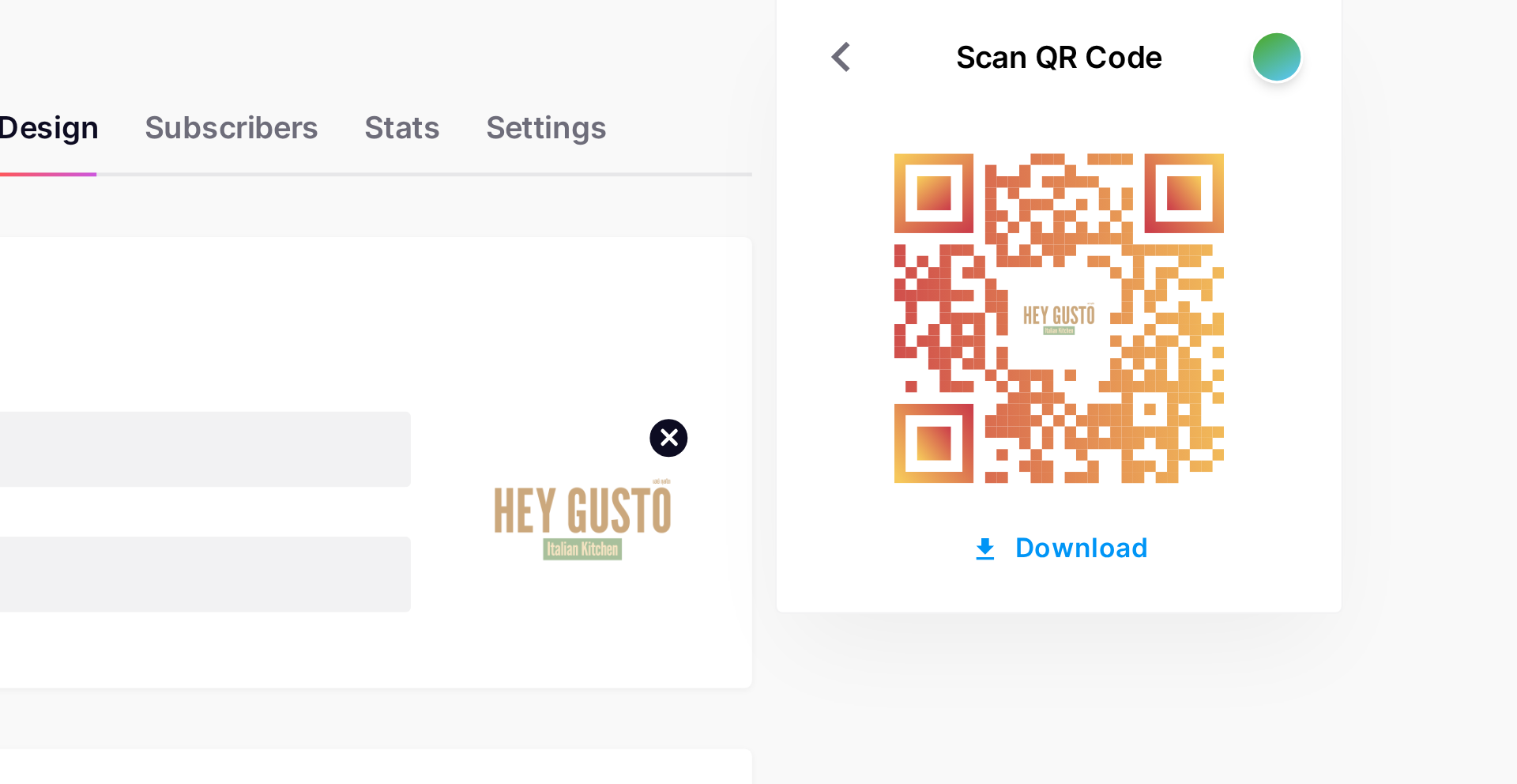
click at [1377, 75] on div at bounding box center [1380, 71] width 19 height 19
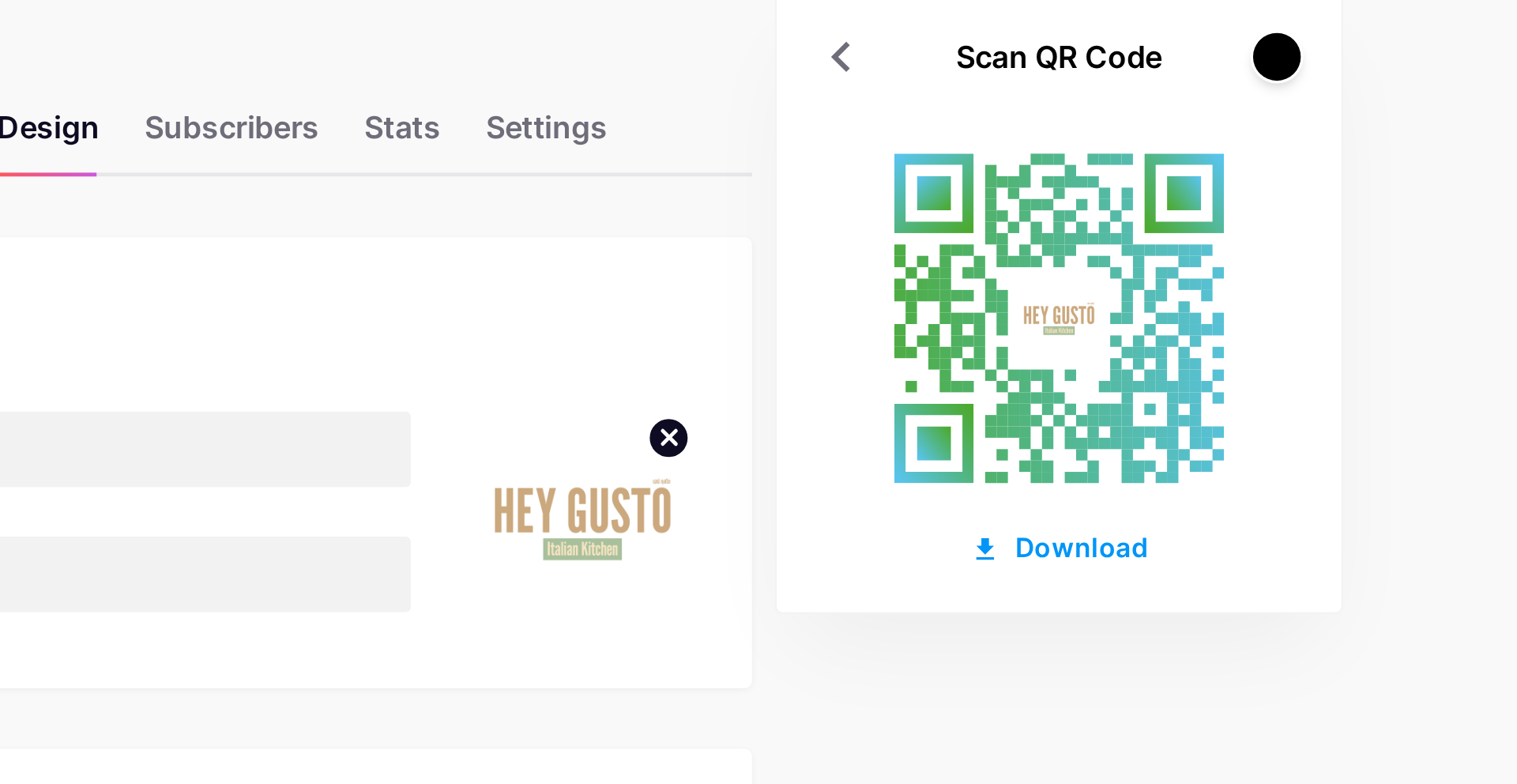
click at [1377, 75] on div at bounding box center [1380, 71] width 19 height 19
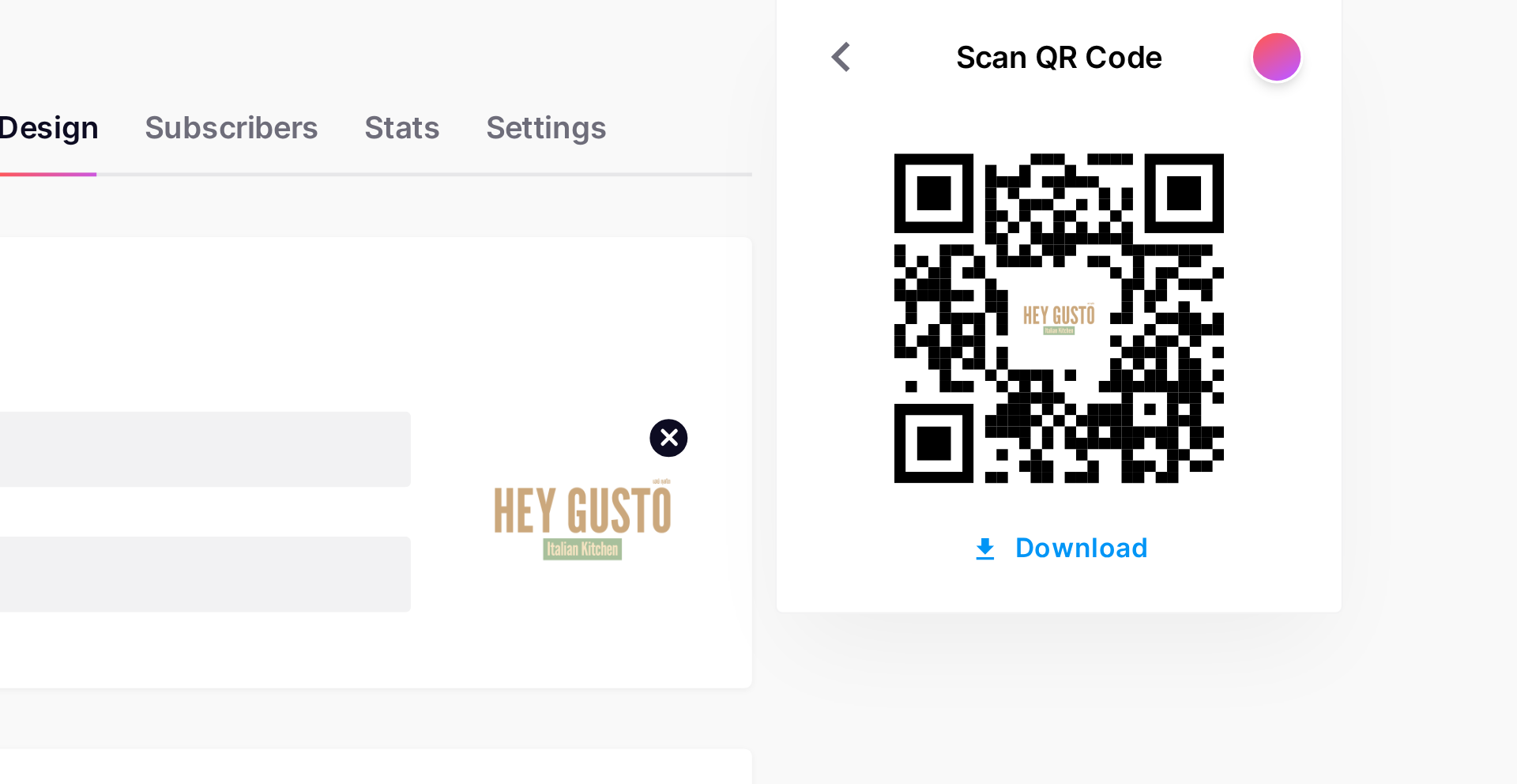
click at [1377, 75] on div at bounding box center [1380, 71] width 19 height 19
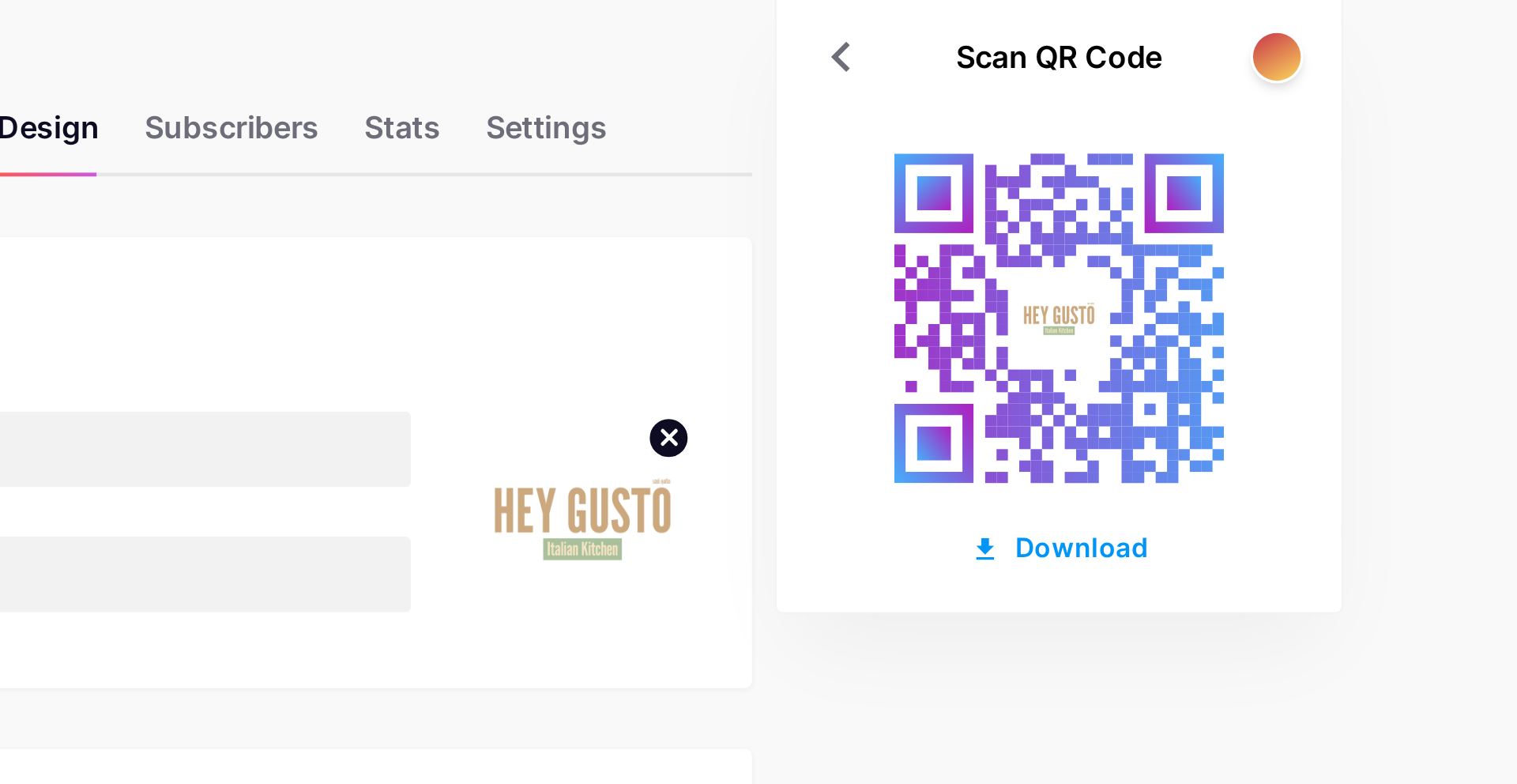
click at [1377, 75] on div at bounding box center [1380, 71] width 19 height 19
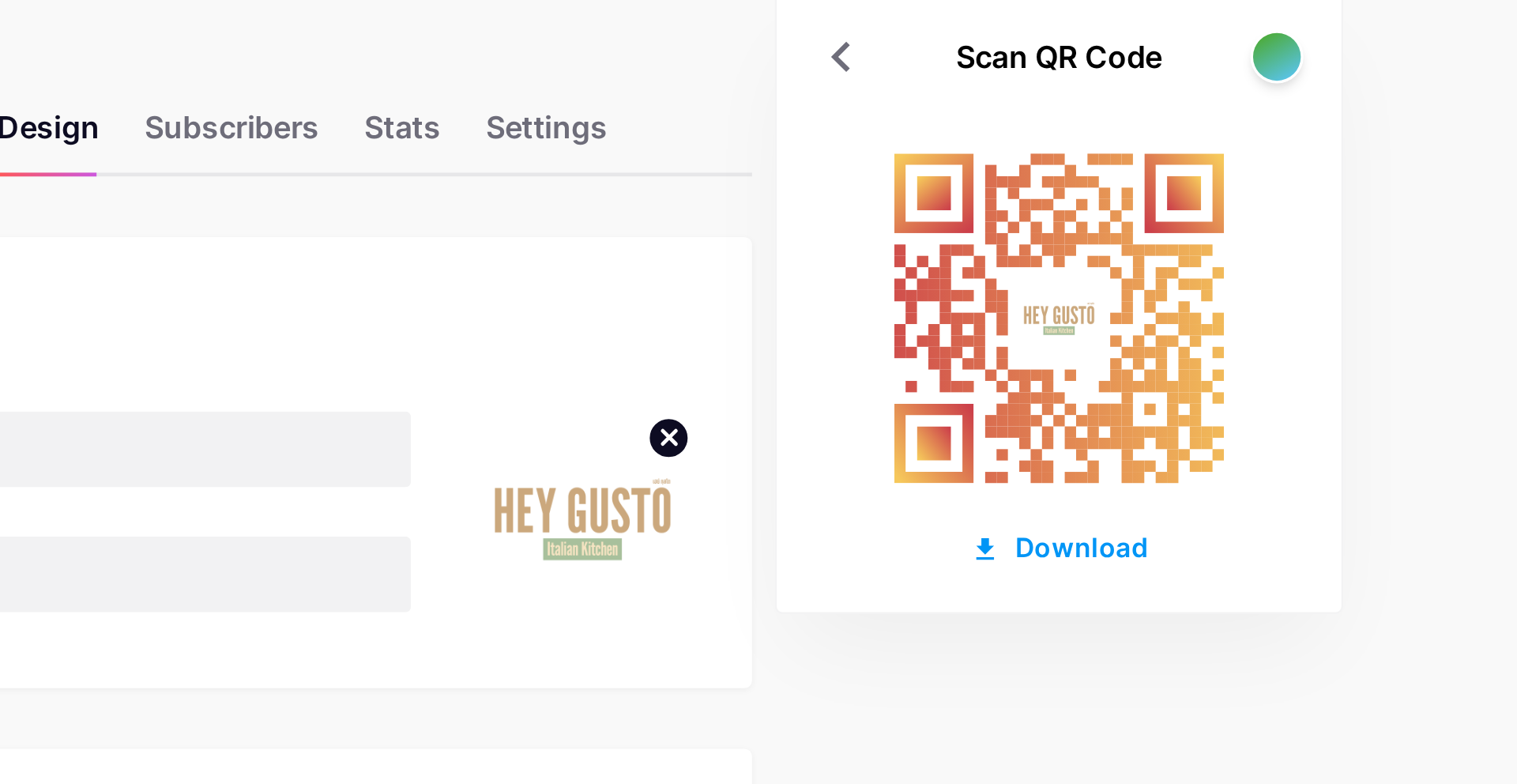
click at [1377, 75] on div at bounding box center [1380, 71] width 19 height 19
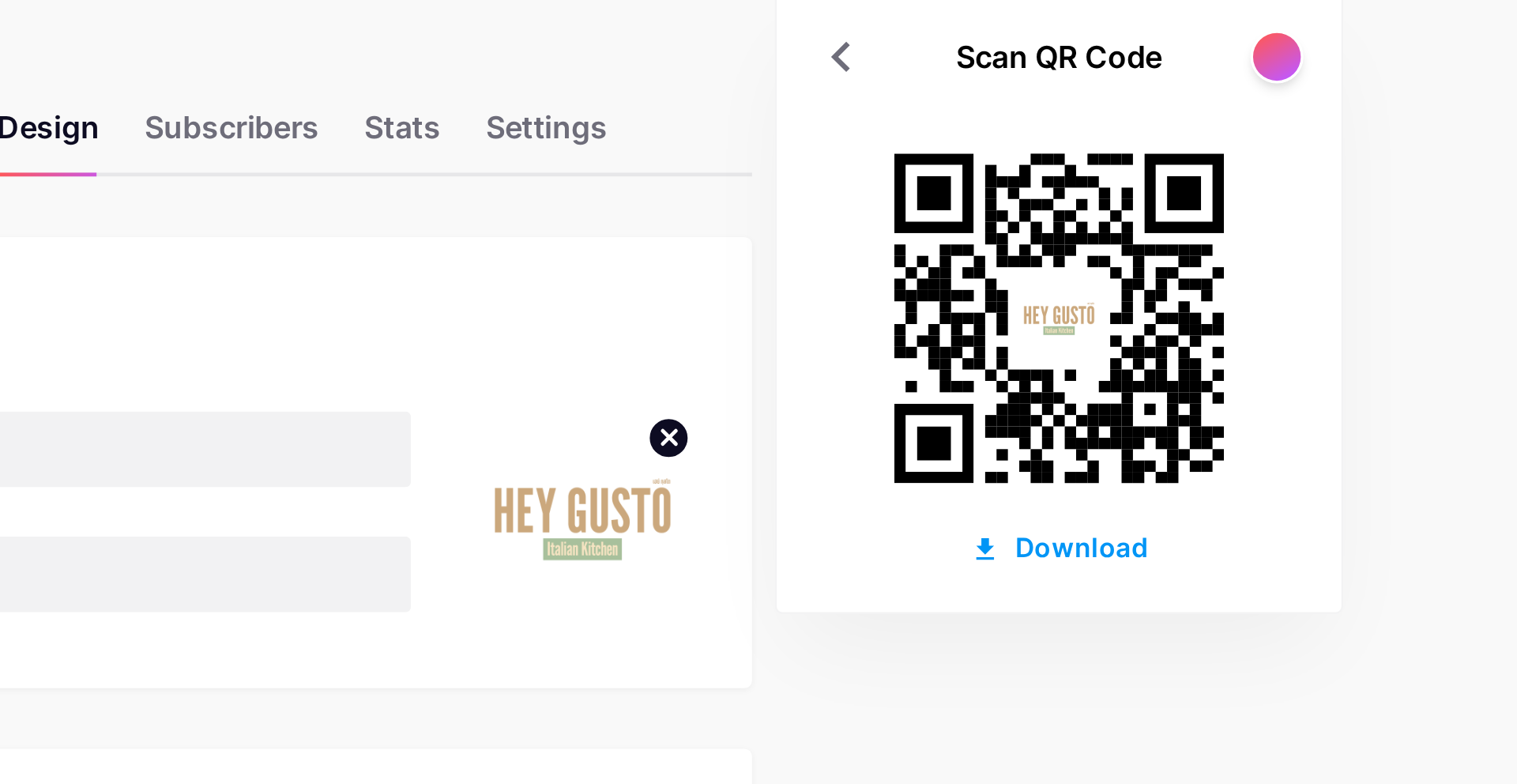
click at [1377, 75] on div at bounding box center [1380, 71] width 19 height 19
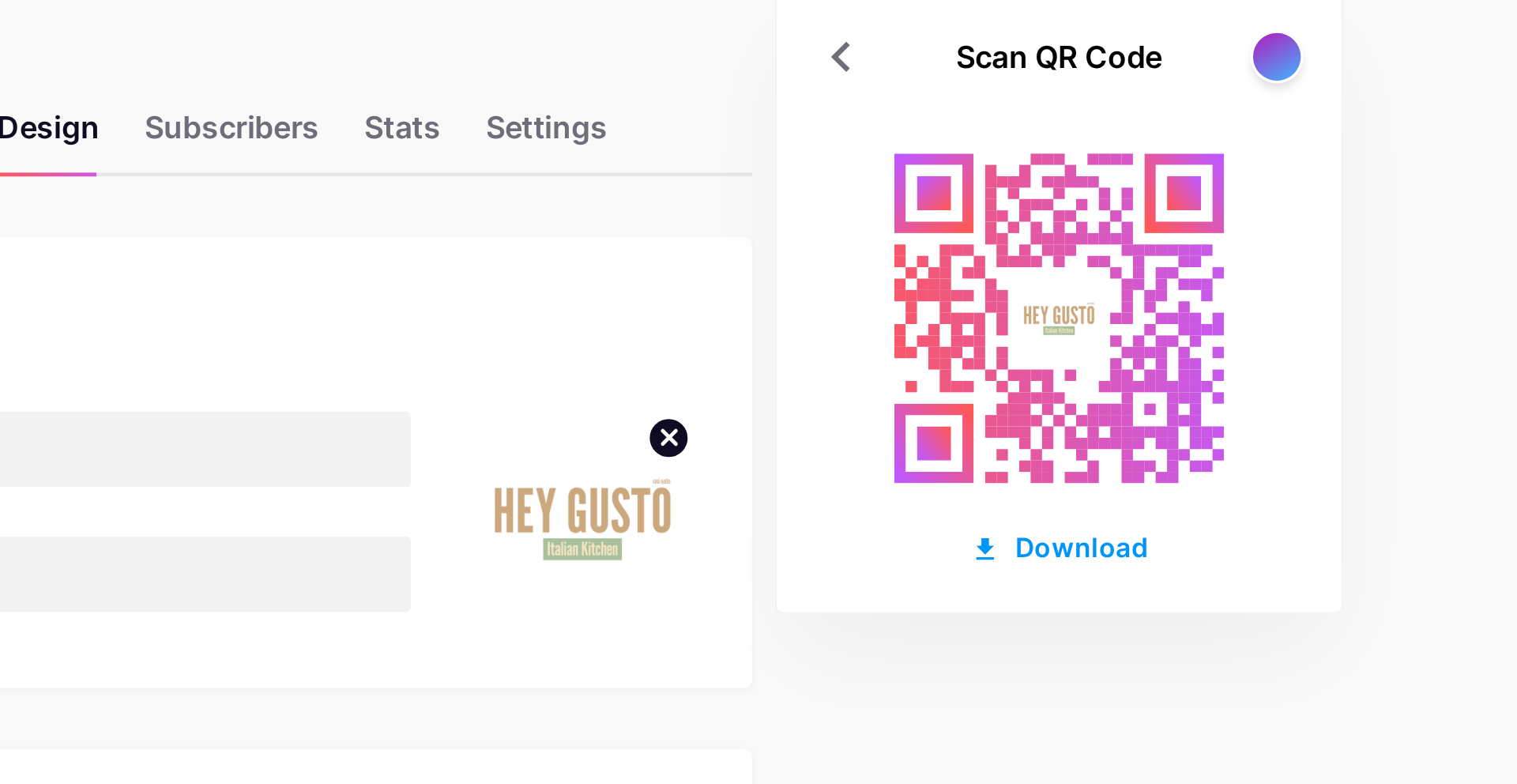
click at [1377, 75] on div at bounding box center [1380, 71] width 19 height 19
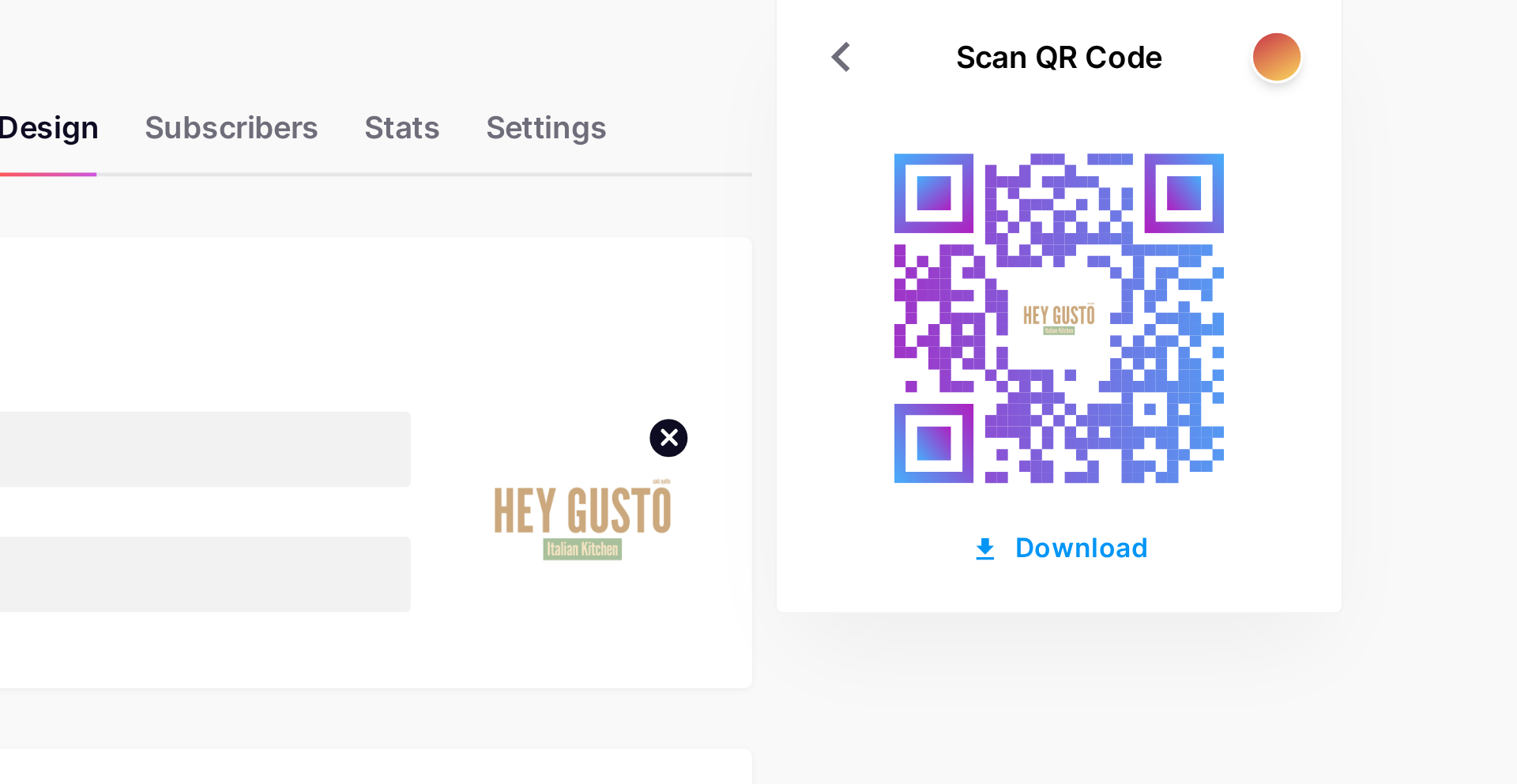
click at [1377, 75] on div at bounding box center [1380, 71] width 19 height 19
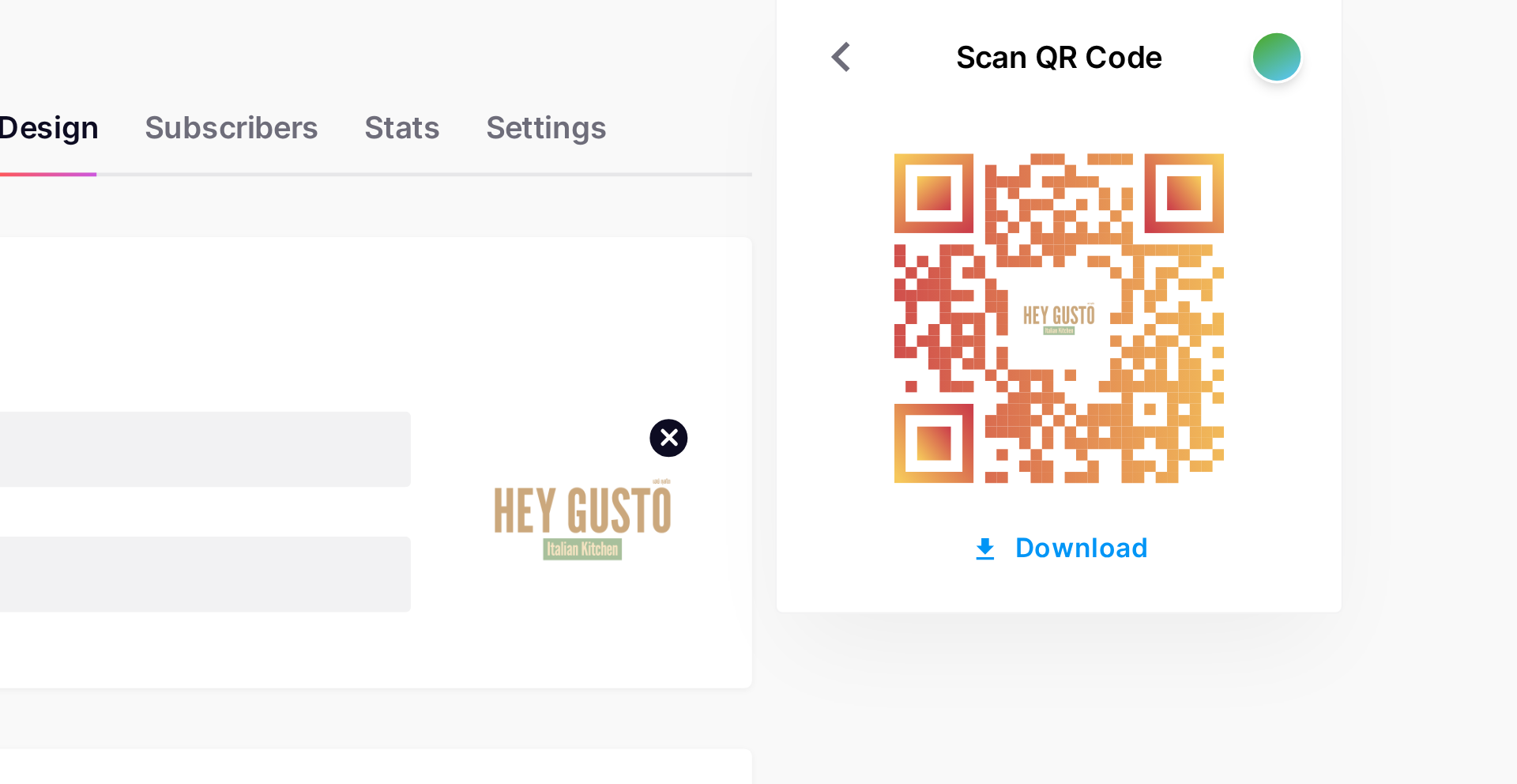
click at [1377, 75] on div at bounding box center [1380, 71] width 19 height 19
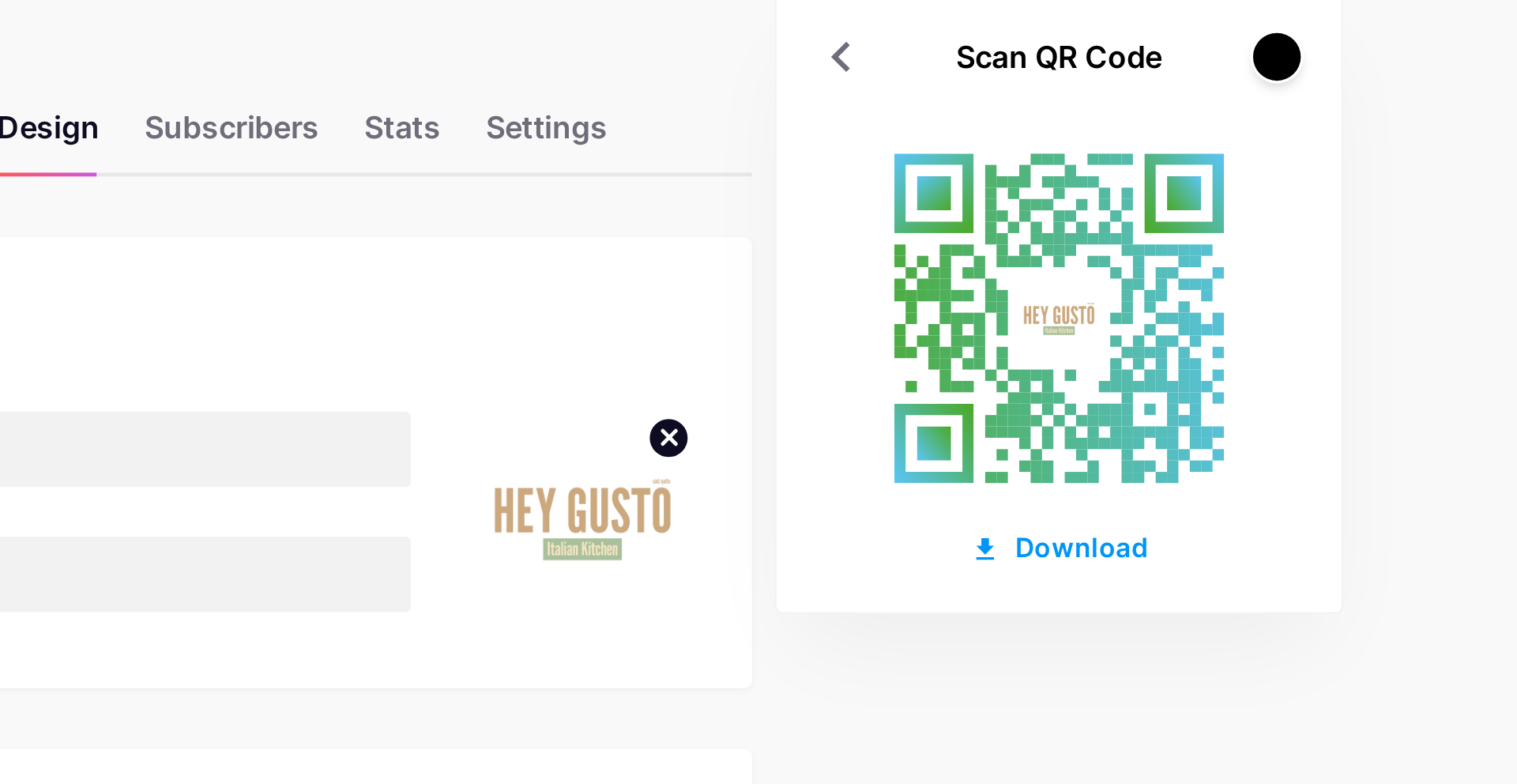
click at [1377, 75] on div at bounding box center [1380, 71] width 19 height 19
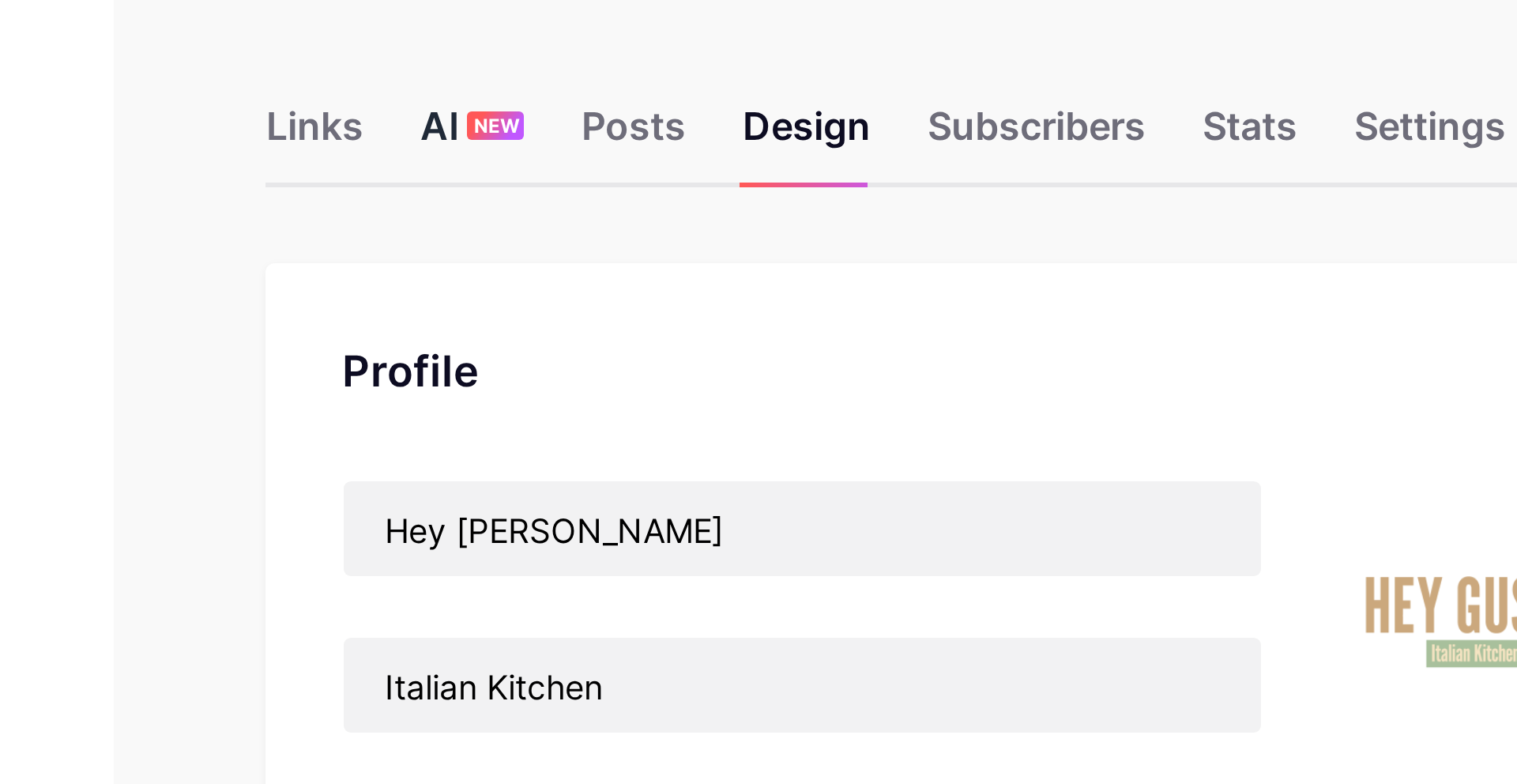
click at [745, 101] on div "AI NEW" at bounding box center [755, 106] width 34 height 28
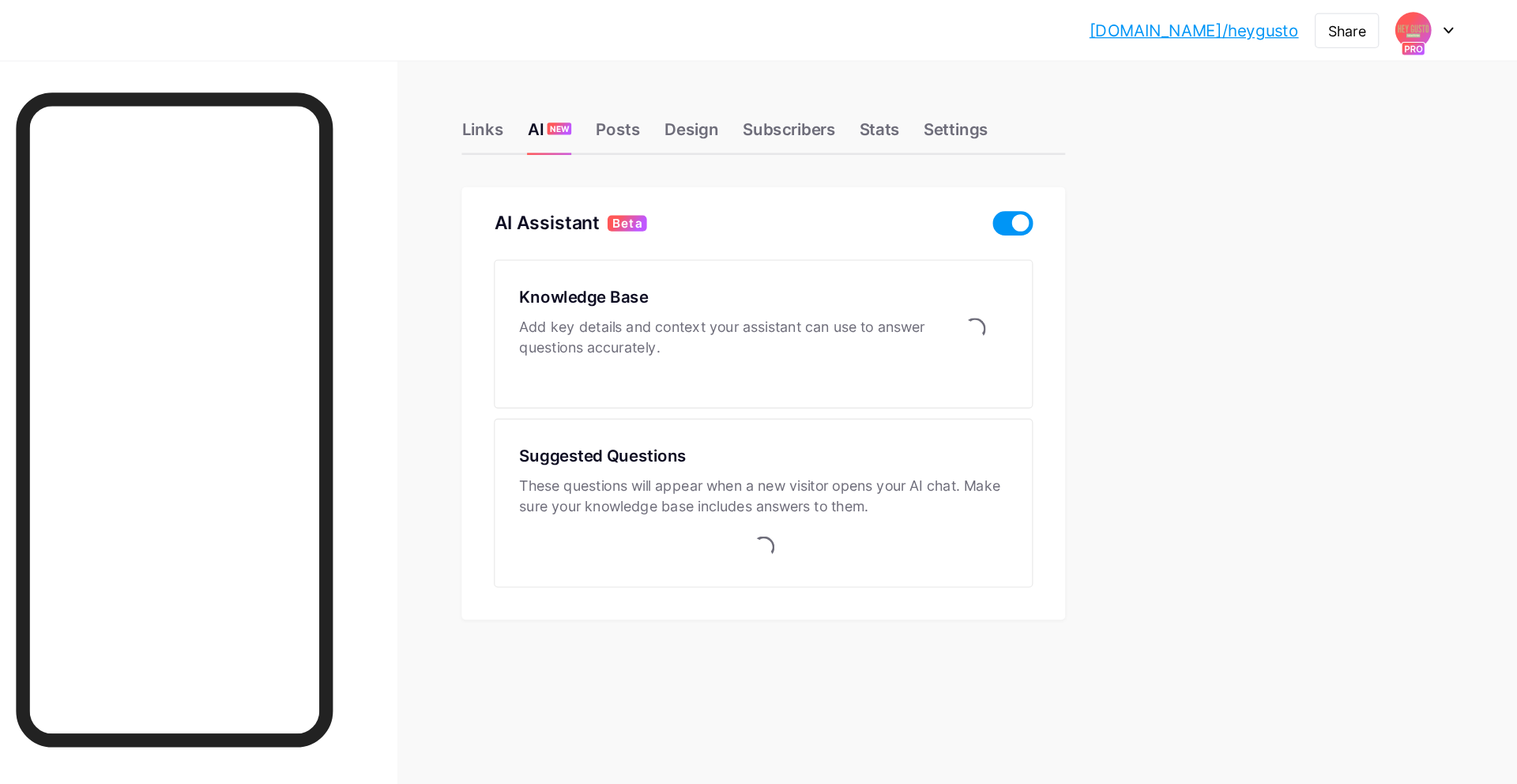
click at [1117, 177] on span at bounding box center [1121, 175] width 32 height 19
click at [1105, 180] on input "checkbox" at bounding box center [1105, 180] width 0 height 0
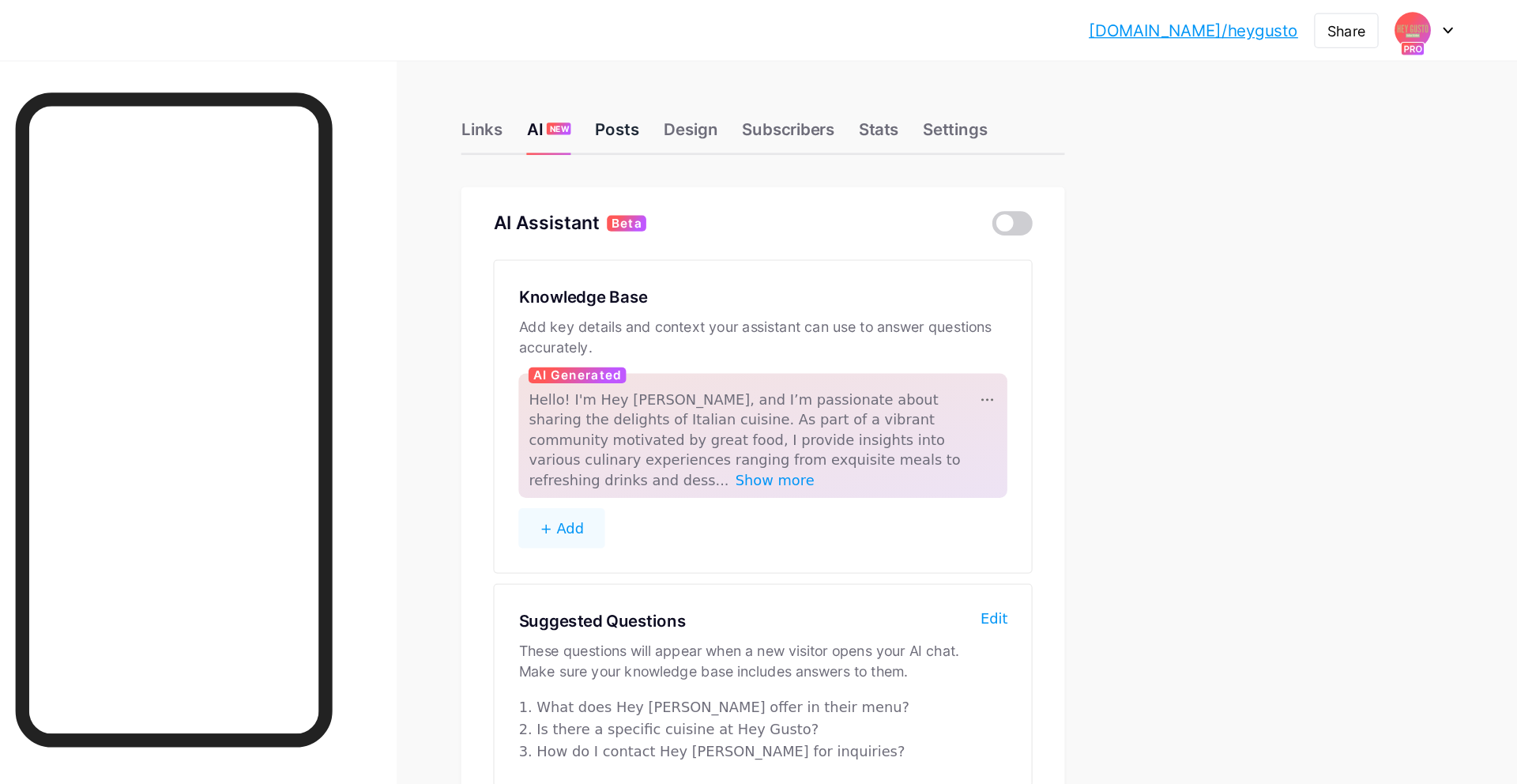
click at [805, 94] on div "Posts" at bounding box center [809, 106] width 34 height 28
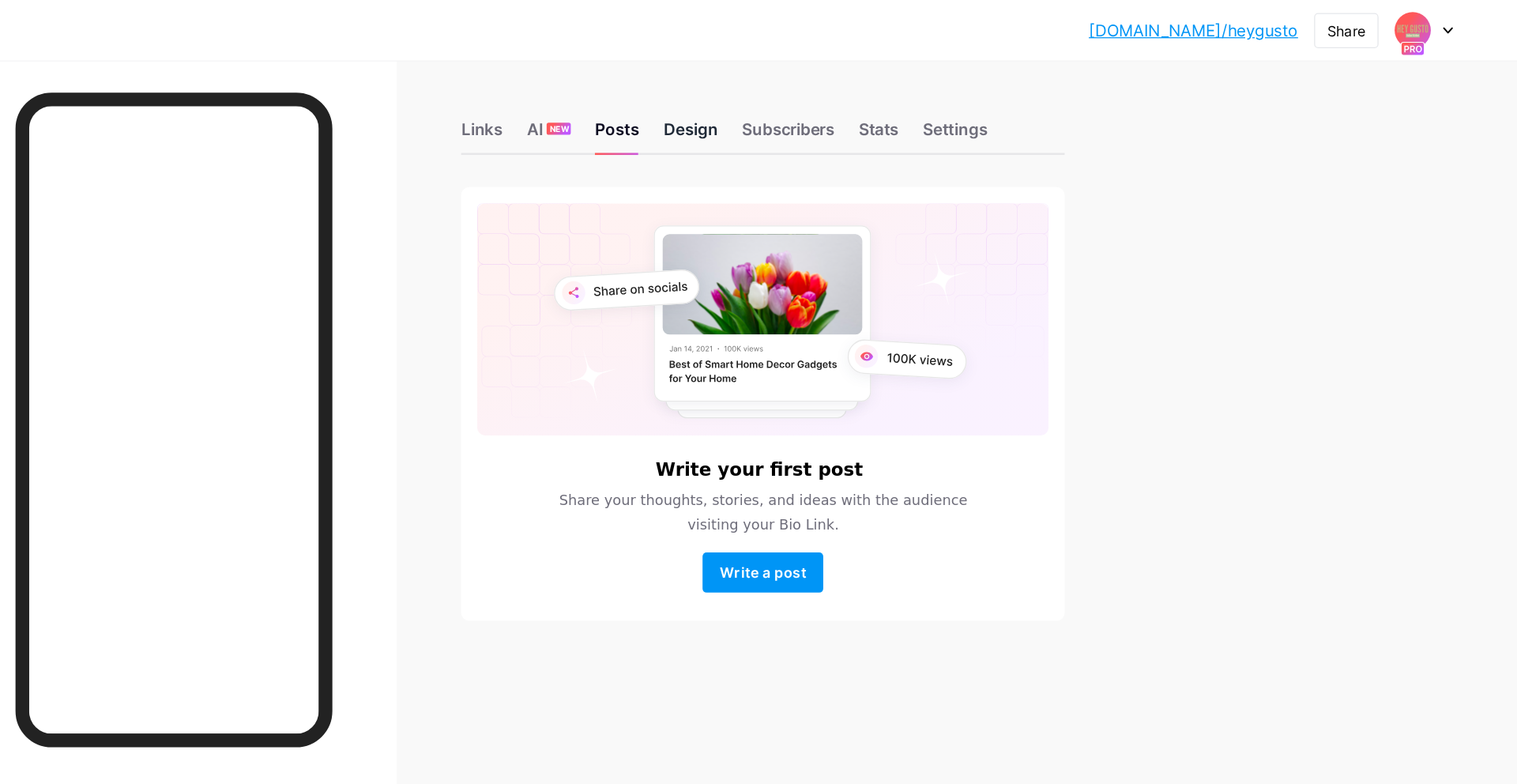
click at [876, 99] on div "Design" at bounding box center [867, 106] width 42 height 28
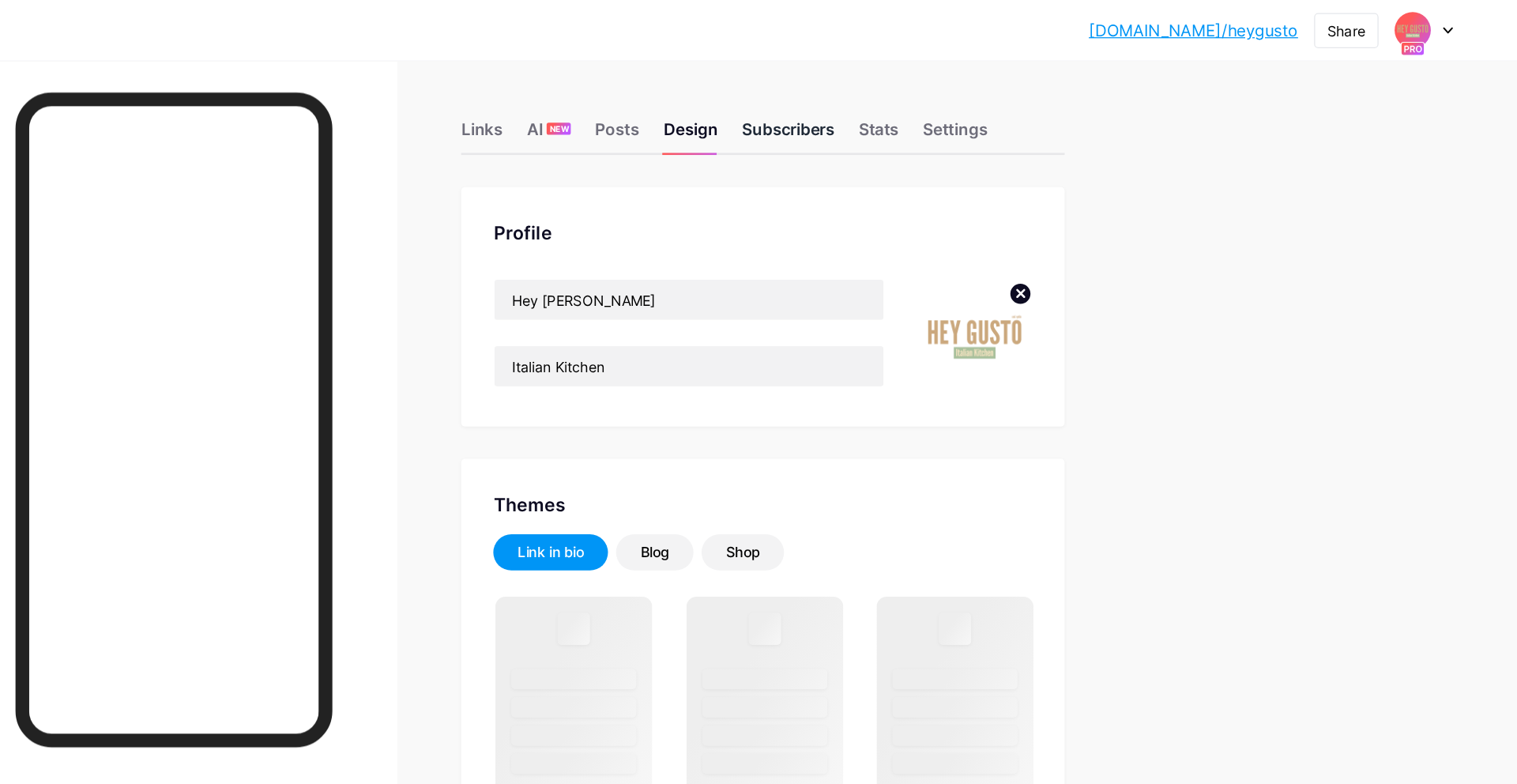
click at [944, 110] on div "Subscribers" at bounding box center [944, 106] width 72 height 28
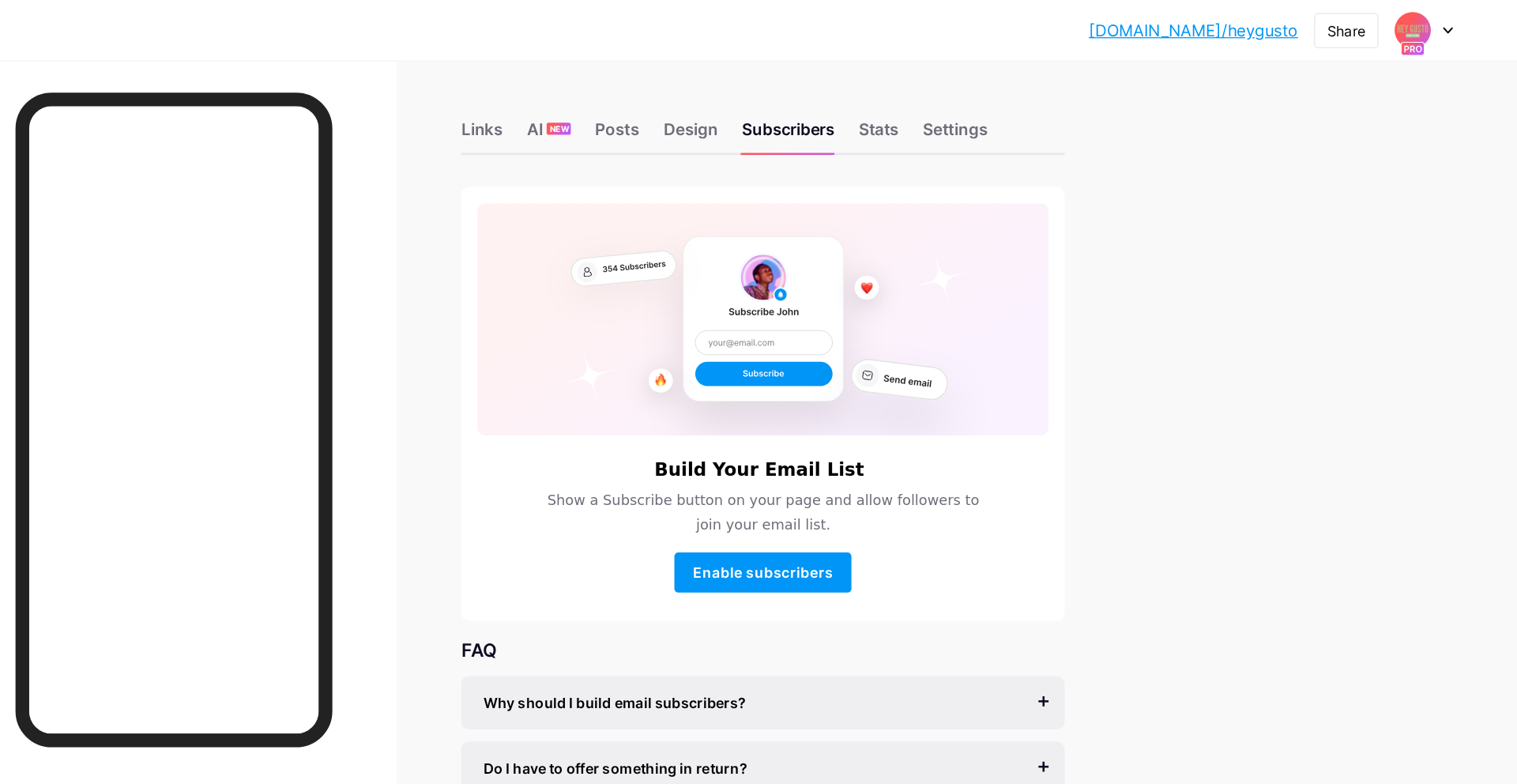
click at [1036, 106] on div "Links AI NEW Posts Design Subscribers Stats Settings" at bounding box center [924, 93] width 474 height 55
click at [1072, 115] on div "Settings" at bounding box center [1075, 106] width 50 height 28
